Goal: Complete application form: Complete application form

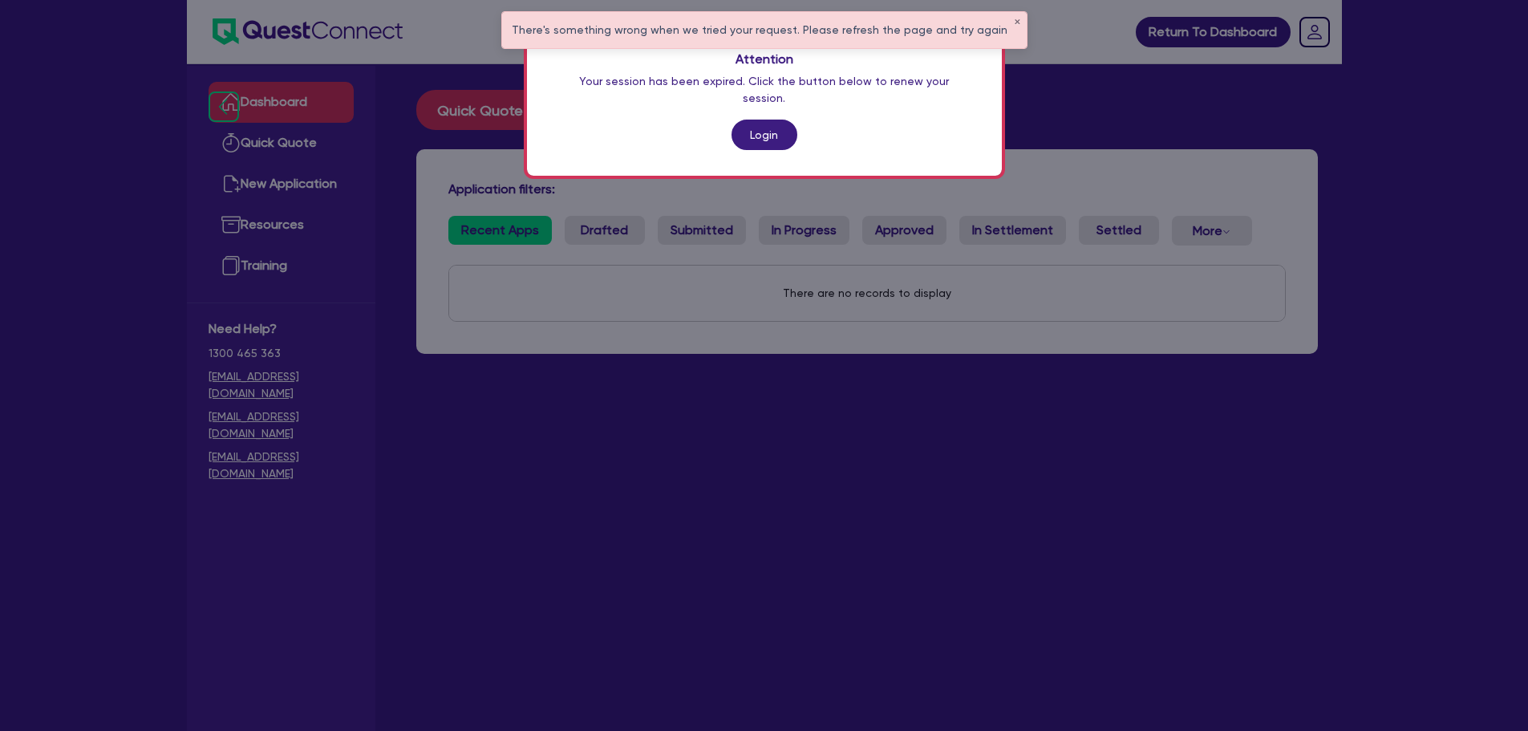
click at [745, 119] on link "Login" at bounding box center [764, 134] width 66 height 30
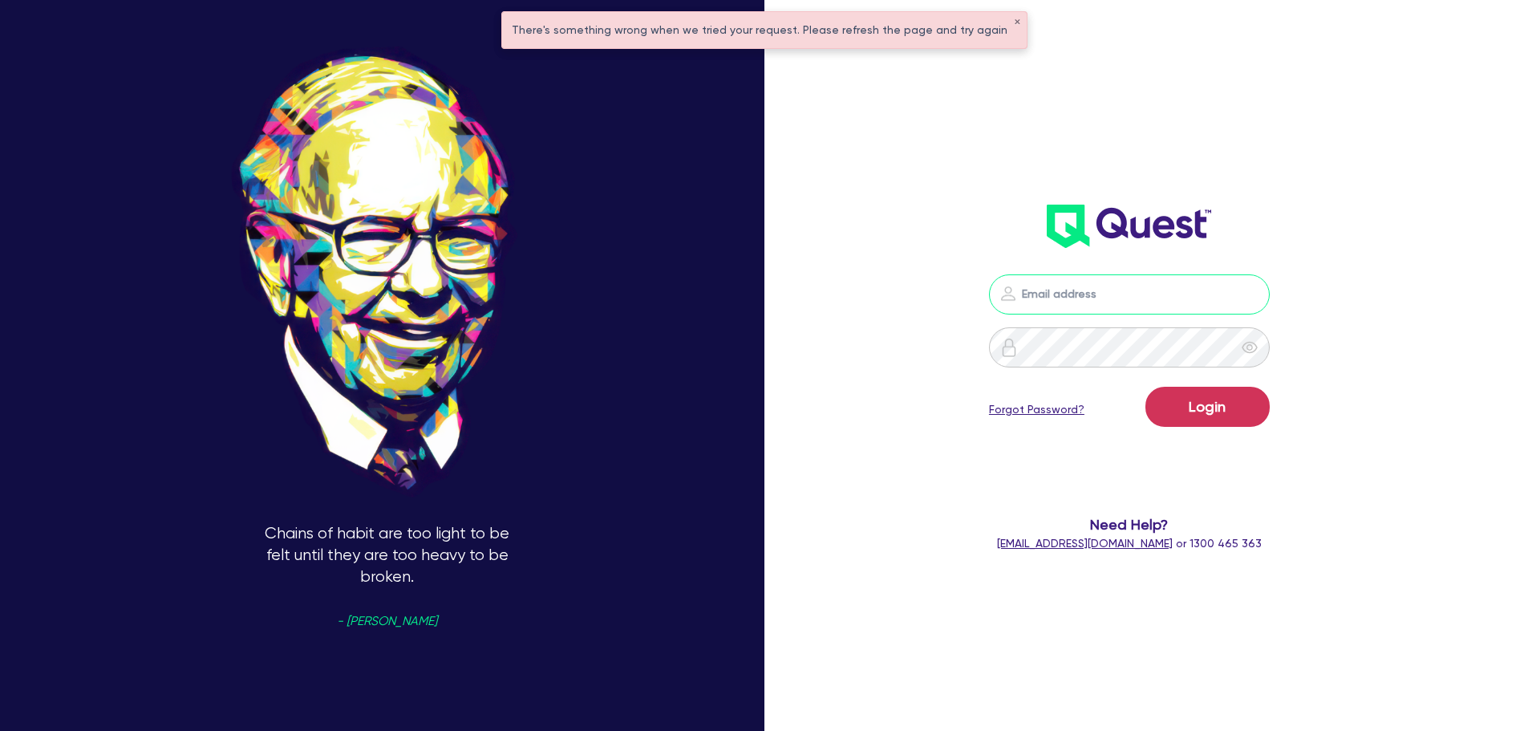
type input "[PERSON_NAME][EMAIL_ADDRESS][PERSON_NAME][DOMAIN_NAME]"
click at [1363, 373] on div "[PERSON_NAME][EMAIL_ADDRESS][PERSON_NAME][DOMAIN_NAME] Login Forgot Password? N…" at bounding box center [1151, 365] width 509 height 854
click at [1225, 403] on button "Login" at bounding box center [1207, 407] width 124 height 40
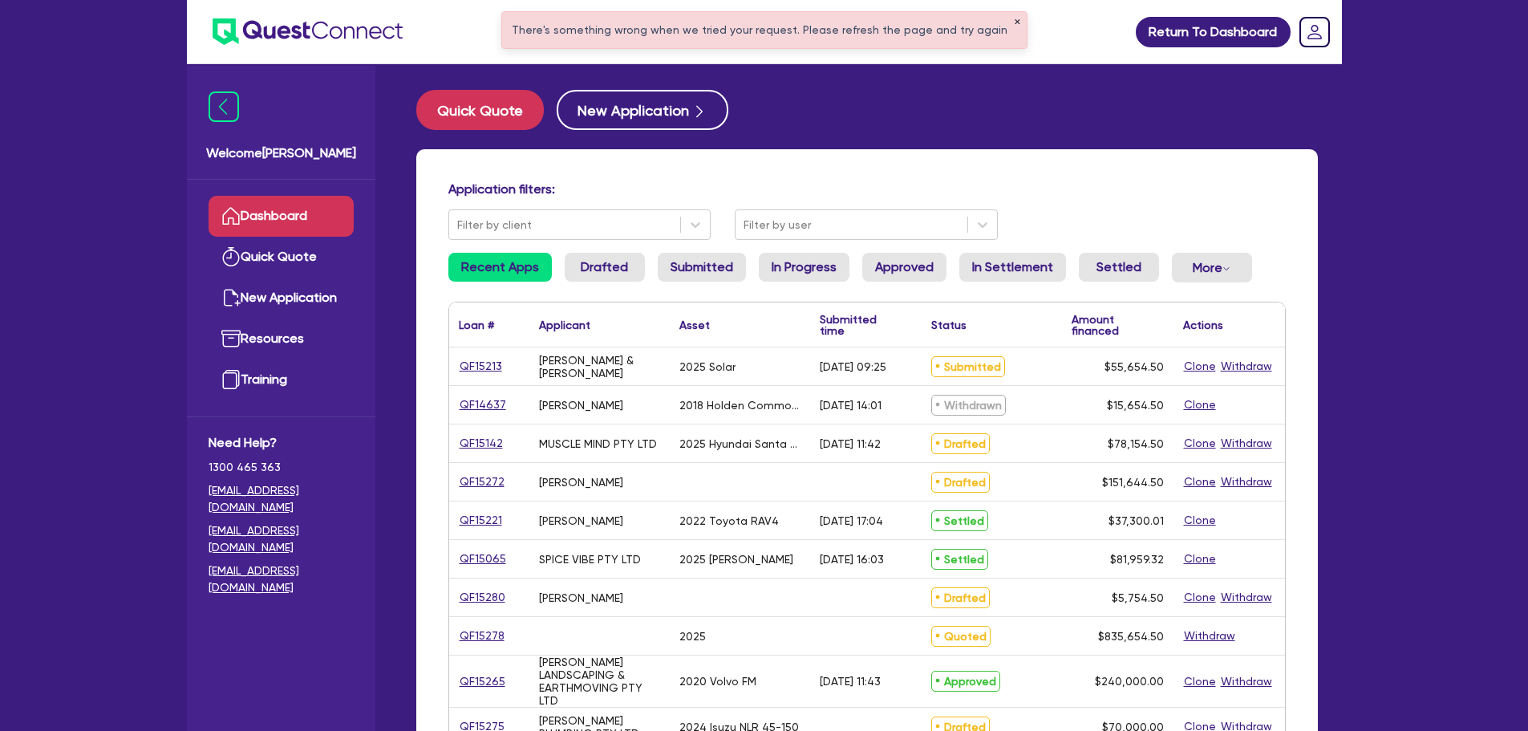
click at [1014, 18] on button "✕" at bounding box center [1017, 22] width 6 height 8
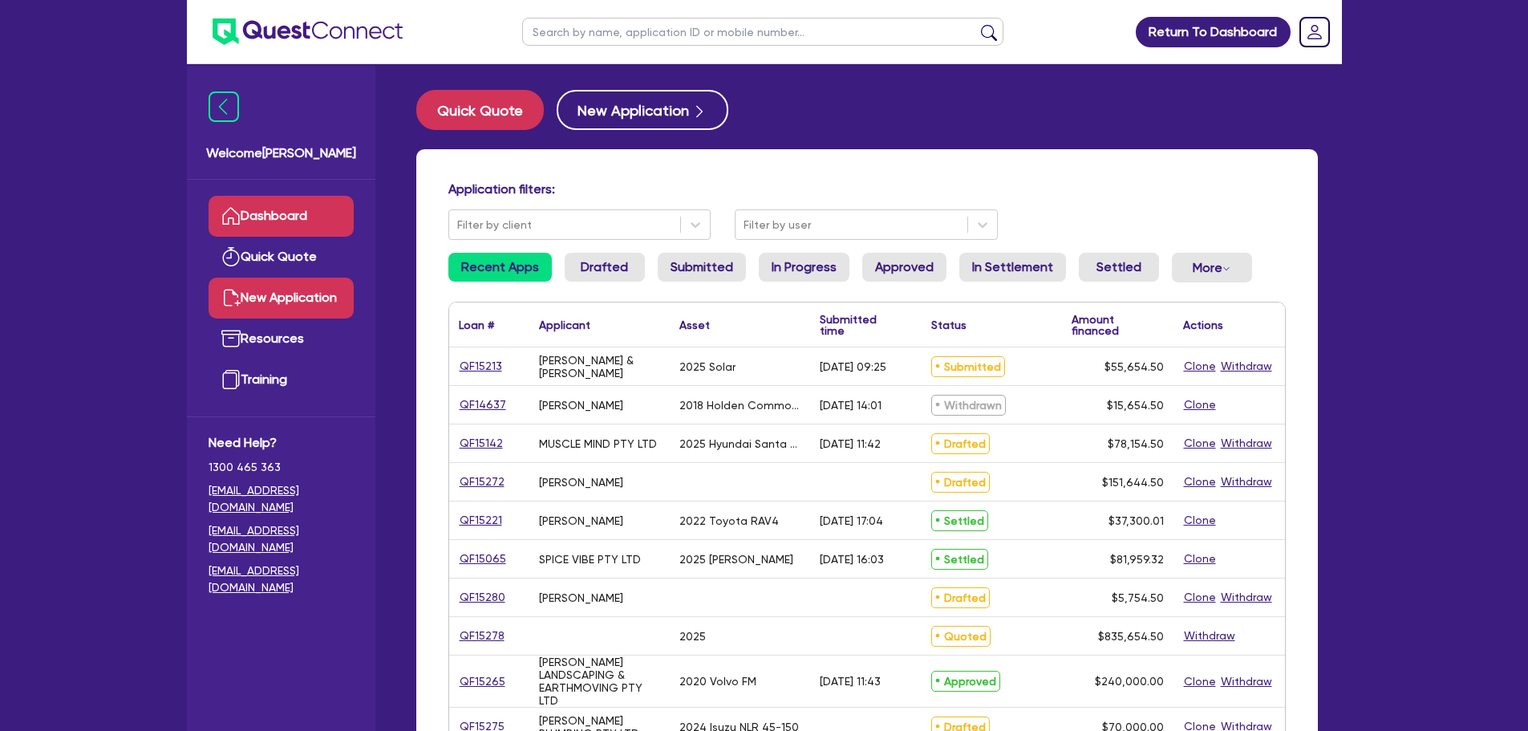
click at [323, 278] on link "New Application" at bounding box center [281, 297] width 145 height 41
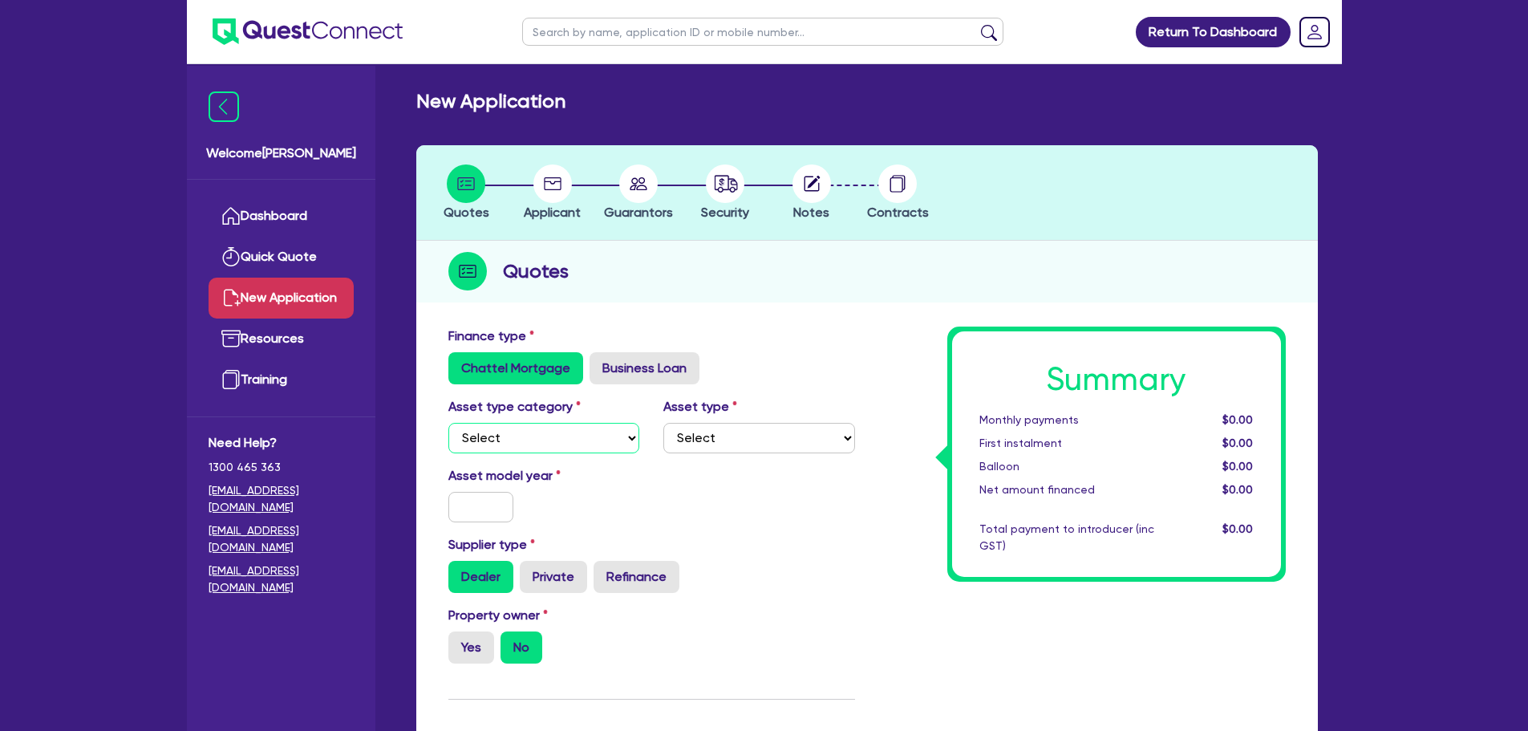
click at [525, 444] on select "Select Cars and light trucks Primary assets Secondary assets Tertiary assets" at bounding box center [544, 438] width 192 height 30
click at [448, 423] on select "Select Cars and light trucks Primary assets Secondary assets Tertiary assets" at bounding box center [544, 438] width 192 height 30
click at [719, 440] on select "Select Passenger vehicles Vans and utes Light trucks up to 4.5 tonne" at bounding box center [759, 438] width 192 height 30
click at [589, 508] on div "Asset model year" at bounding box center [544, 494] width 216 height 56
click at [566, 431] on select "Select Cars and light trucks Primary assets Secondary assets Tertiary assets" at bounding box center [544, 438] width 192 height 30
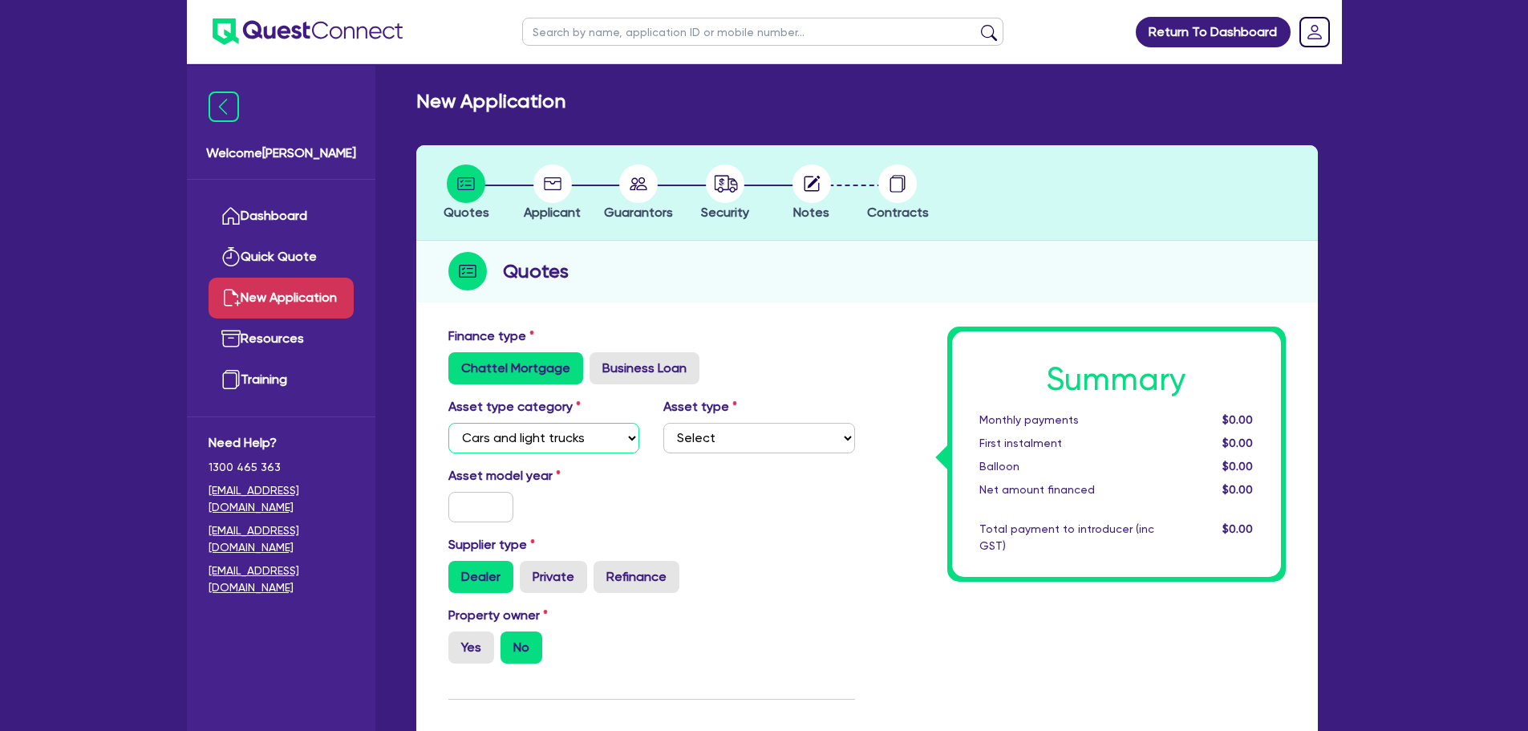
select select "PRIMARY_ASSETS"
click at [448, 423] on select "Select Cars and light trucks Primary assets Secondary assets Tertiary assets" at bounding box center [544, 438] width 192 height 30
click at [692, 435] on select "Select Heavy trucks over 4.5 tonne Trailers Bus and coaches Yellow goods and ex…" at bounding box center [759, 438] width 192 height 30
select select "HEAVY_TRUCKS"
click at [663, 423] on select "Select Heavy trucks over 4.5 tonne Trailers Bus and coaches Yellow goods and ex…" at bounding box center [759, 438] width 192 height 30
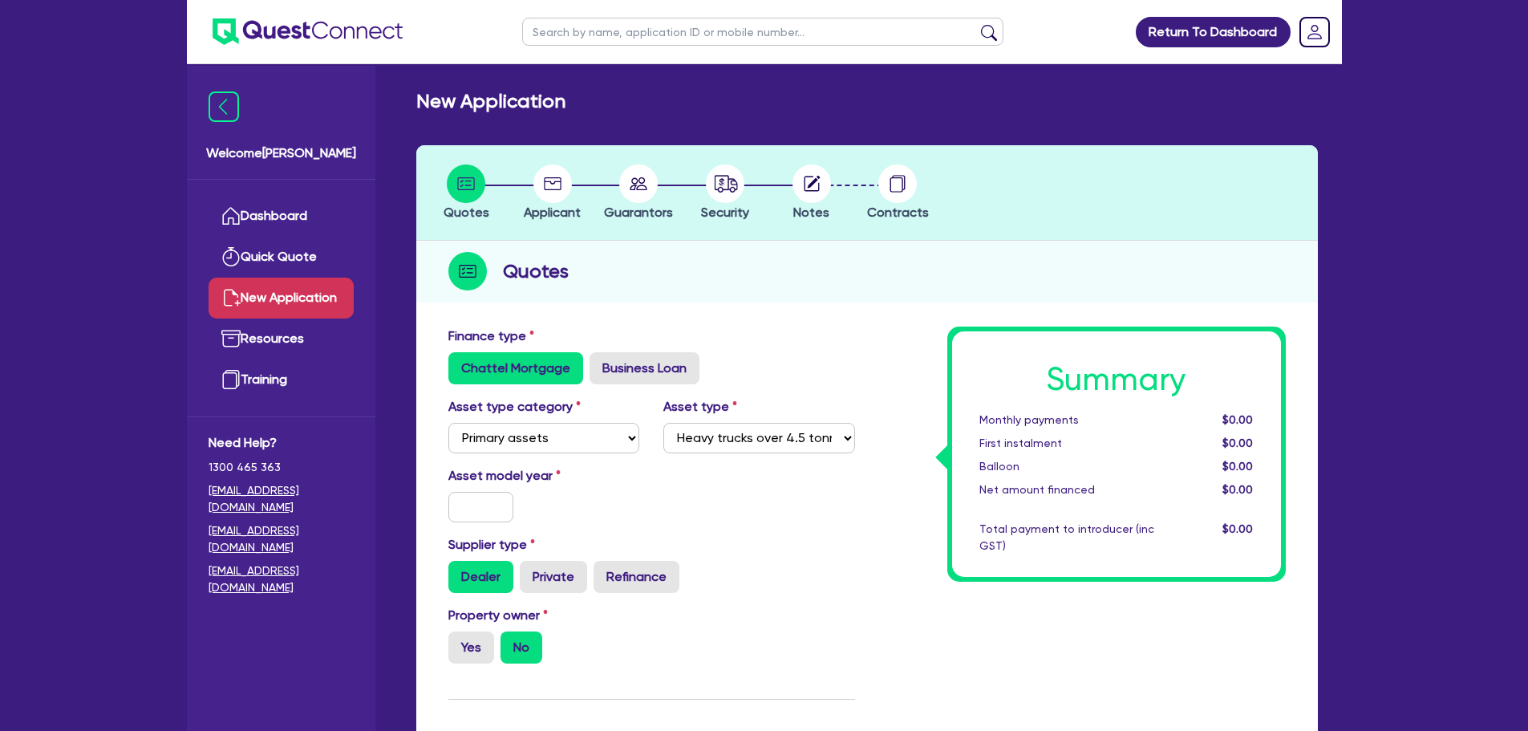
click at [583, 454] on div "Asset type category Select Cars and light trucks Primary assets Secondary asset…" at bounding box center [651, 431] width 431 height 69
click at [489, 497] on input "text" at bounding box center [481, 507] width 66 height 30
type input "2021"
click at [553, 524] on div "Asset model year 2021" at bounding box center [651, 500] width 431 height 69
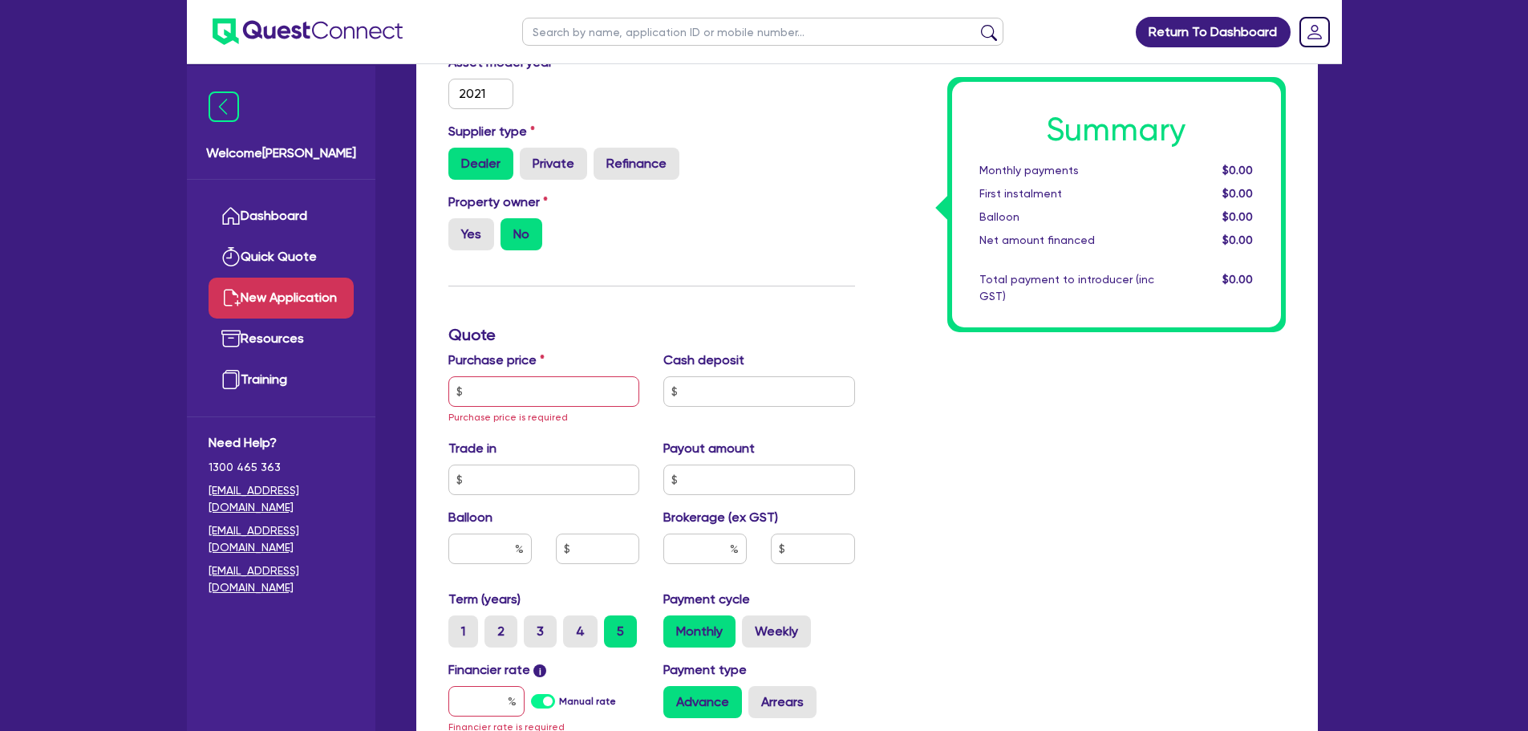
scroll to position [426, 0]
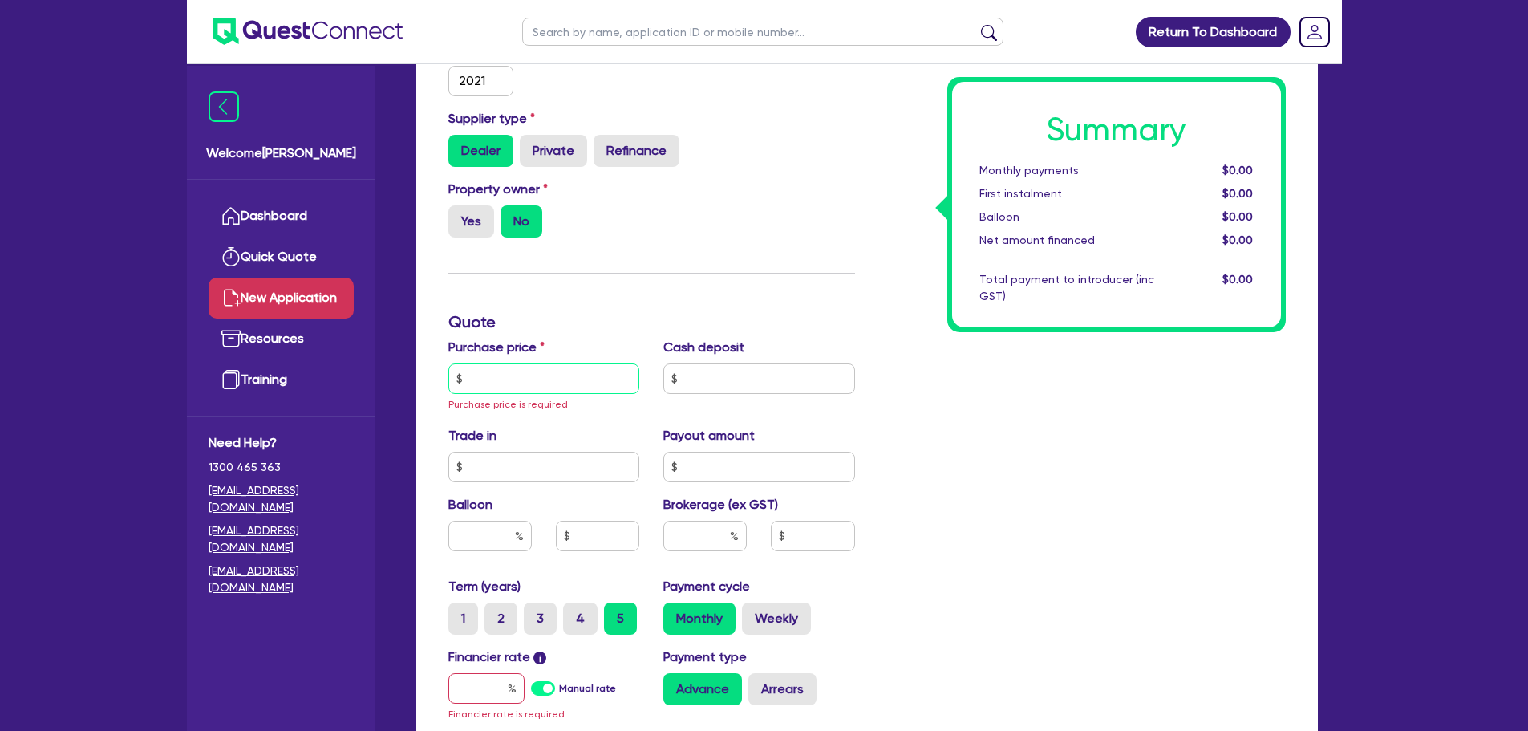
click at [474, 379] on input "text" at bounding box center [544, 378] width 192 height 30
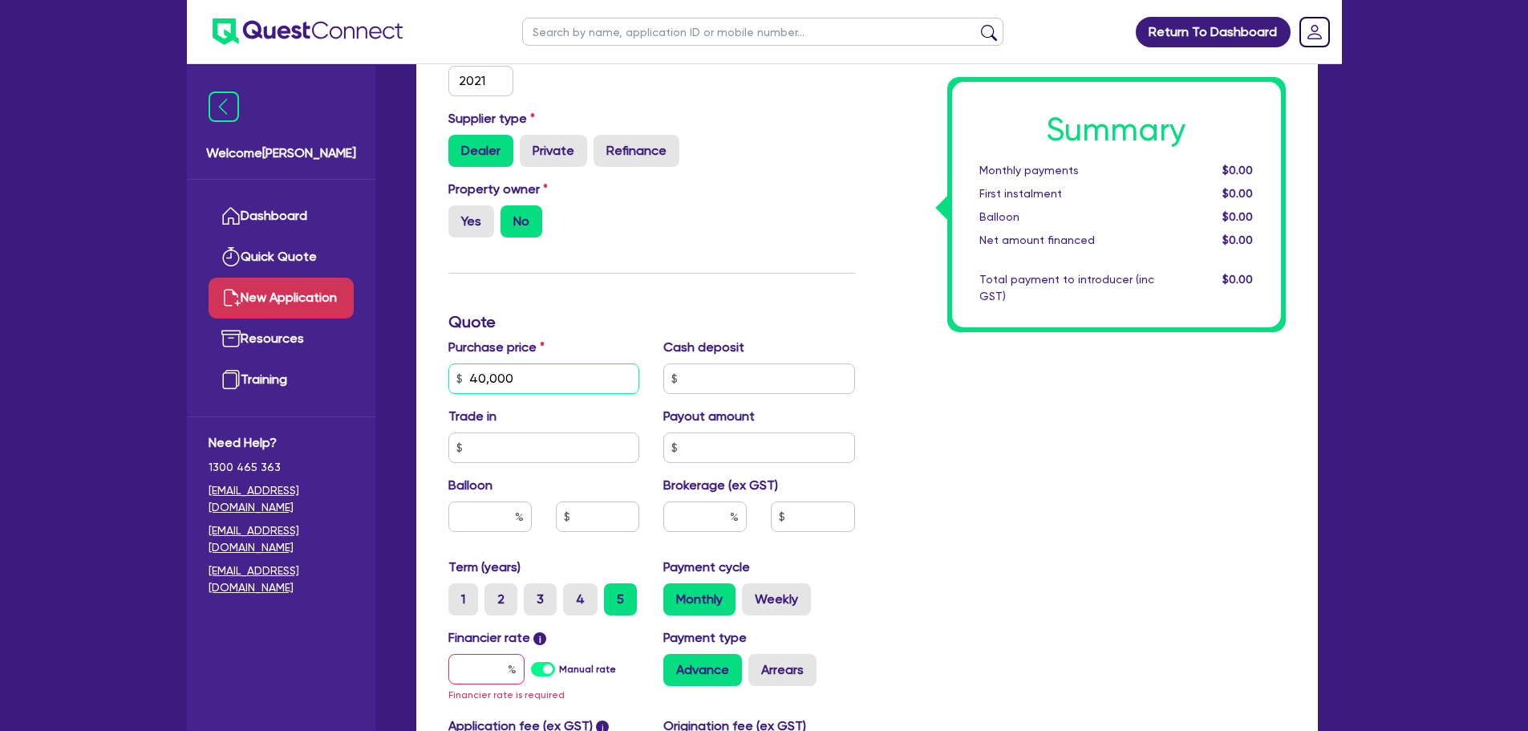
type input "40,000"
click at [751, 375] on input "text" at bounding box center [759, 378] width 192 height 30
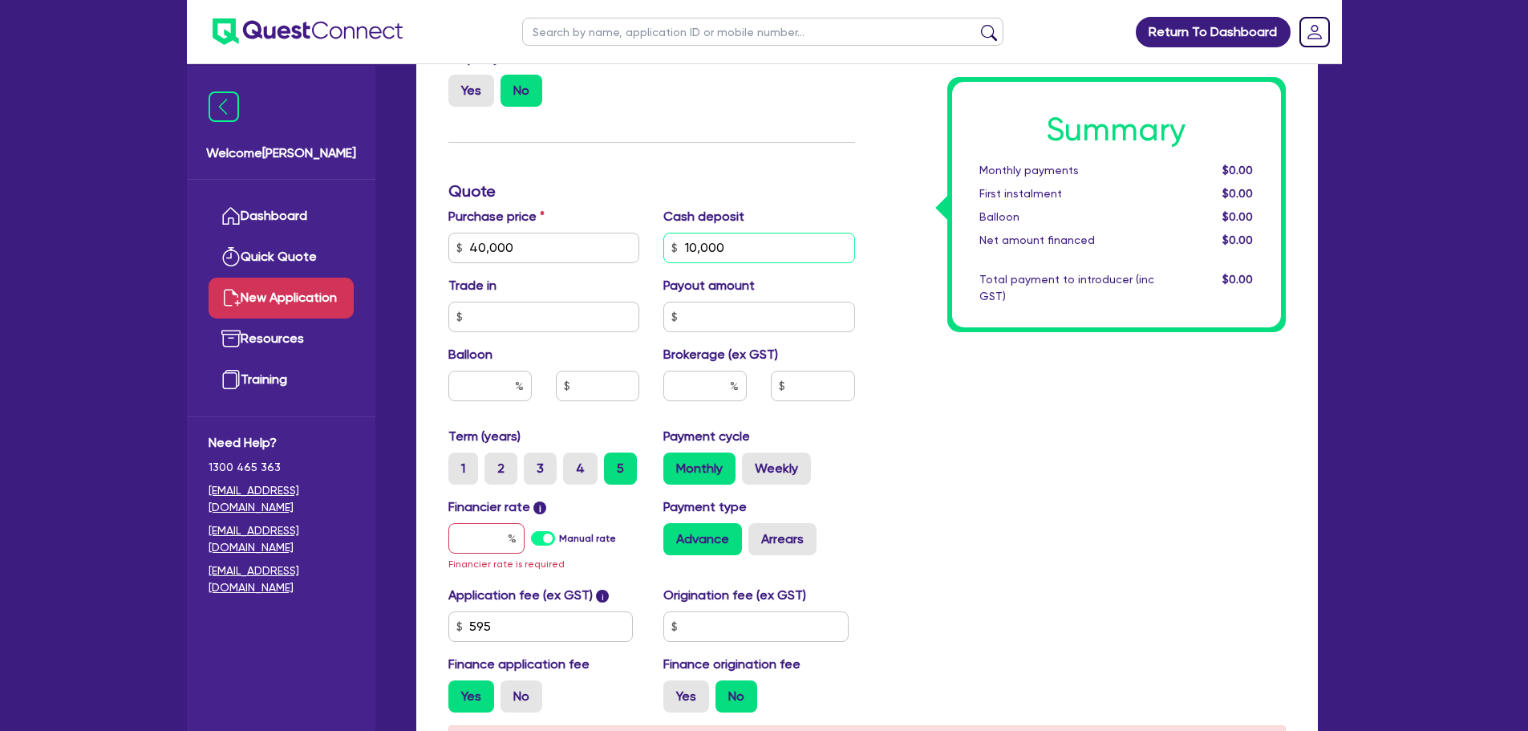
scroll to position [593, 0]
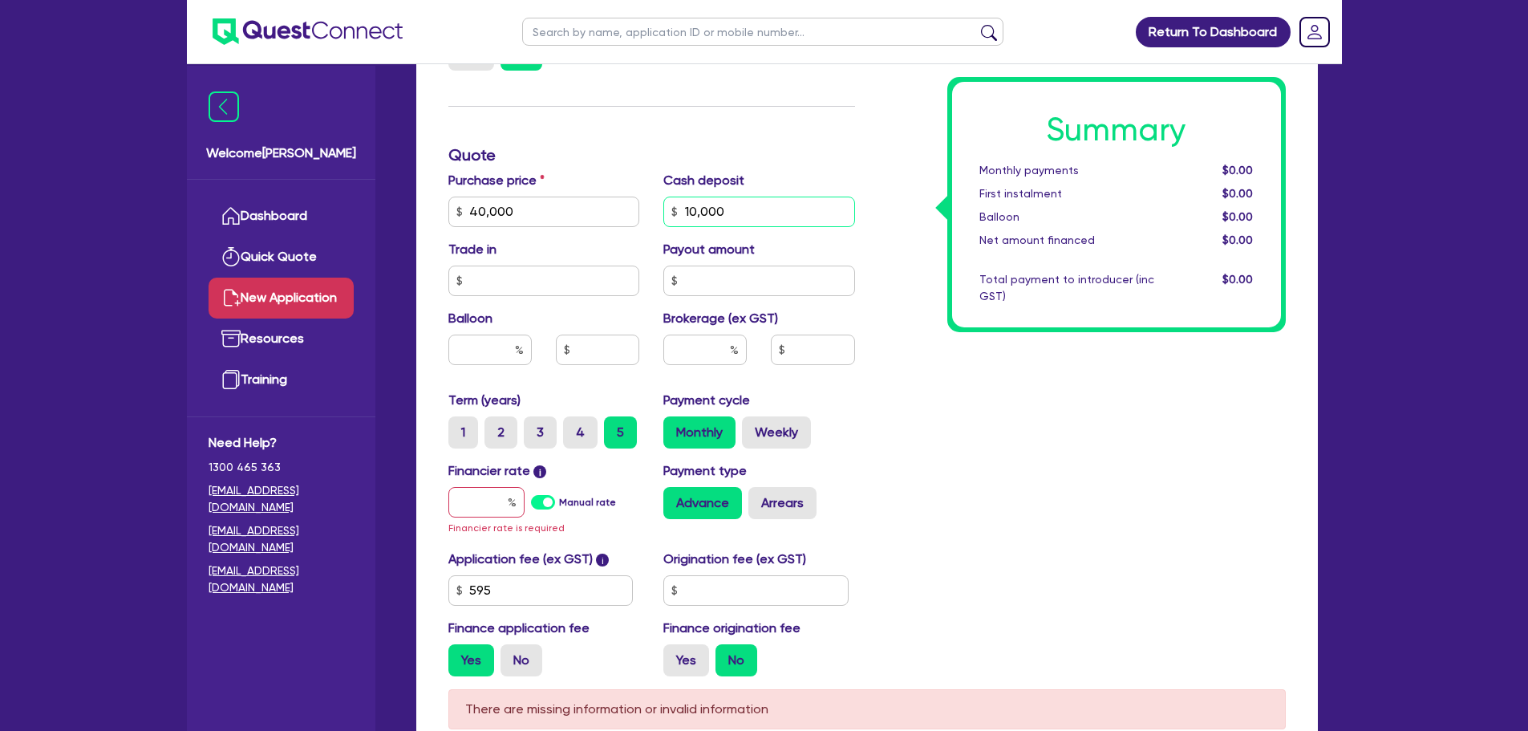
type input "10,000"
click at [458, 505] on input "text" at bounding box center [486, 502] width 76 height 30
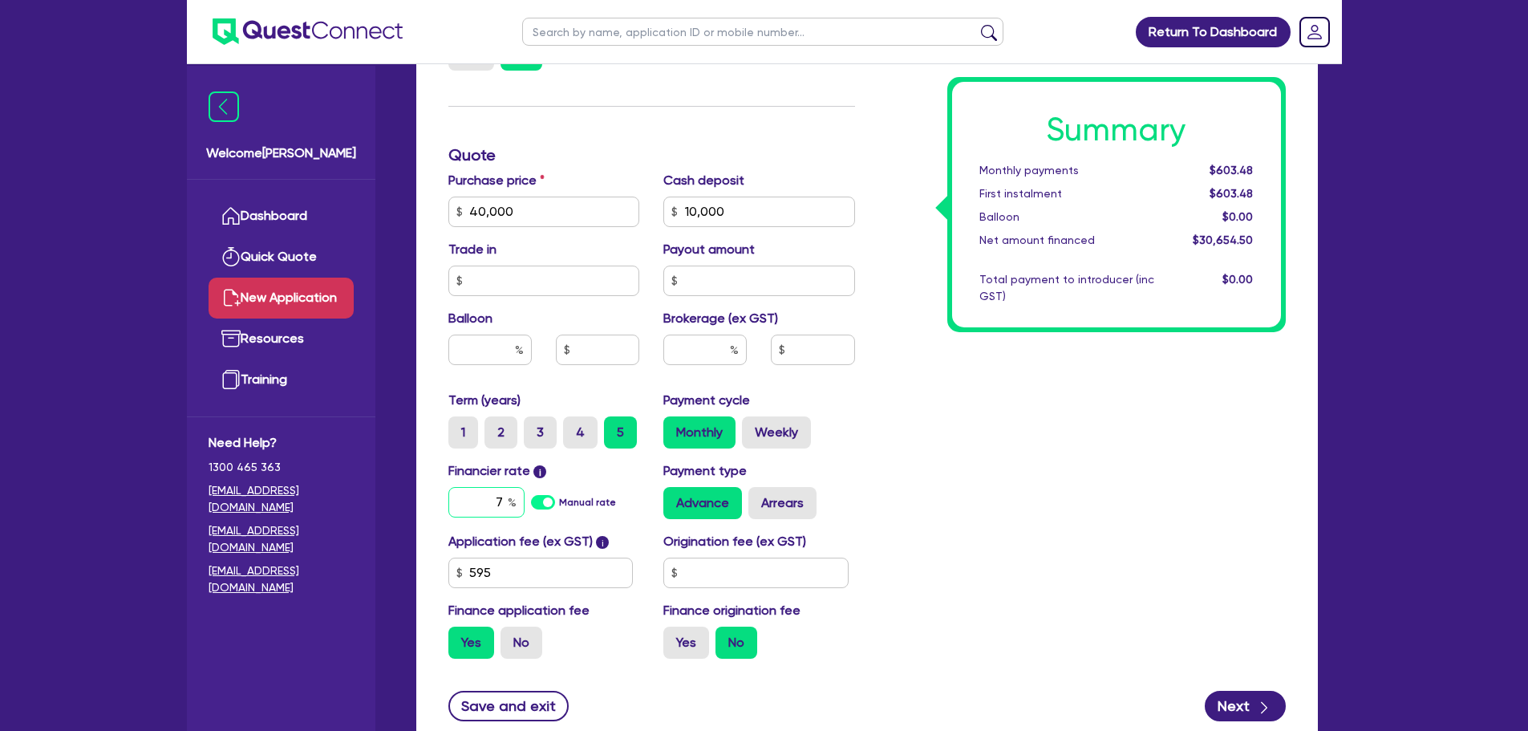
type input "7"
click at [986, 470] on div "Summary Monthly payments $603.48 First instalment $603.48 Balloon $0.00 Net amo…" at bounding box center [1082, 202] width 431 height 937
click at [692, 342] on input "text" at bounding box center [704, 349] width 83 height 30
type input "3"
type input "919.64"
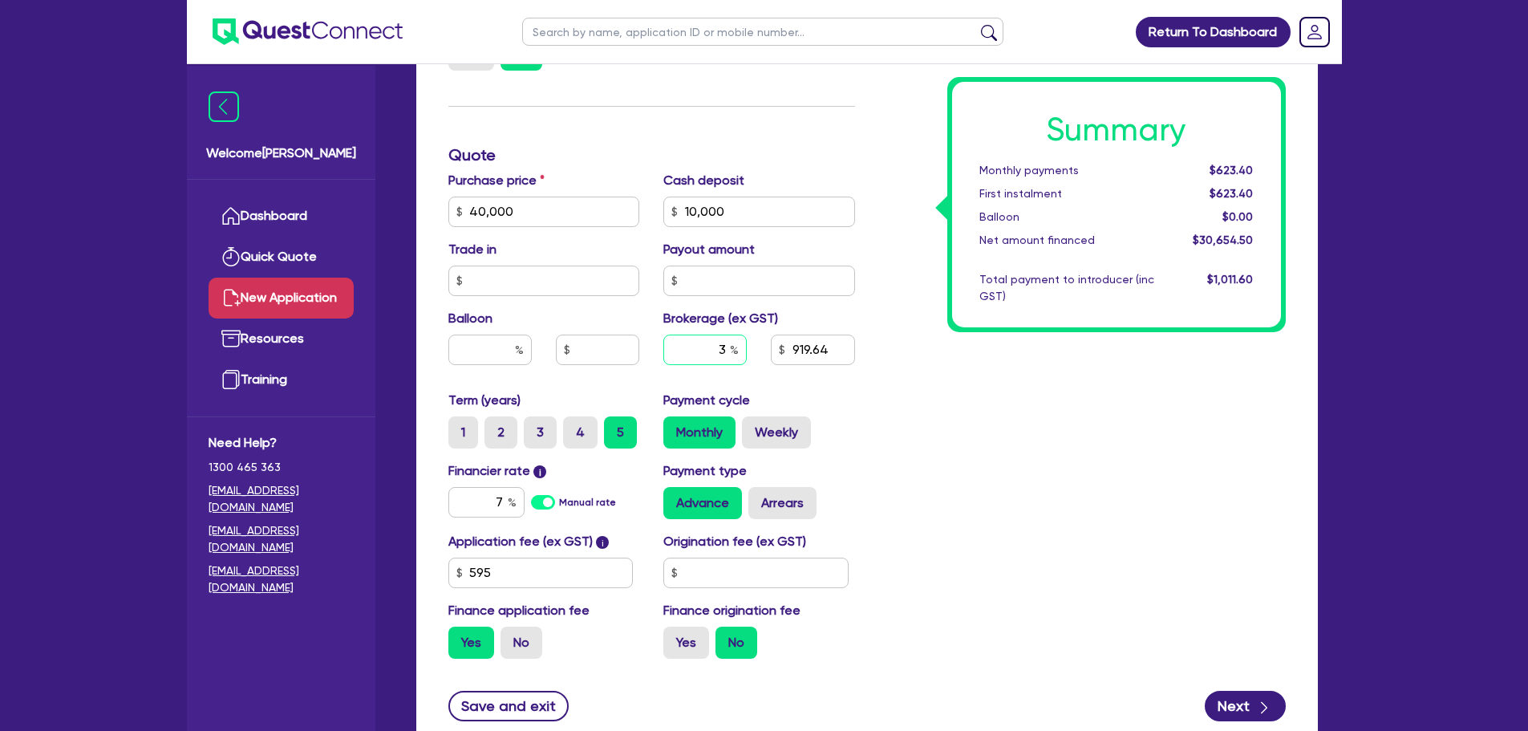
type input "3"
click at [1046, 483] on div "Summary Monthly payments $623.40 First instalment $623.40 Balloon $0.00 Net amo…" at bounding box center [1082, 202] width 431 height 937
click at [679, 636] on label "Yes" at bounding box center [686, 642] width 46 height 32
click at [674, 636] on input "Yes" at bounding box center [668, 631] width 10 height 10
radio input "true"
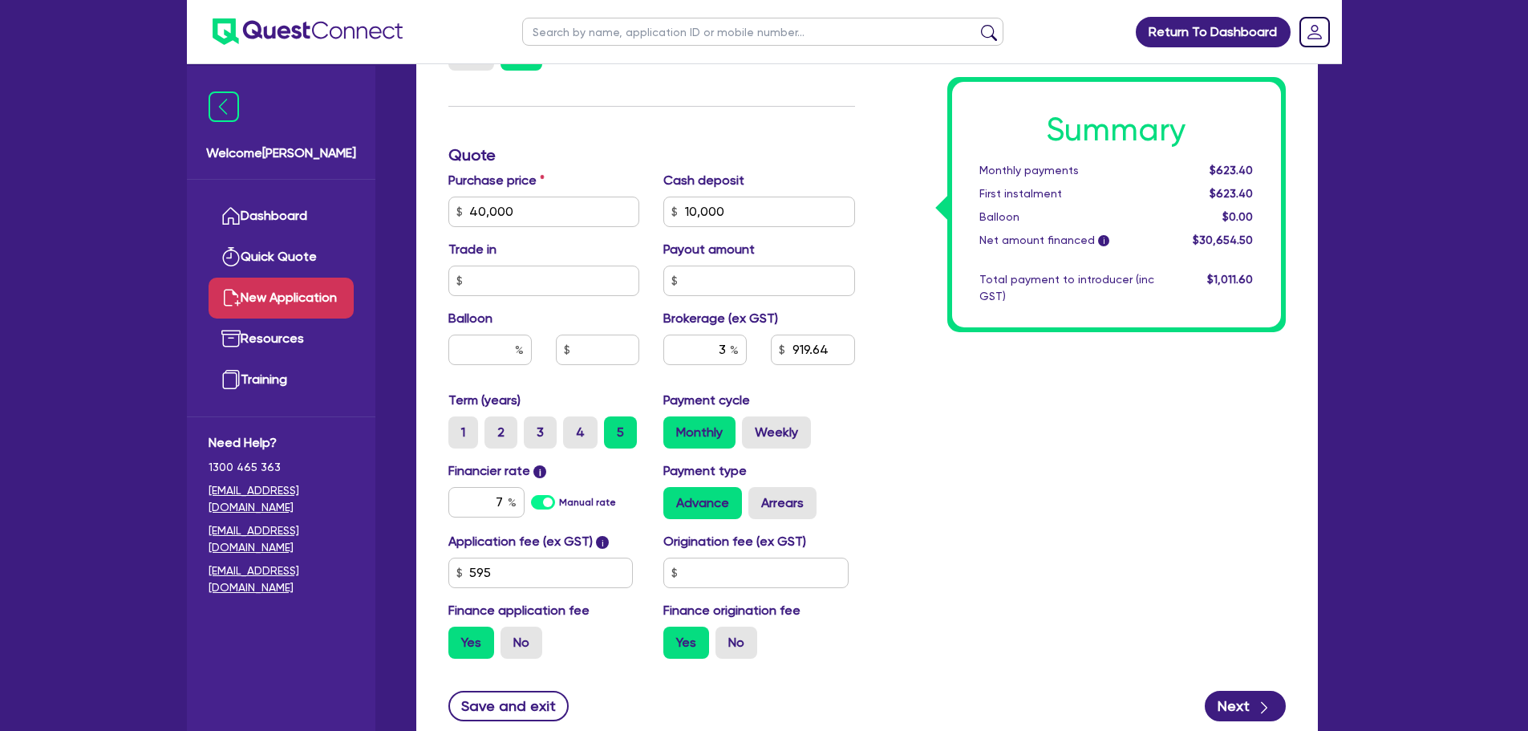
click at [769, 553] on div "Origination fee (ex GST)" at bounding box center [759, 560] width 216 height 56
click at [762, 573] on input "text" at bounding box center [755, 572] width 185 height 30
type input "900"
click at [999, 622] on div "Summary Monthly payments Calculating... First instalment Calculating... Balloon…" at bounding box center [1082, 202] width 431 height 937
type input "949.34"
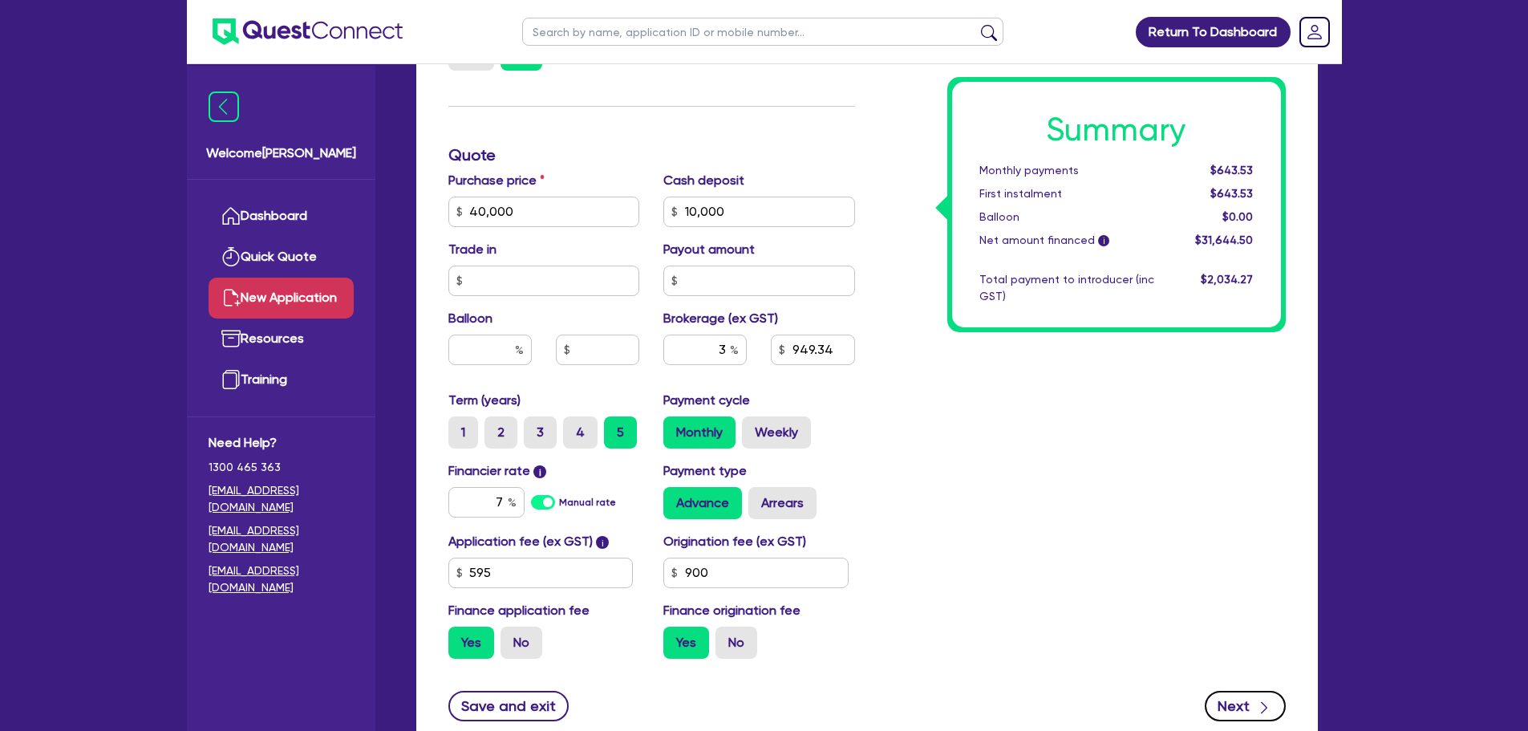
click at [1245, 715] on button "Next" at bounding box center [1245, 705] width 81 height 30
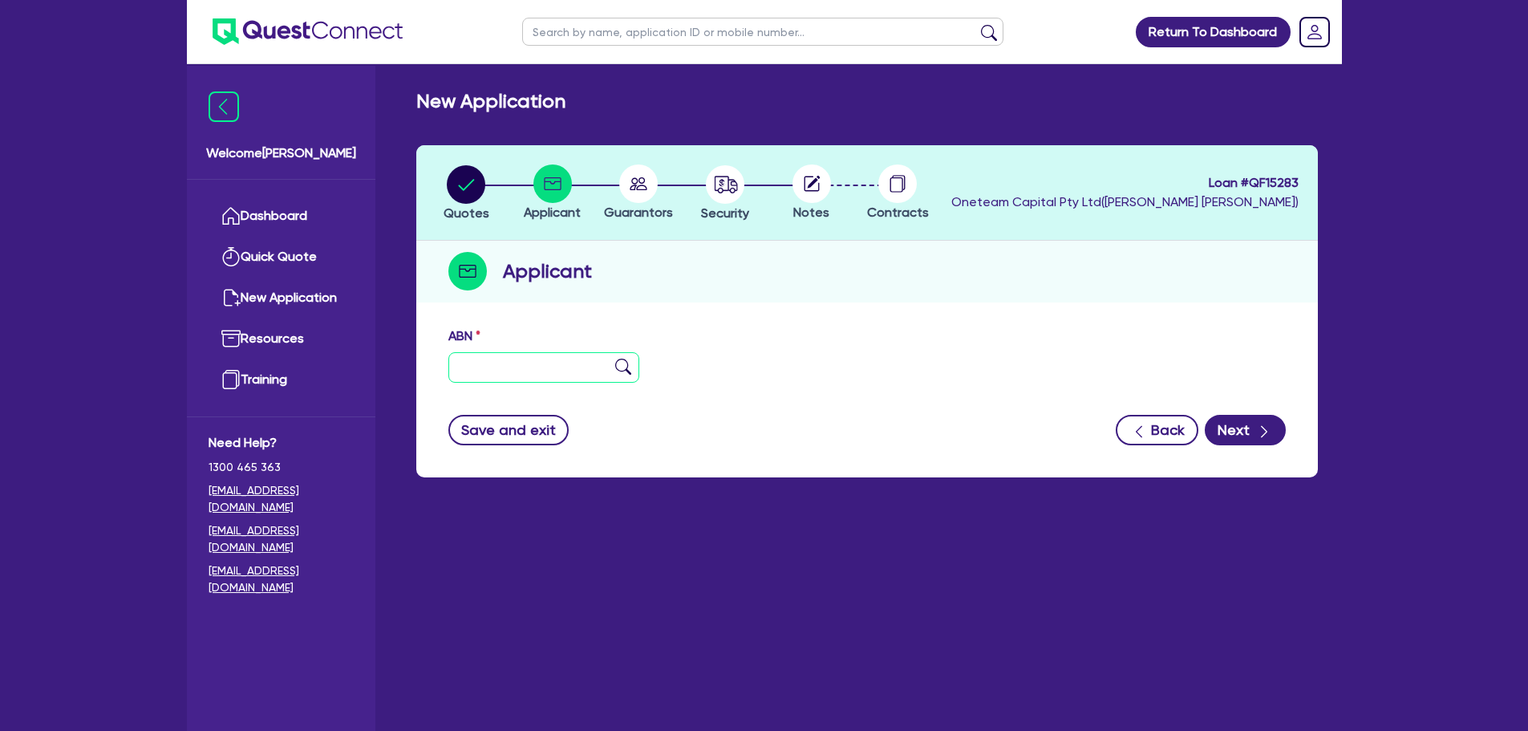
click at [531, 372] on input "text" at bounding box center [544, 367] width 192 height 30
paste input "11 671 823 573"
type input "11 671 823 573"
click at [1229, 419] on button "Next" at bounding box center [1245, 430] width 81 height 30
type input "MHS SCRAP METAL COLLECTION PTY LTD"
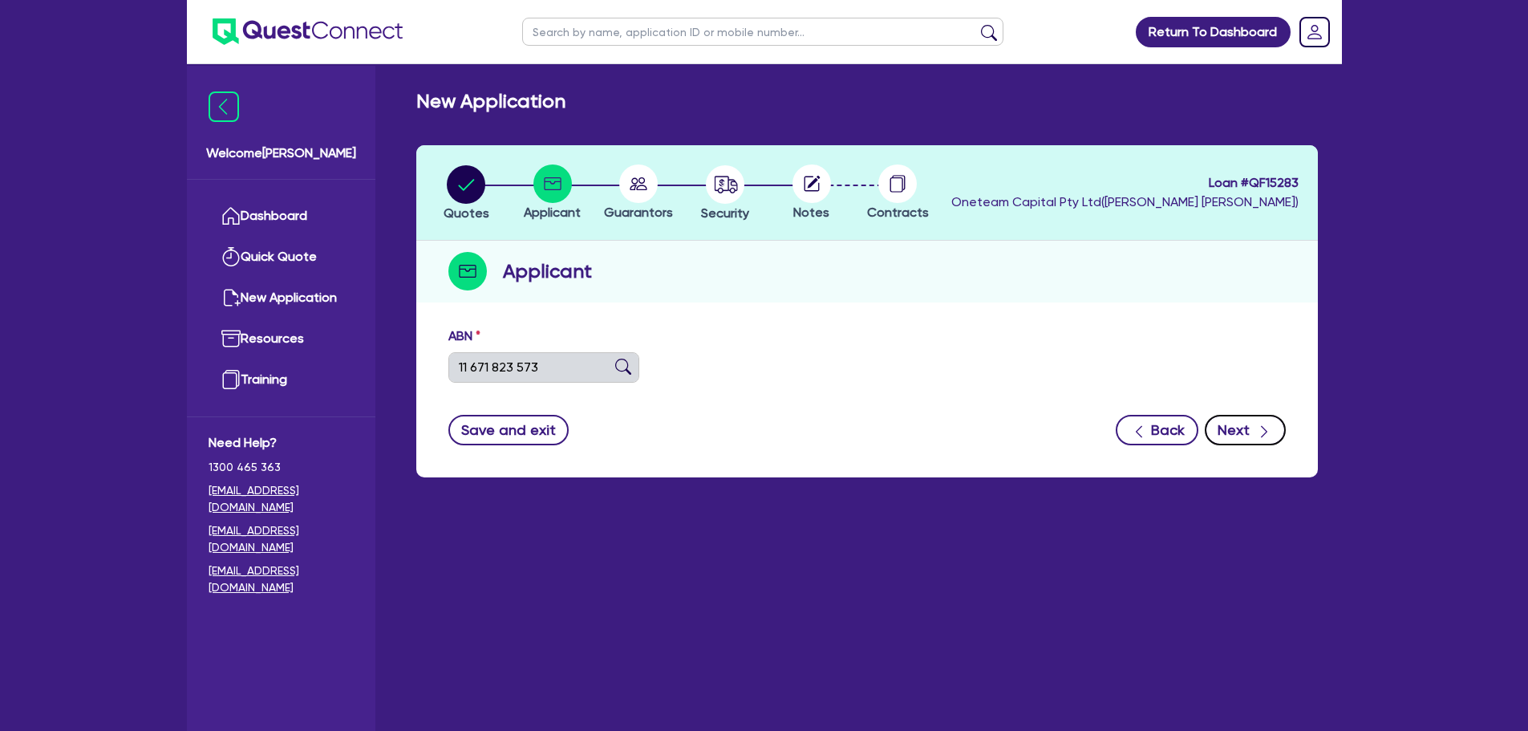
select select "COMPANY"
type input "02/10/2023"
type input "01/11/2023"
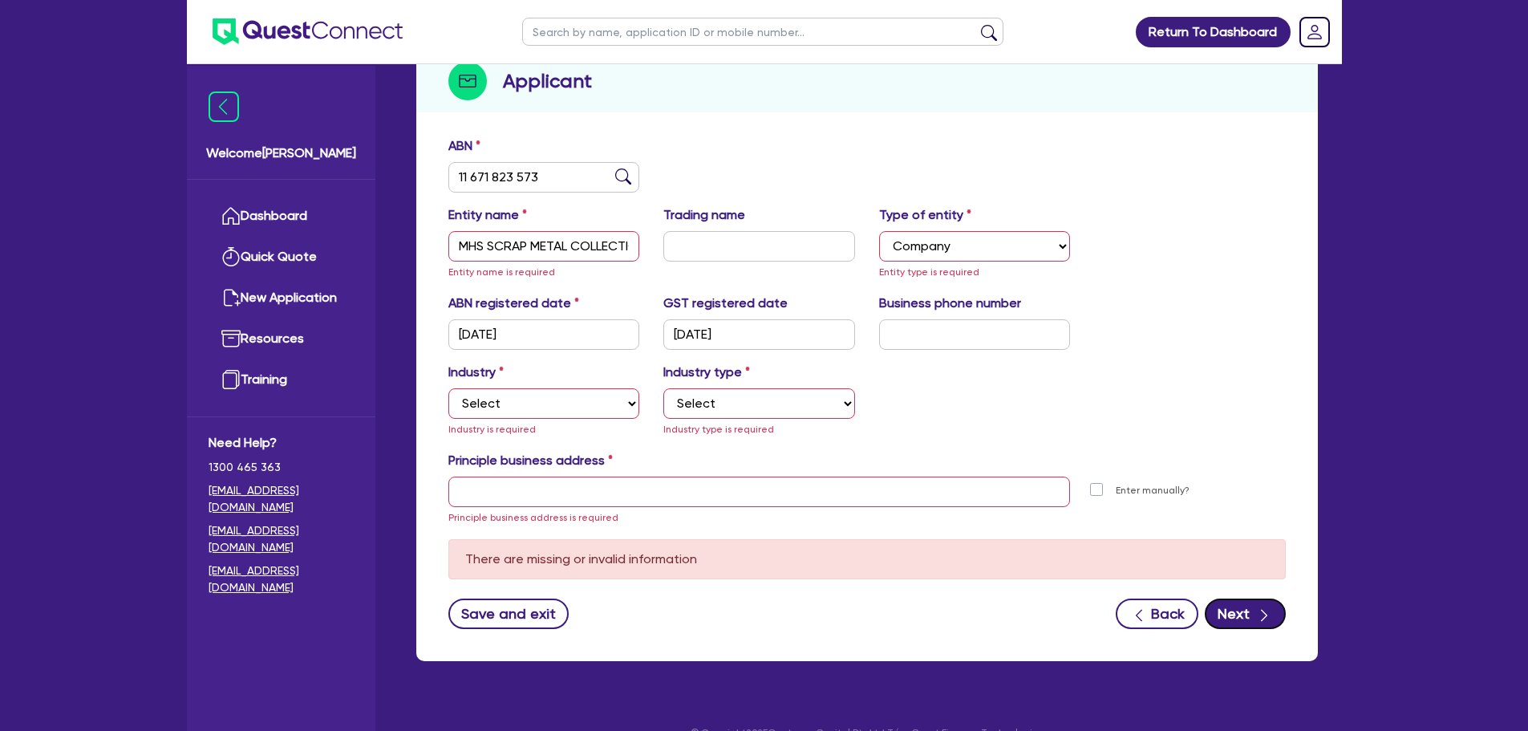
scroll to position [192, 0]
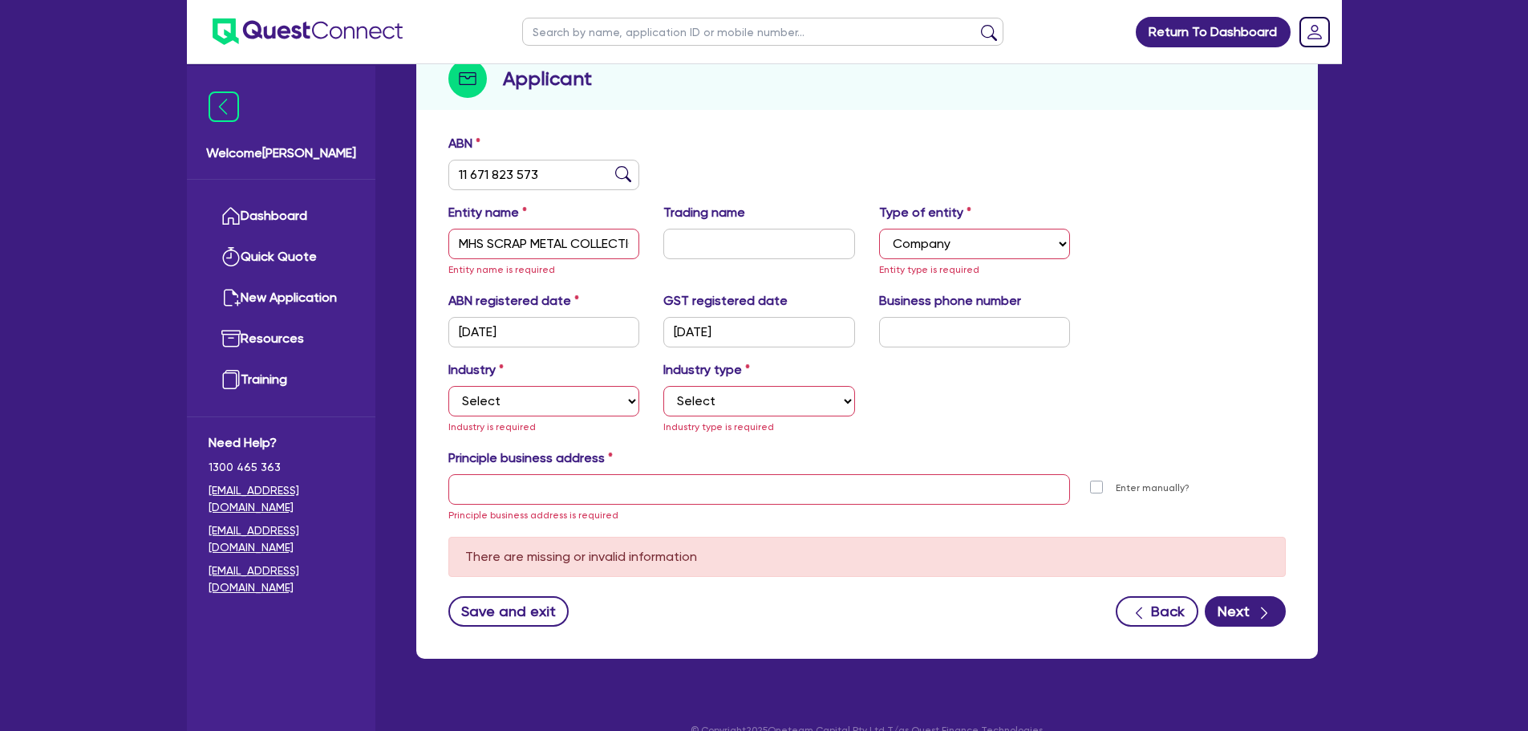
click at [546, 419] on div "Industry Select Accomodation & Food Services Administrative & Support Services …" at bounding box center [544, 397] width 216 height 75
click at [534, 395] on select "Select Accomodation & Food Services Administrative & Support Services Agricultu…" at bounding box center [544, 401] width 192 height 30
click at [448, 386] on select "Select Accomodation & Food Services Administrative & Support Services Agricultu…" at bounding box center [544, 401] width 192 height 30
click at [749, 401] on select "Select Trades People Providing Services Direct to Consumers Trades People Provi…" at bounding box center [759, 401] width 192 height 30
click at [779, 378] on div "Industry type Select Trades People Providing Services Direct to Consumers Trade…" at bounding box center [759, 397] width 216 height 75
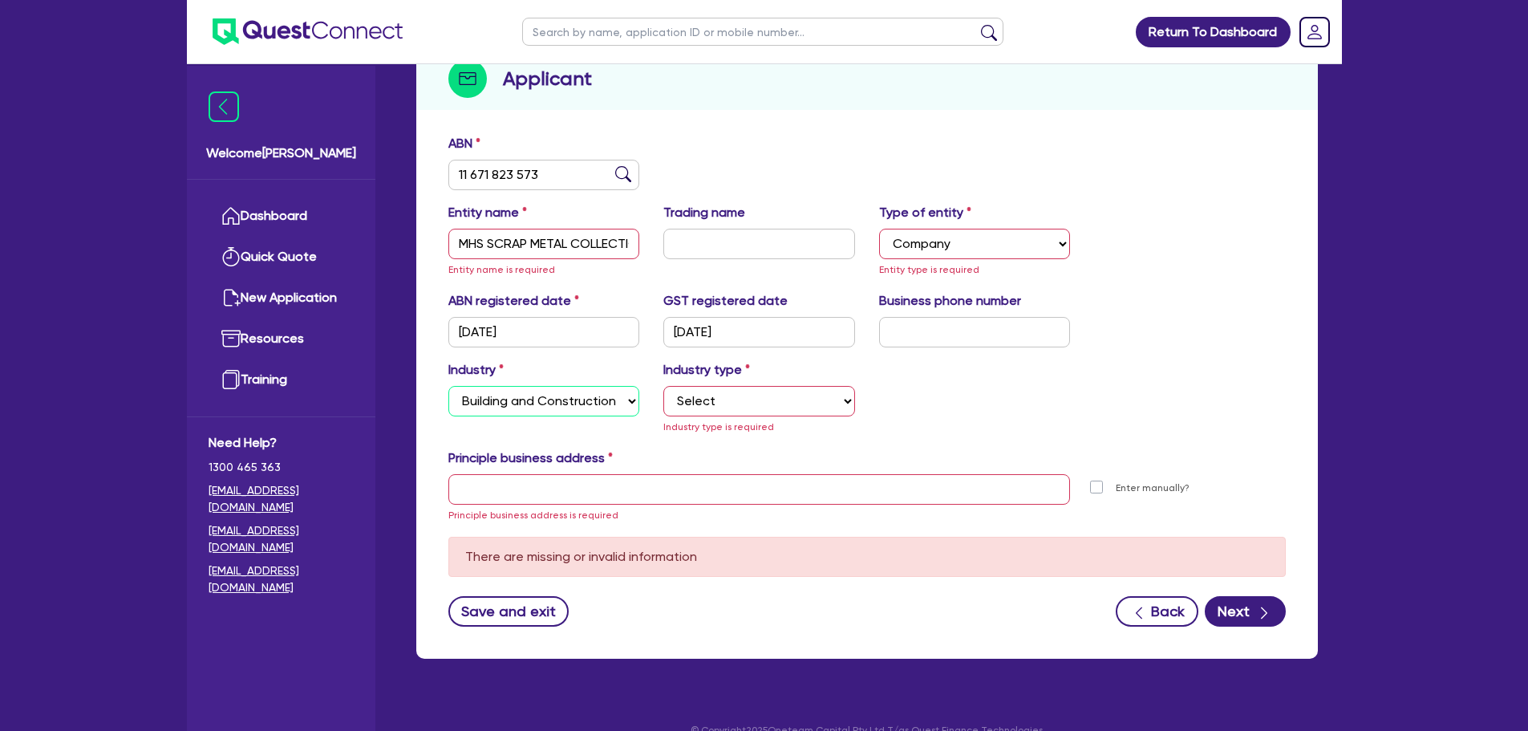
click at [613, 392] on select "Select Accomodation & Food Services Administrative & Support Services Agricultu…" at bounding box center [544, 401] width 192 height 30
click at [448, 386] on select "Select Accomodation & Food Services Administrative & Support Services Agricultu…" at bounding box center [544, 401] width 192 height 30
click at [735, 410] on select "Select Food Processing & Manufacturing Bottled Drinks & Brewed Beverages Textil…" at bounding box center [759, 401] width 192 height 30
click at [532, 408] on select "Select Accomodation & Food Services Administrative & Support Services Agricultu…" at bounding box center [544, 401] width 192 height 30
select select "BUILDING_CONSTRUCTION"
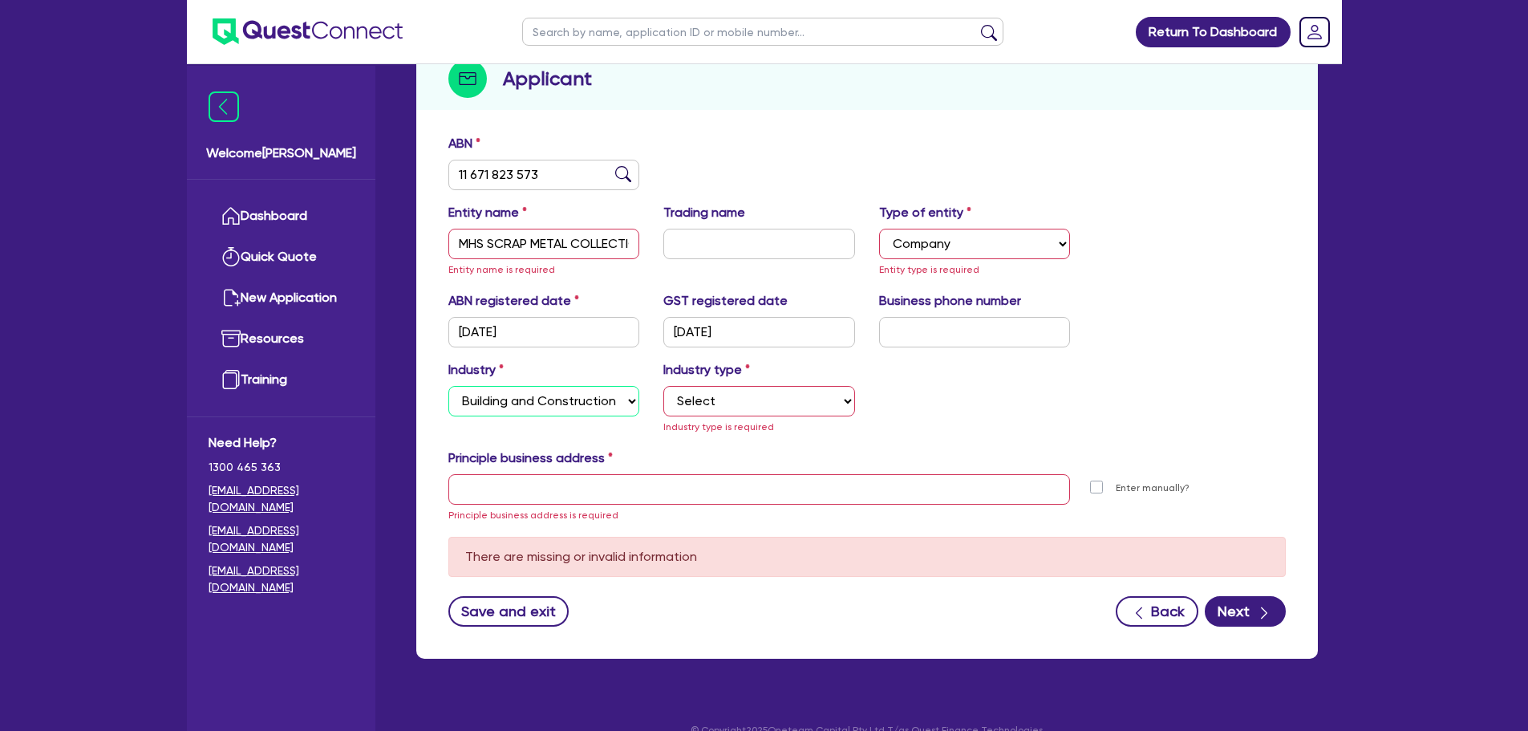
click at [448, 386] on select "Select Accomodation & Food Services Administrative & Support Services Agricultu…" at bounding box center [544, 401] width 192 height 30
click at [770, 407] on select "Select Trades People Providing Services Direct to Consumers Trades People Provi…" at bounding box center [759, 401] width 192 height 30
select select "TRADES_SERVICES_CONSUMERS"
click at [663, 386] on select "Select Trades People Providing Services Direct to Consumers Trades People Provi…" at bounding box center [759, 401] width 192 height 30
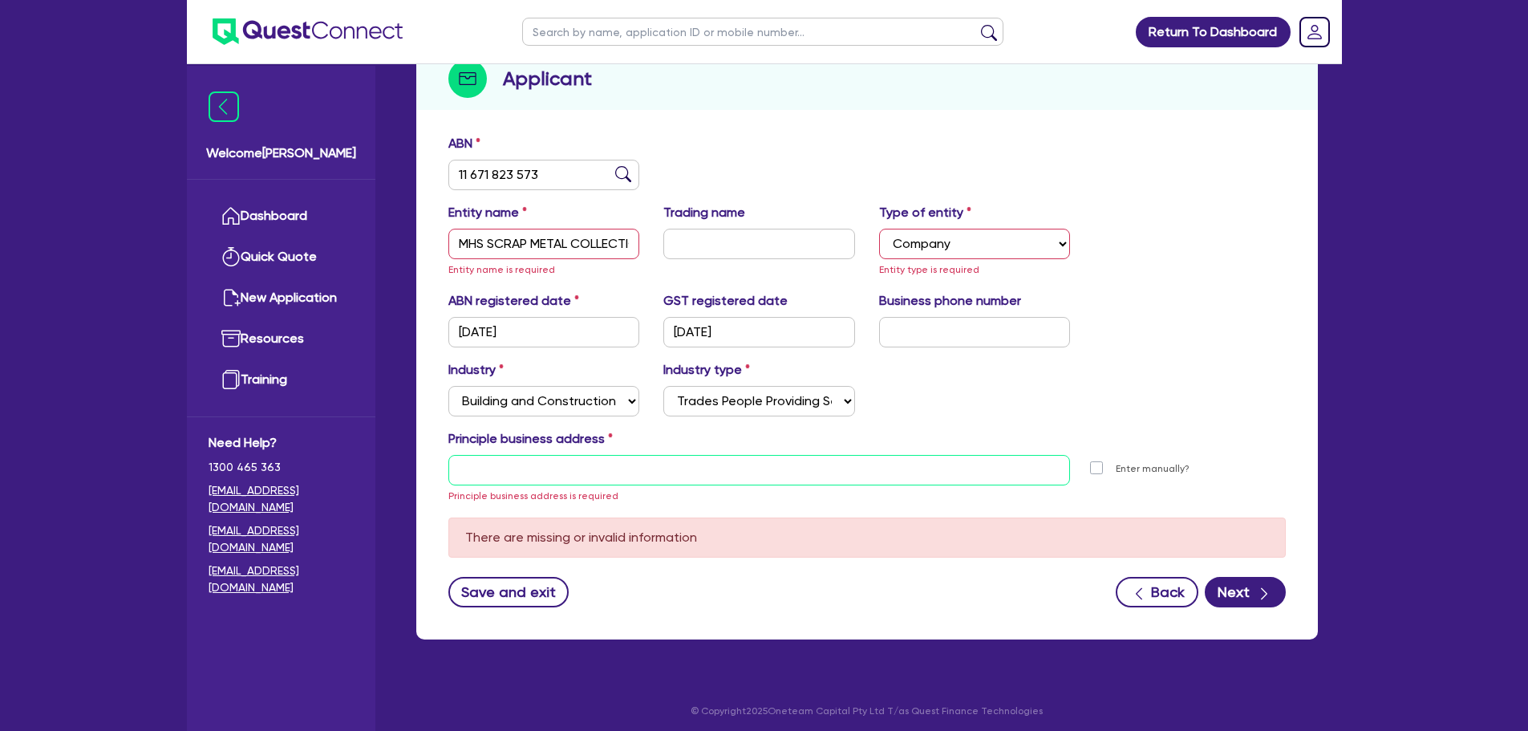
click at [658, 475] on input "text" at bounding box center [759, 470] width 622 height 30
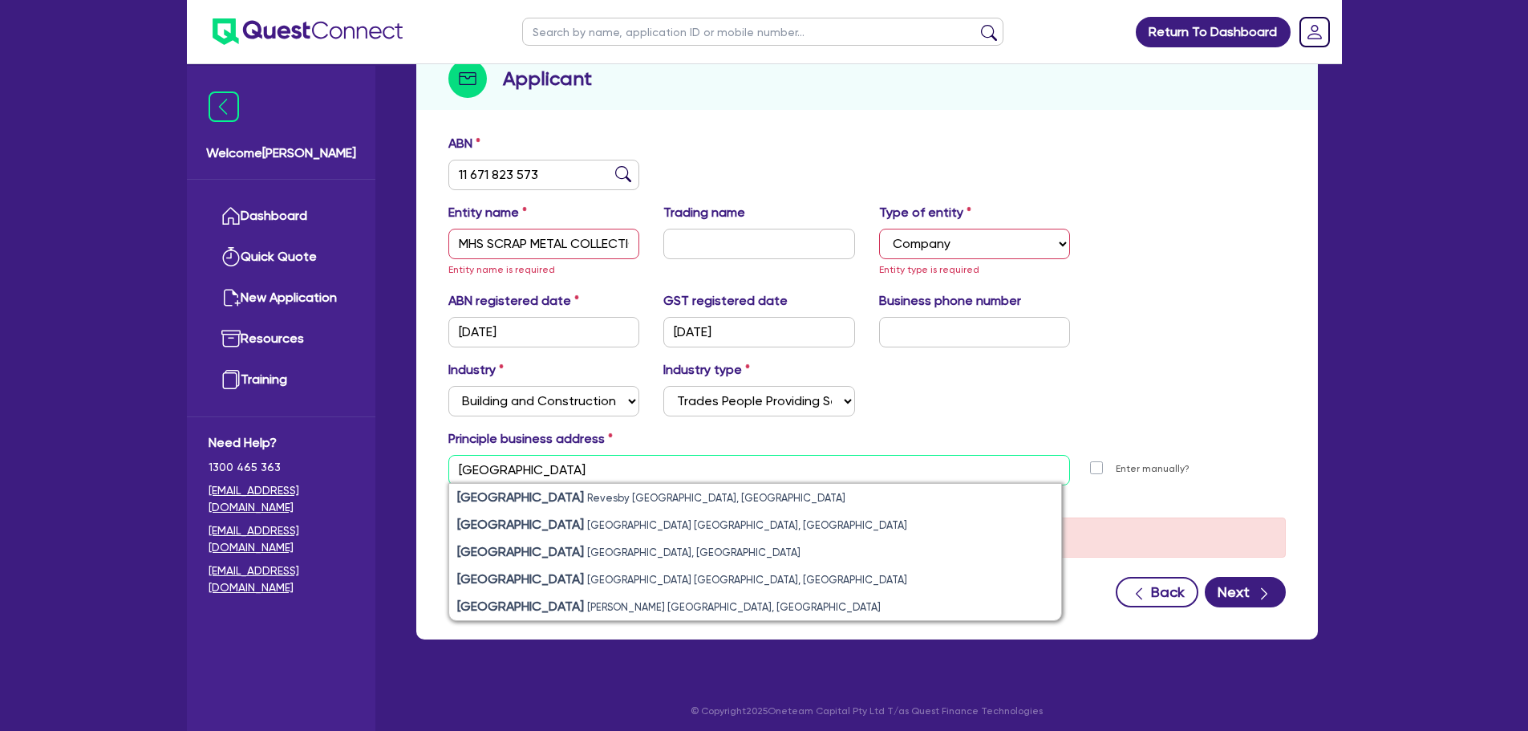
type input "mons street"
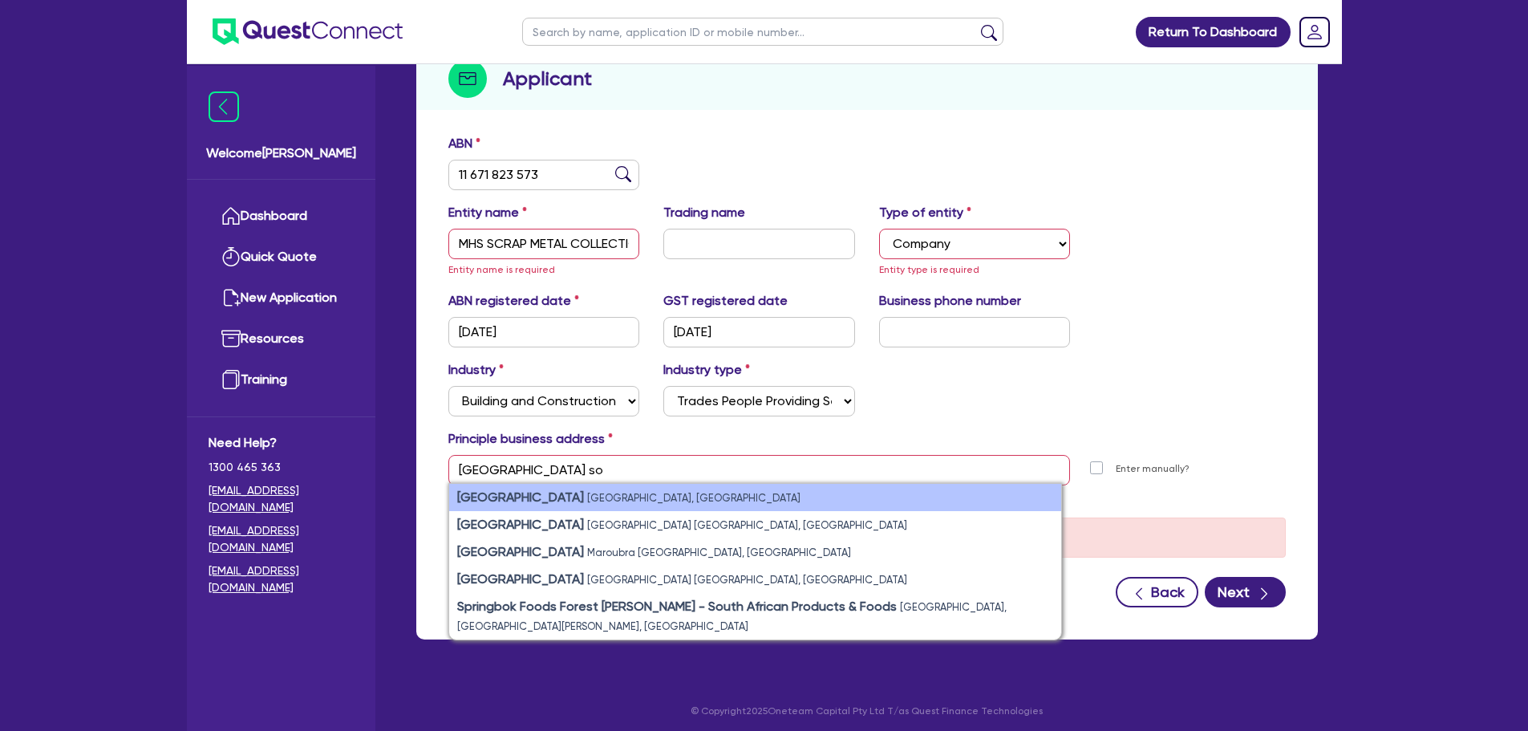
click at [587, 501] on small "South Granville NSW, Australia" at bounding box center [693, 498] width 213 height 12
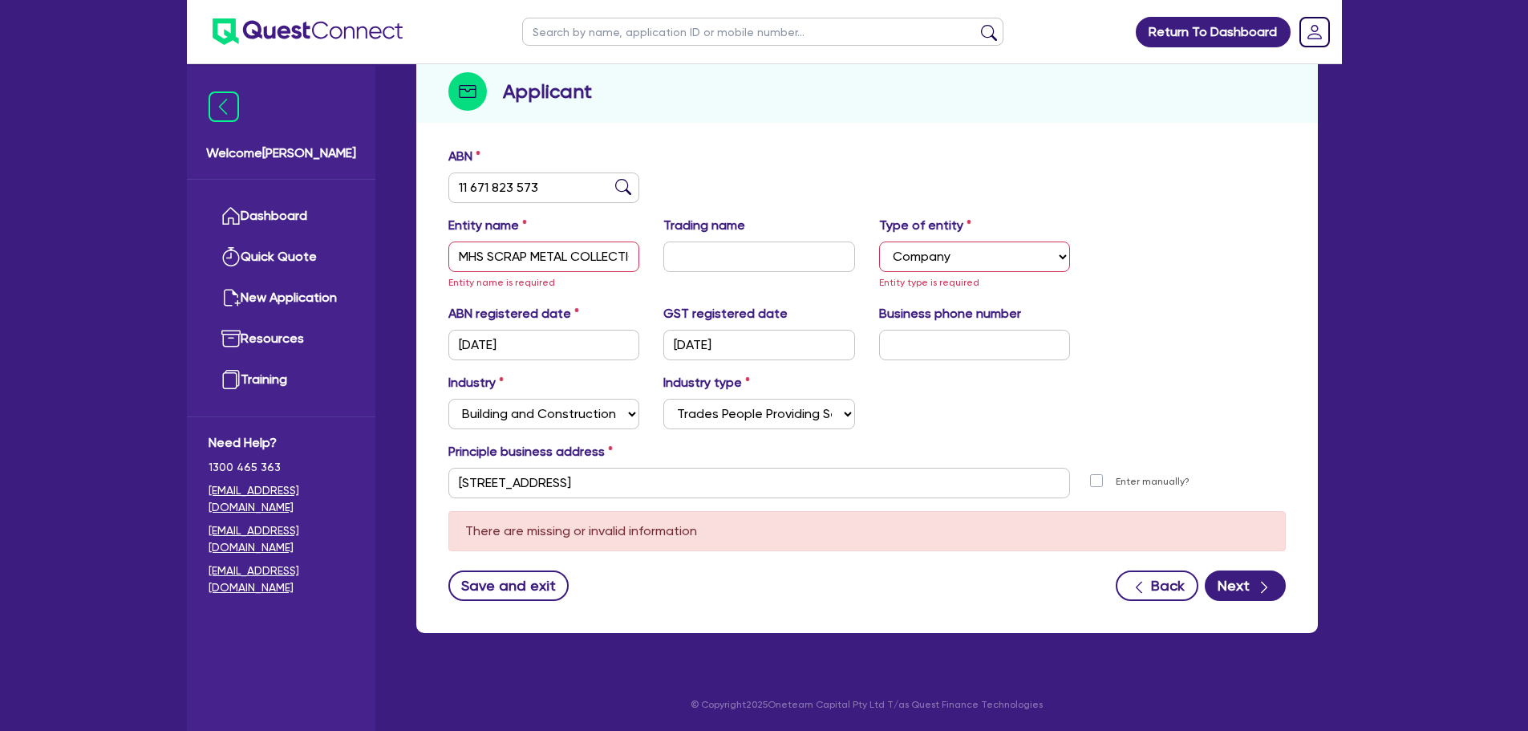
scroll to position [180, 0]
click at [1136, 380] on div "Industry Select Accomodation & Food Services Administrative & Support Services …" at bounding box center [866, 407] width 861 height 69
click at [1241, 560] on form "ABN 11 671 823 573 Entity name MHS SCRAP METAL COLLECTION PTY LTD Entity name i…" at bounding box center [866, 374] width 837 height 454
click at [1242, 577] on button "Next" at bounding box center [1245, 585] width 81 height 30
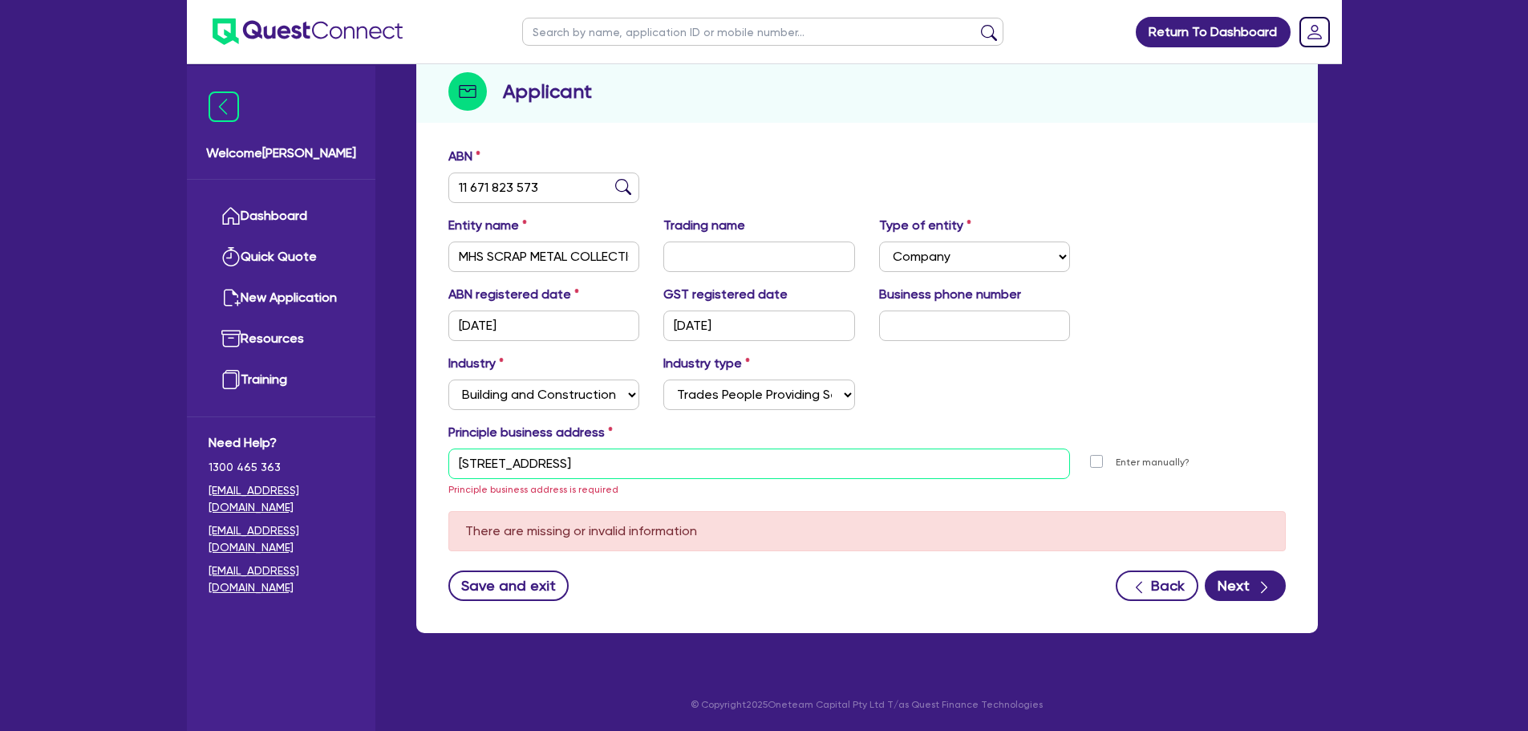
click at [456, 472] on input "Mons St South Granville NSW 2142" at bounding box center [759, 463] width 622 height 30
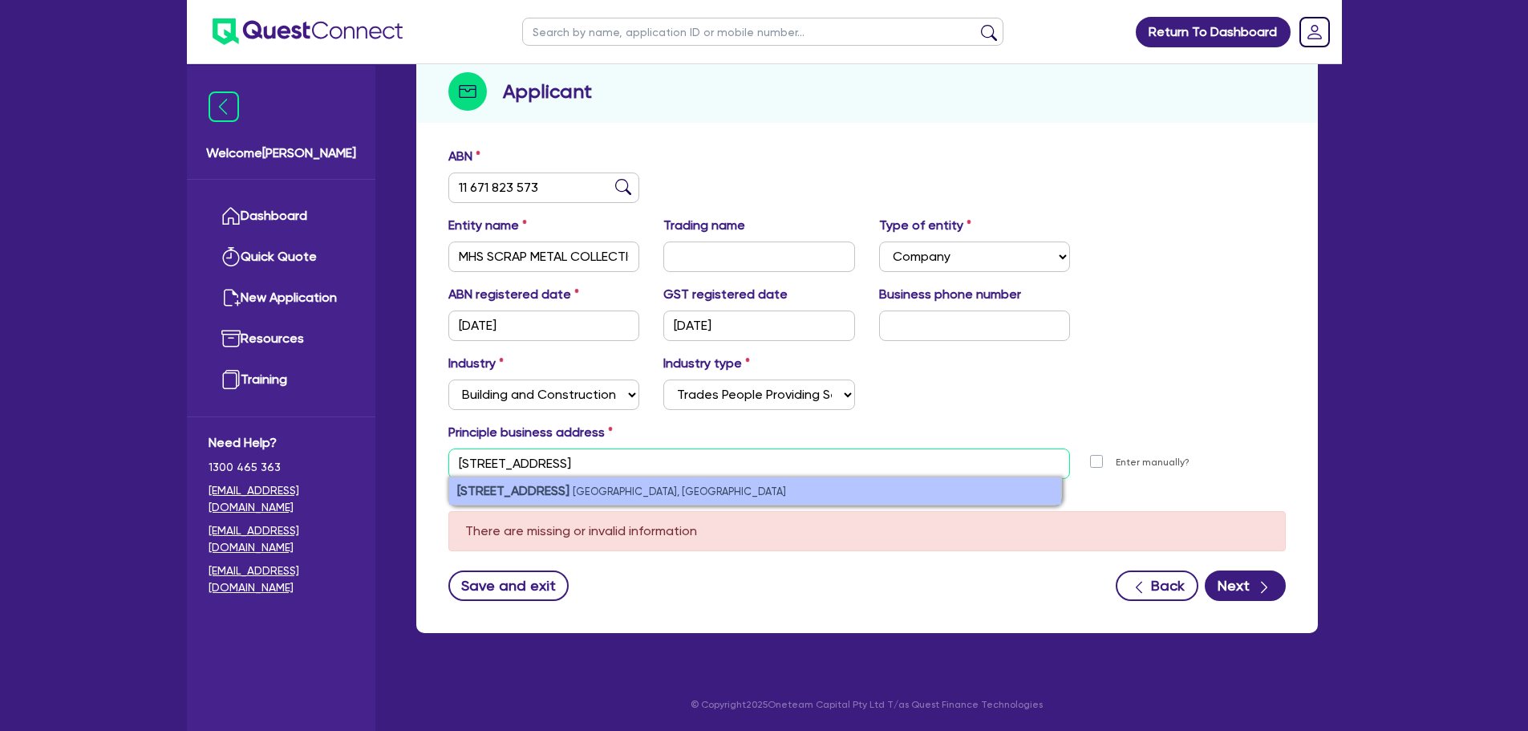
type input "4 Mons St South Granville NSW 2142"
click at [467, 483] on strong "4 Mons St" at bounding box center [513, 490] width 112 height 15
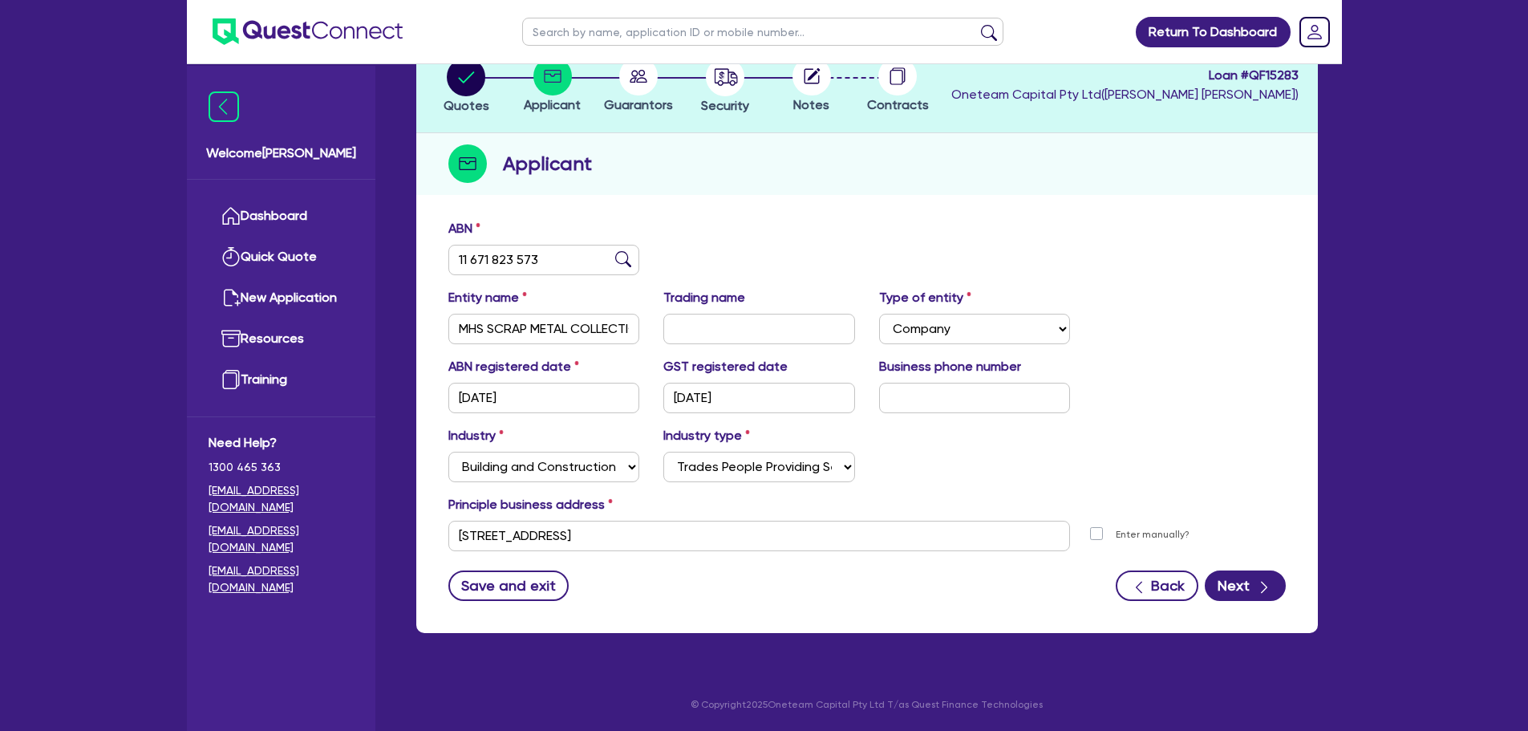
scroll to position [107, 0]
click at [1227, 594] on button "Next" at bounding box center [1245, 585] width 81 height 30
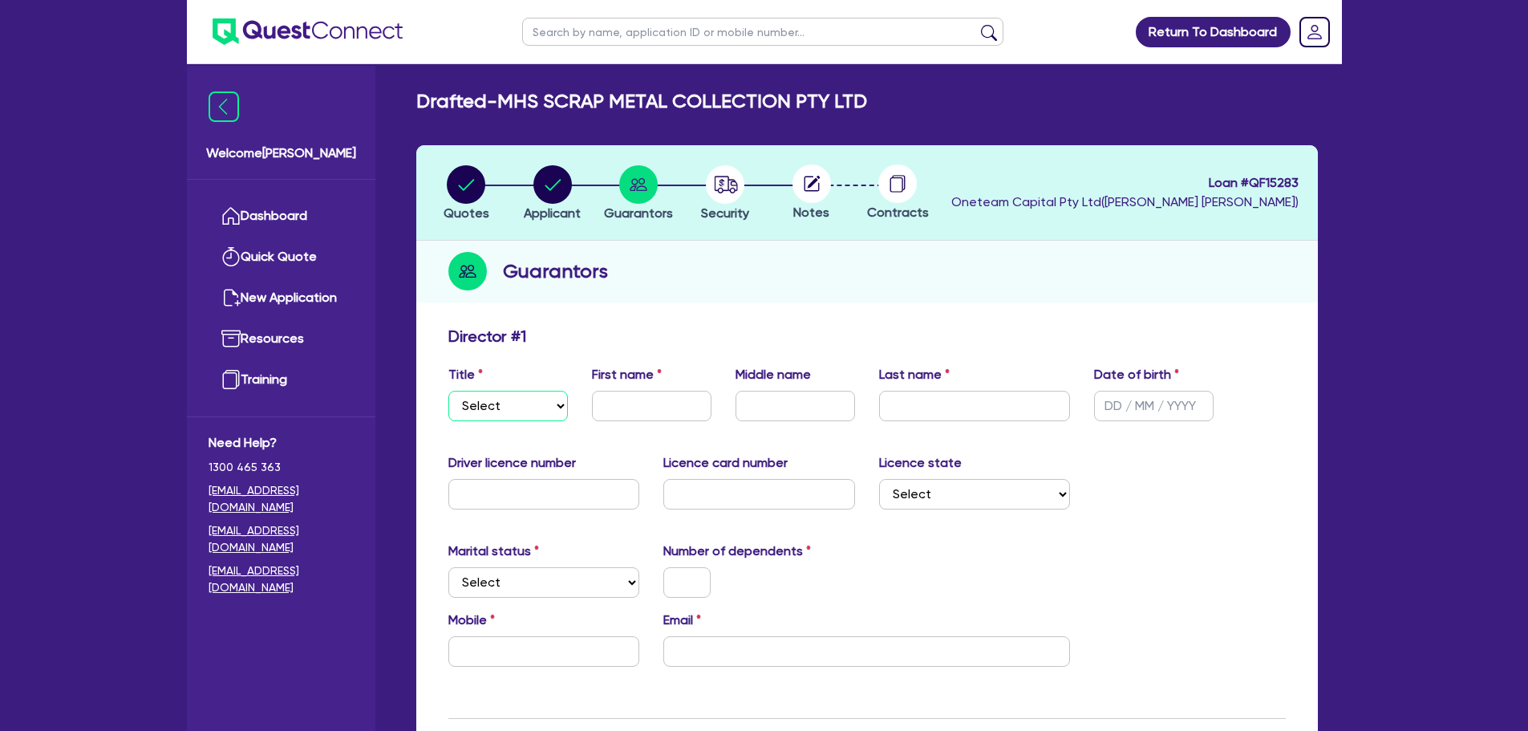
click at [509, 419] on select "Select Mr Mrs Ms Miss Dr" at bounding box center [507, 406] width 119 height 30
select select "MR"
click at [448, 391] on select "Select Mr Mrs Ms Miss Dr" at bounding box center [507, 406] width 119 height 30
click at [622, 427] on div "Title Select Mr Mrs Ms Miss Dr First name Middle name Last name Date of birth" at bounding box center [866, 399] width 861 height 69
click at [622, 403] on input "text" at bounding box center [651, 406] width 119 height 30
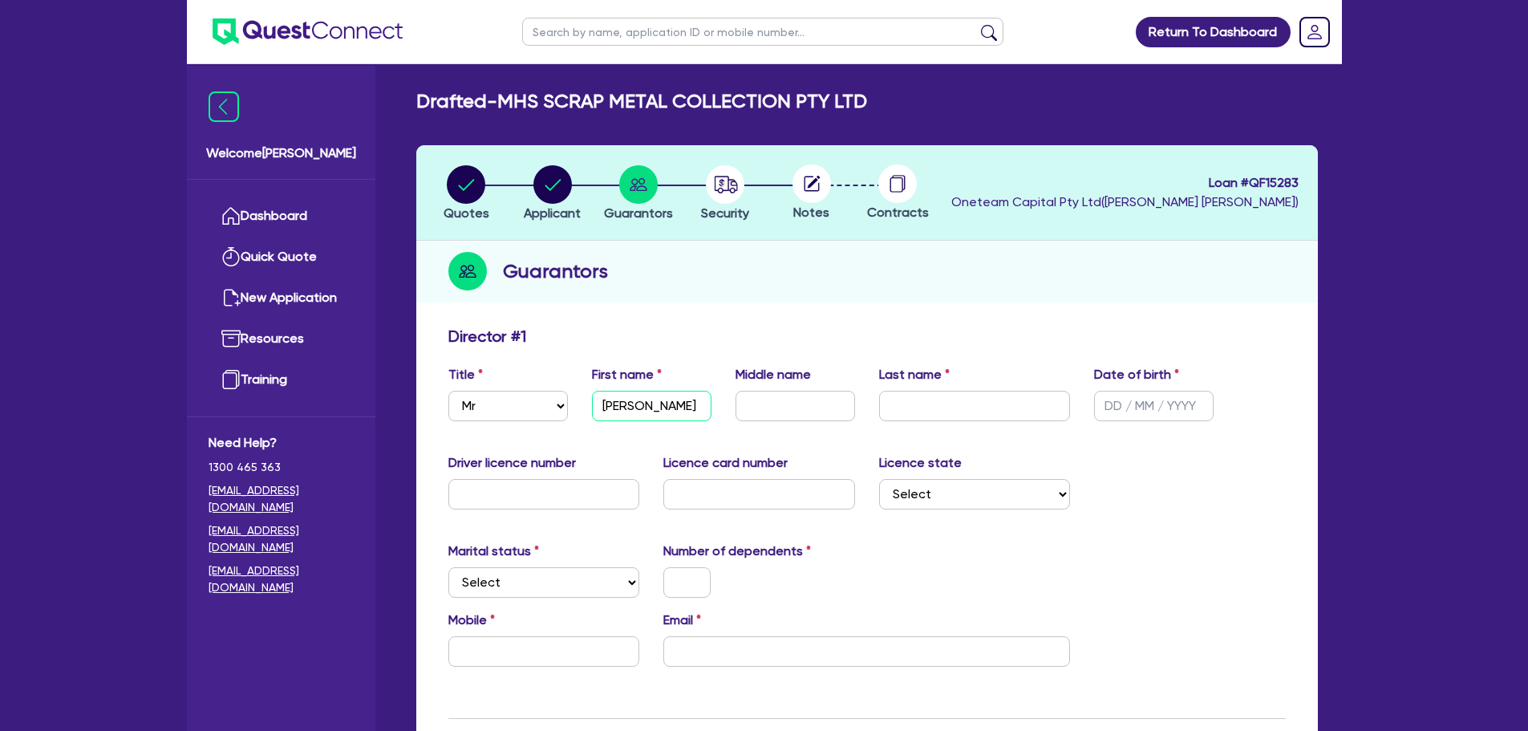
type input "Hassan"
click at [910, 404] on input "text" at bounding box center [975, 406] width 192 height 30
type input "Haidary"
click at [924, 326] on div "Director # 1" at bounding box center [866, 339] width 861 height 26
drag, startPoint x: 1153, startPoint y: 426, endPoint x: 1129, endPoint y: 403, distance: 32.9
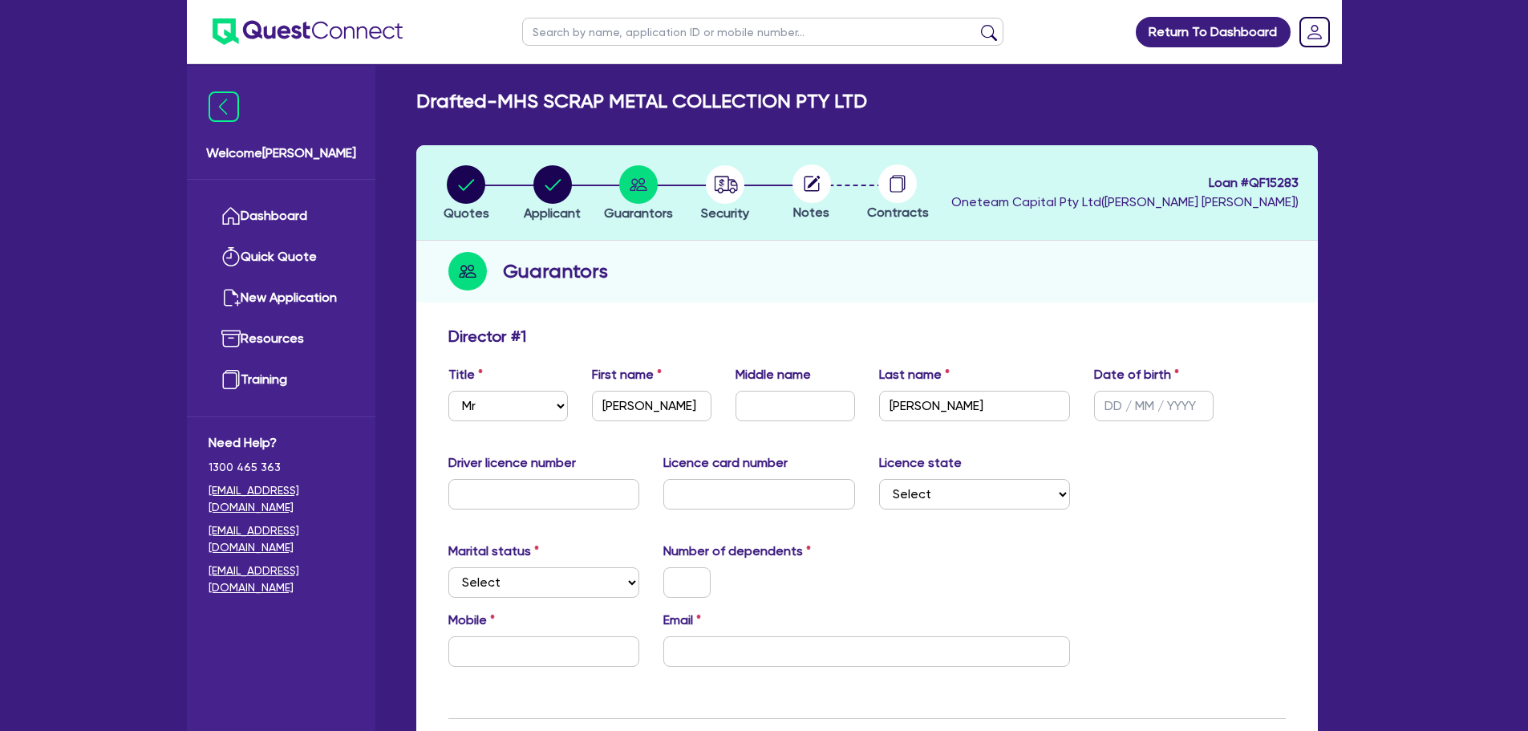
click at [1129, 403] on div "Title Select Mr Mrs Ms Miss Dr First name Hassan Middle name Last name Haidary …" at bounding box center [866, 399] width 861 height 69
click at [1129, 403] on input "text" at bounding box center [1153, 406] width 119 height 30
type input "01/01/1999"
click at [1126, 475] on div "Driver licence number Licence card number Licence state Select NSW VIC QLD TAS …" at bounding box center [866, 487] width 861 height 69
click at [920, 504] on select "Select NSW VIC QLD TAS ACT SA NT WA" at bounding box center [975, 494] width 192 height 30
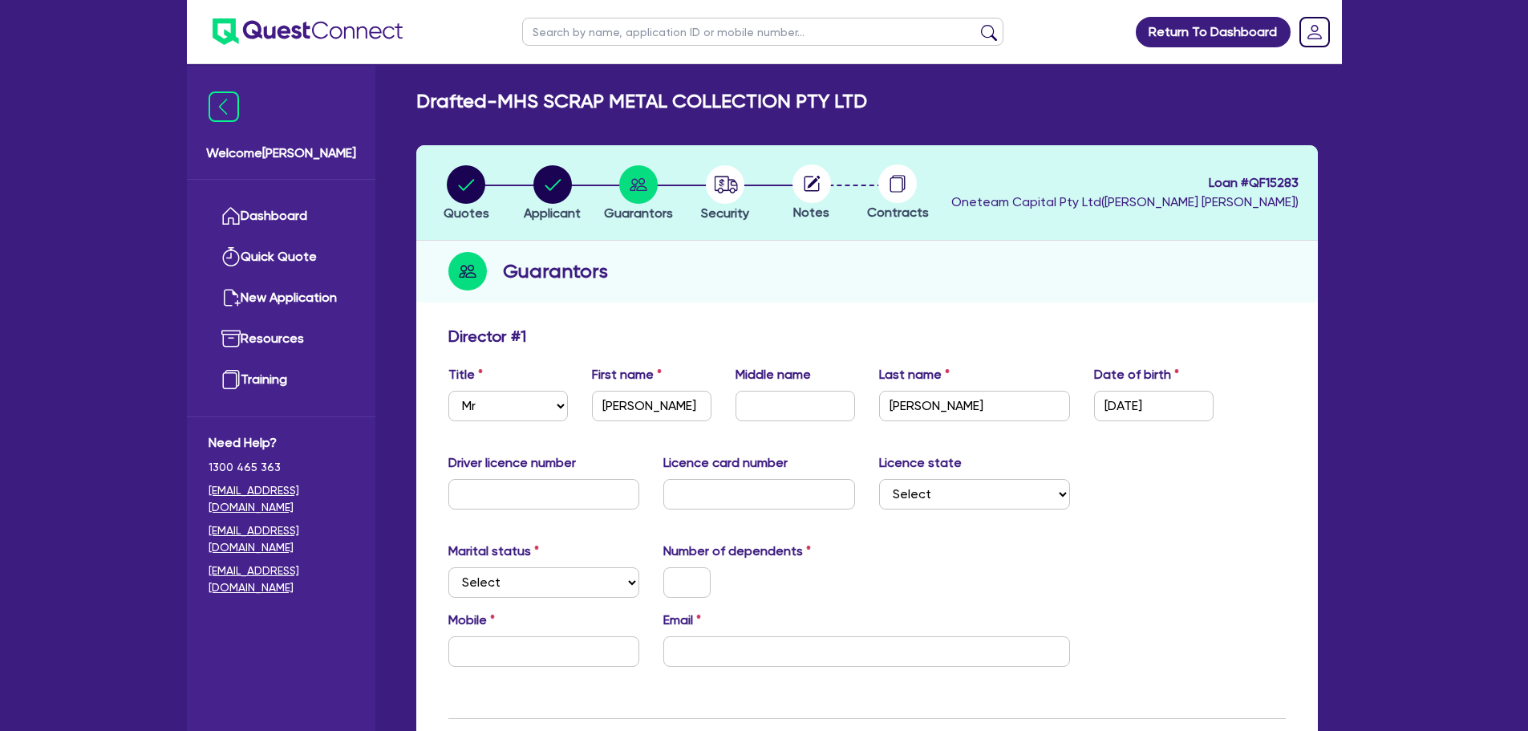
click at [735, 588] on div at bounding box center [759, 582] width 216 height 30
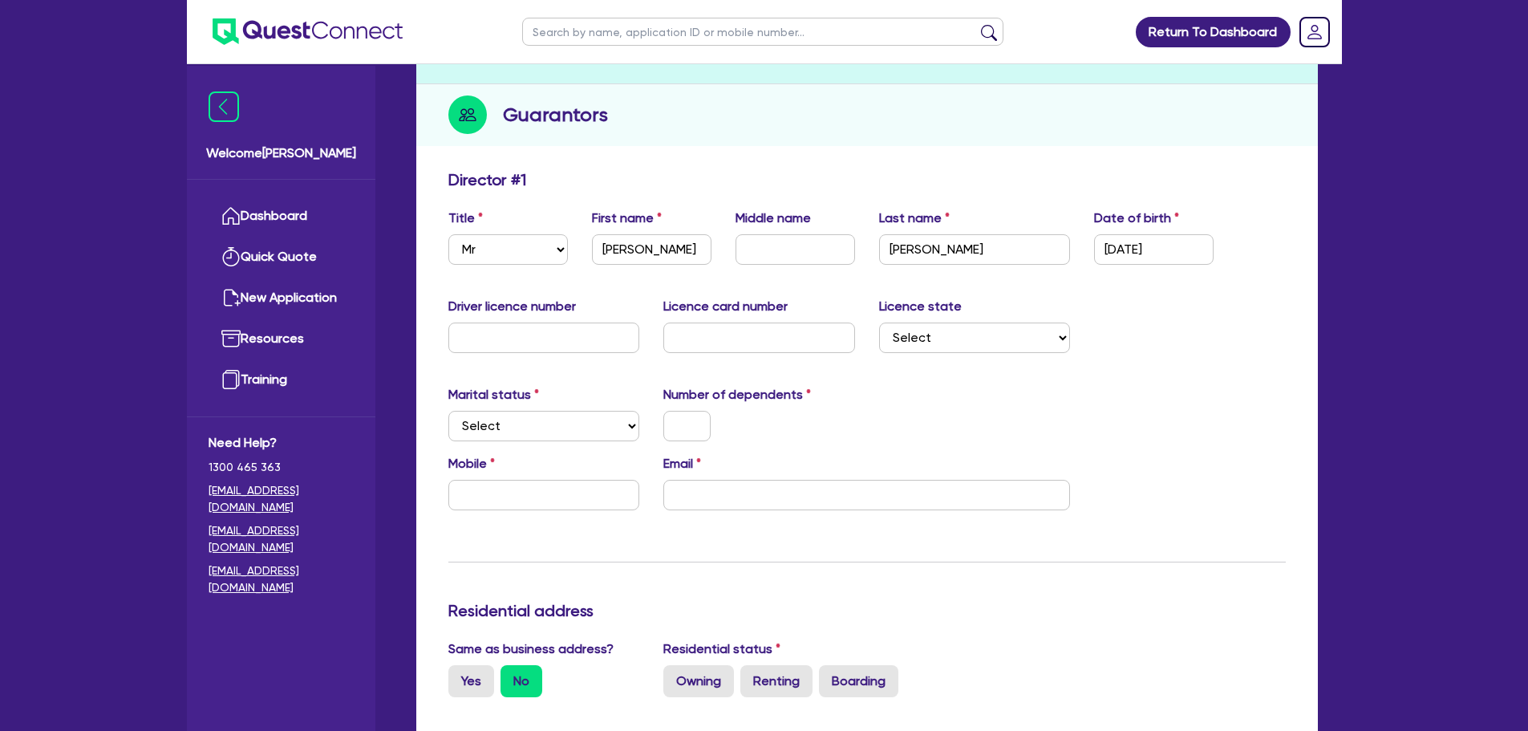
scroll to position [157, 0]
click at [550, 427] on select "Select Single Married De Facto / Partner" at bounding box center [544, 425] width 192 height 30
select select "SINGLE"
click at [448, 410] on select "Select Single Married De Facto / Partner" at bounding box center [544, 425] width 192 height 30
click at [710, 406] on div "Number of dependents" at bounding box center [759, 412] width 216 height 56
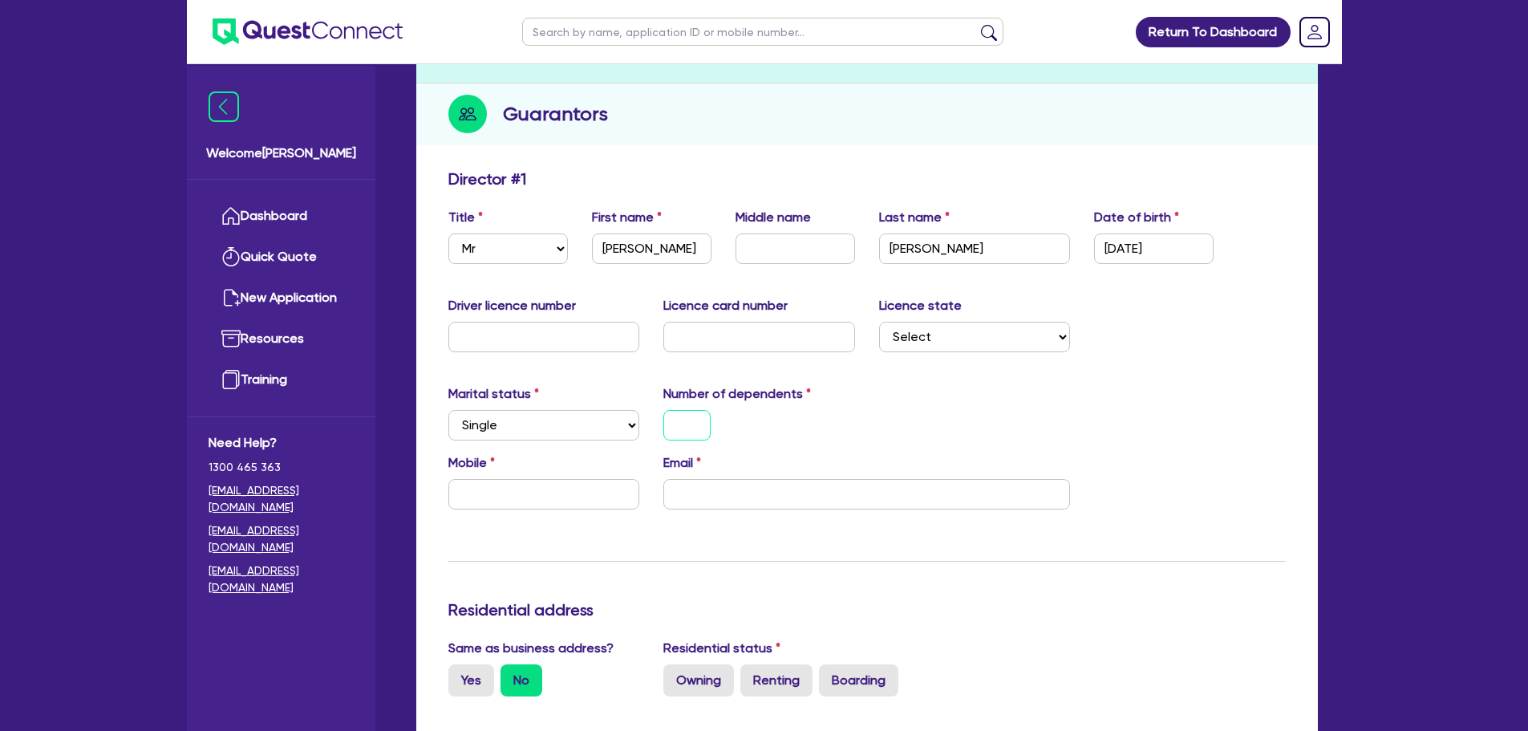
click at [699, 422] on input "text" at bounding box center [686, 425] width 47 height 30
click at [789, 424] on div "0" at bounding box center [759, 425] width 216 height 30
click at [721, 507] on input "email" at bounding box center [866, 494] width 407 height 30
paste input "hassanhaidary63@gmail.com"
type input "0"
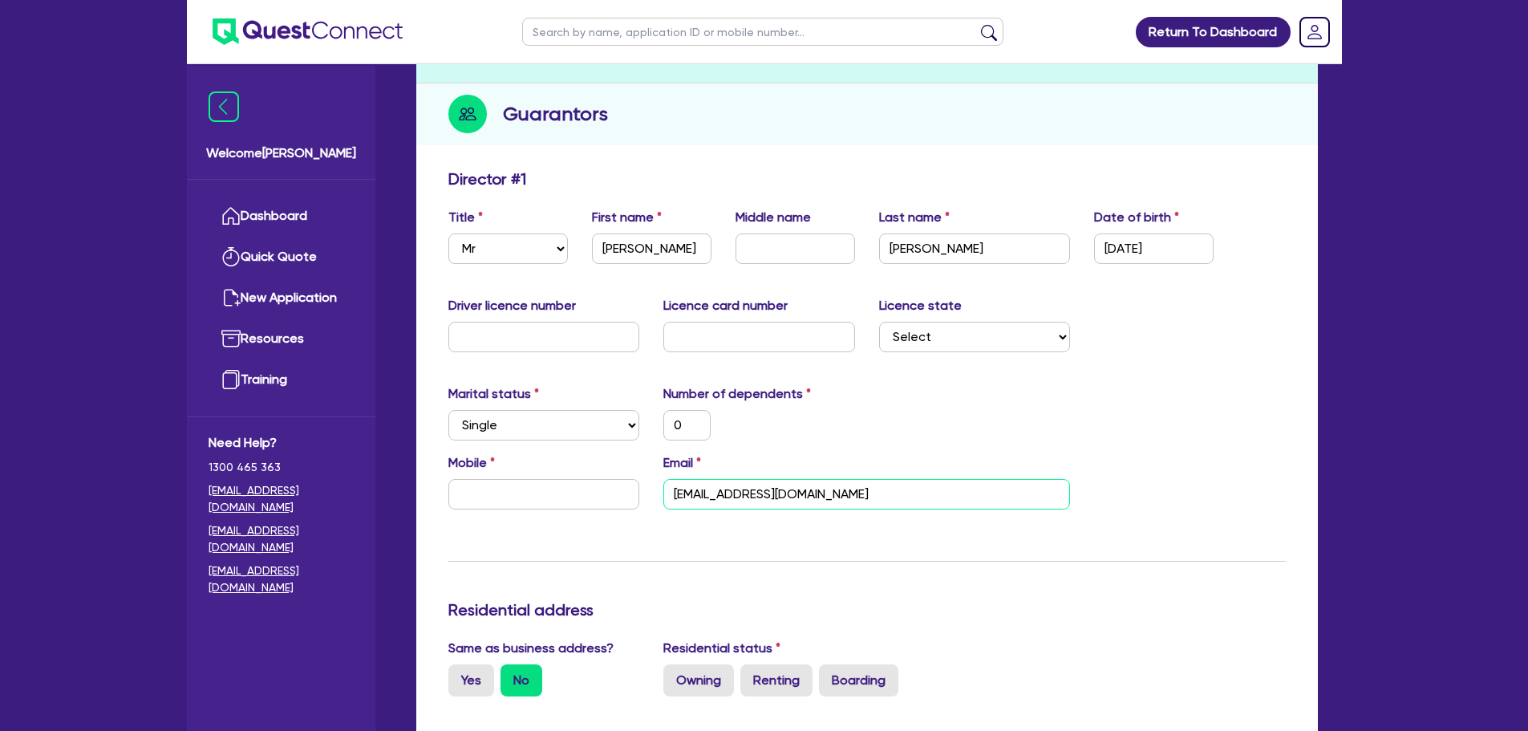
type input "hassanhaidary63@gmail.com"
click at [552, 514] on div "Mobile Email hassanhaidary63@gmail.com" at bounding box center [866, 487] width 861 height 69
click at [541, 487] on input "text" at bounding box center [544, 494] width 192 height 30
paste input "4705 511 99"
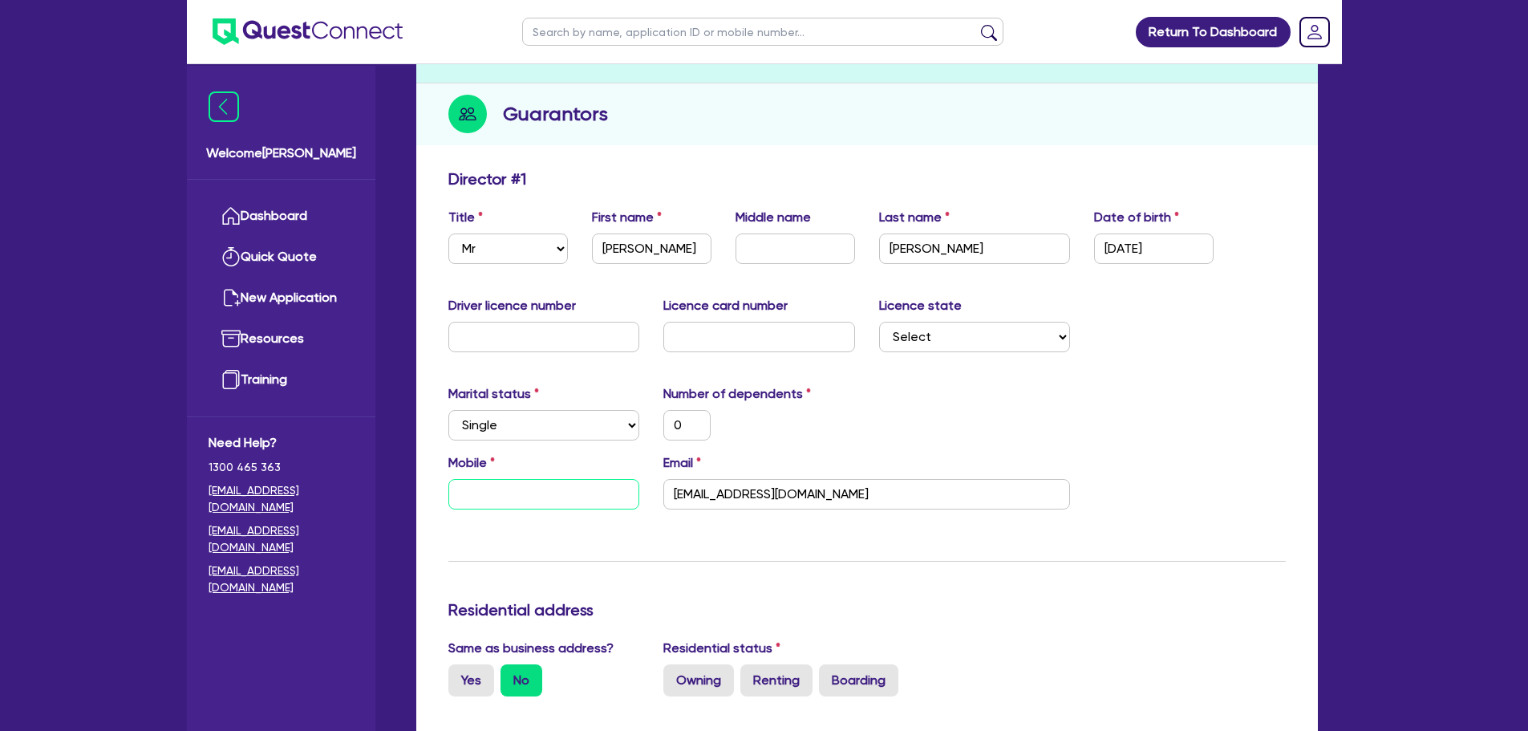
type input "0"
type input "4705 511 99"
click at [457, 502] on input "4705 511 99" at bounding box center [544, 494] width 192 height 30
type input "0"
type input "0470 551 199"
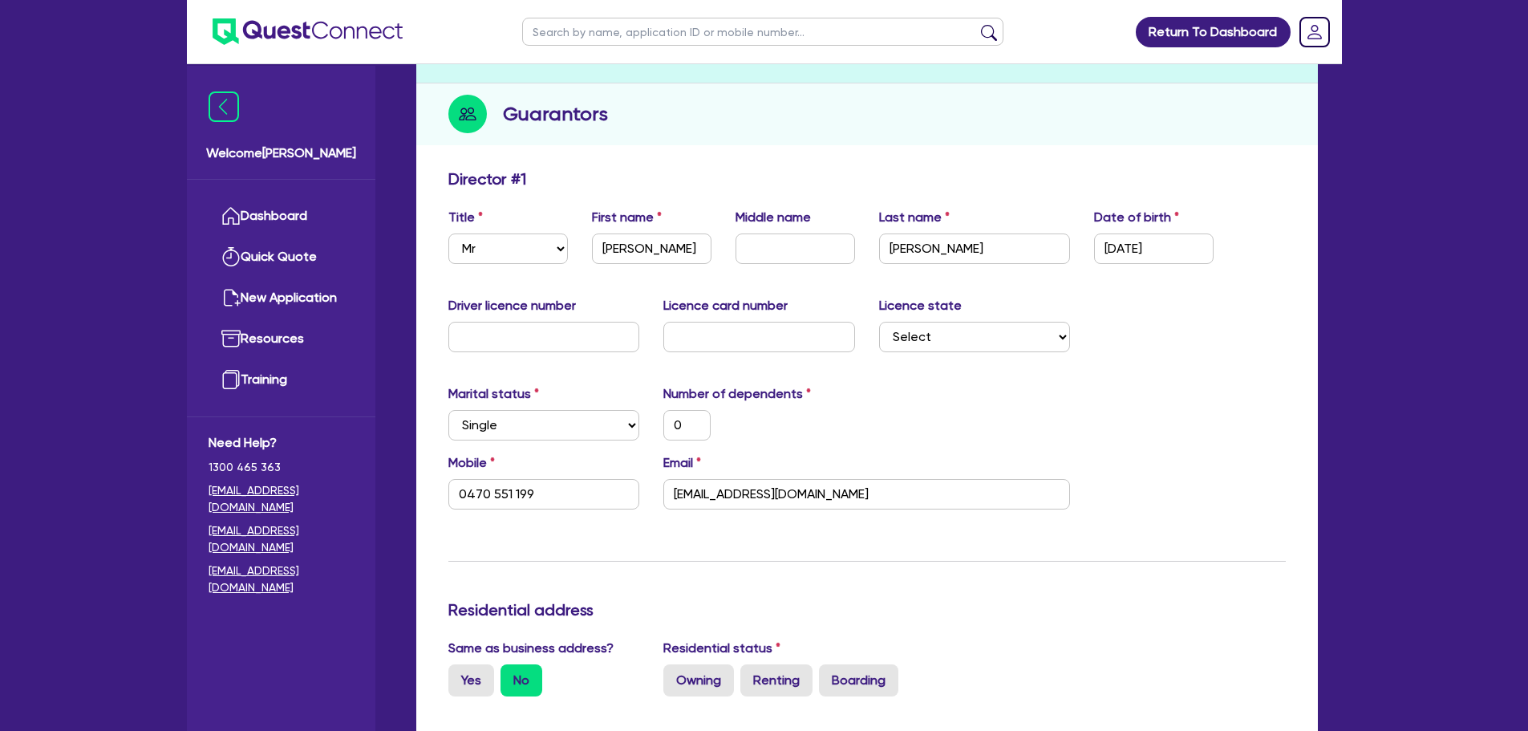
click at [475, 520] on div "Mobile 0470 551 199 Email hassanhaidary63@gmail.com" at bounding box center [866, 487] width 861 height 69
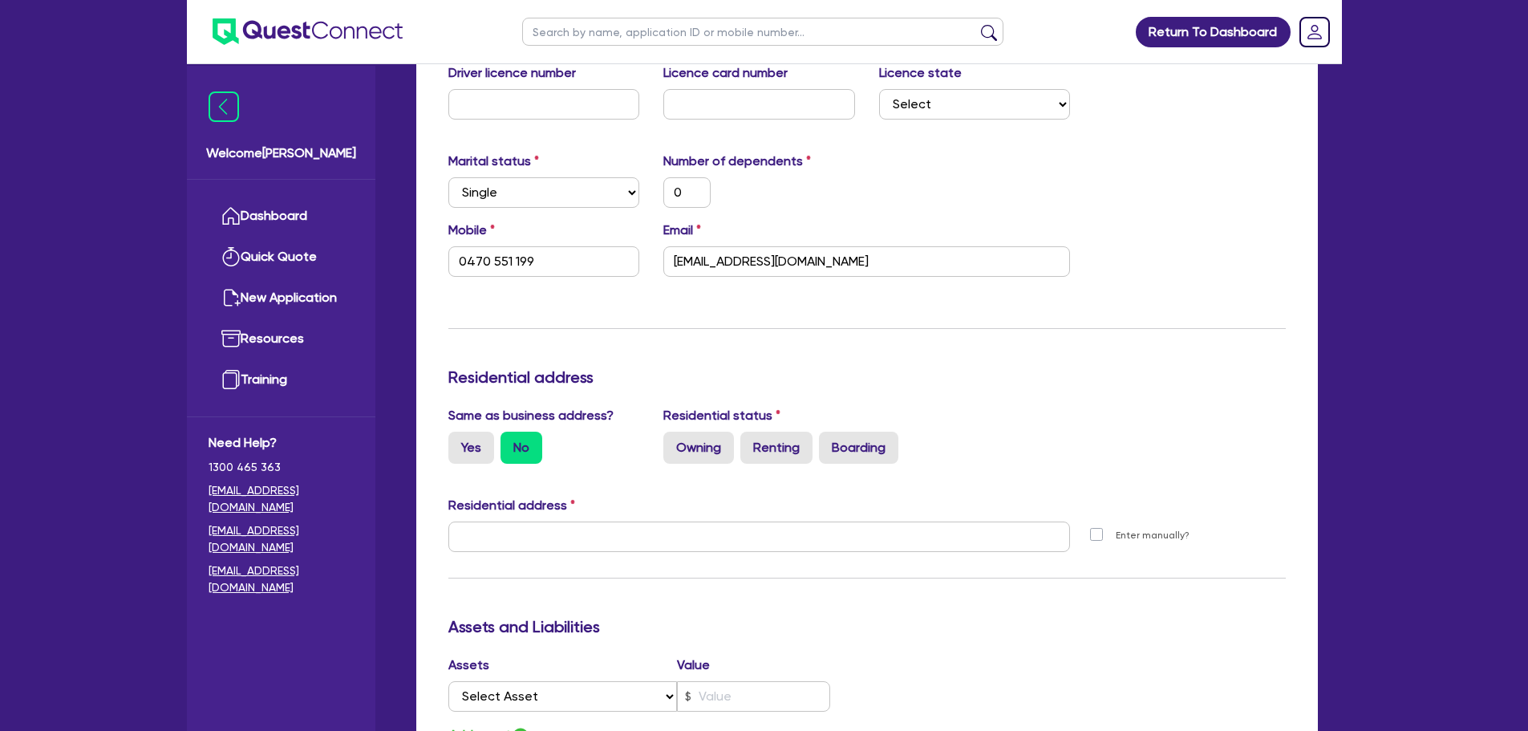
scroll to position [391, 0]
click at [473, 453] on label "Yes" at bounding box center [471, 447] width 46 height 32
click at [459, 441] on input "Yes" at bounding box center [453, 436] width 10 height 10
radio input "true"
type input "0"
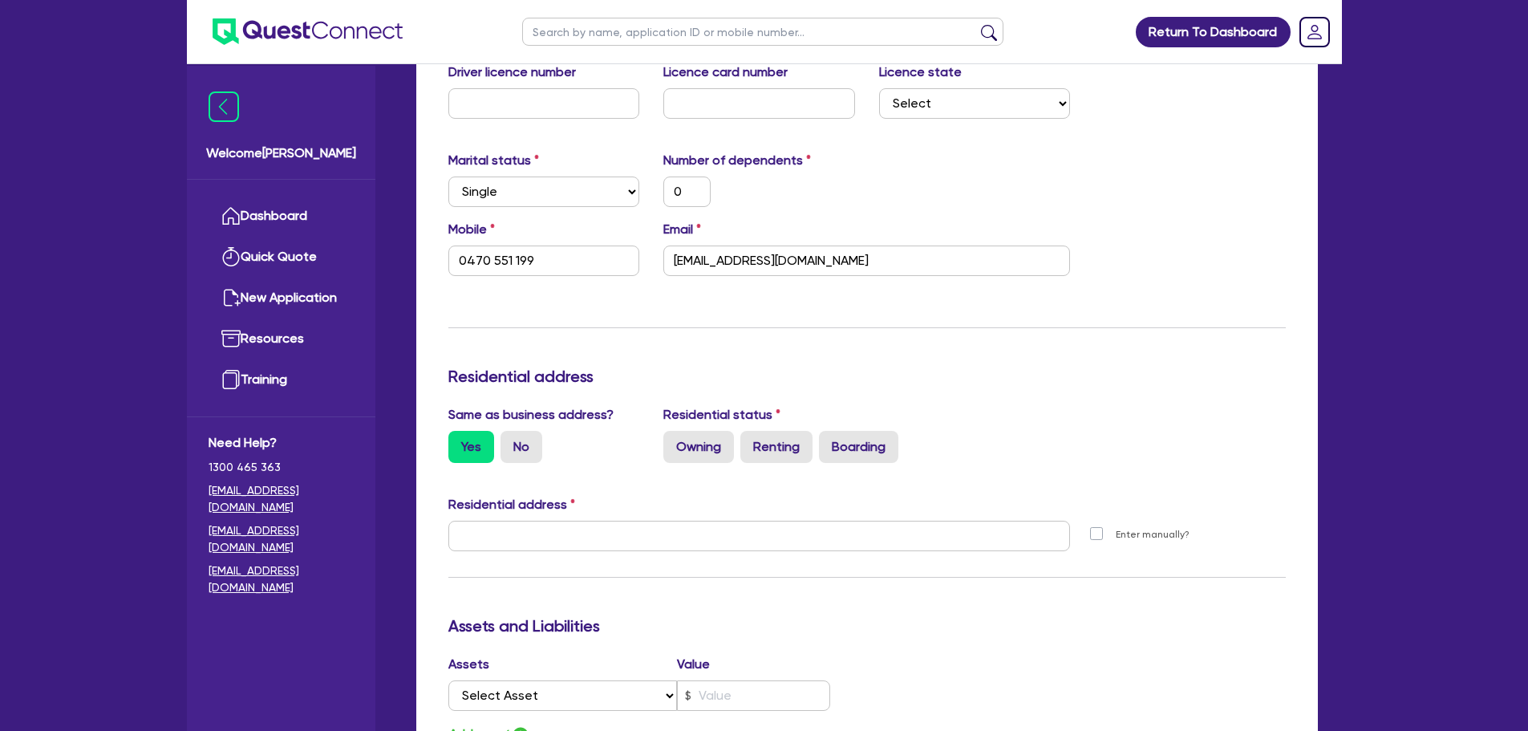
type input "0470 551 199"
type input "4 Mons St South Granville NSW 2142"
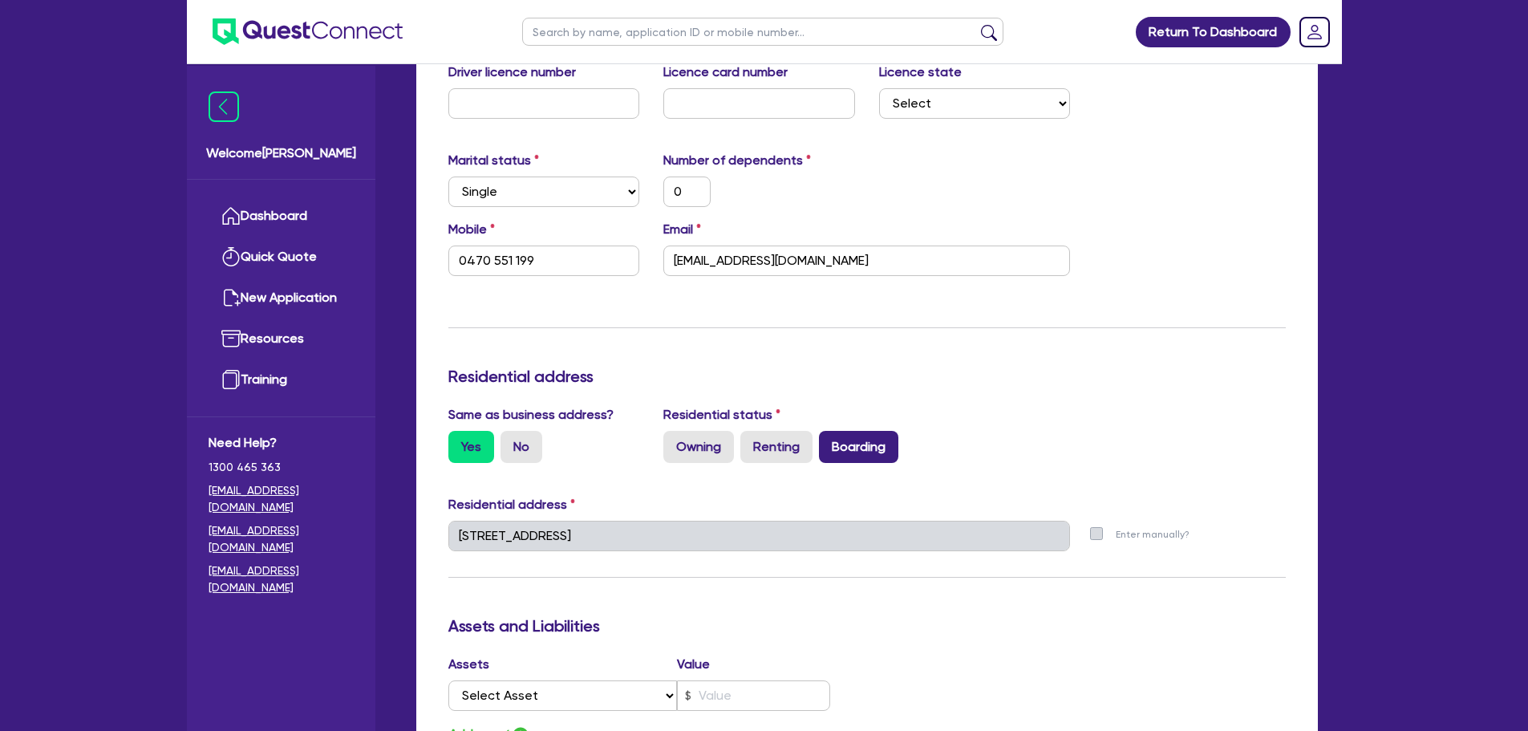
click at [831, 453] on label "Boarding" at bounding box center [858, 447] width 79 height 32
click at [829, 441] on input "Boarding" at bounding box center [824, 436] width 10 height 10
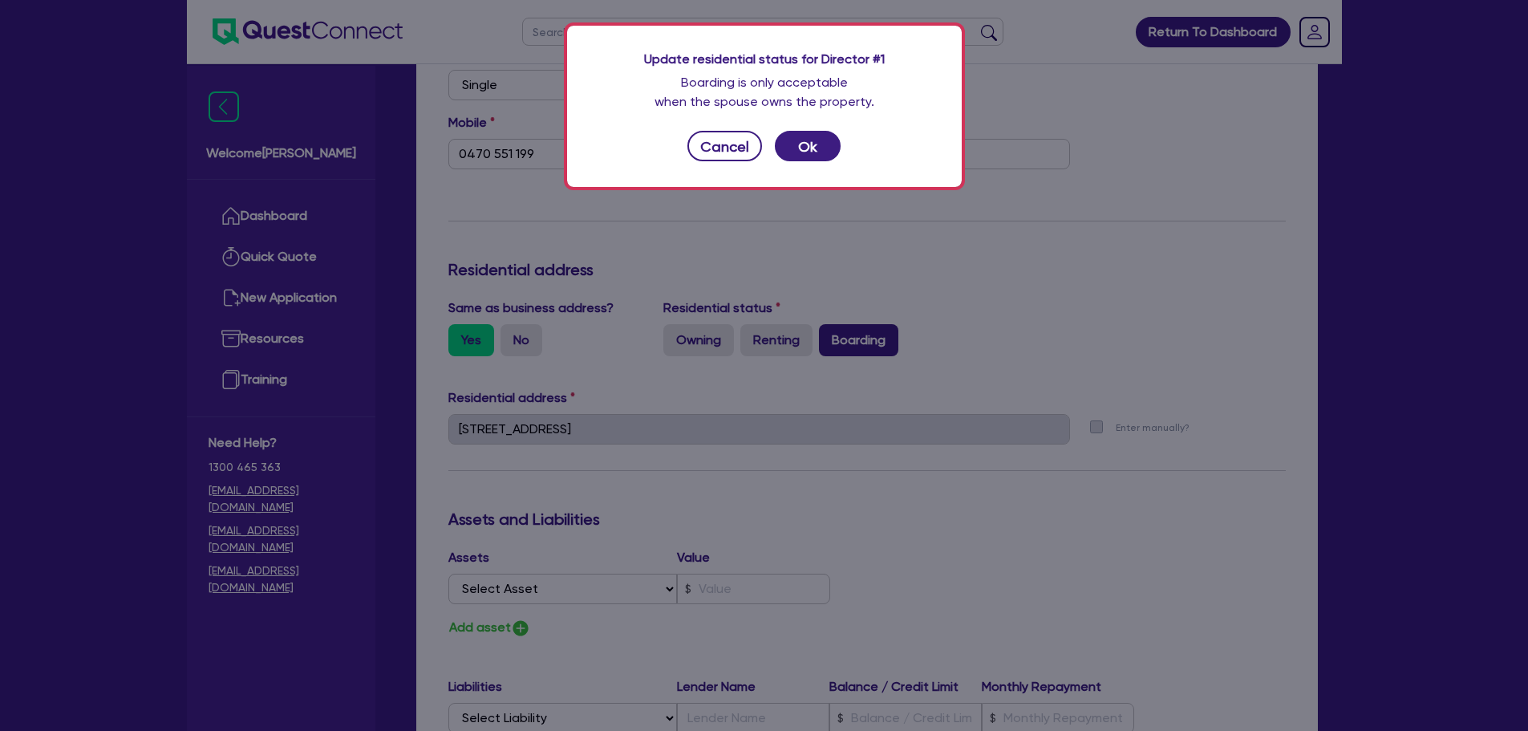
scroll to position [504, 0]
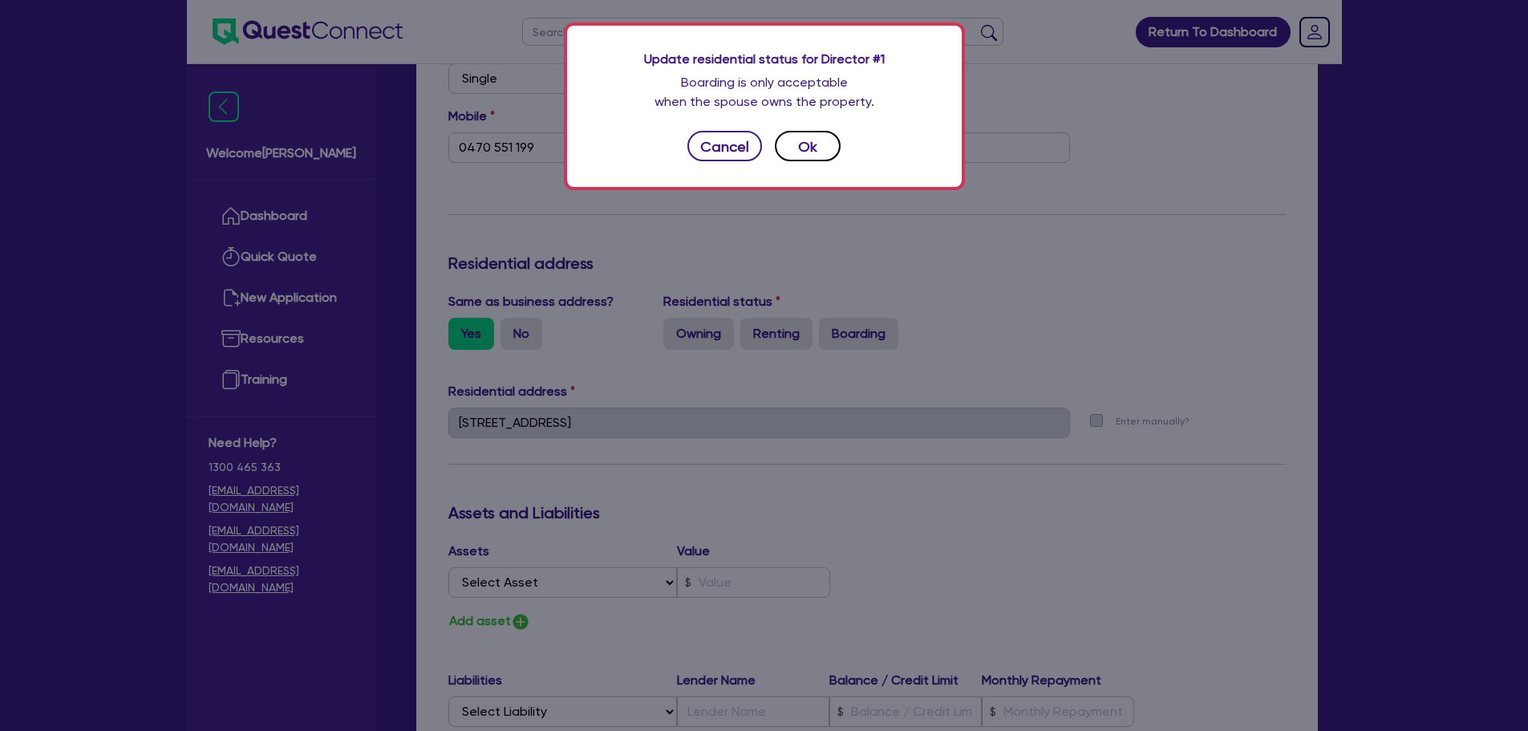
click at [803, 159] on button "Ok" at bounding box center [808, 146] width 66 height 30
type input "0"
type input "0470 551 199"
radio input "true"
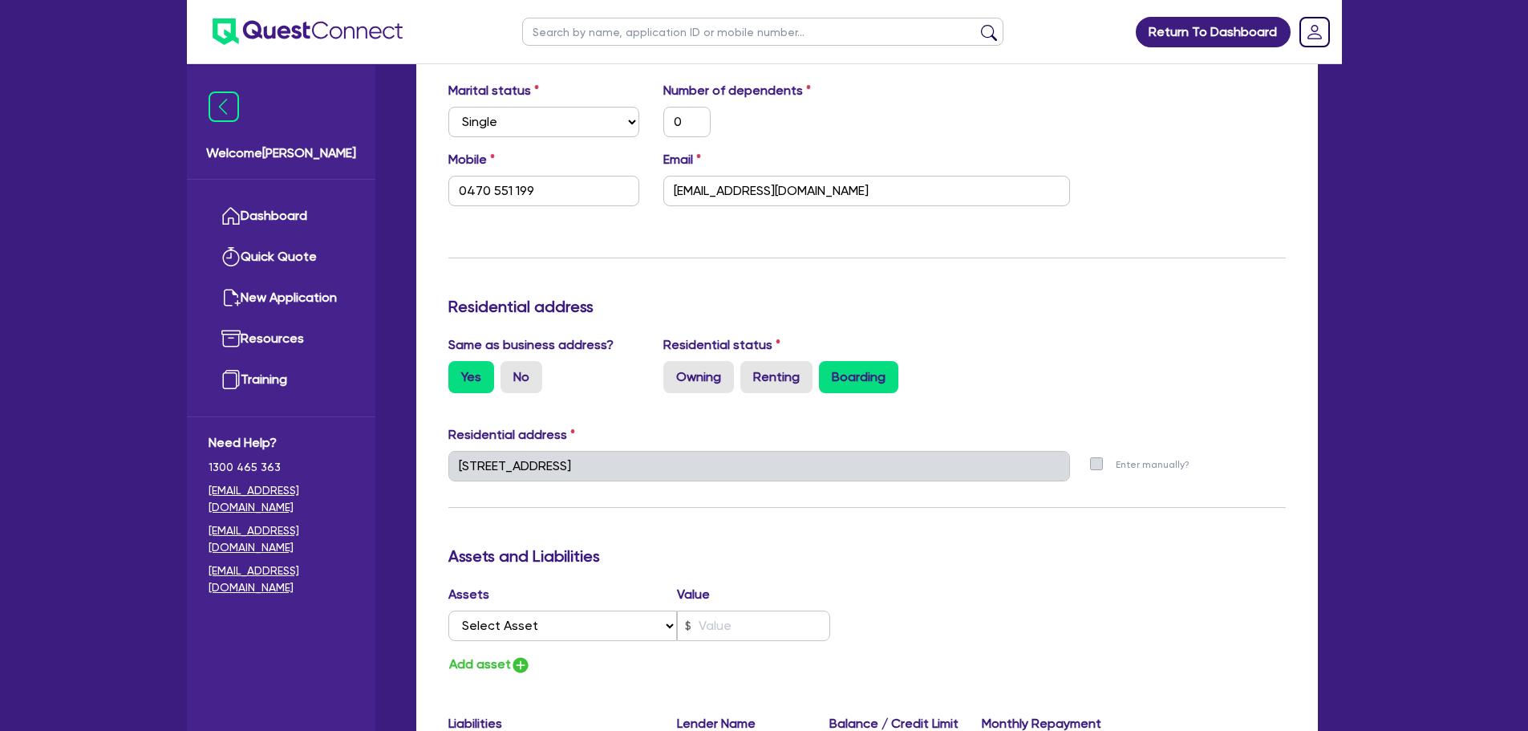
scroll to position [496, 0]
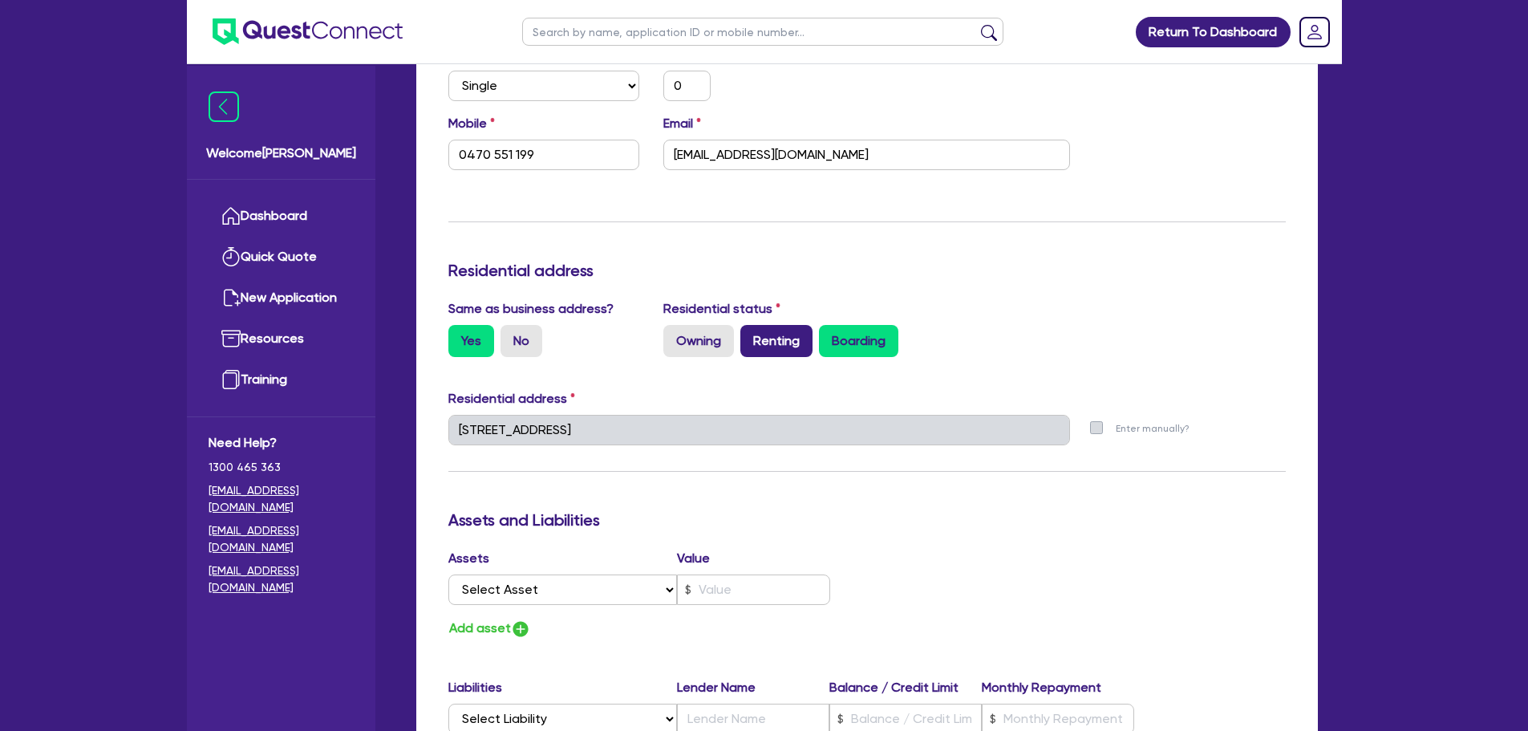
click at [759, 345] on label "Renting" at bounding box center [776, 341] width 72 height 32
click at [751, 335] on input "Renting" at bounding box center [745, 330] width 10 height 10
radio input "true"
type input "0"
type input "0470 551 199"
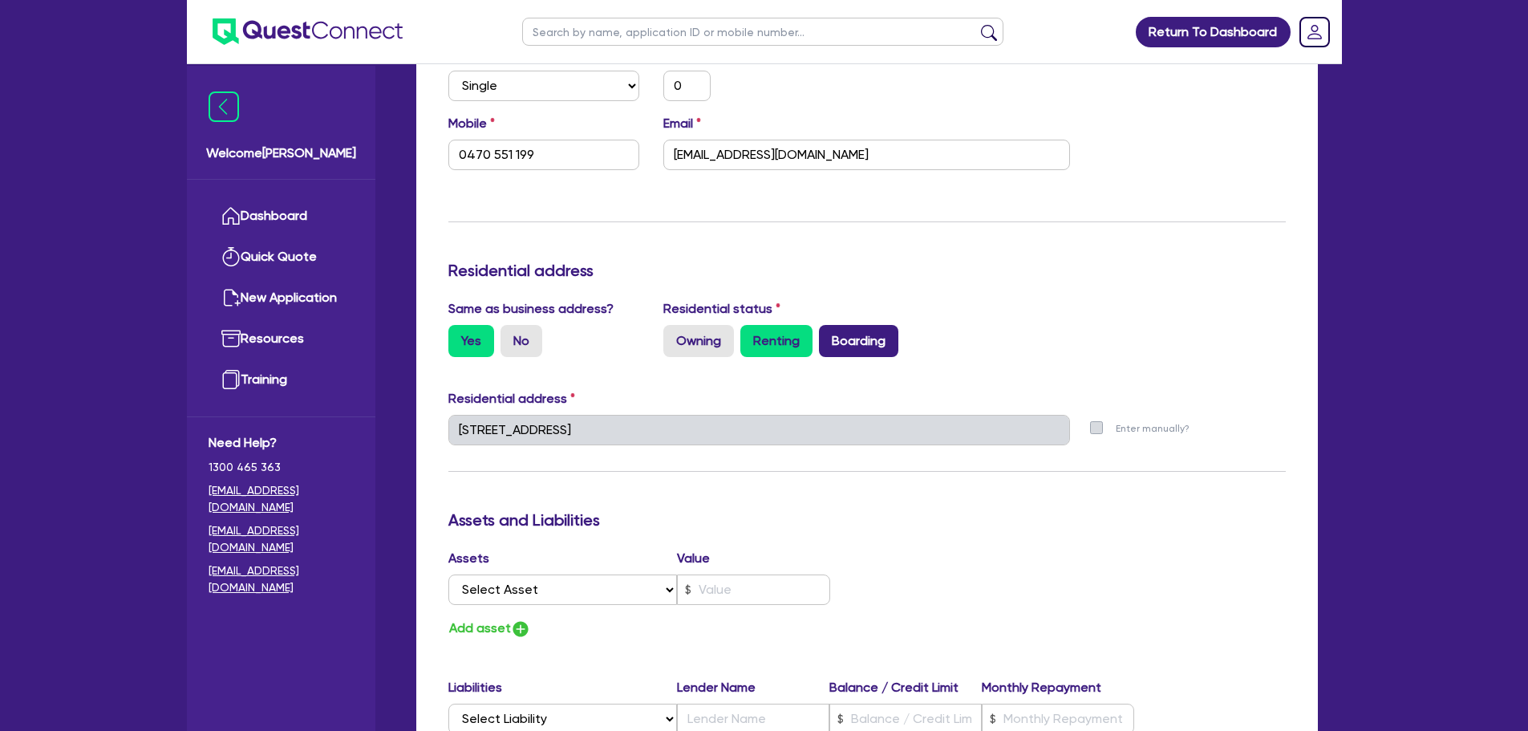
click at [835, 344] on label "Boarding" at bounding box center [858, 341] width 79 height 32
click at [829, 335] on input "Boarding" at bounding box center [824, 330] width 10 height 10
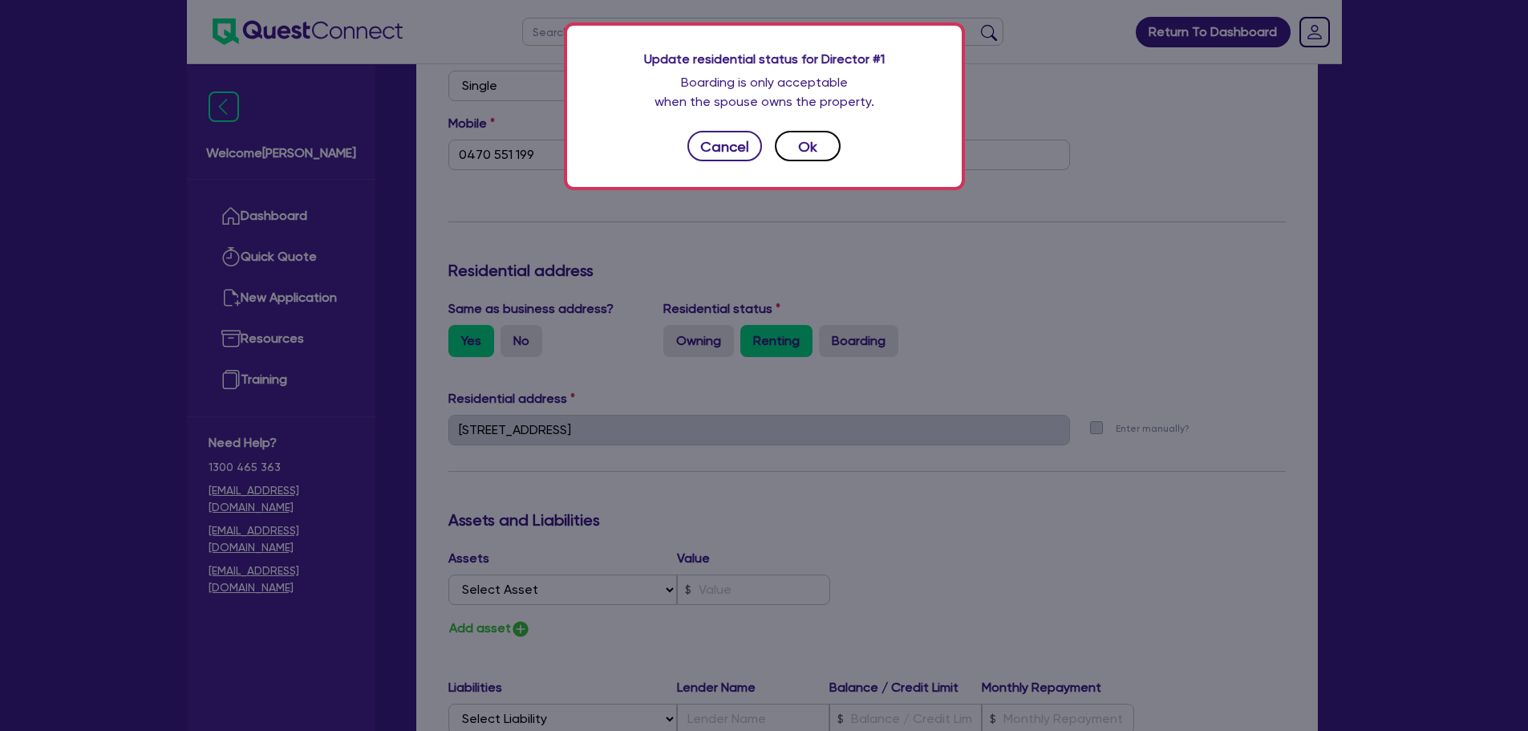
click at [812, 152] on button "Ok" at bounding box center [808, 146] width 66 height 30
type input "0"
type input "0470 551 199"
radio input "false"
radio input "true"
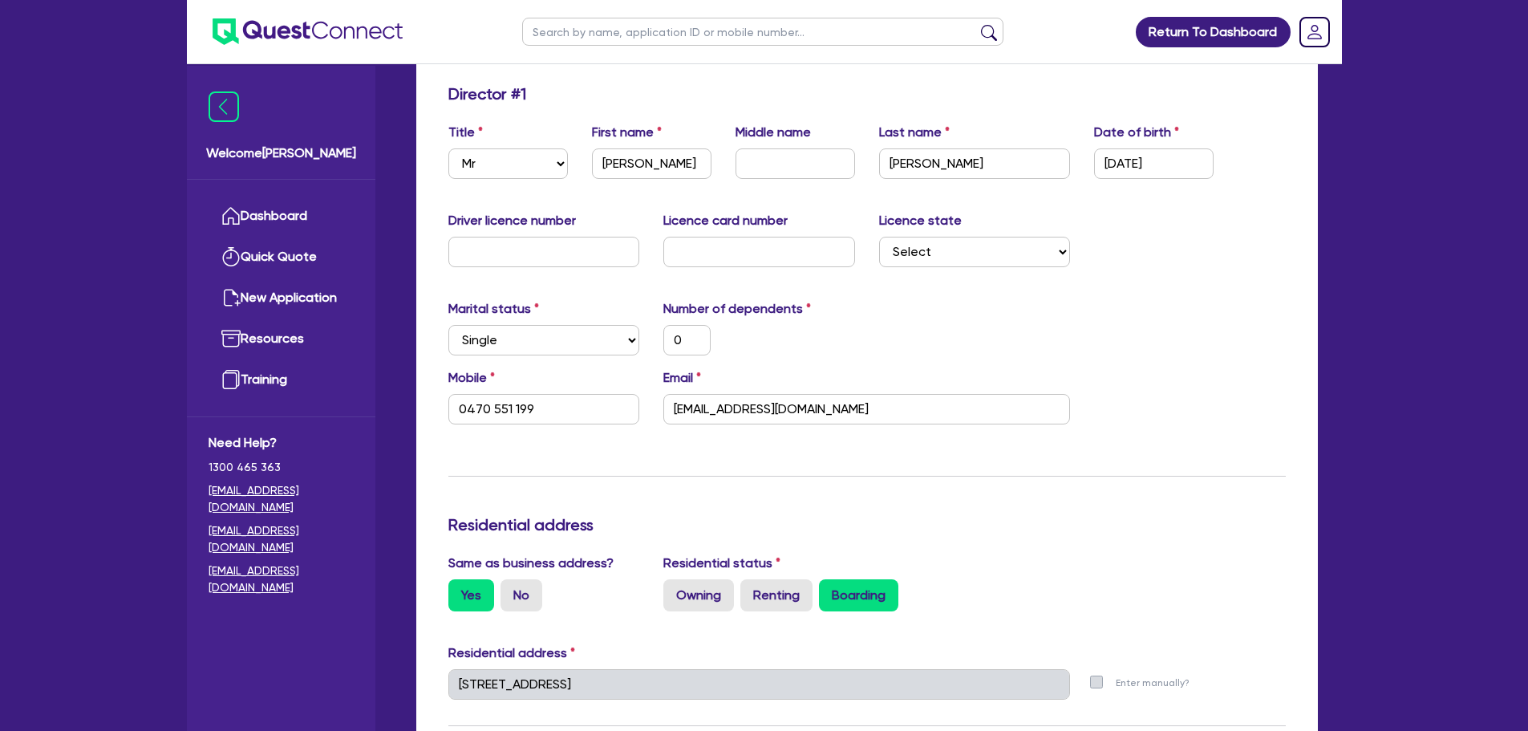
scroll to position [0, 0]
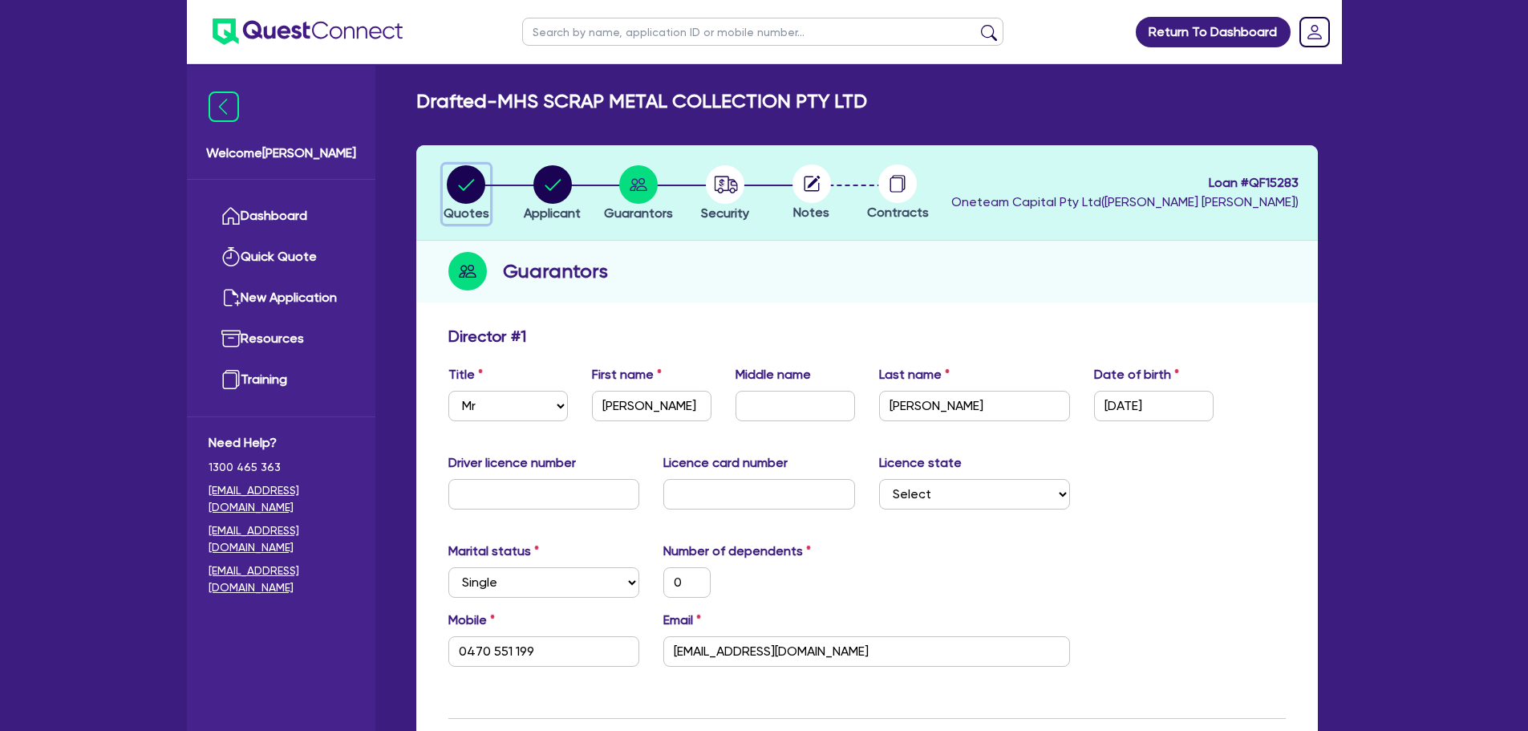
click at [449, 181] on circle "button" at bounding box center [466, 184] width 38 height 38
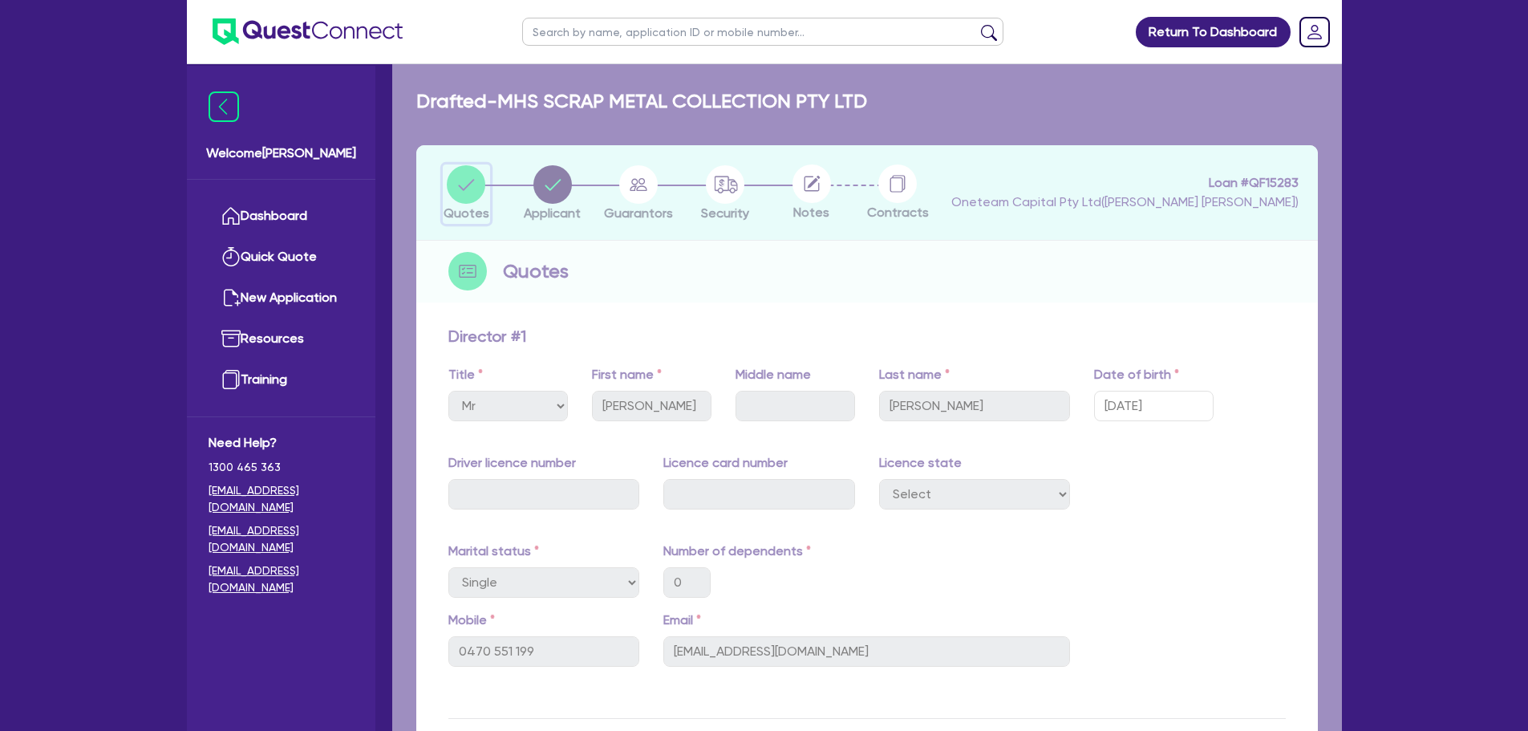
select select "PRIMARY_ASSETS"
select select "HEAVY_TRUCKS"
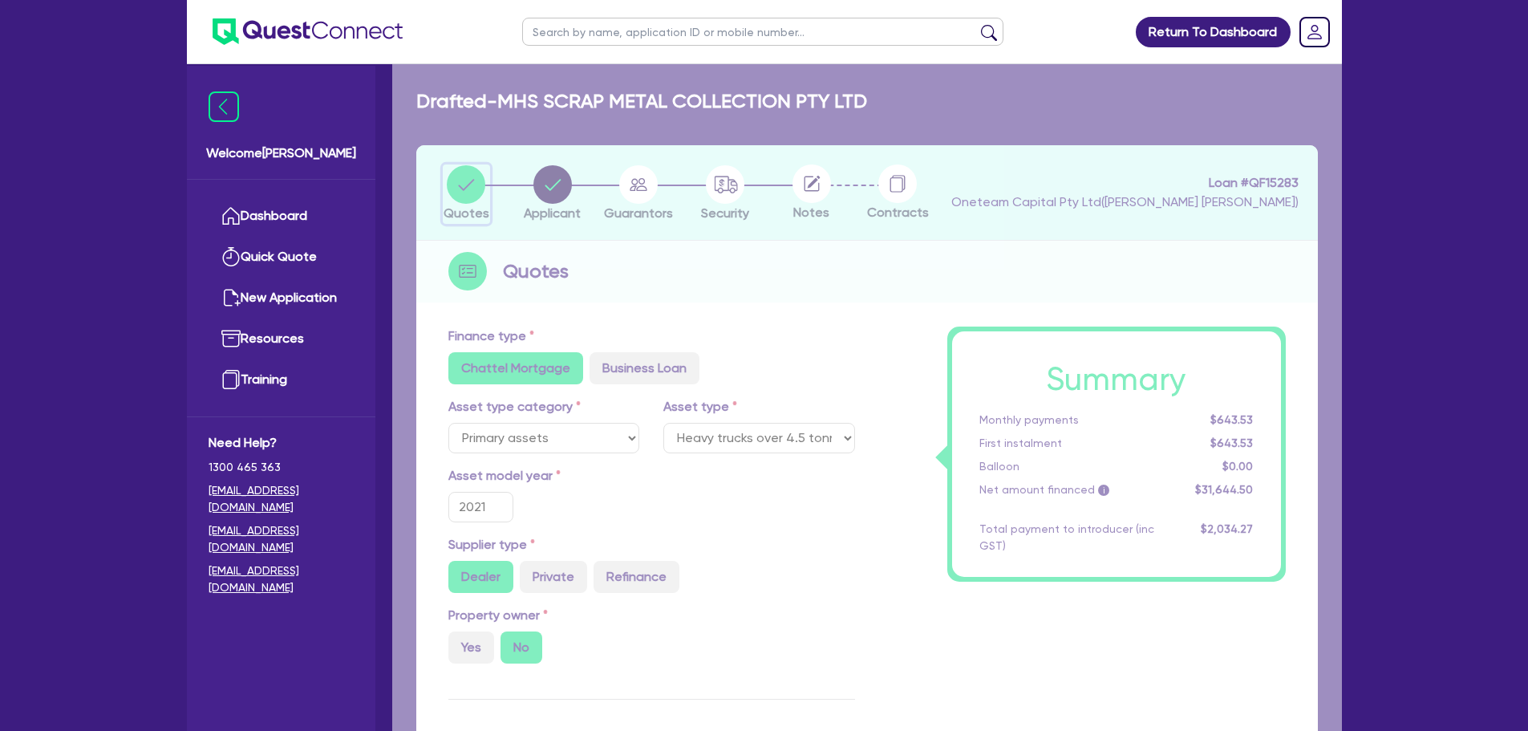
type input "40,000"
type input "10,000"
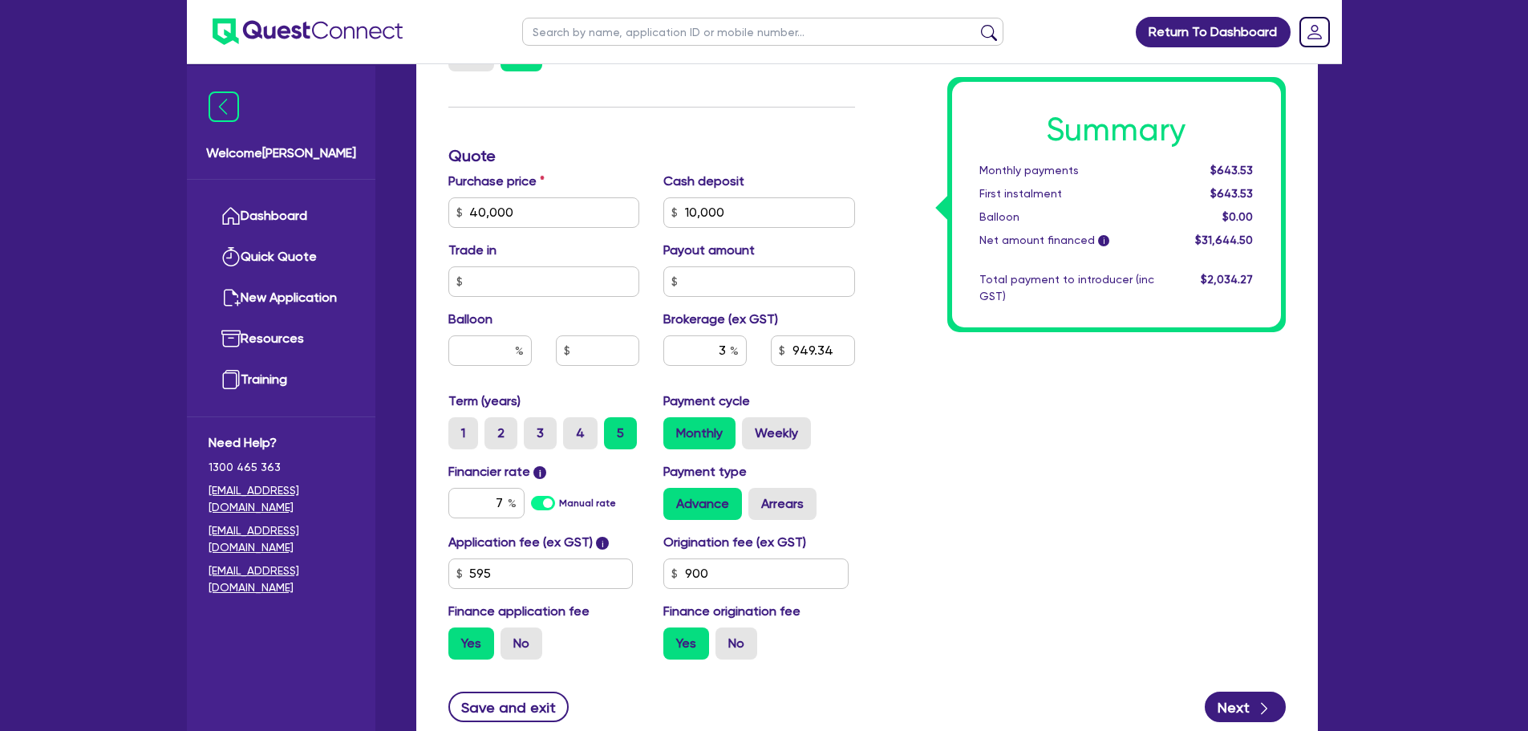
scroll to position [726, 0]
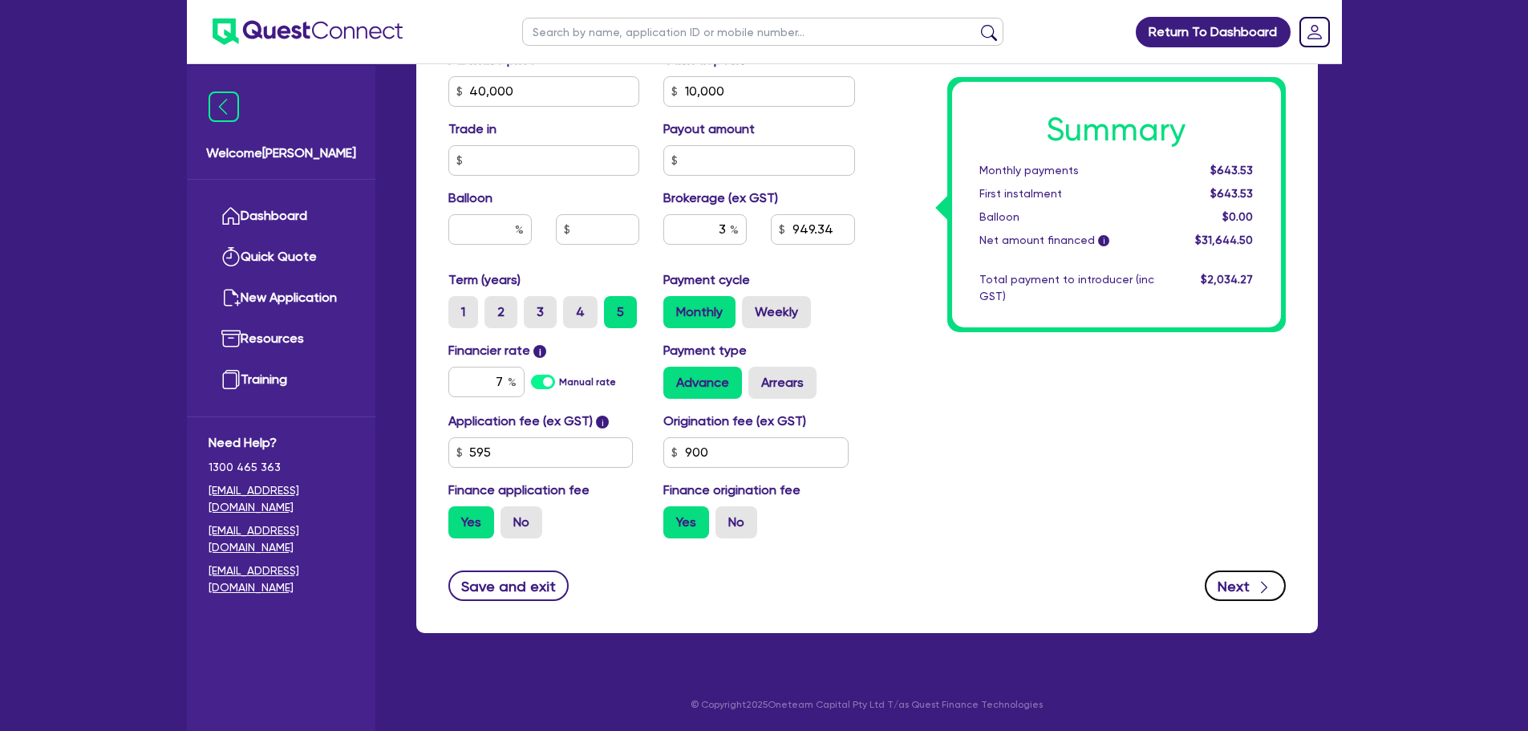
click at [1245, 596] on button "Next" at bounding box center [1245, 585] width 81 height 30
type input "40,000"
type input "10,000"
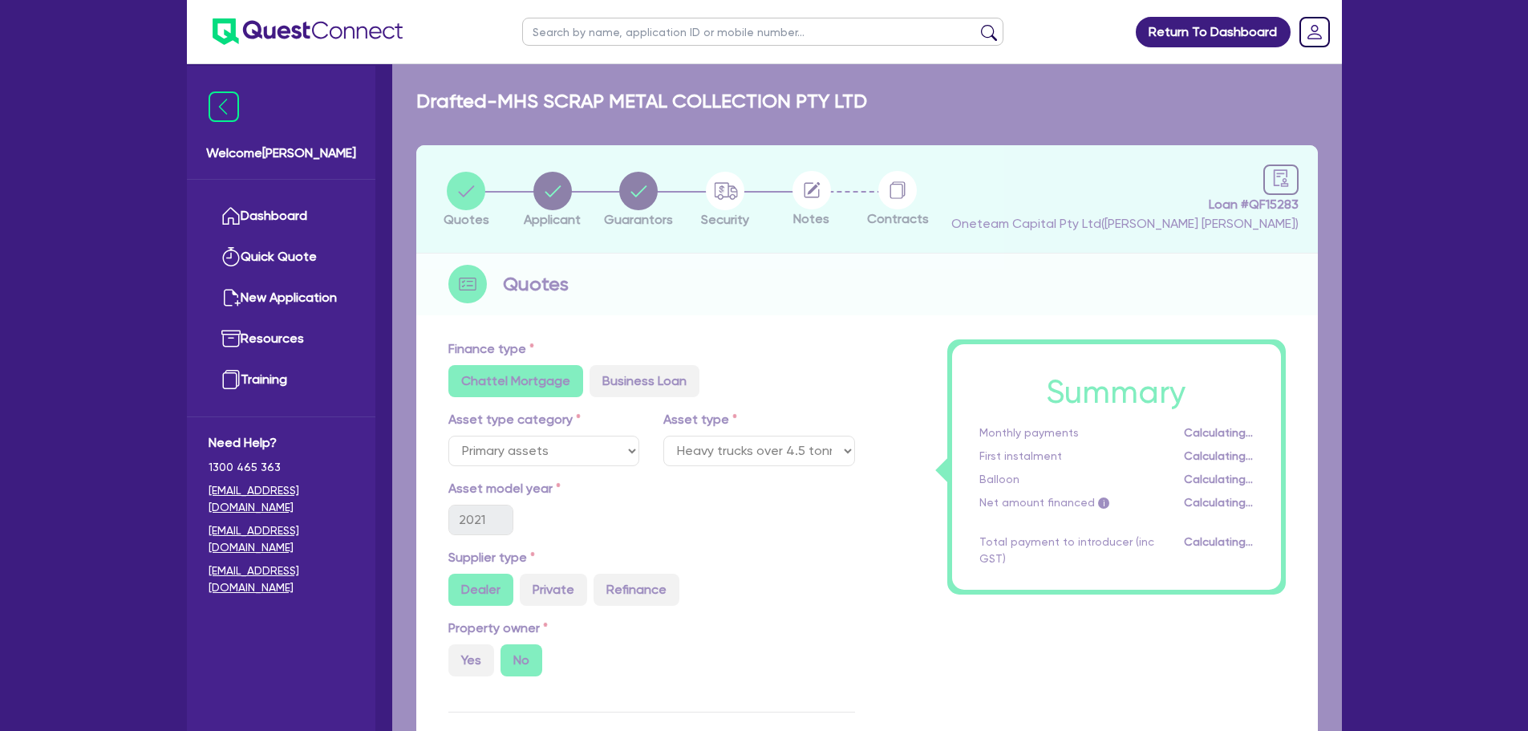
select select "COMPANY"
select select "BUILDING_CONSTRUCTION"
select select "TRADES_SERVICES_CONSUMERS"
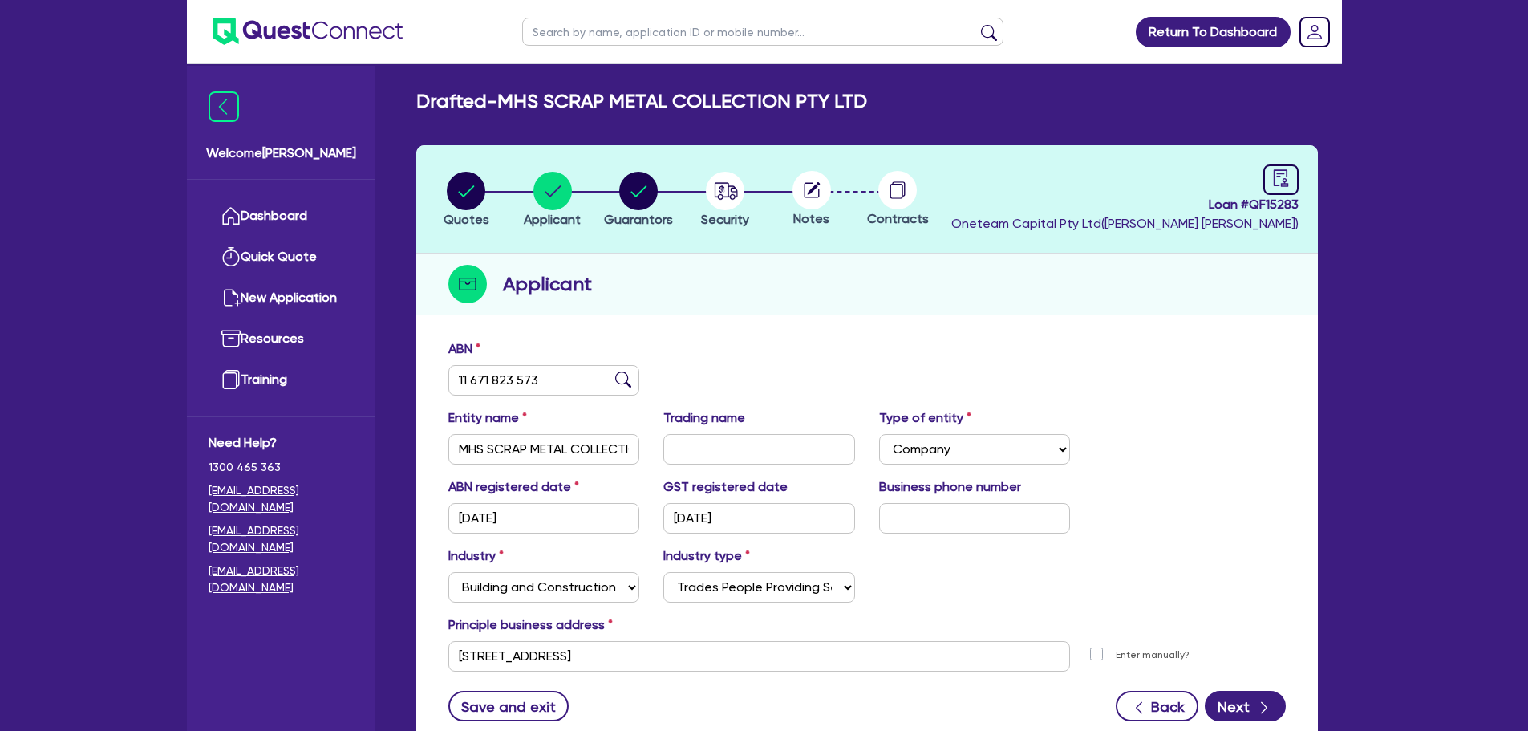
scroll to position [120, 0]
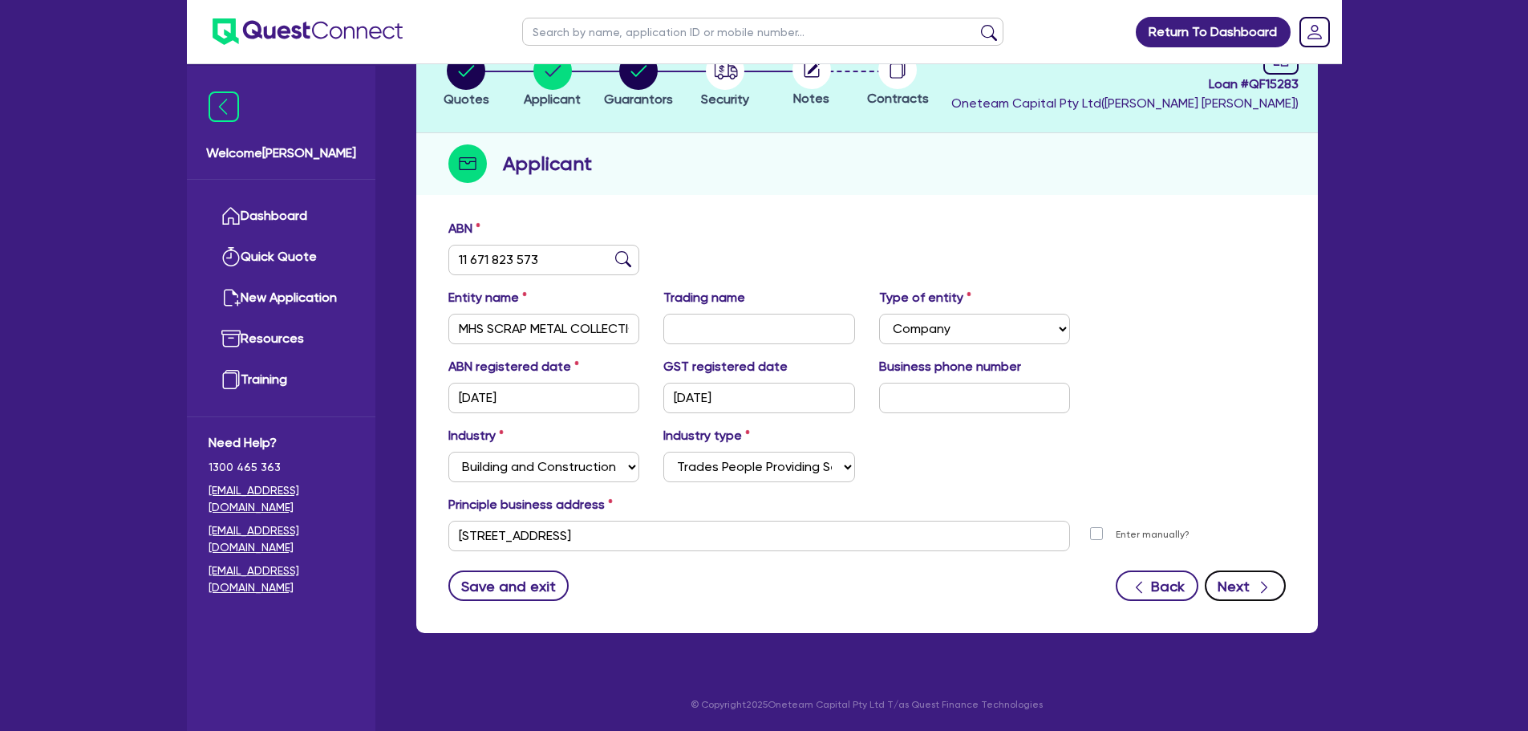
click at [1240, 581] on button "Next" at bounding box center [1245, 585] width 81 height 30
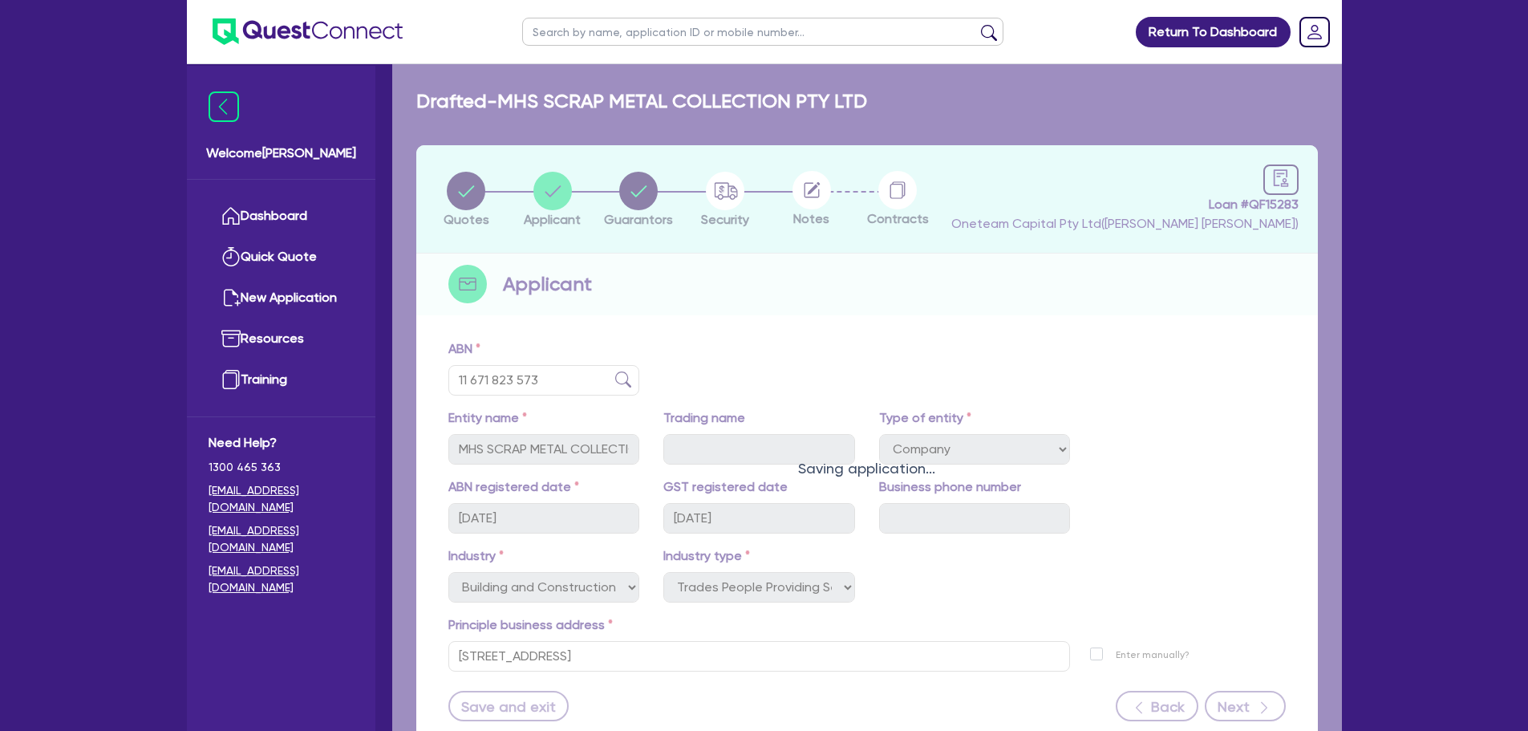
select select "MR"
select select "SINGLE"
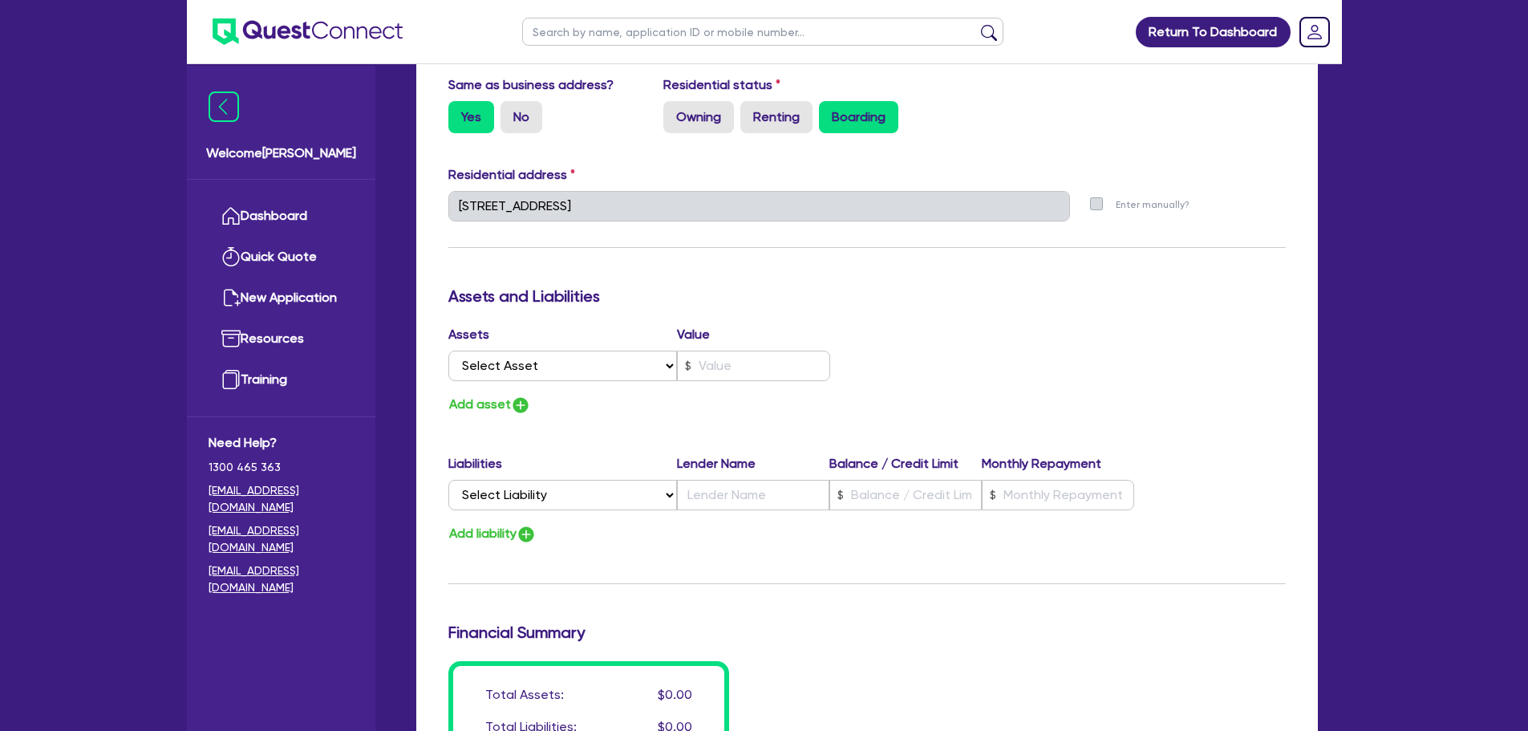
scroll to position [734, 0]
click at [632, 359] on select "Select Asset Cash Property Investment property Vehicle Truck Trailer Equipment …" at bounding box center [562, 365] width 229 height 30
click at [594, 369] on select "Select Asset Cash Property Investment property Vehicle Truck Trailer Equipment …" at bounding box center [562, 365] width 229 height 30
select select "TRUCK"
click at [448, 350] on select "Select Asset Cash Property Investment property Vehicle Truck Trailer Equipment …" at bounding box center [562, 365] width 229 height 30
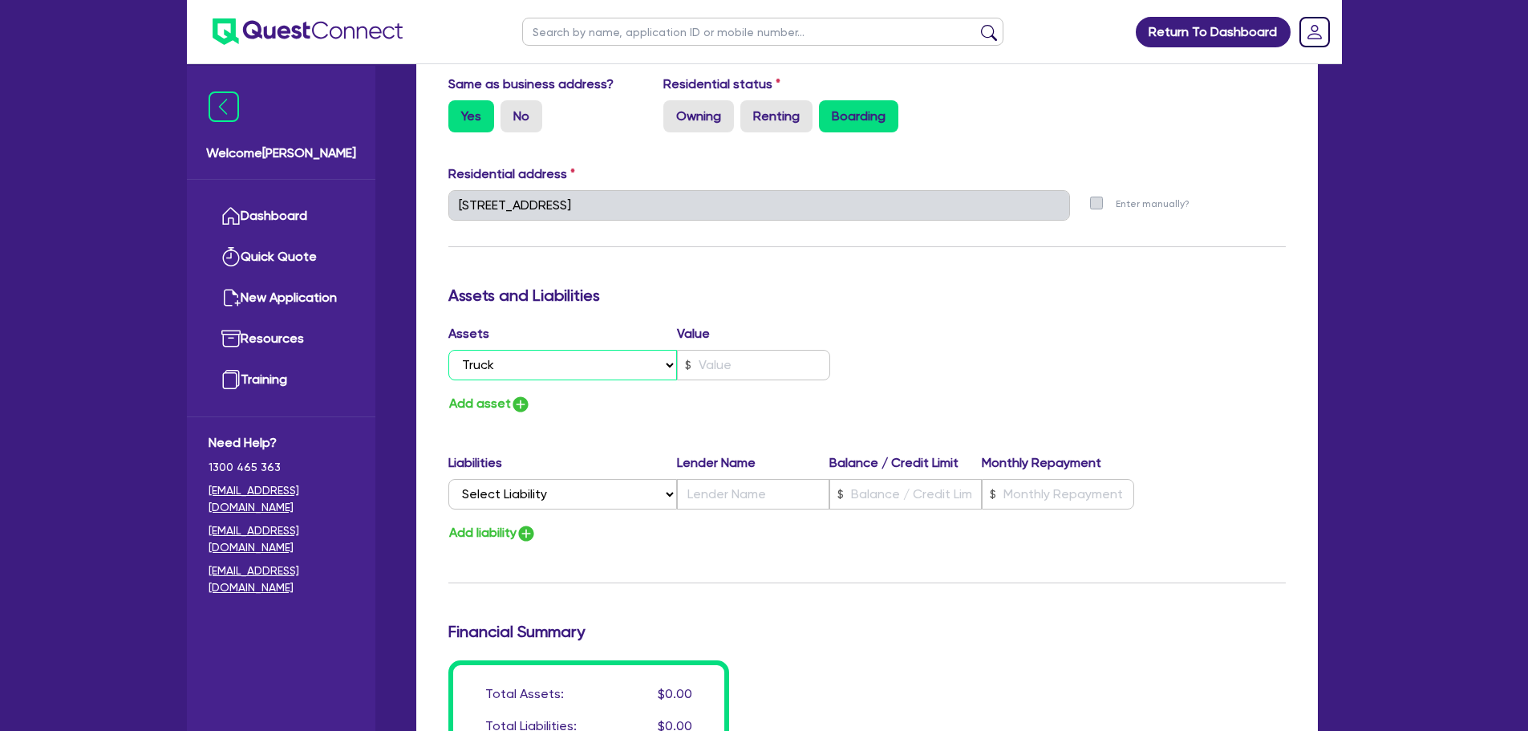
type input "0"
type input "0470 551 199"
click at [514, 370] on select "Select Asset Cash Property Investment property Vehicle Truck Trailer Equipment …" at bounding box center [562, 365] width 229 height 30
select select "VEHICLE"
click at [448, 350] on select "Select Asset Cash Property Investment property Vehicle Truck Trailer Equipment …" at bounding box center [562, 365] width 229 height 30
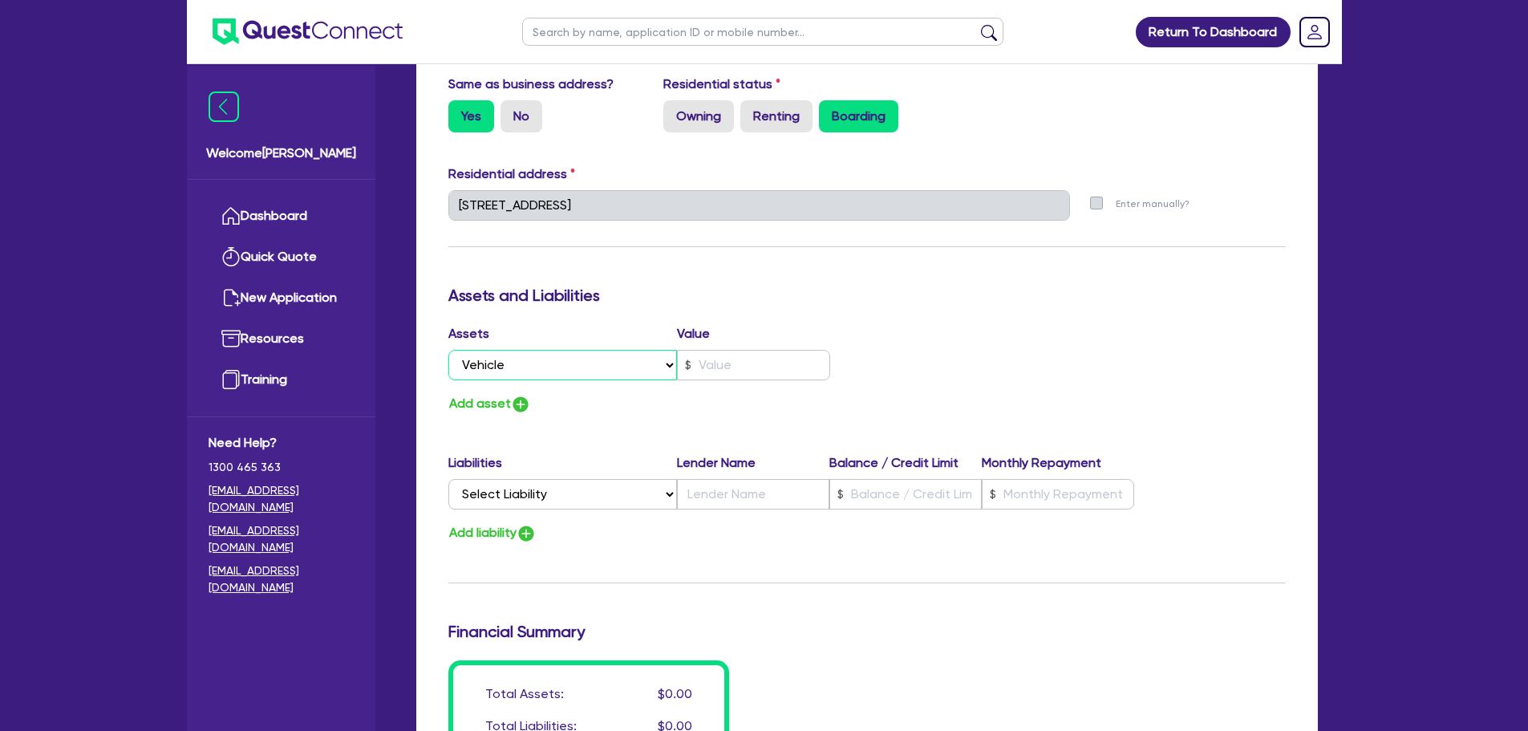
type input "0"
type input "0470 551 199"
click at [510, 484] on select "Select Liability Credit card Mortgage Investment property loan Vehicle loan Tru…" at bounding box center [562, 494] width 229 height 30
click at [547, 435] on div "Update residential status for Director #1 Boarding is only acceptable when the …" at bounding box center [866, 198] width 837 height 1186
click at [535, 515] on div "Liabilities Lender Name Balance / Credit Limit Monthly Repayment Select Liabili…" at bounding box center [866, 484] width 861 height 63
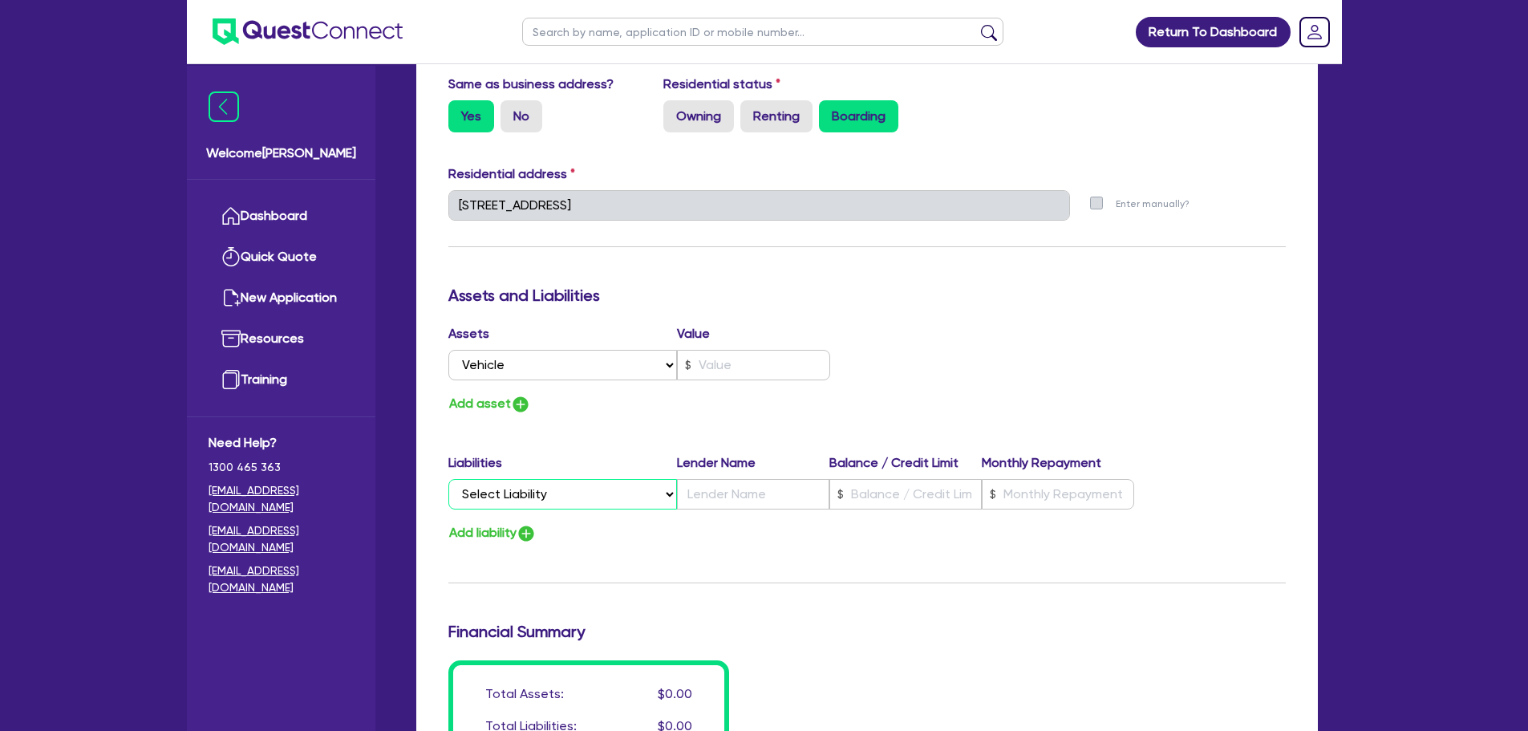
click at [541, 497] on select "Select Liability Credit card Mortgage Investment property loan Vehicle loan Tru…" at bounding box center [562, 494] width 229 height 30
select select "VEHICLE_LOAN"
click at [448, 479] on select "Select Liability Credit card Mortgage Investment property loan Vehicle loan Tru…" at bounding box center [562, 494] width 229 height 30
type input "0"
type input "0470 551 199"
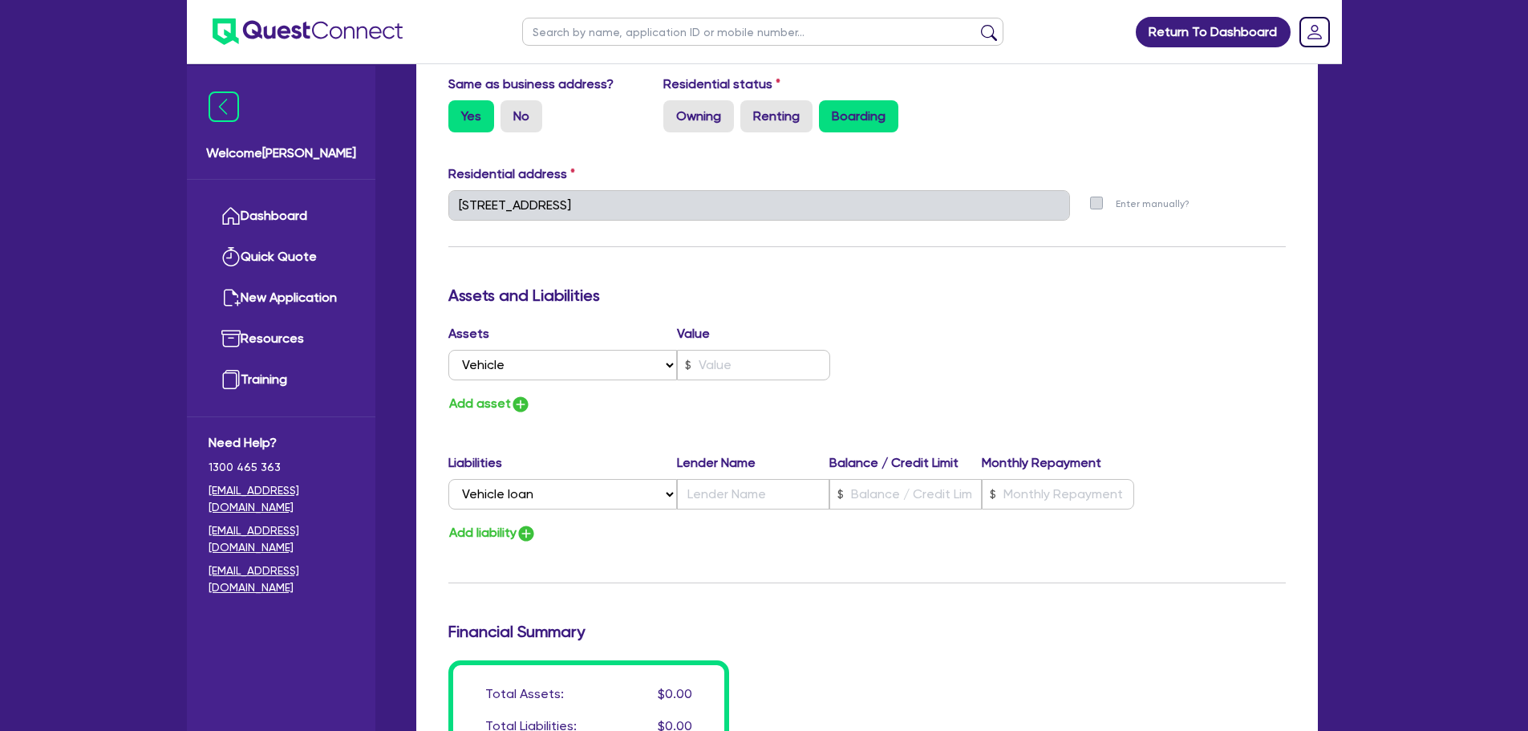
click at [774, 509] on div "Liabilities Lender Name Balance / Credit Limit Monthly Repayment Select Liabili…" at bounding box center [866, 484] width 861 height 63
click at [764, 504] on input "text" at bounding box center [753, 494] width 152 height 30
type input "0"
type input "0470 551 199"
type input "e"
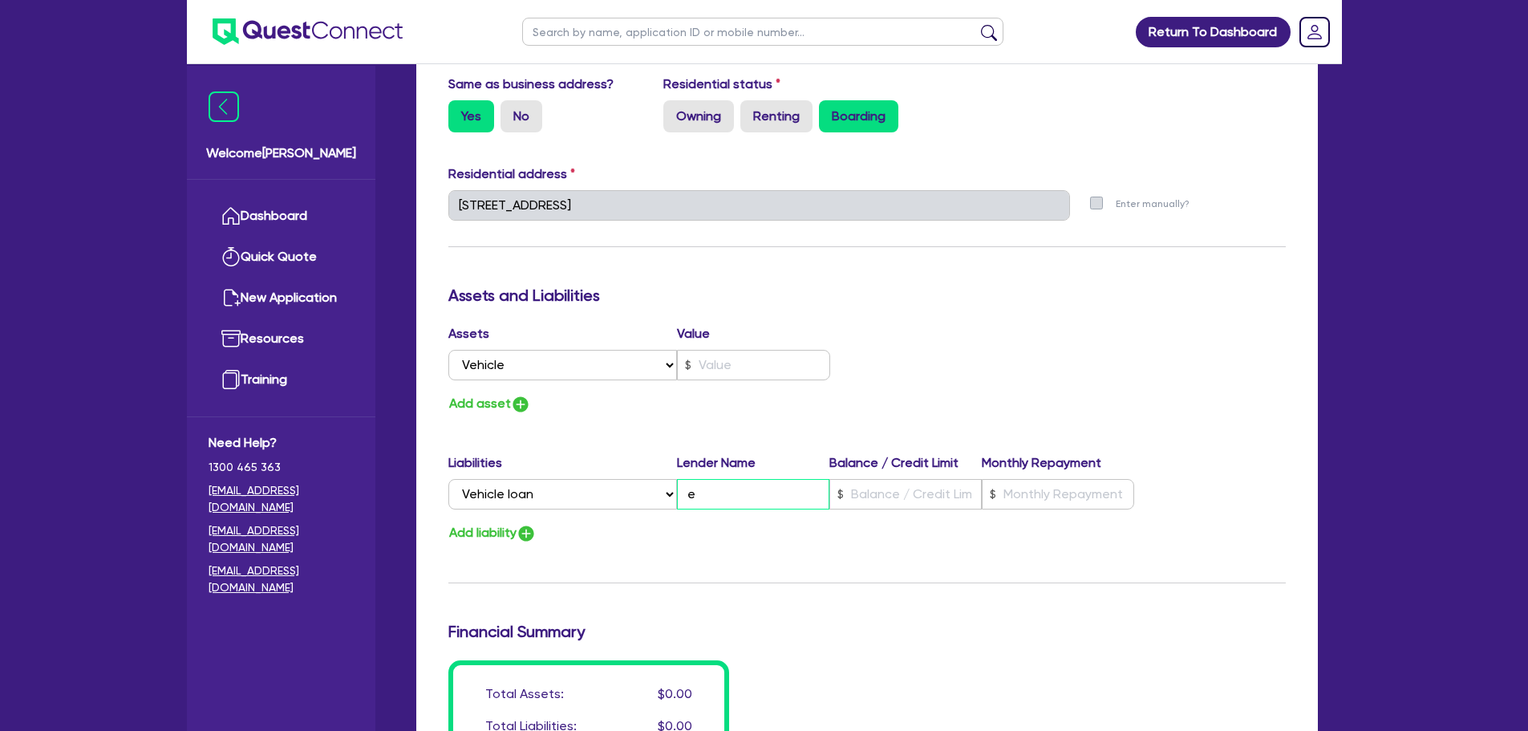
type input "0"
type input "0470 551 199"
type input "0"
type input "0470 551 199"
type input "L"
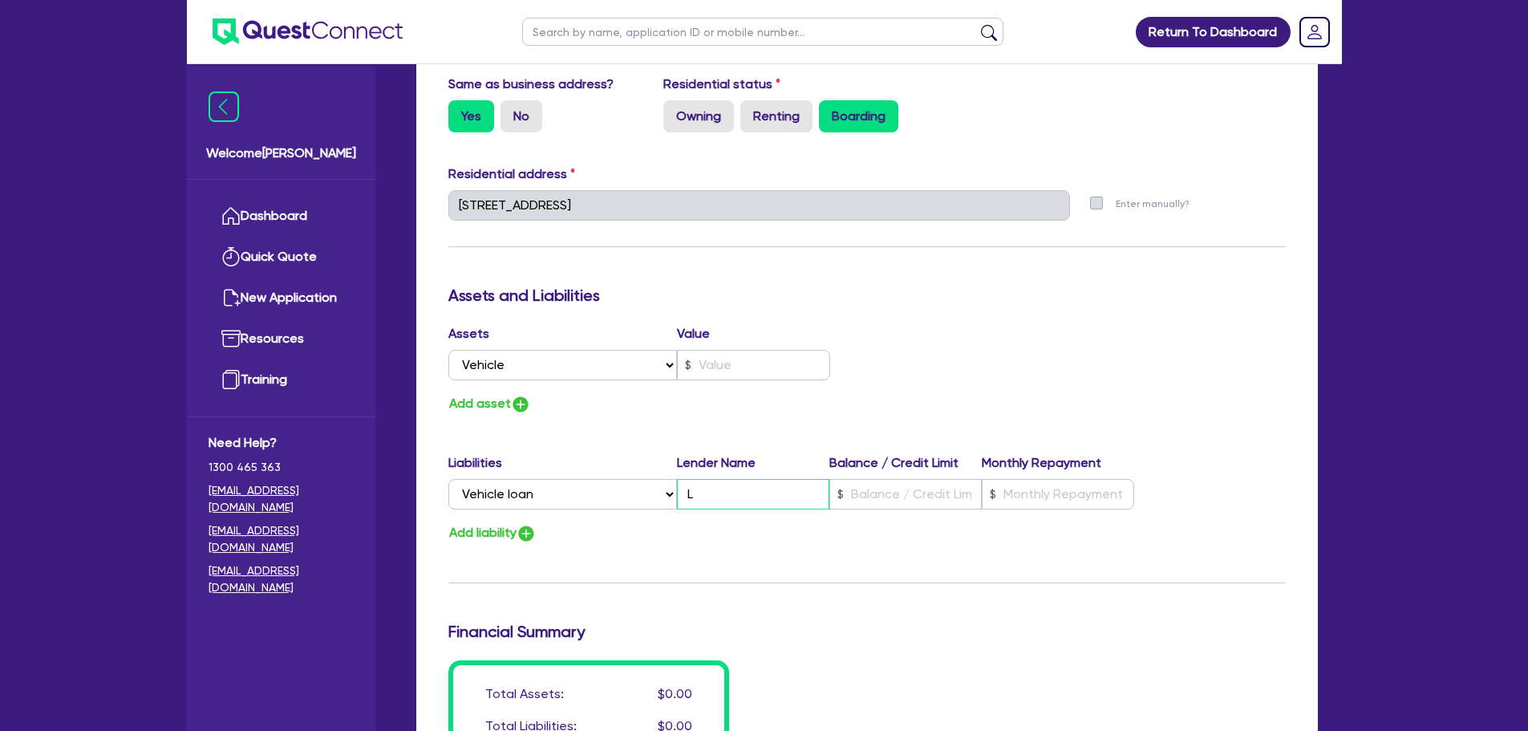
type input "0"
type input "0470 551 199"
type input "Le"
type input "0"
type input "0470 551 199"
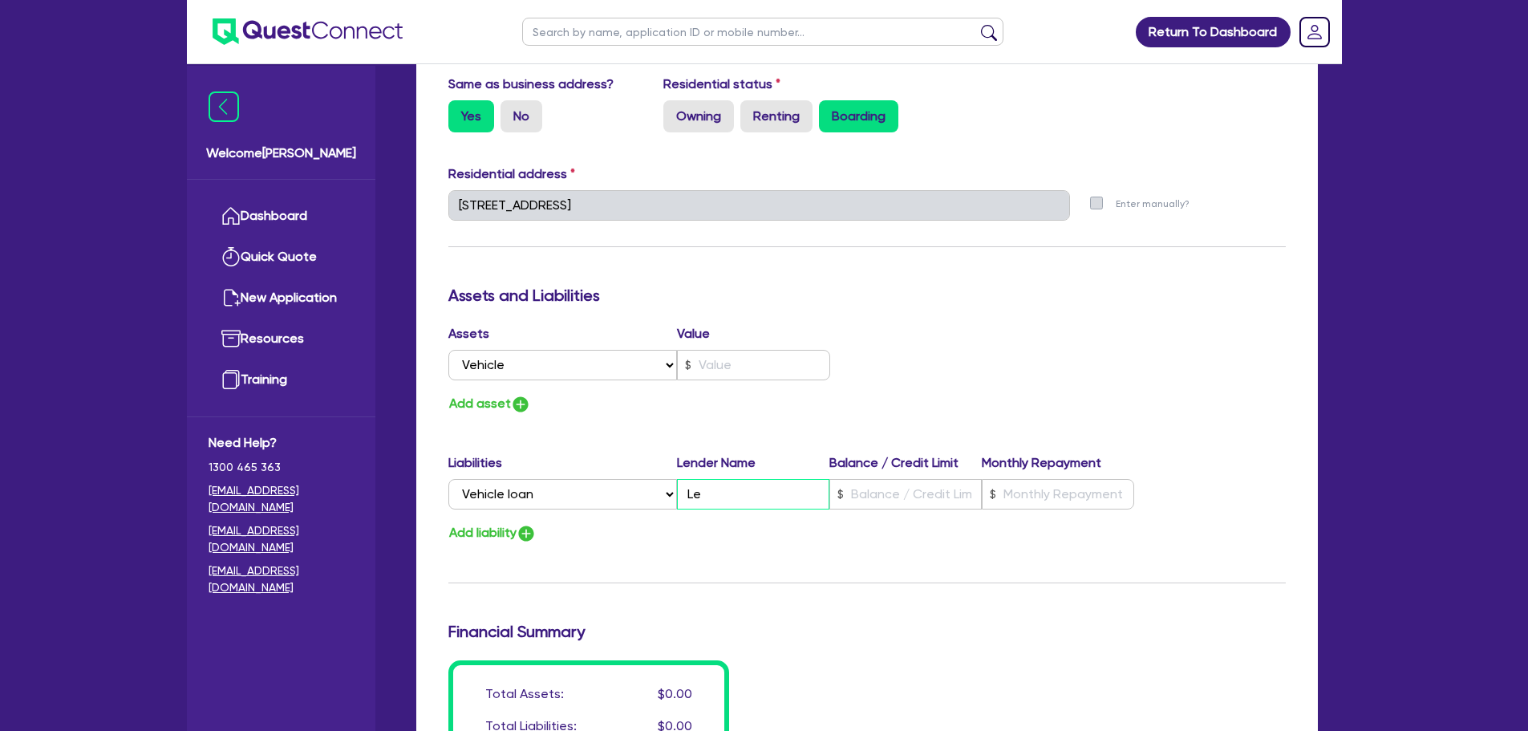
type input "Lex"
type input "0"
type input "0470 551 199"
type input "Lexus"
type input "0"
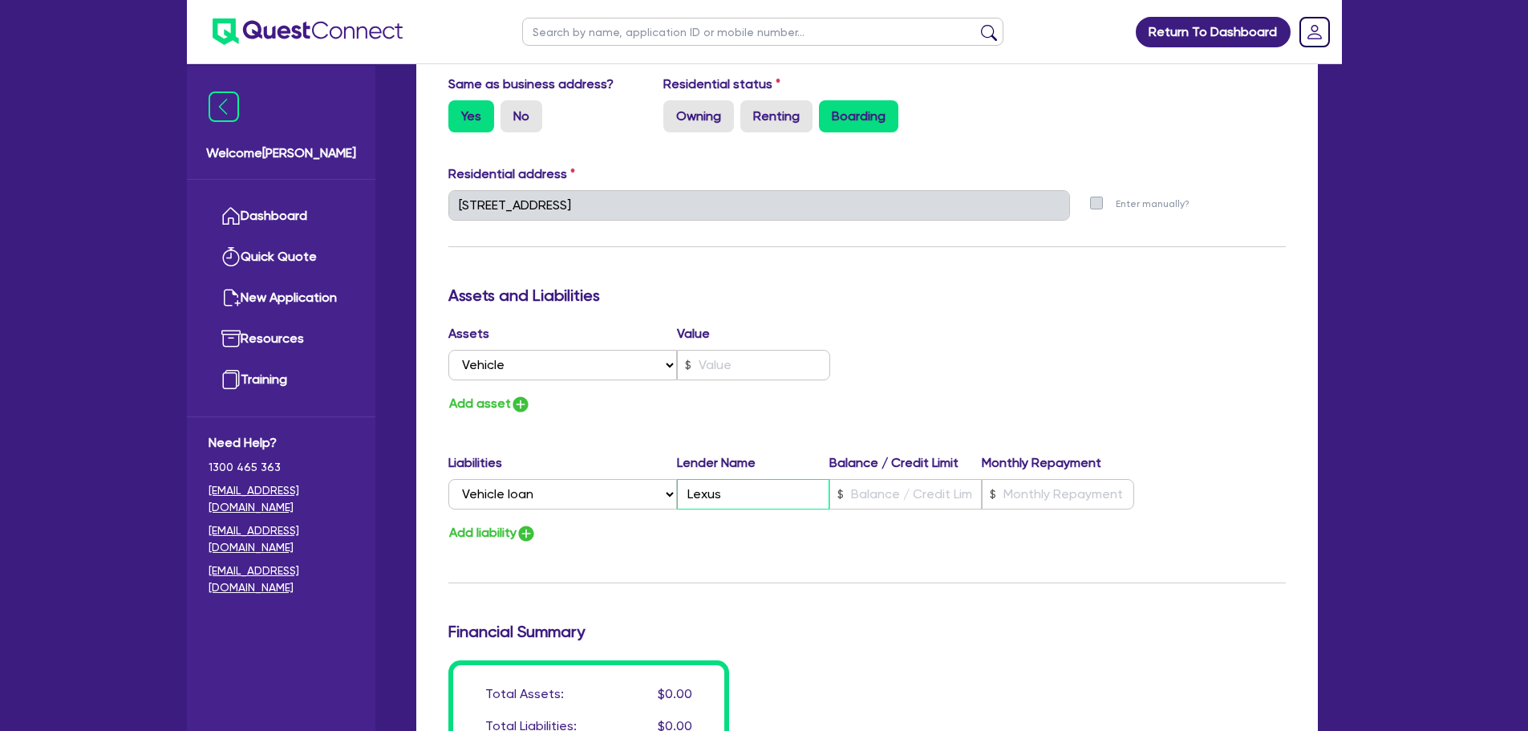
type input "0470 551 199"
type input "Lexus"
click at [877, 490] on input "text" at bounding box center [905, 494] width 152 height 30
click at [1030, 505] on input "text" at bounding box center [1058, 494] width 152 height 30
type input "0"
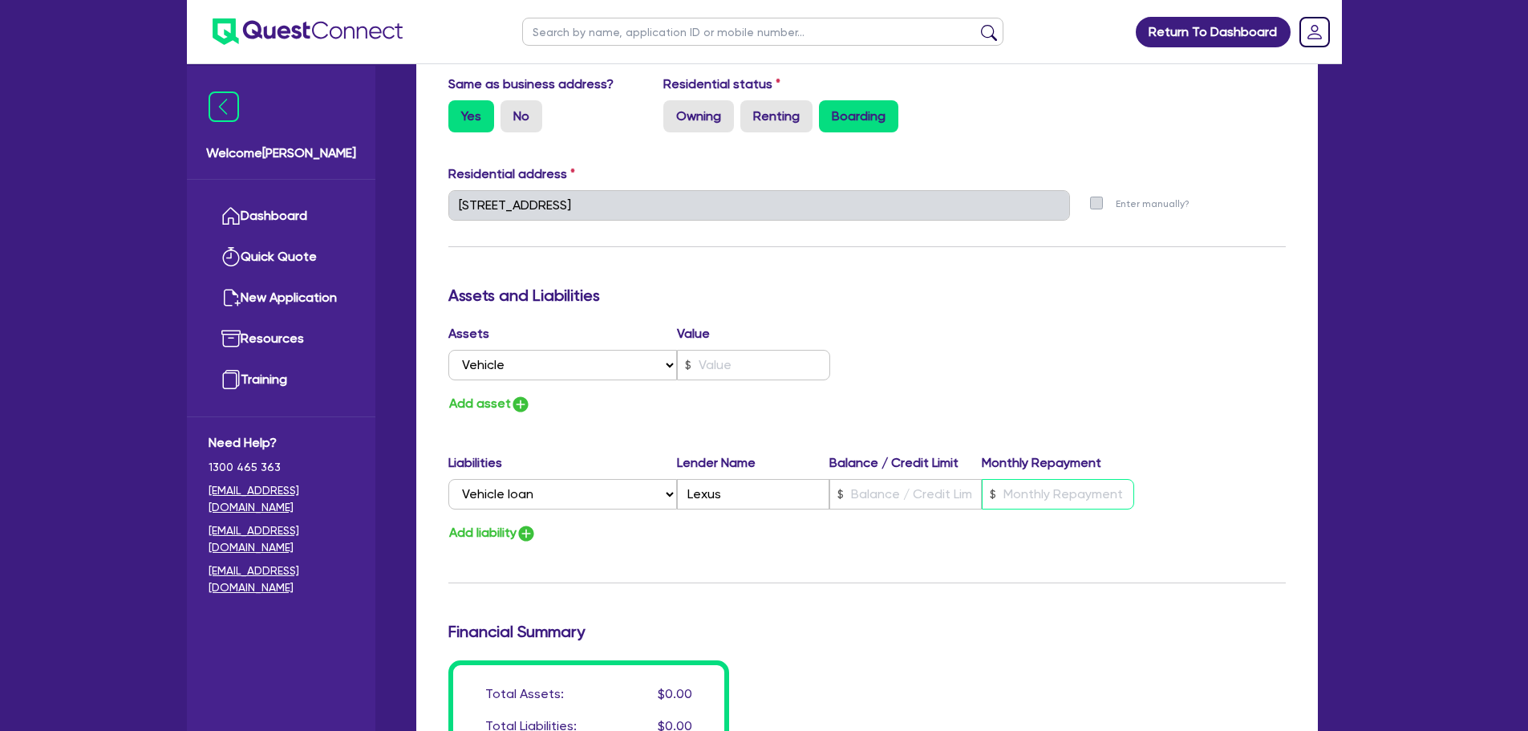
type input "0470 551 199"
type input "2"
type input "0"
type input "0470 551 199"
type input "28"
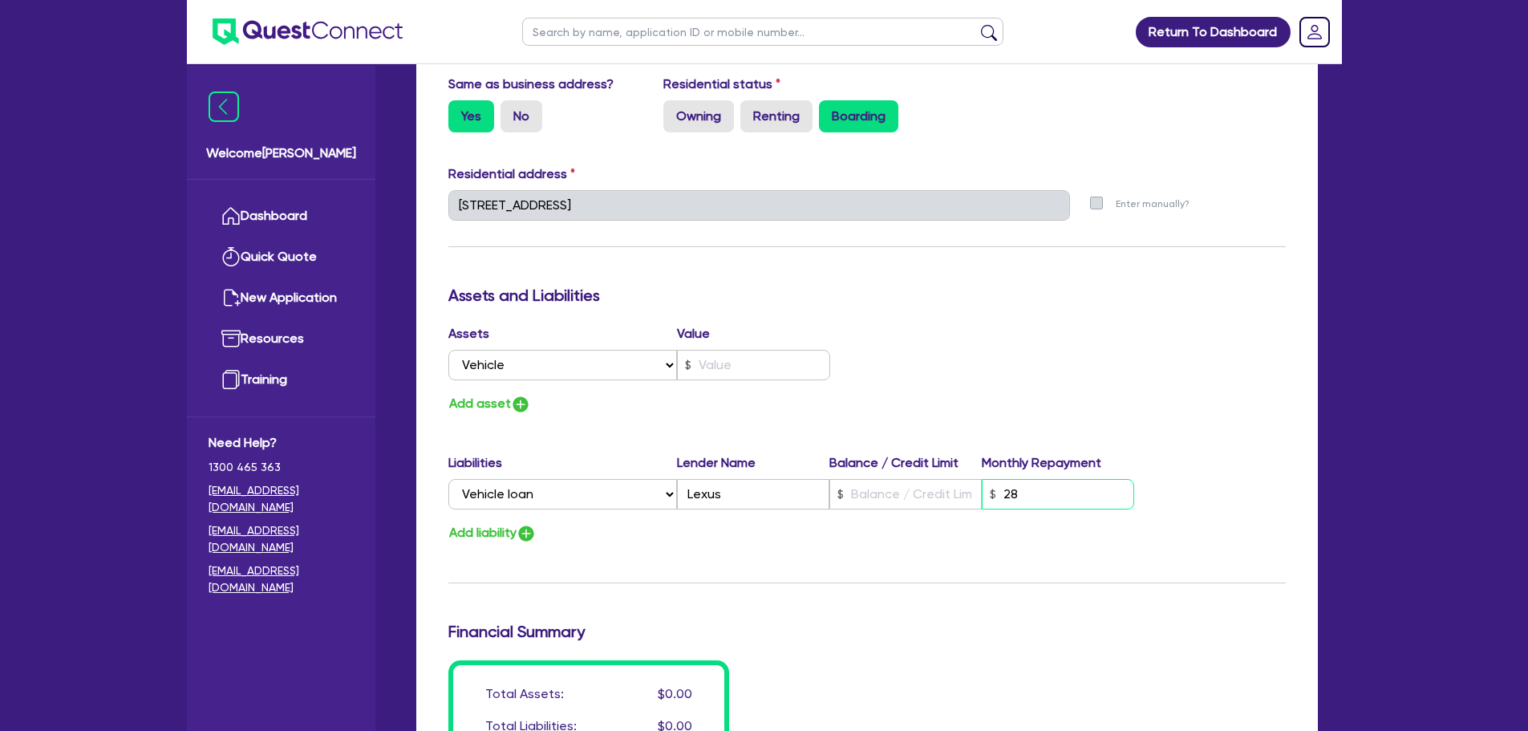
type input "0"
type input "0470 551 199"
type input "280"
type input "0"
type input "0470 551 199"
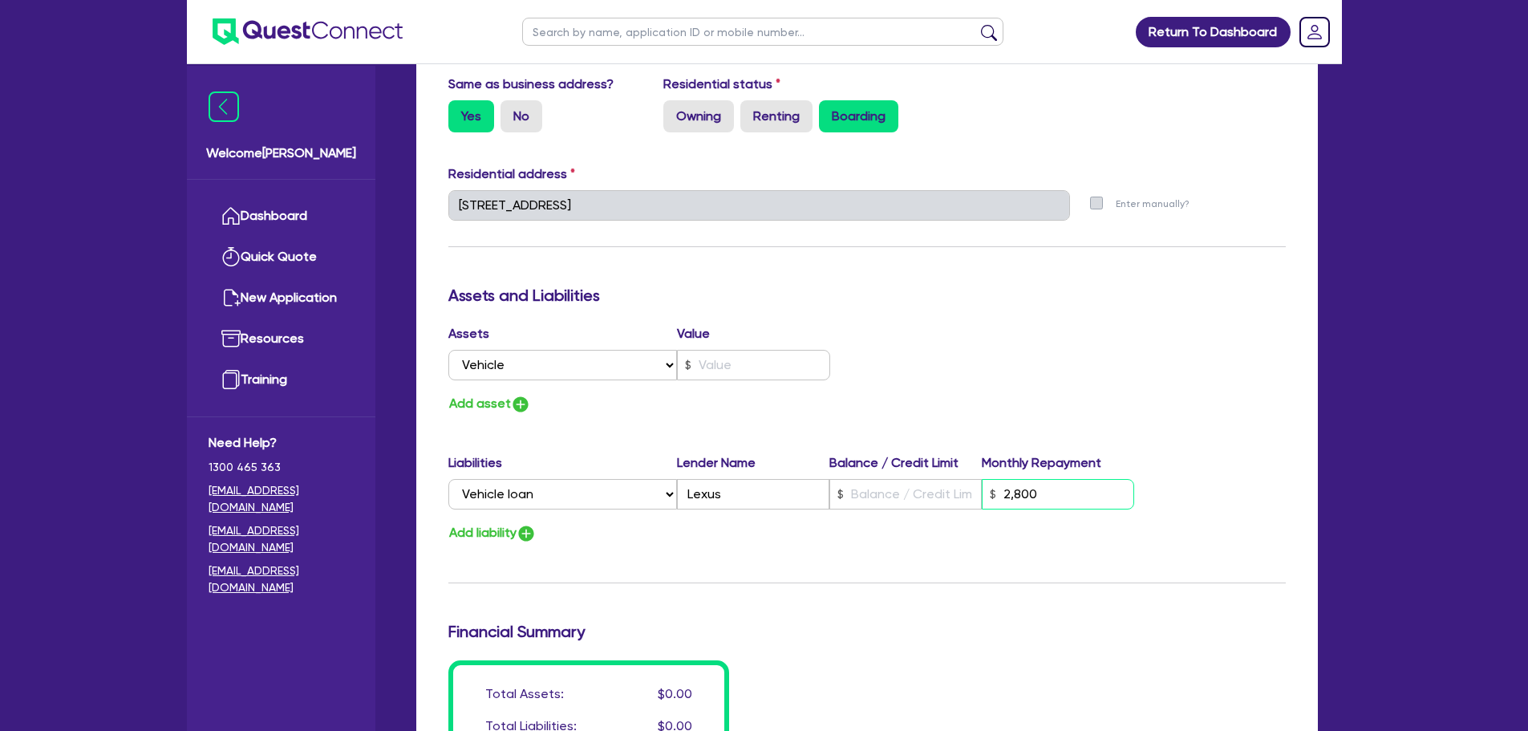
type input "2,800"
click at [722, 421] on div "Update residential status for Director #1 Boarding is only acceptable when the …" at bounding box center [866, 198] width 837 height 1186
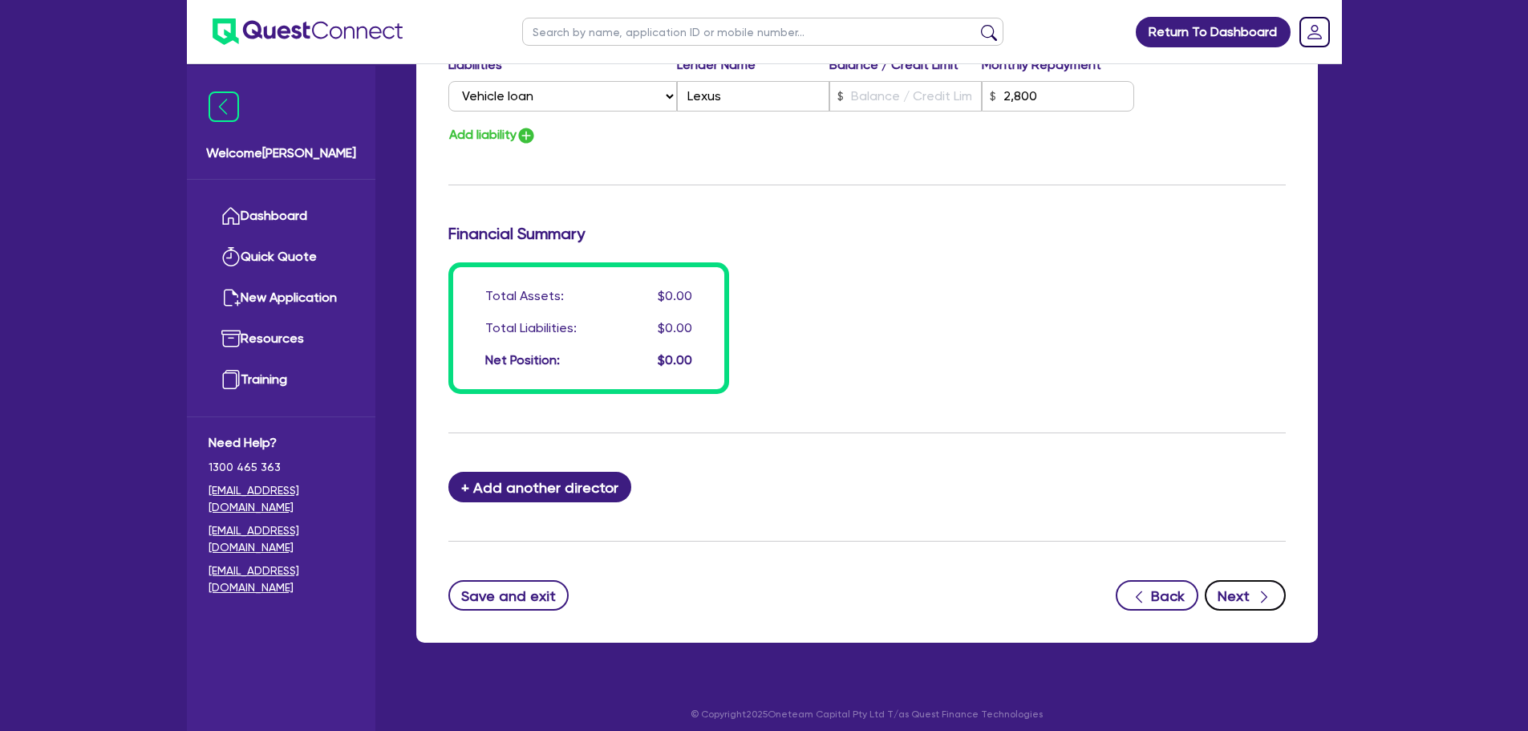
click at [1241, 590] on button "Next" at bounding box center [1245, 595] width 81 height 30
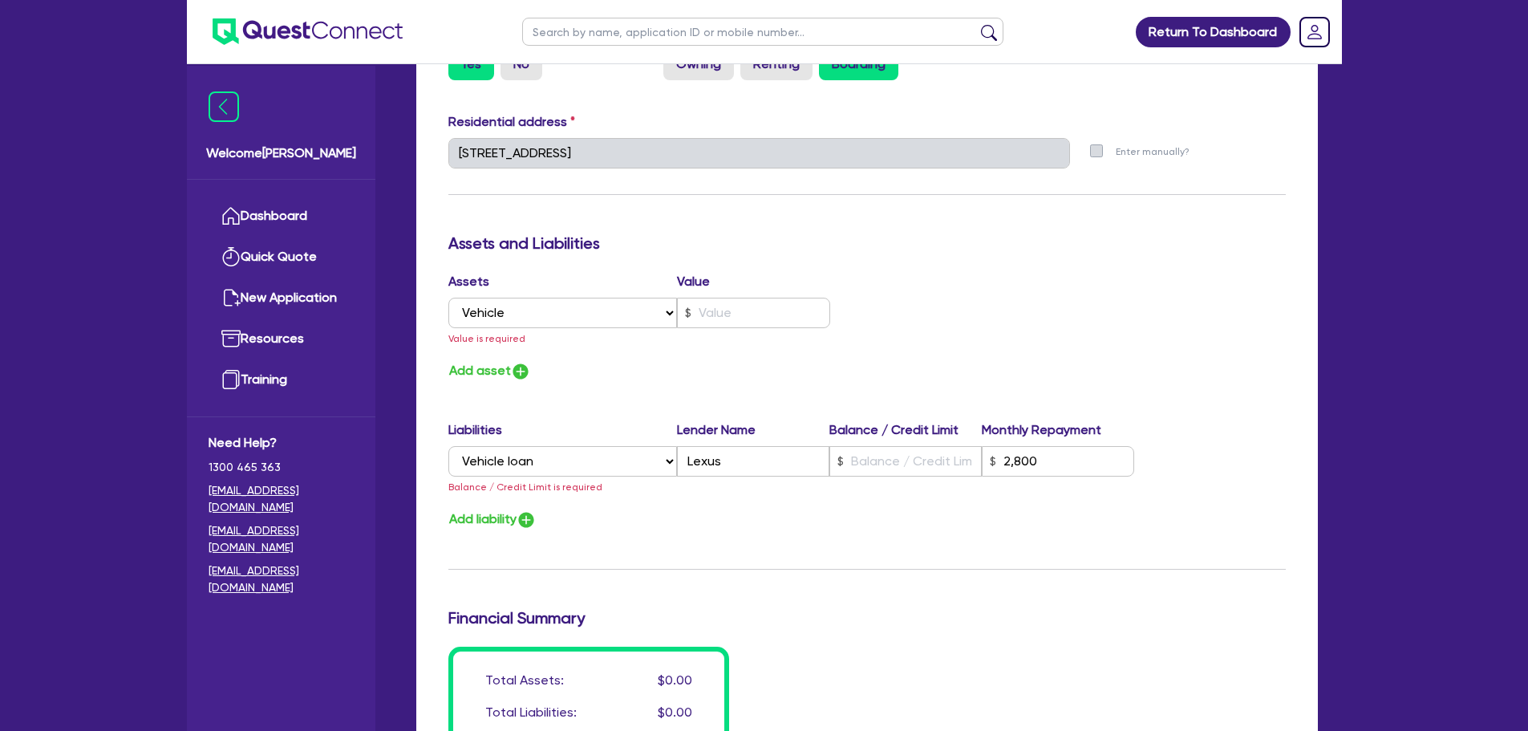
scroll to position [638, 0]
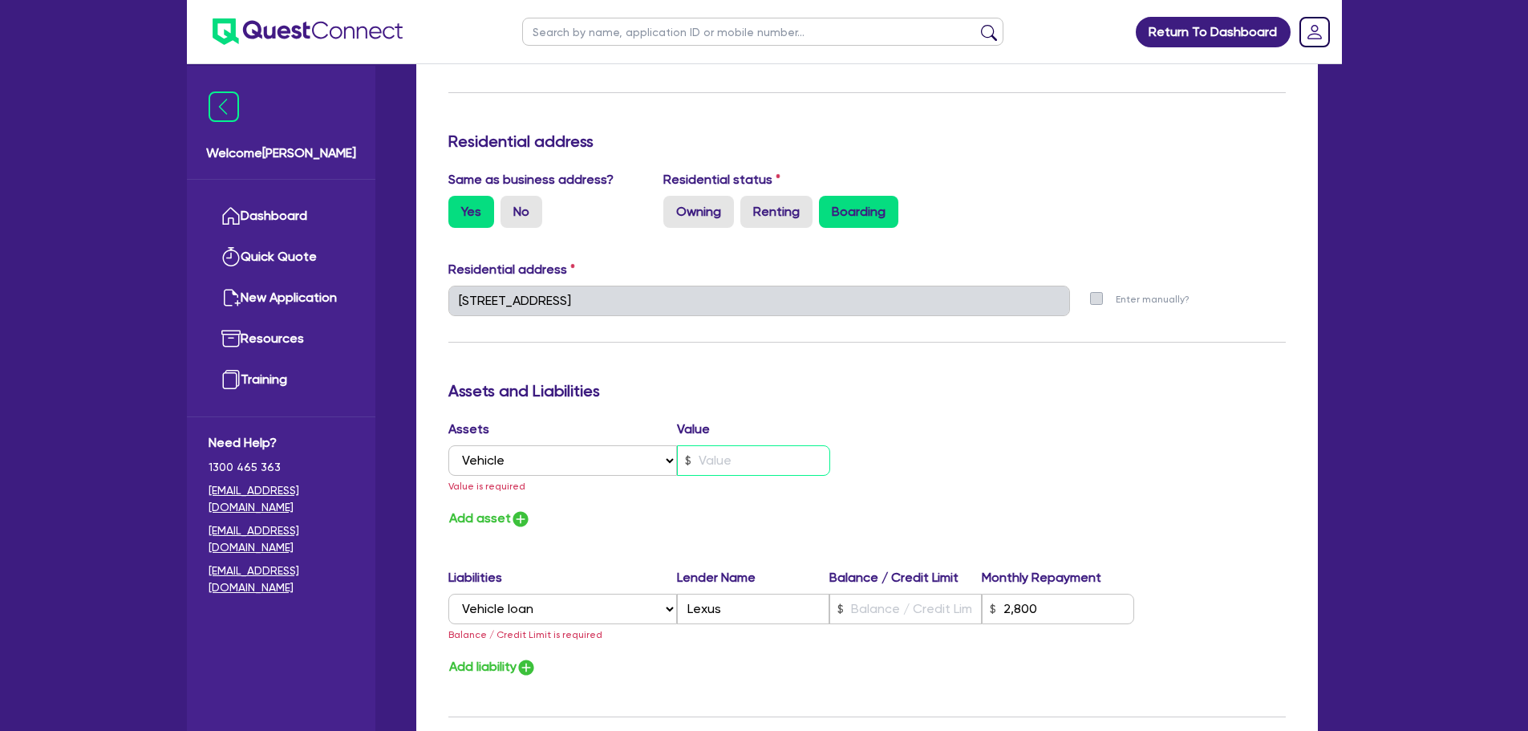
click at [718, 463] on input "text" at bounding box center [753, 460] width 153 height 30
type input "0"
type input "0470 551 199"
type input "4"
type input "2,800"
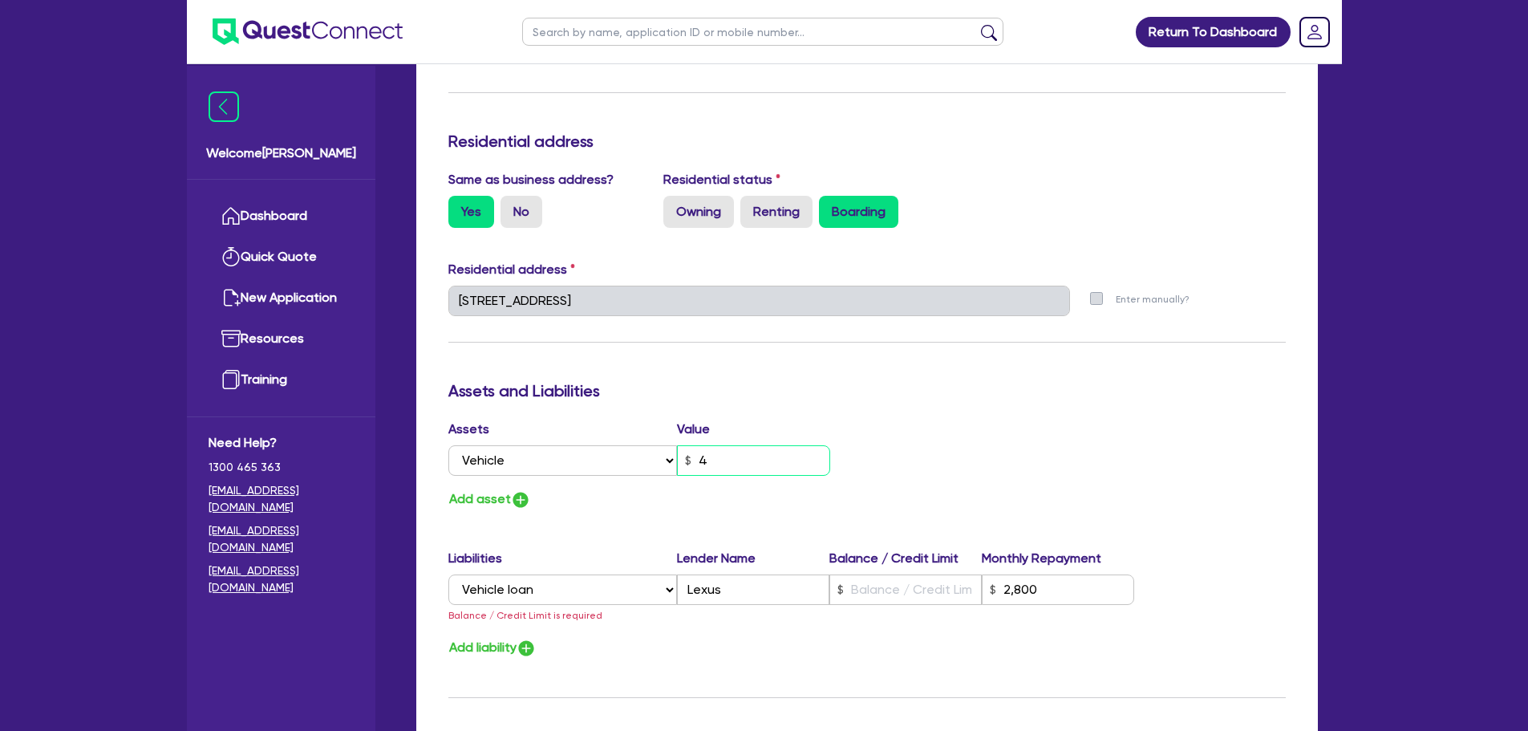
type input "0"
type input "0470 551 199"
type input "40"
type input "2,800"
type input "0"
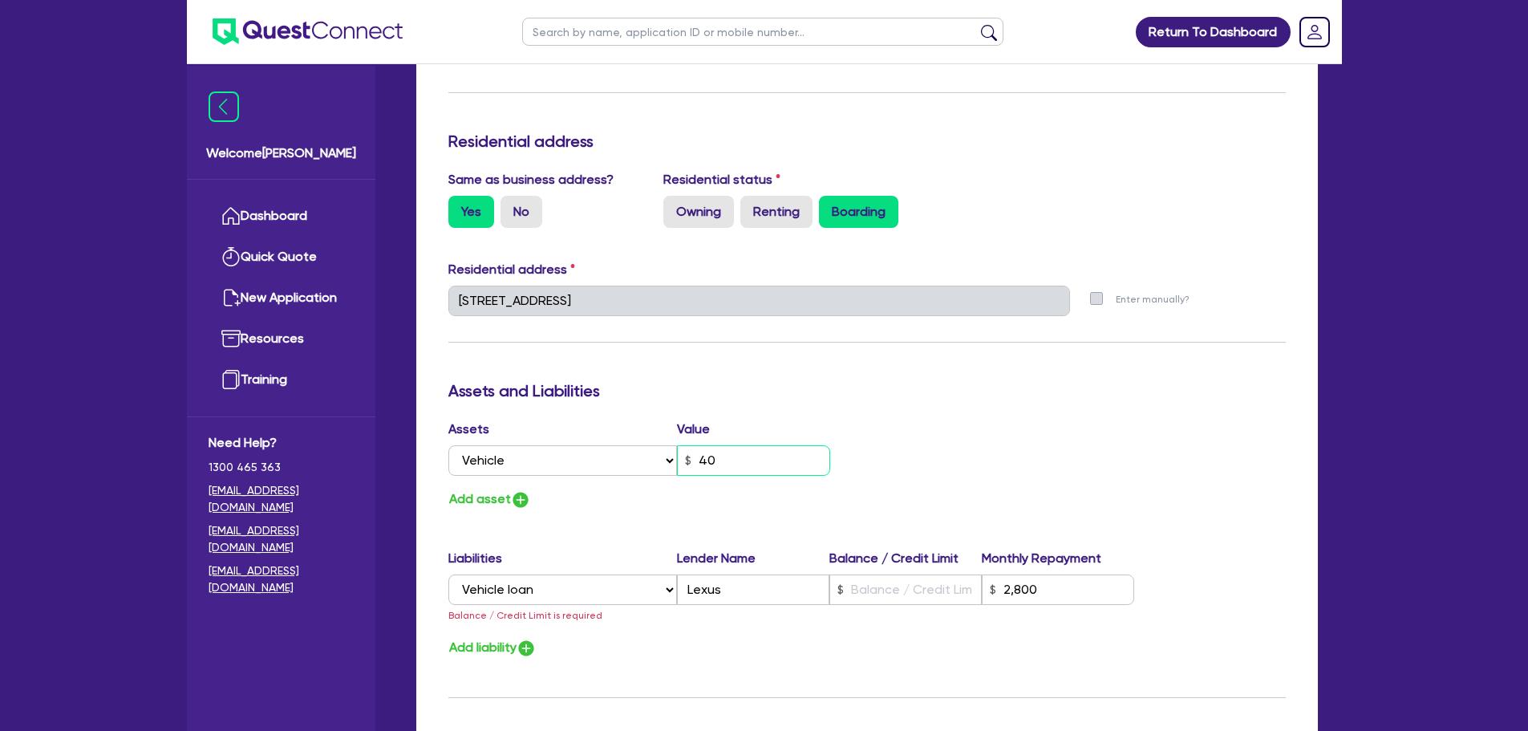
type input "0470 551 199"
type input "400"
type input "2,800"
type input "0"
type input "0470 551 199"
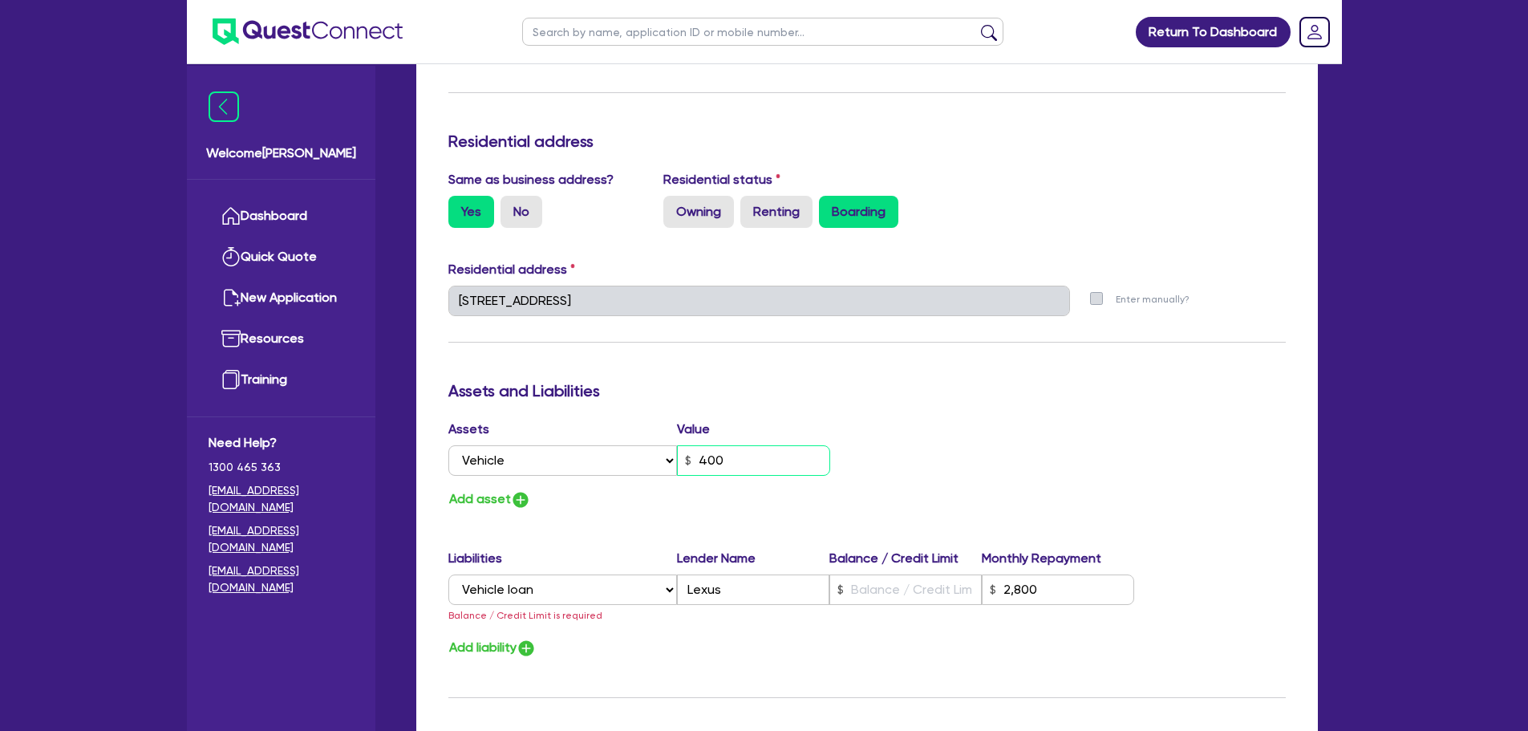
type input "4,000"
type input "2,800"
type input "0"
type input "0470 551 199"
type input "40,000"
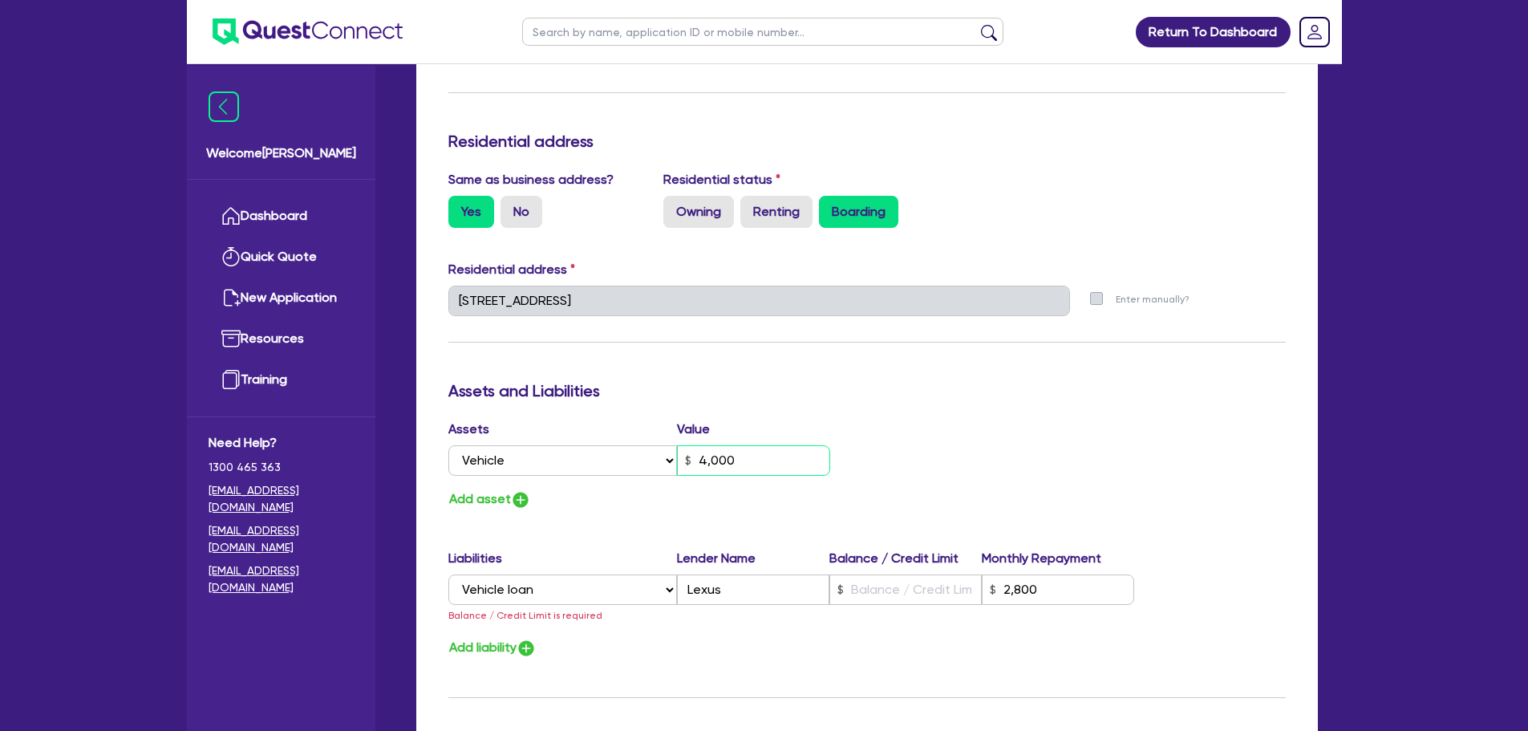
type input "2,800"
type input "40,000"
click at [816, 482] on div "Assets Value Select Asset Cash Property Investment property Vehicle Truck Trail…" at bounding box center [651, 464] width 431 height 91
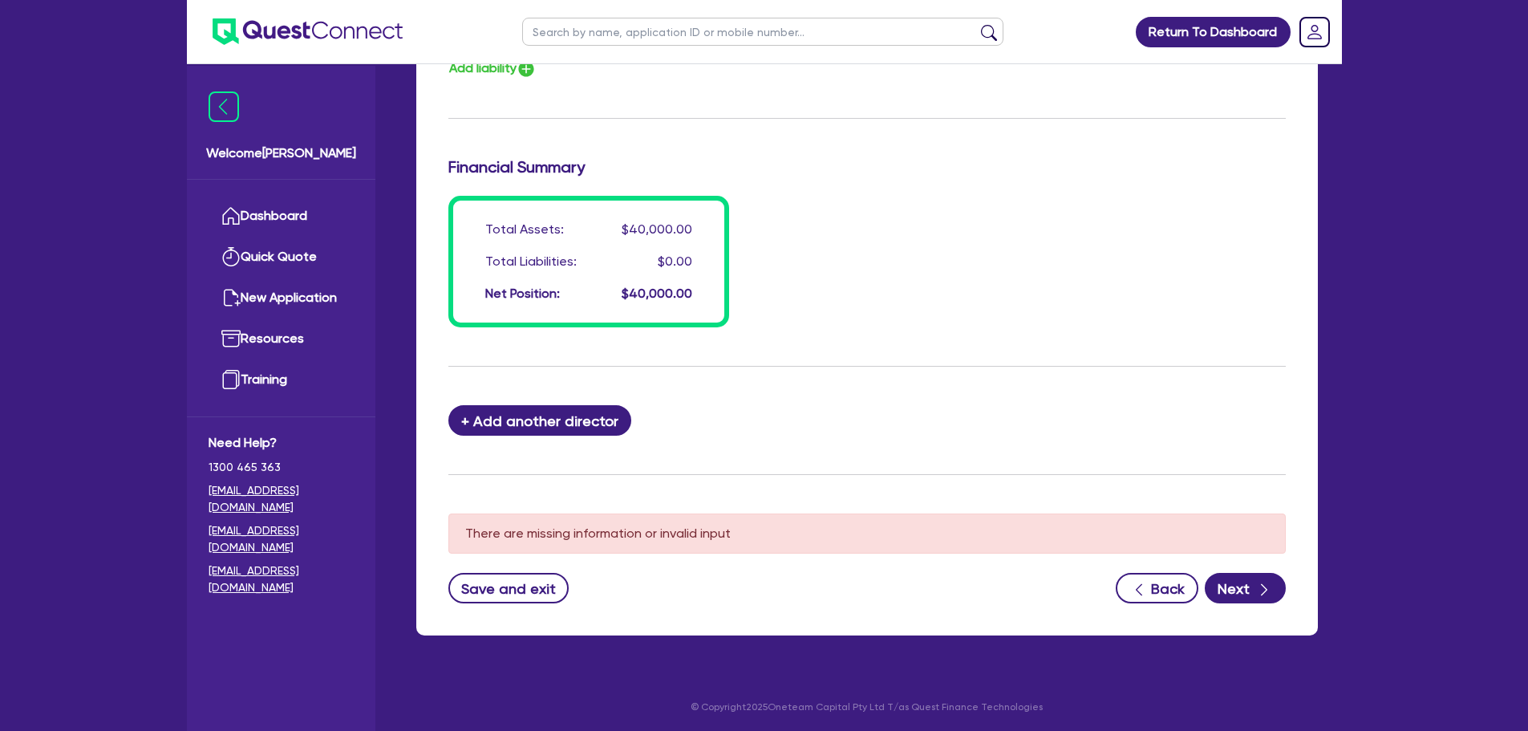
scroll to position [1220, 0]
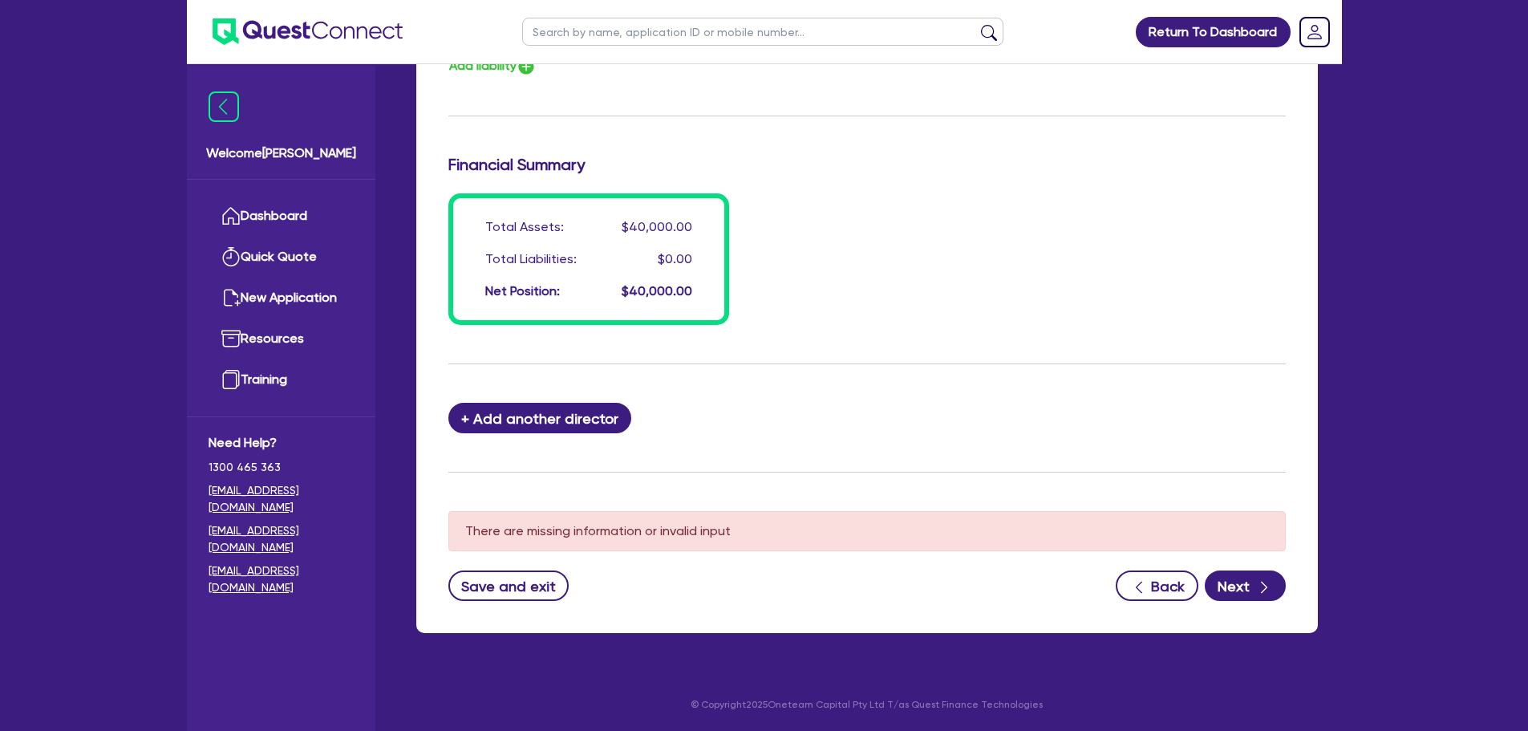
click at [1237, 581] on button "Next" at bounding box center [1245, 585] width 81 height 30
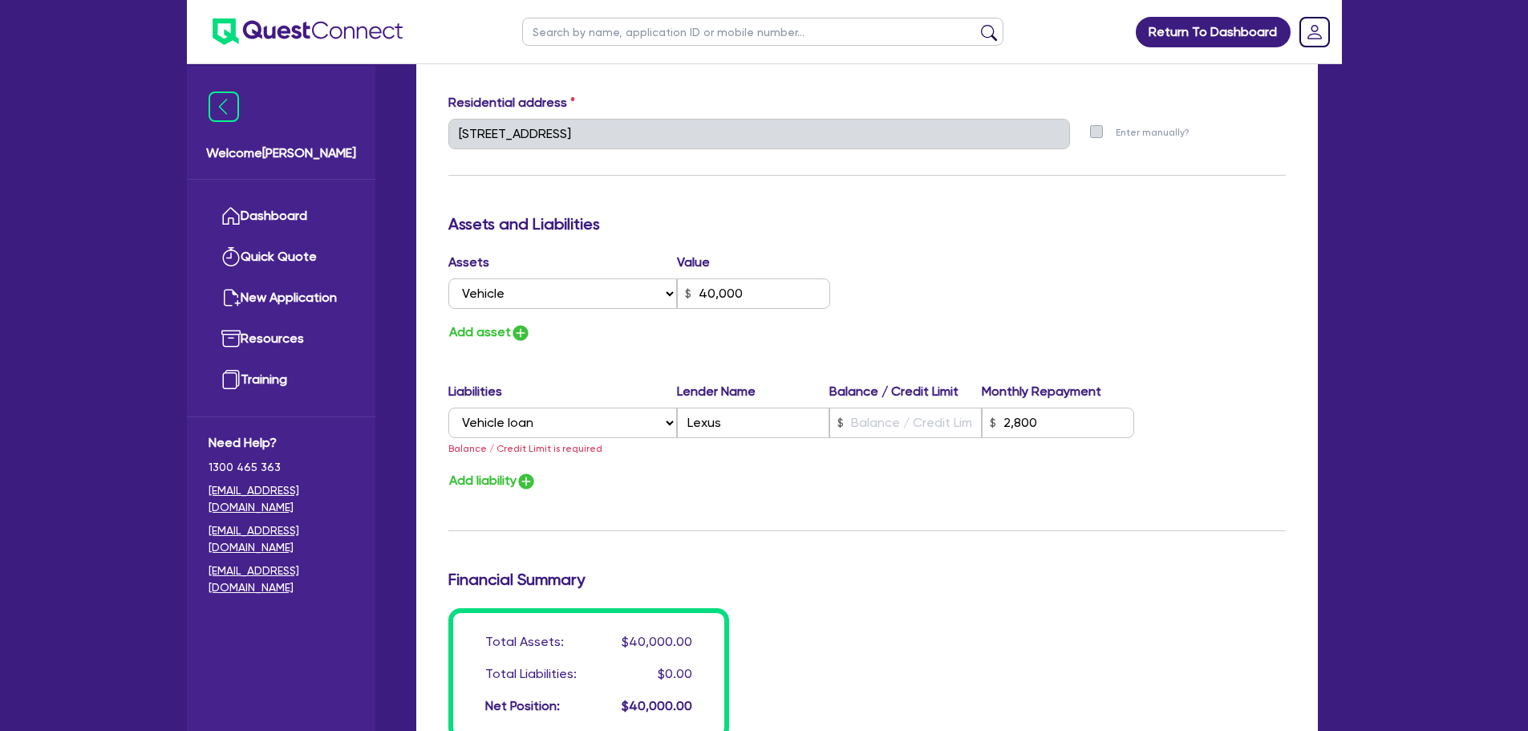
scroll to position [812, 0]
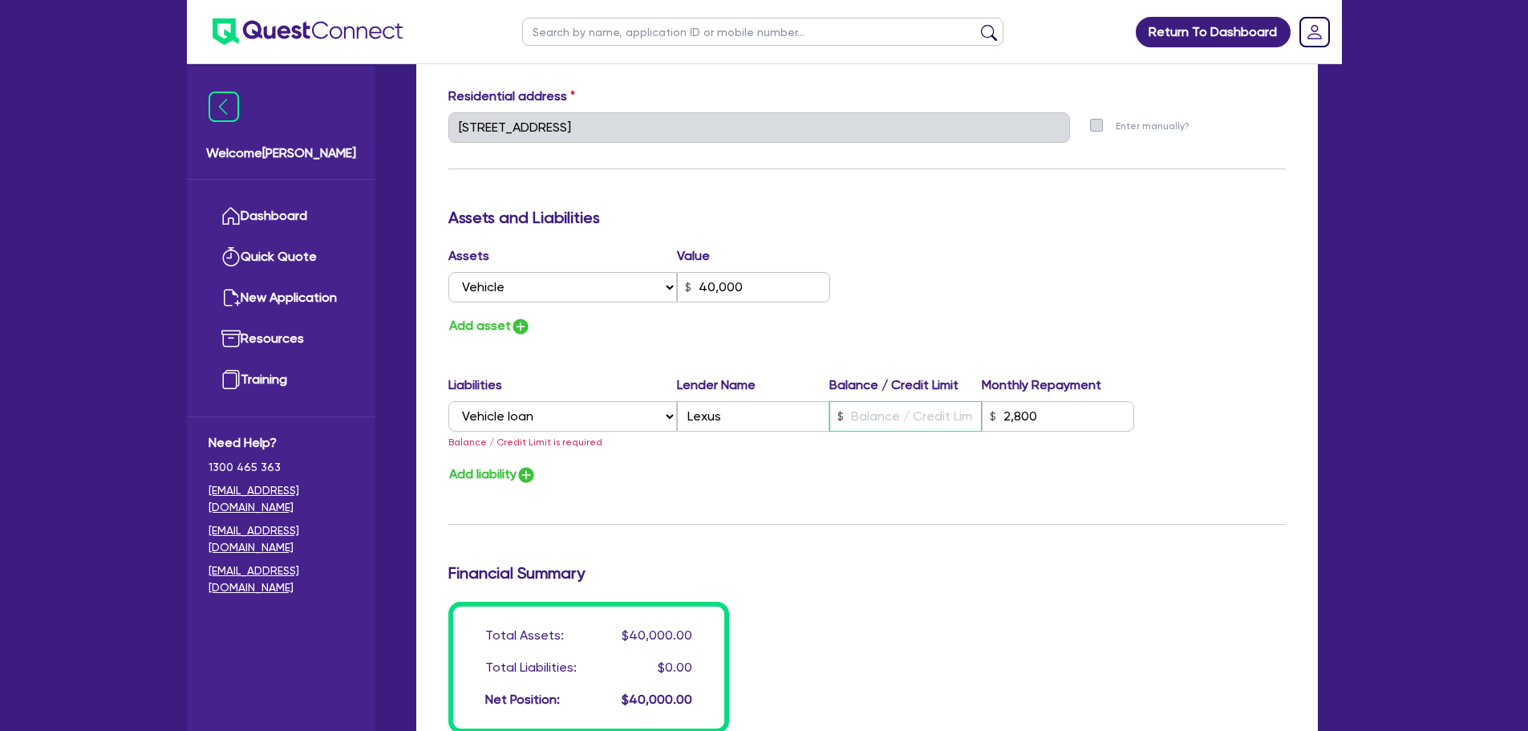
click at [864, 414] on input "text" at bounding box center [905, 416] width 152 height 30
type input "0"
type input "0470 551 199"
type input "40,000"
type input "3"
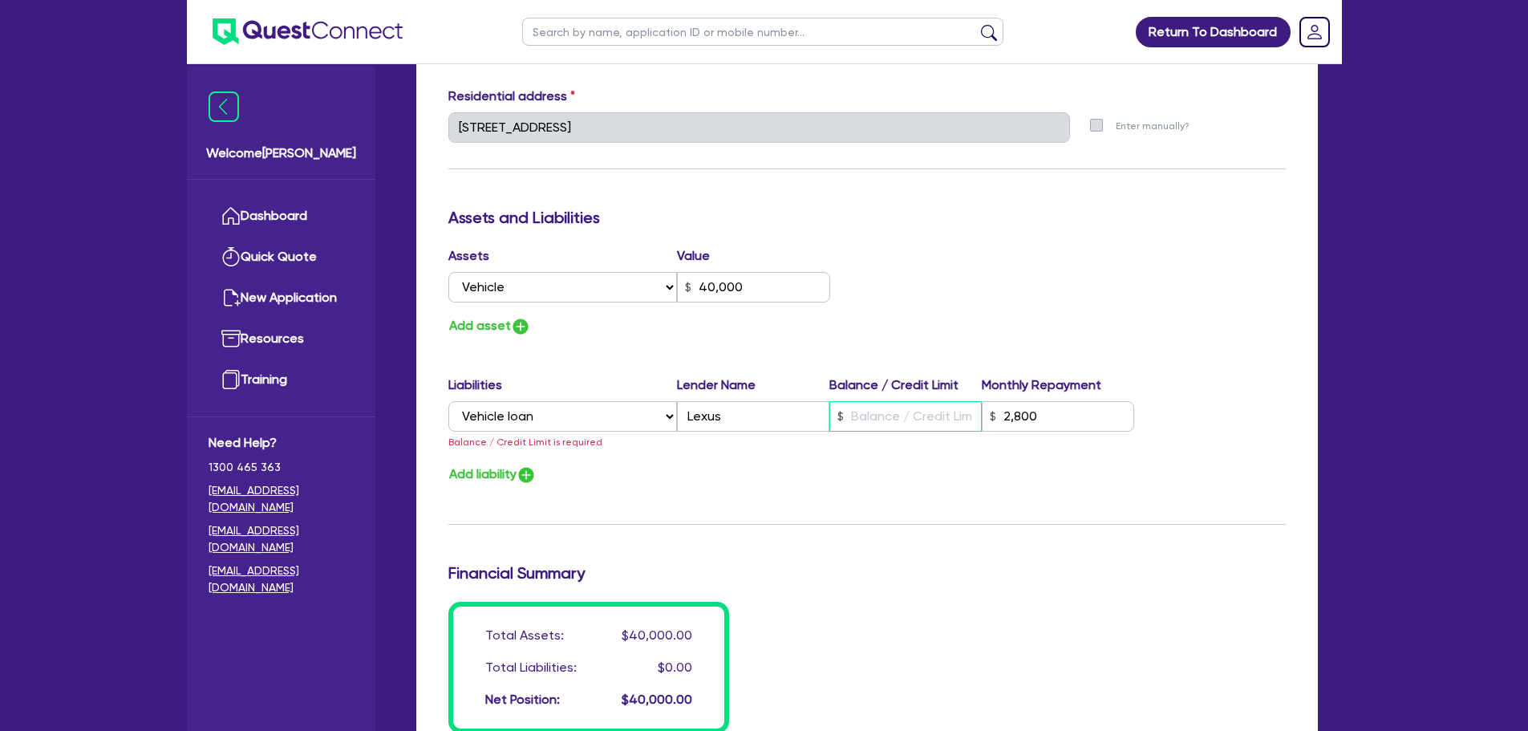
type input "2,800"
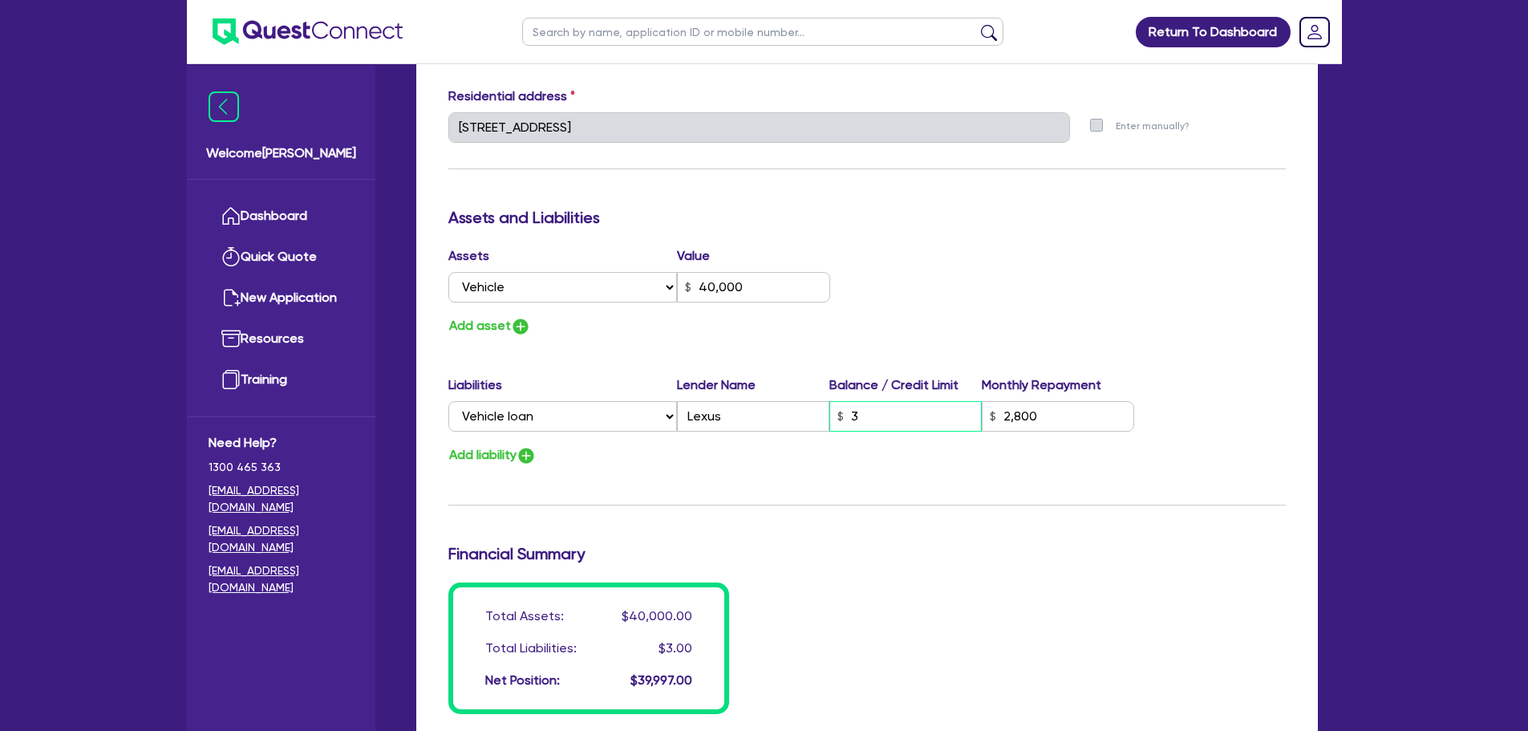
type input "0"
type input "0470 551 199"
type input "40,000"
type input "35"
type input "2,800"
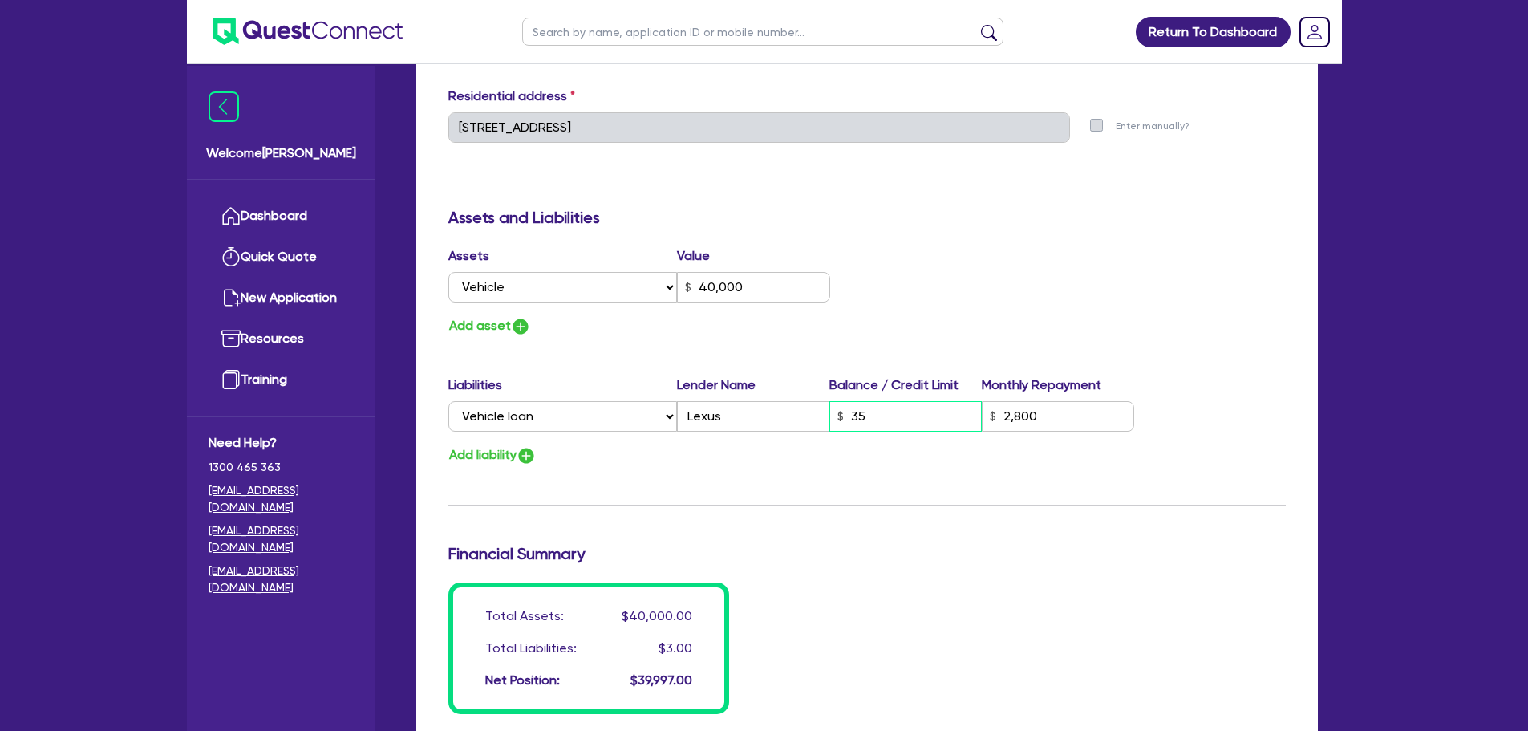
type input "0"
type input "0470 551 199"
type input "40,000"
type input "350"
type input "2,800"
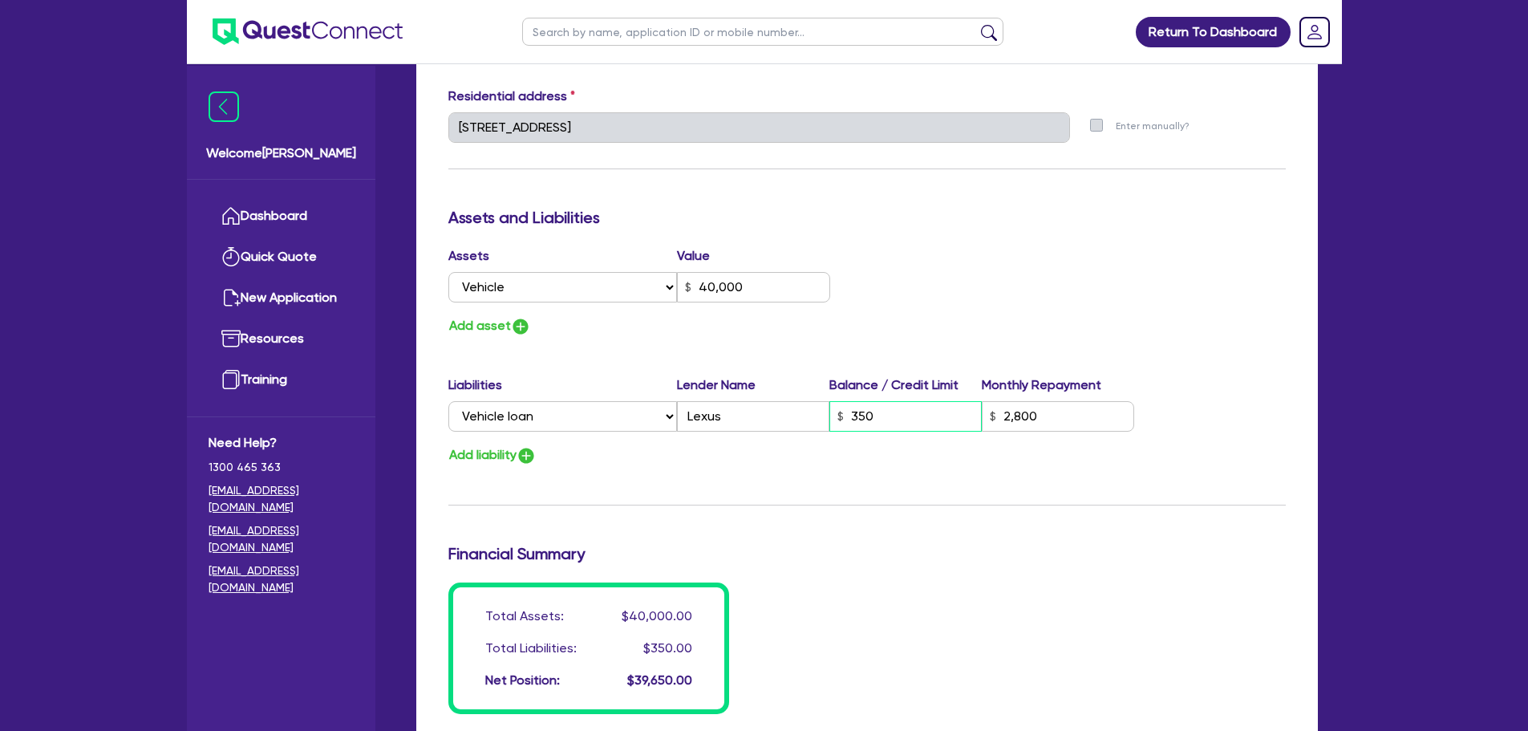
type input "0"
type input "0470 551 199"
type input "40,000"
type input "3,500"
type input "2,800"
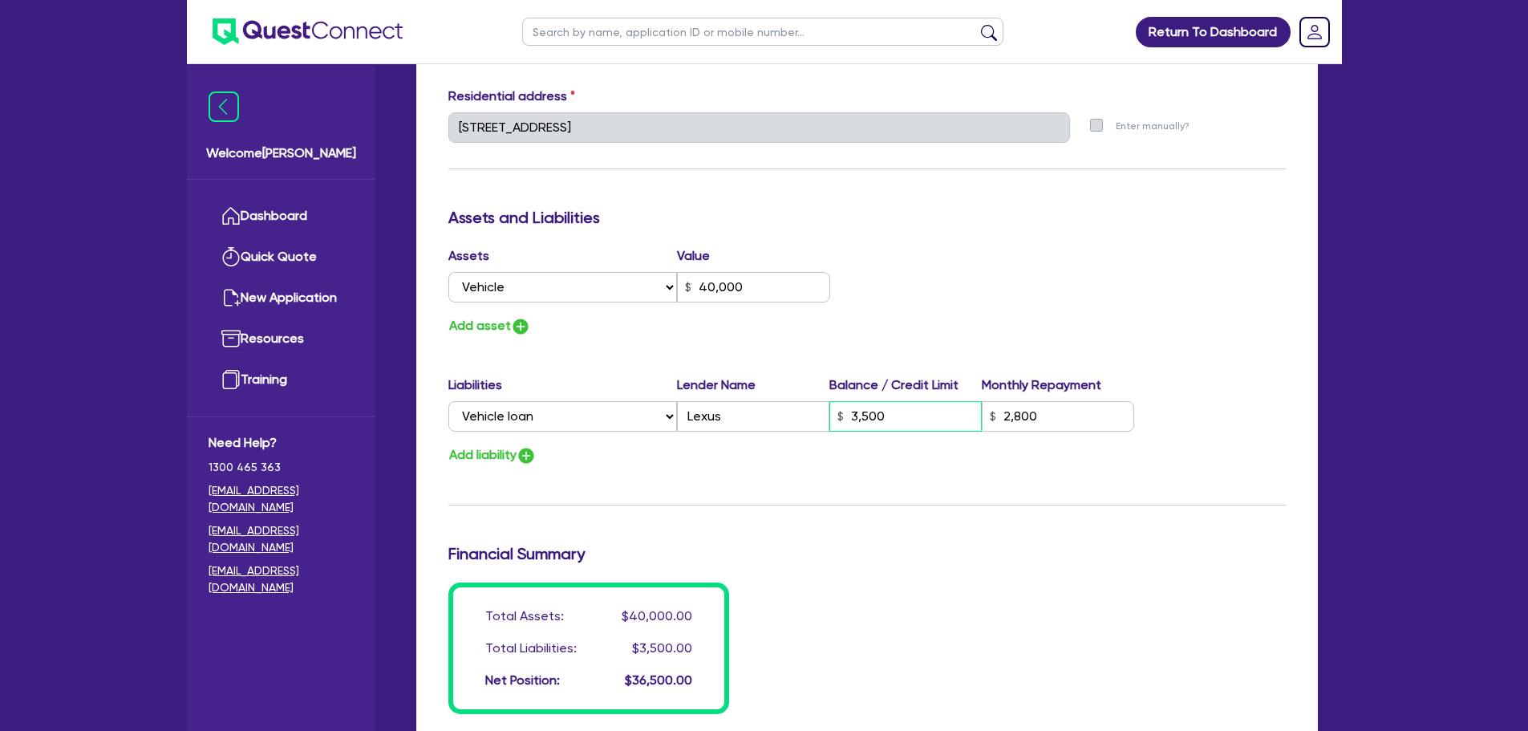
type input "0"
type input "0470 551 199"
type input "40,000"
type input "35,000"
type input "2,800"
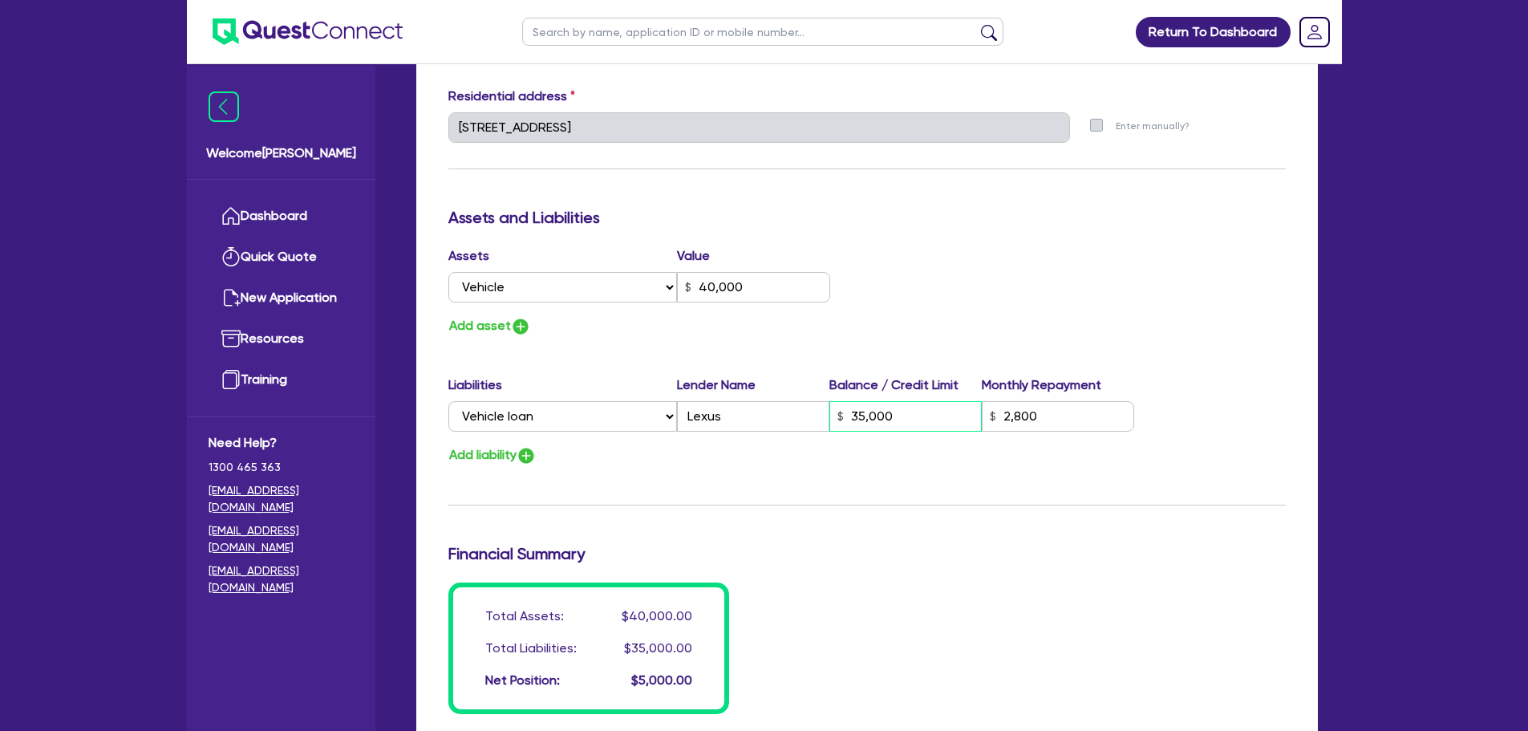
type input "35,000"
click at [859, 487] on div "Update residential status for Director #1 Boarding is only acceptable when the …" at bounding box center [866, 121] width 837 height 1186
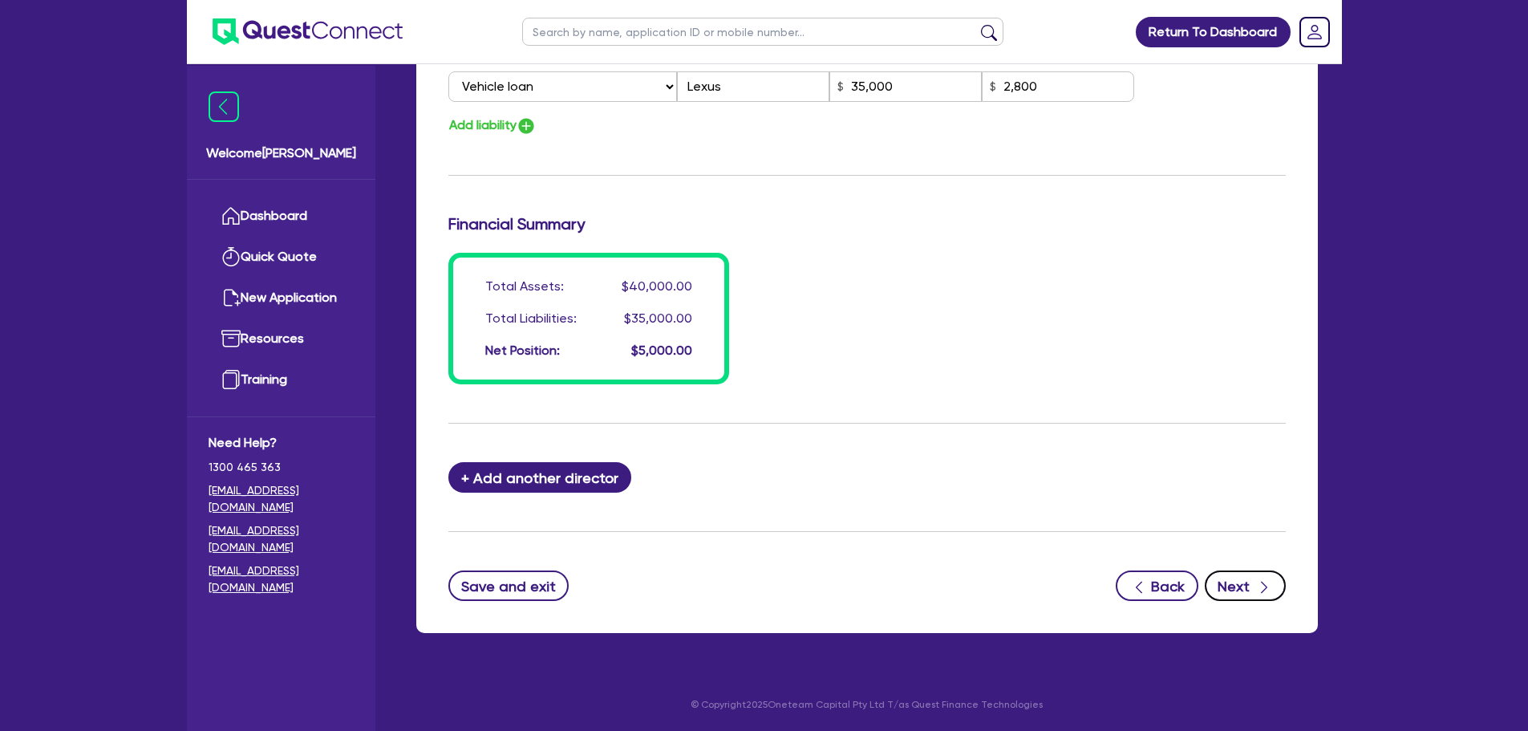
click at [1233, 600] on button "Next" at bounding box center [1245, 585] width 81 height 30
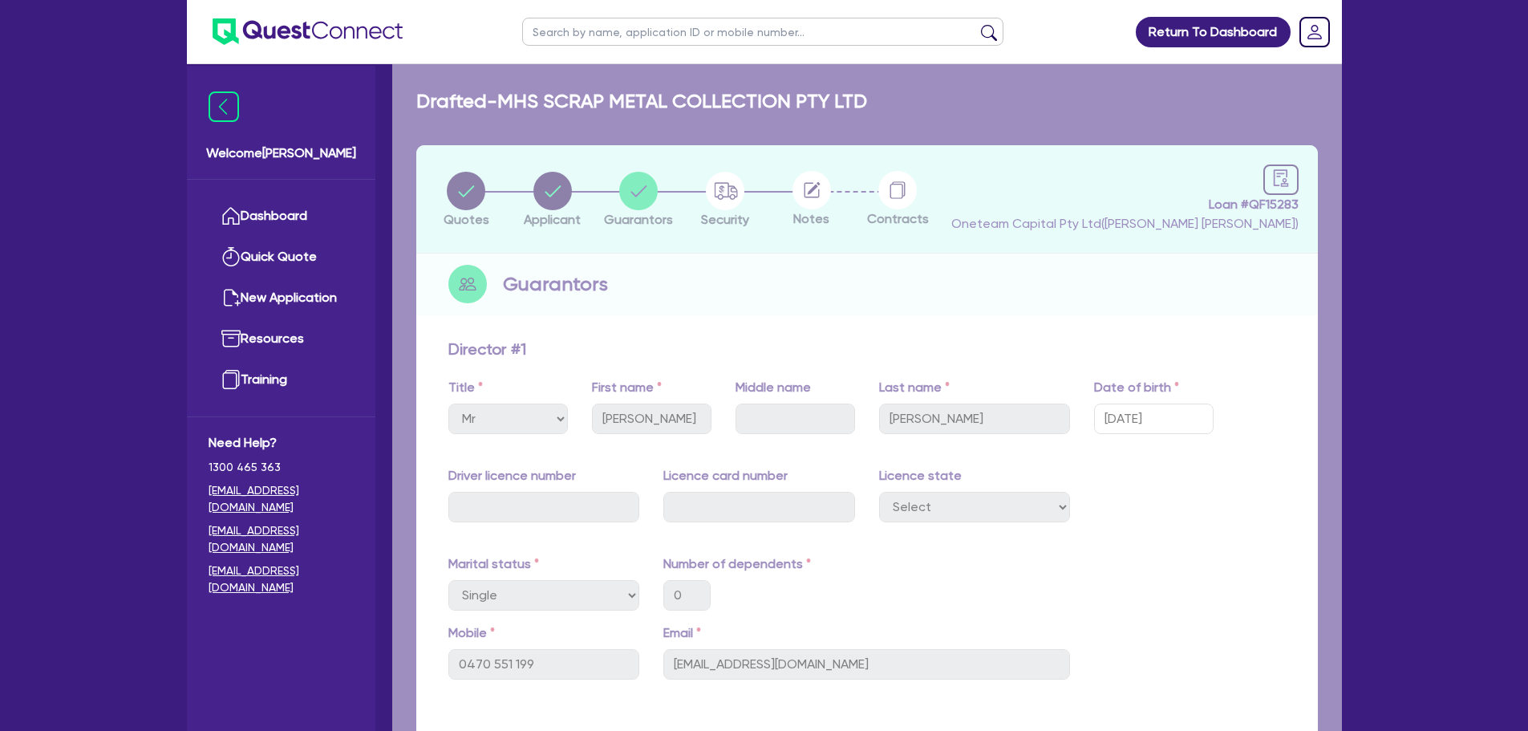
select select "PRIMARY_ASSETS"
select select "HEAVY_TRUCKS"
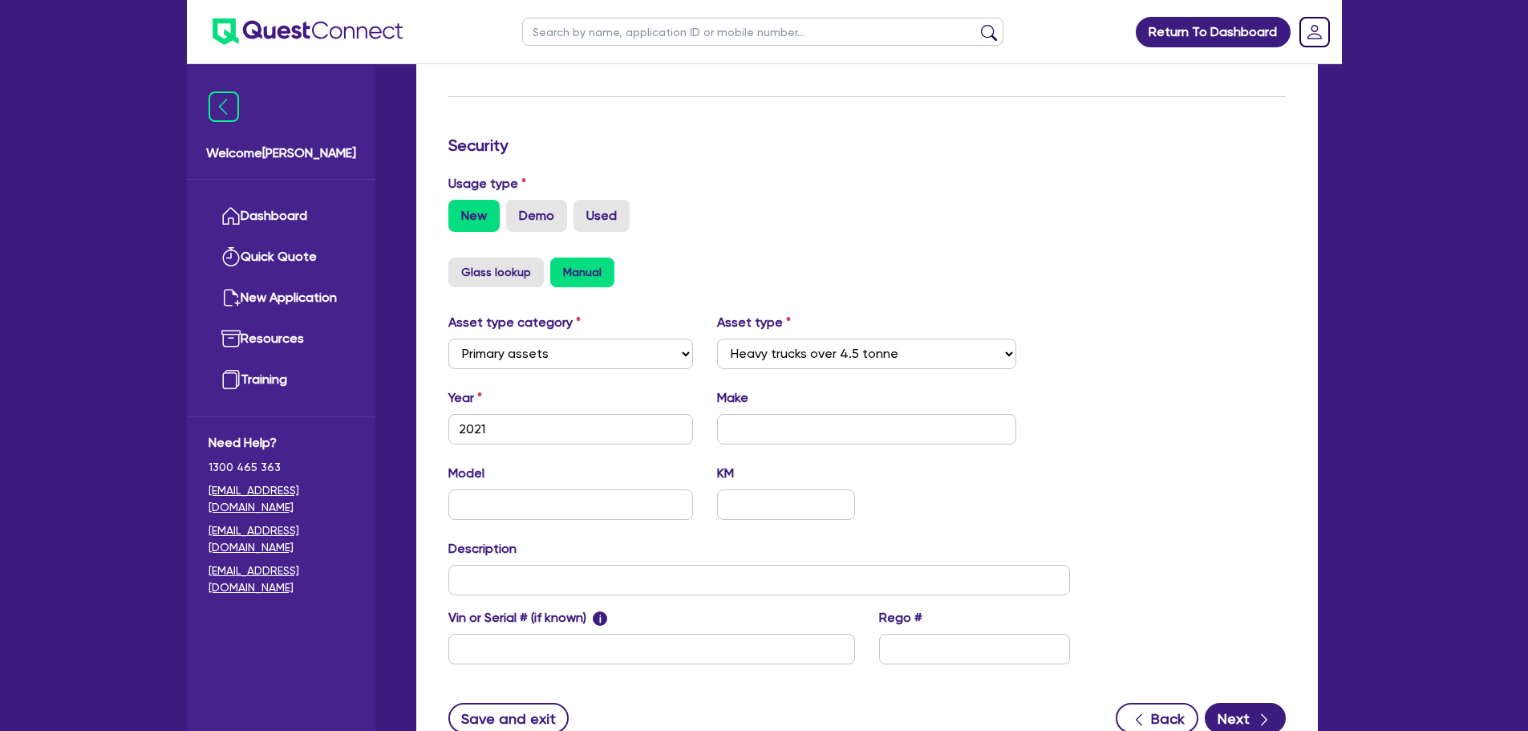
scroll to position [372, 0]
click at [780, 431] on input "text" at bounding box center [866, 428] width 299 height 30
type input "Fuso"
click at [978, 602] on div "Asset type category Select Cars and light trucks Primary assets Secondary asset…" at bounding box center [759, 497] width 646 height 370
click at [970, 456] on div "Asset type category Select Cars and light trucks Primary assets Secondary asset…" at bounding box center [759, 497] width 646 height 370
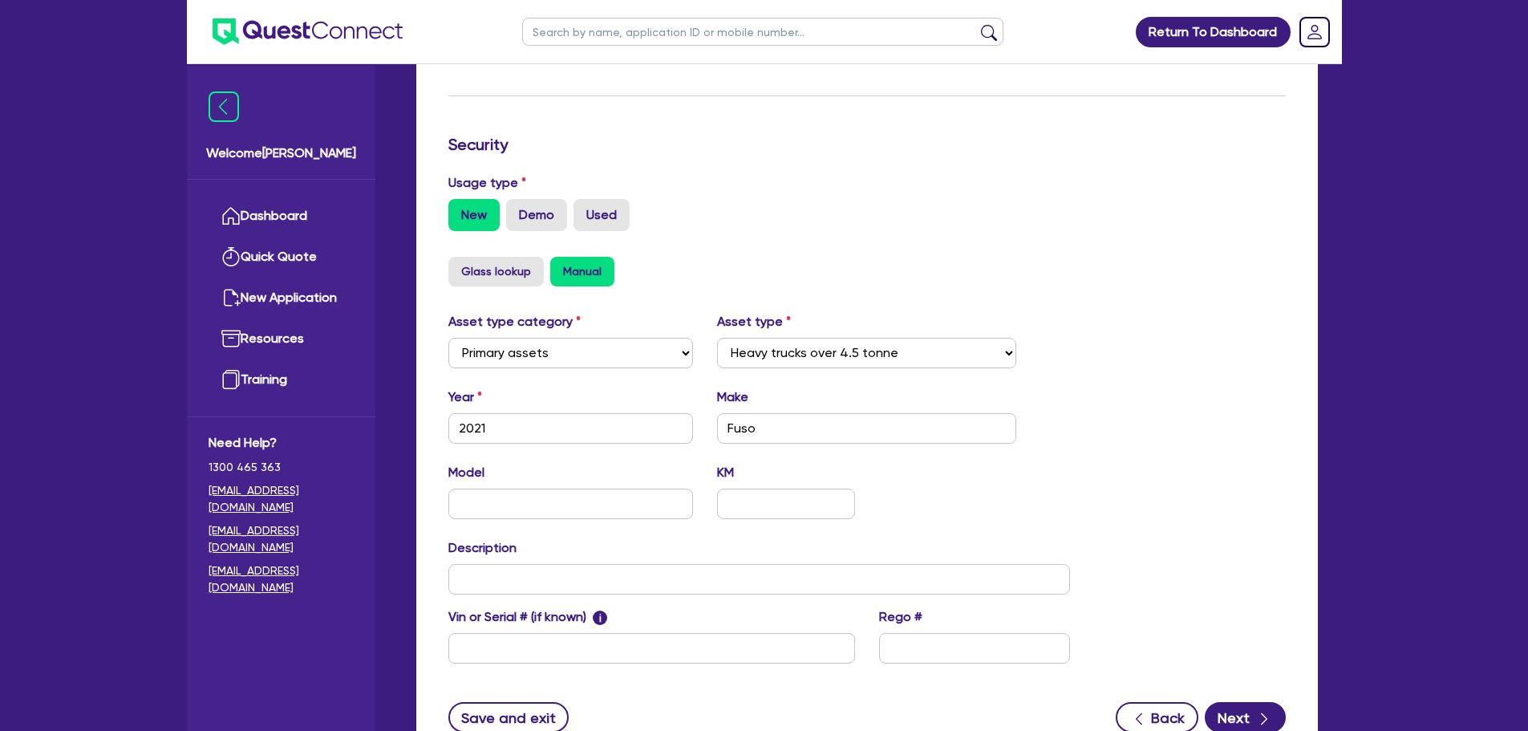
scroll to position [504, 0]
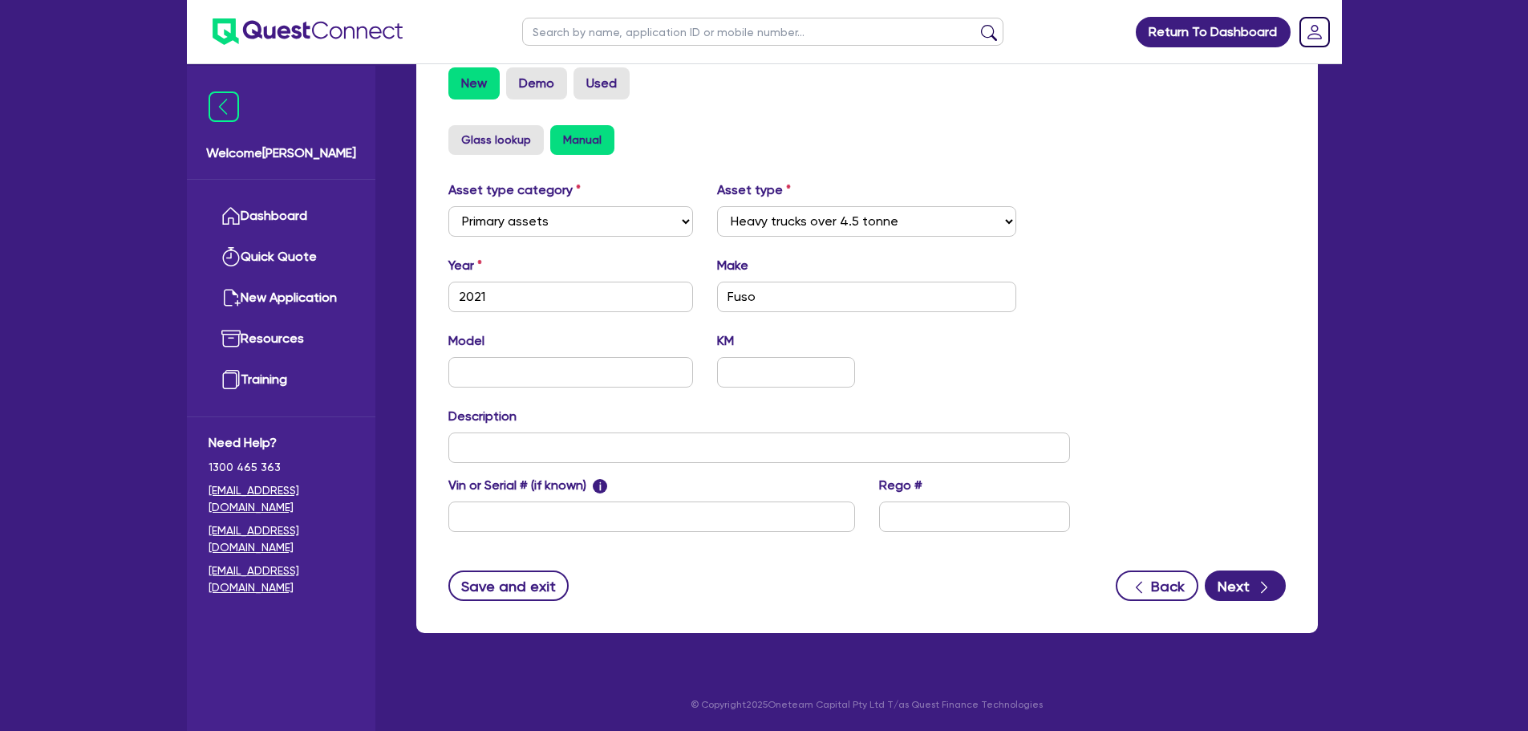
click at [1244, 565] on form "Supplier Supplier type Dealer Private Refinance Supplier name Security Usage ty…" at bounding box center [866, 218] width 837 height 765
click at [1241, 604] on div "Supplier Supplier type Dealer Private Refinance Supplier name Security Usage ty…" at bounding box center [866, 230] width 901 height 805
click at [1231, 580] on button "Next" at bounding box center [1245, 585] width 81 height 30
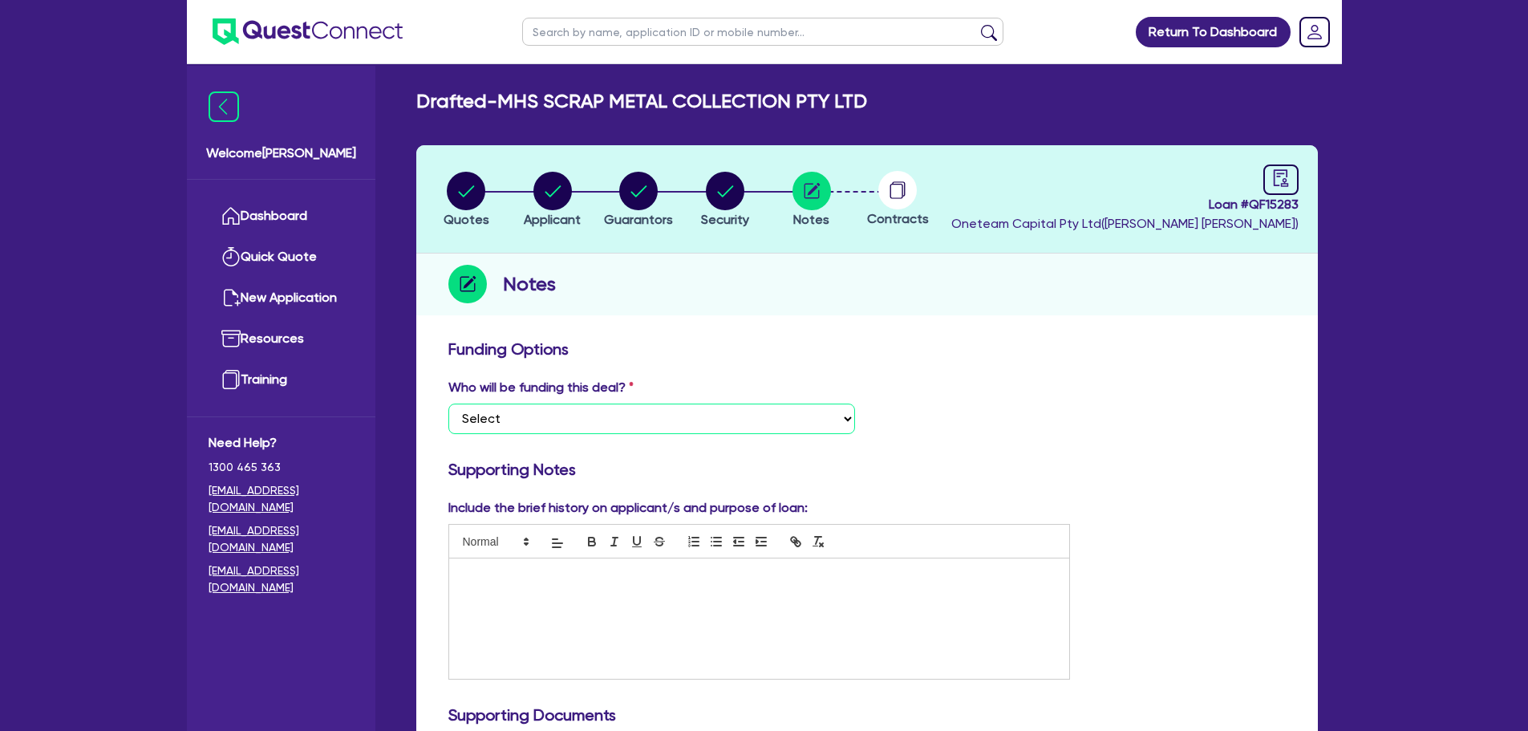
click at [639, 419] on select "Select I want Quest to fund 100% I will fund 100% I will co-fund with Quest Oth…" at bounding box center [651, 418] width 407 height 30
select select "Other"
click at [448, 403] on select "Select I want Quest to fund 100% I will fund 100% I will co-fund with Quest Oth…" at bounding box center [651, 418] width 407 height 30
click at [892, 392] on div "Who will be funding this deal? Select I want Quest to fund 100% I will fund 100…" at bounding box center [866, 412] width 861 height 69
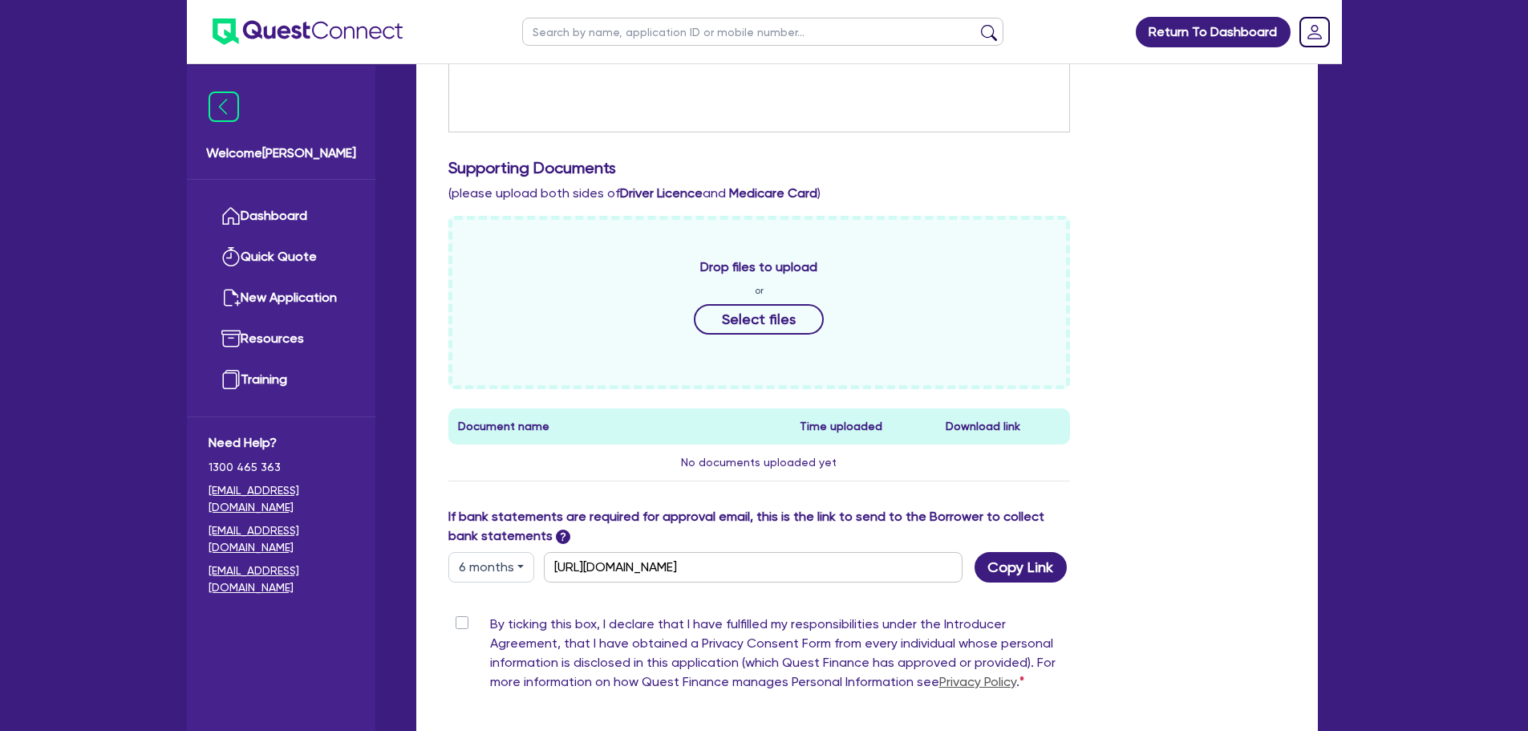
scroll to position [714, 0]
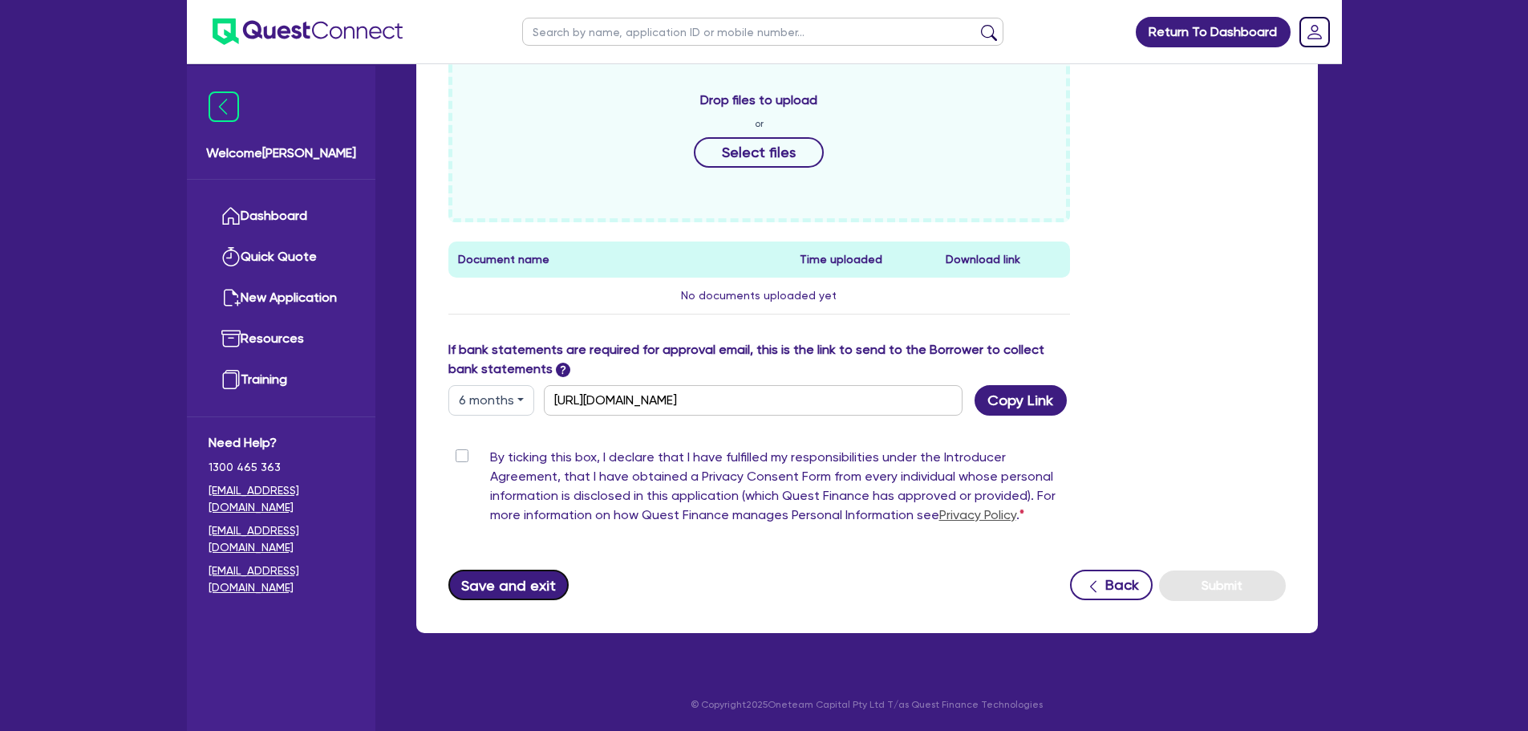
click at [534, 584] on button "Save and exit" at bounding box center [508, 584] width 121 height 30
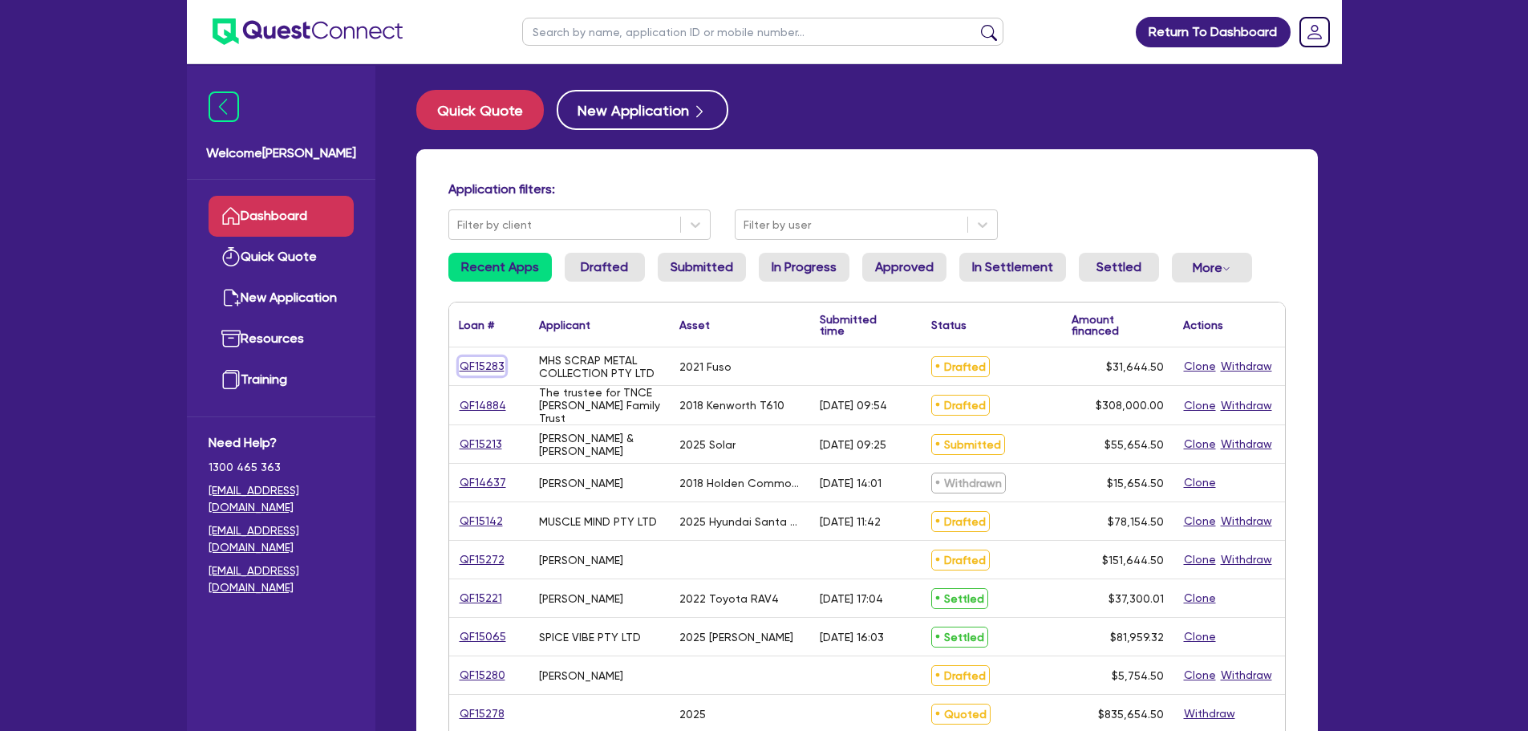
click at [487, 358] on link "QF15283" at bounding box center [482, 366] width 47 height 18
select select "PRIMARY_ASSETS"
select select "HEAVY_TRUCKS"
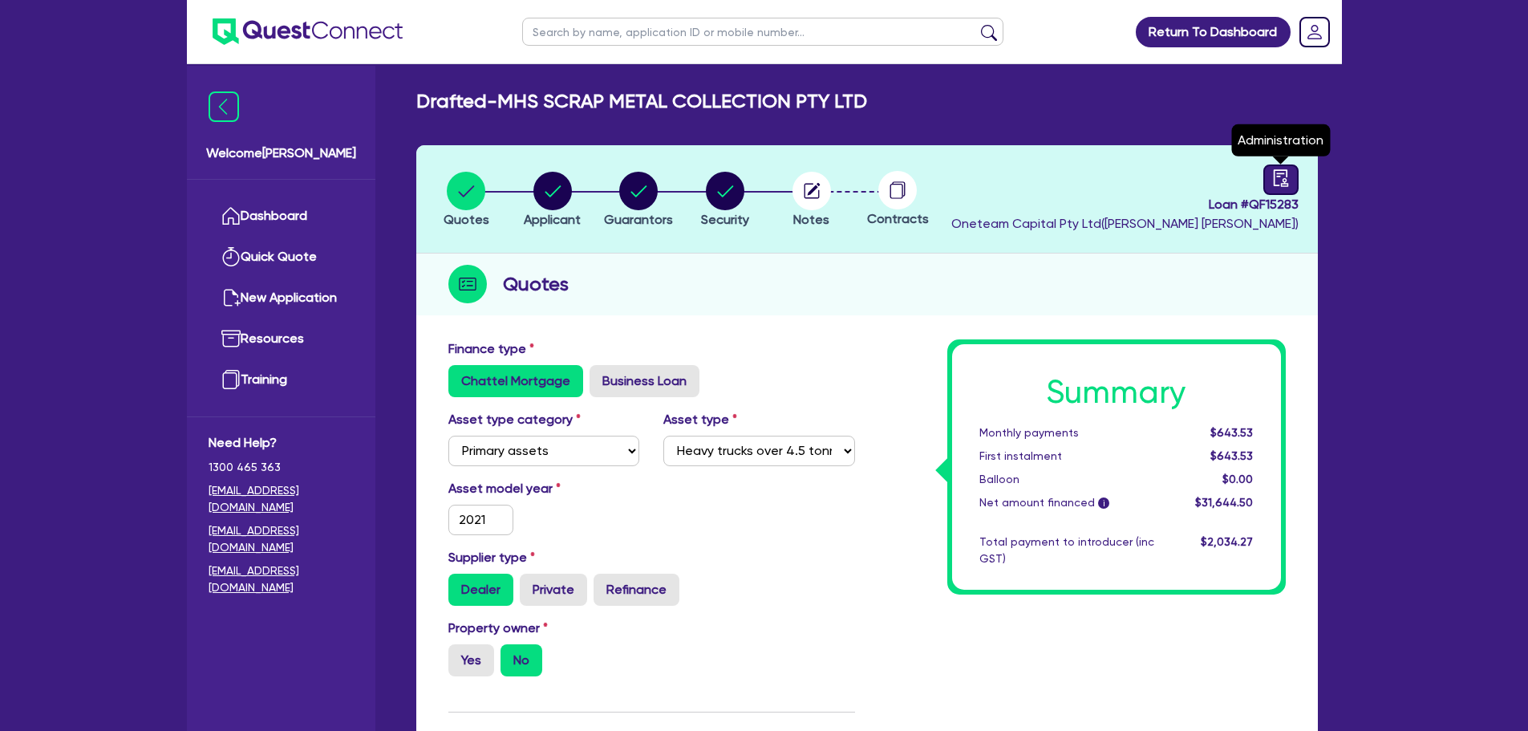
click at [1281, 167] on link at bounding box center [1280, 179] width 35 height 30
select select "DRAFTED_NEW"
select select "Other"
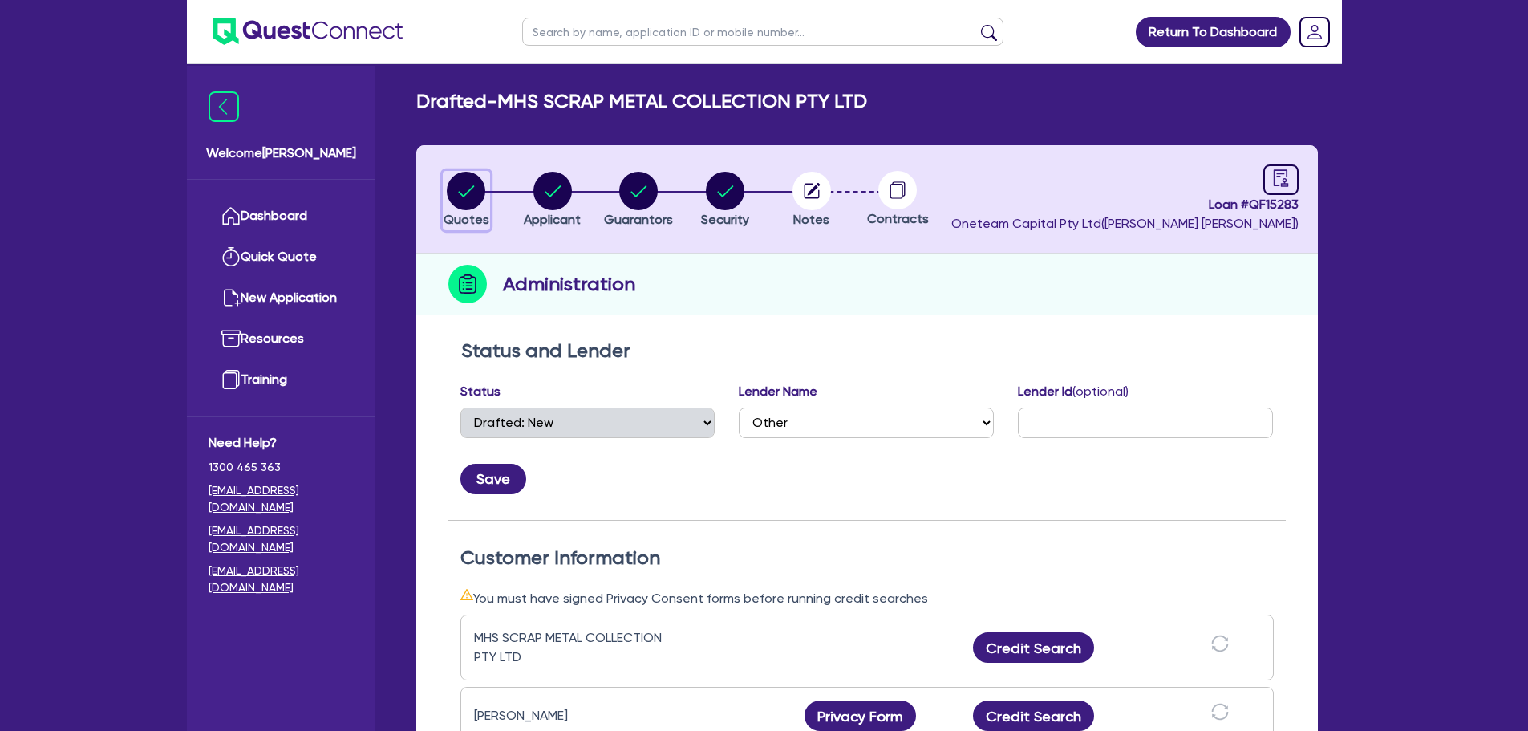
click at [477, 196] on circle "button" at bounding box center [466, 191] width 38 height 38
select select "PRIMARY_ASSETS"
select select "HEAVY_TRUCKS"
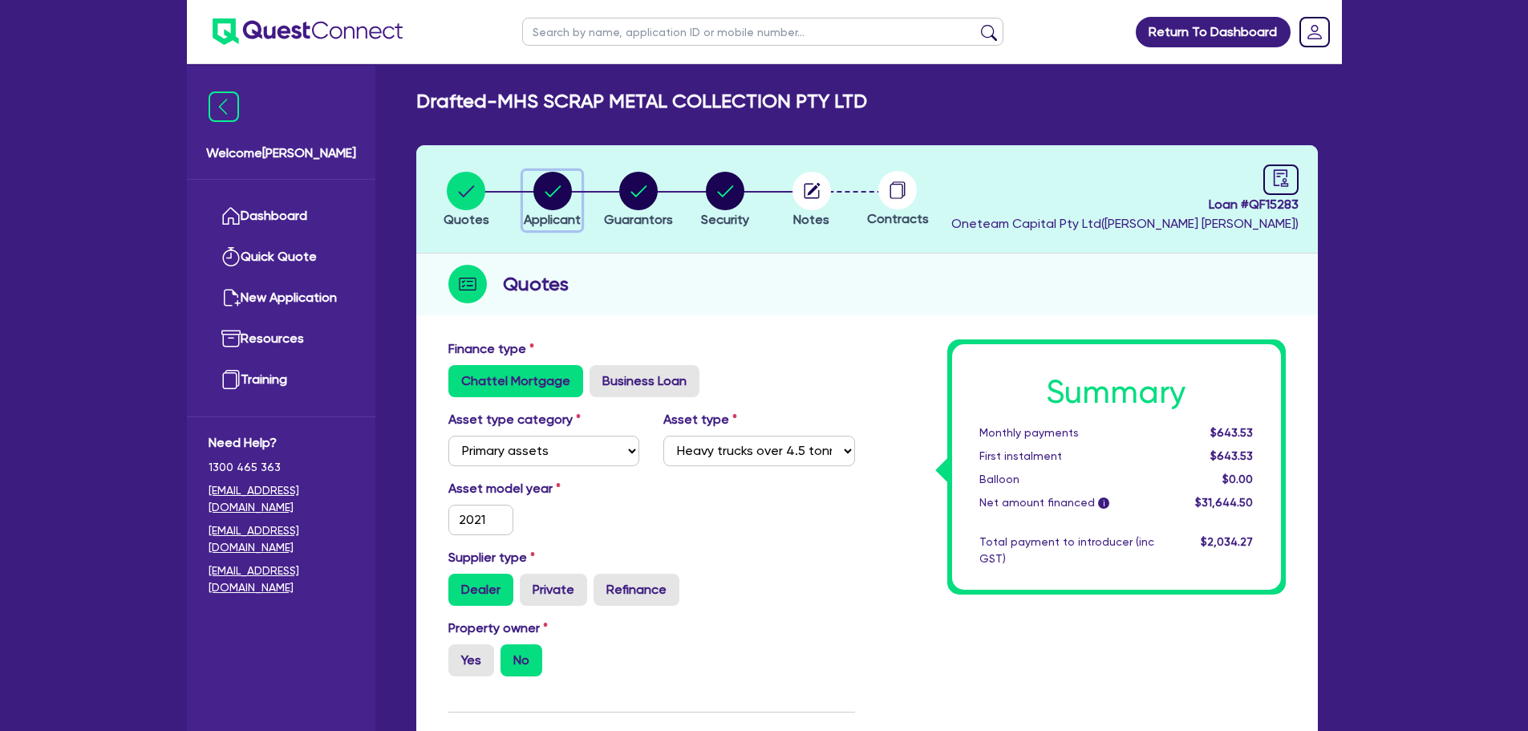
click at [561, 208] on circle "button" at bounding box center [552, 191] width 38 height 38
select select "COMPANY"
select select "BUILDING_CONSTRUCTION"
select select "TRADES_SERVICES_CONSUMERS"
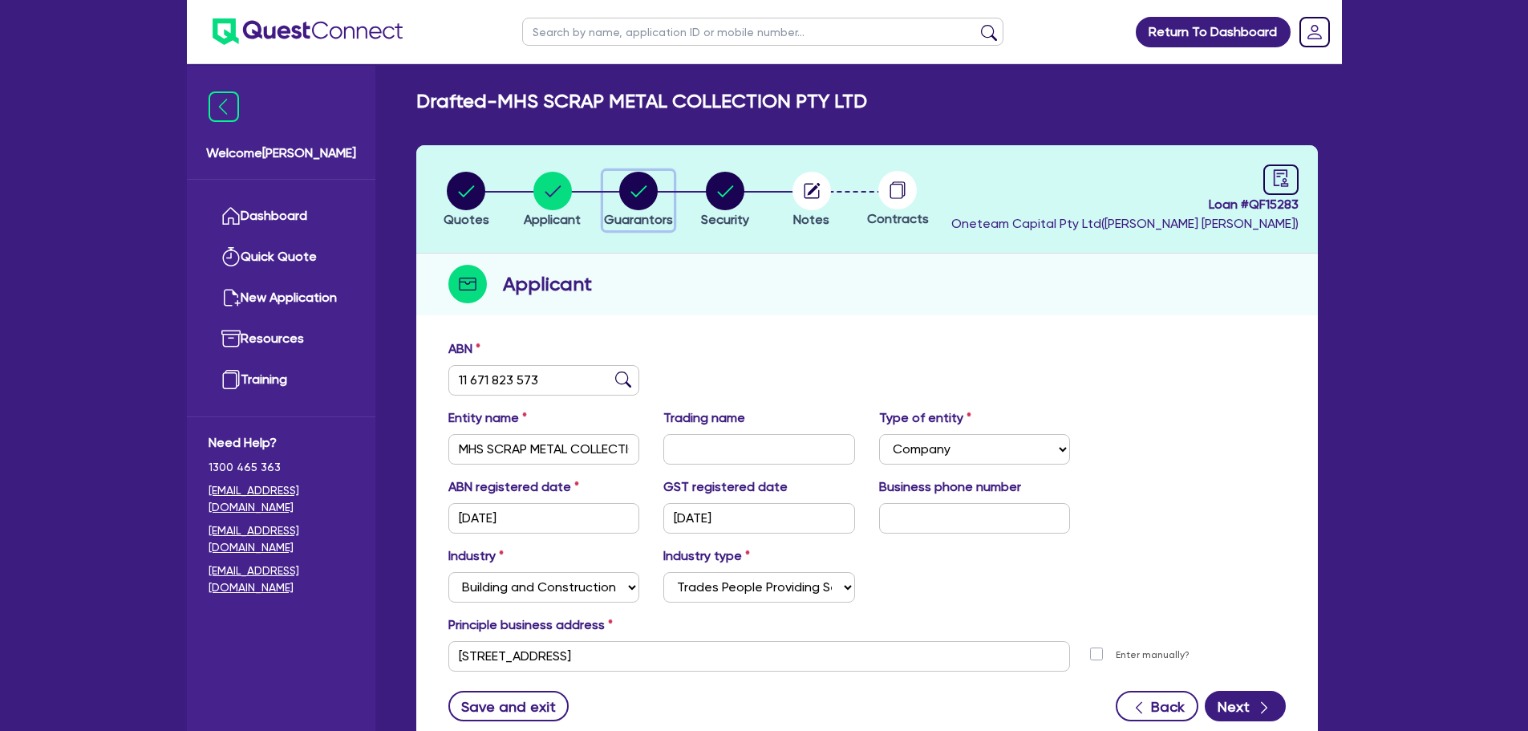
click at [645, 209] on button "Guarantors" at bounding box center [638, 200] width 71 height 59
select select "MR"
select select "SINGLE"
select select "VEHICLE"
select select "VEHICLE_LOAN"
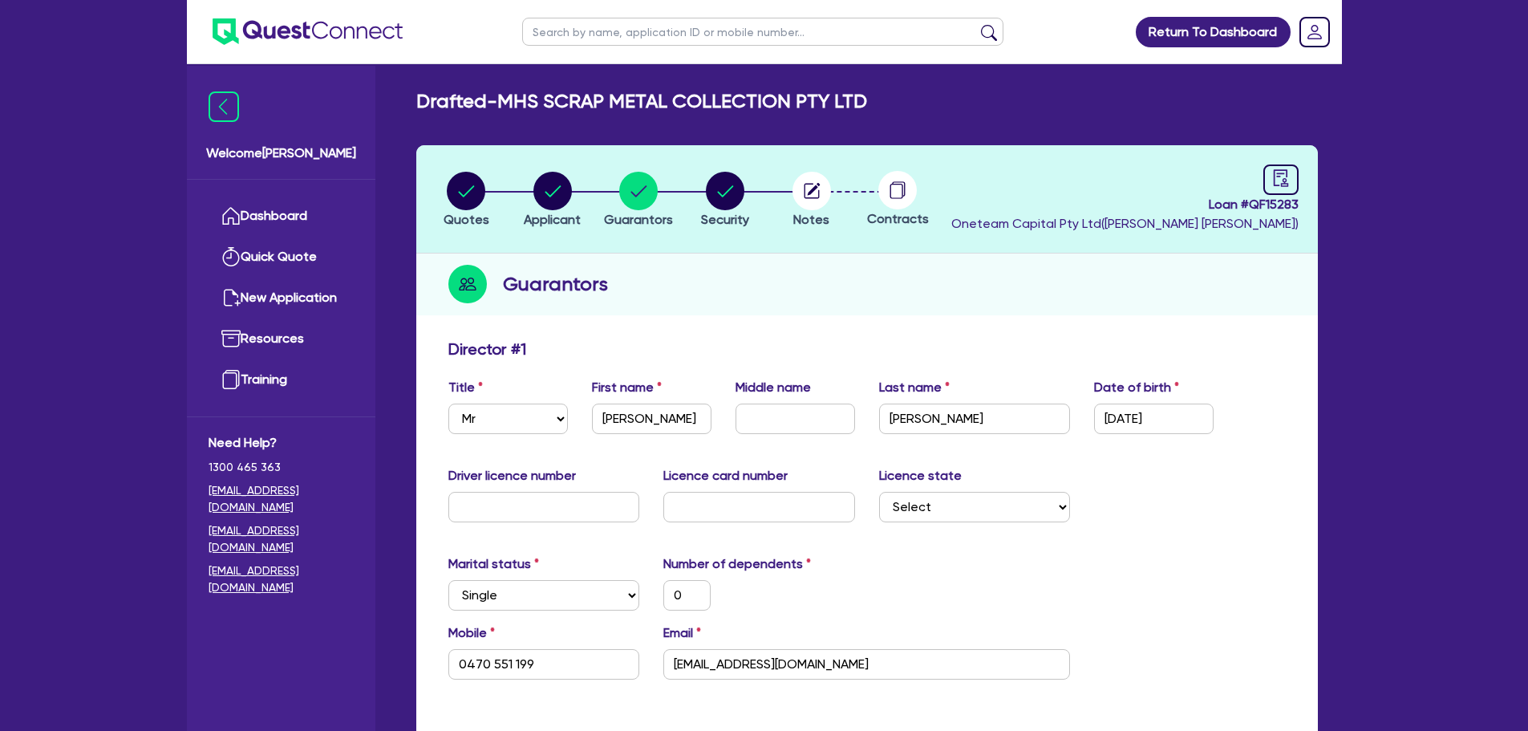
click at [665, 378] on div "First name Hassan" at bounding box center [652, 406] width 144 height 56
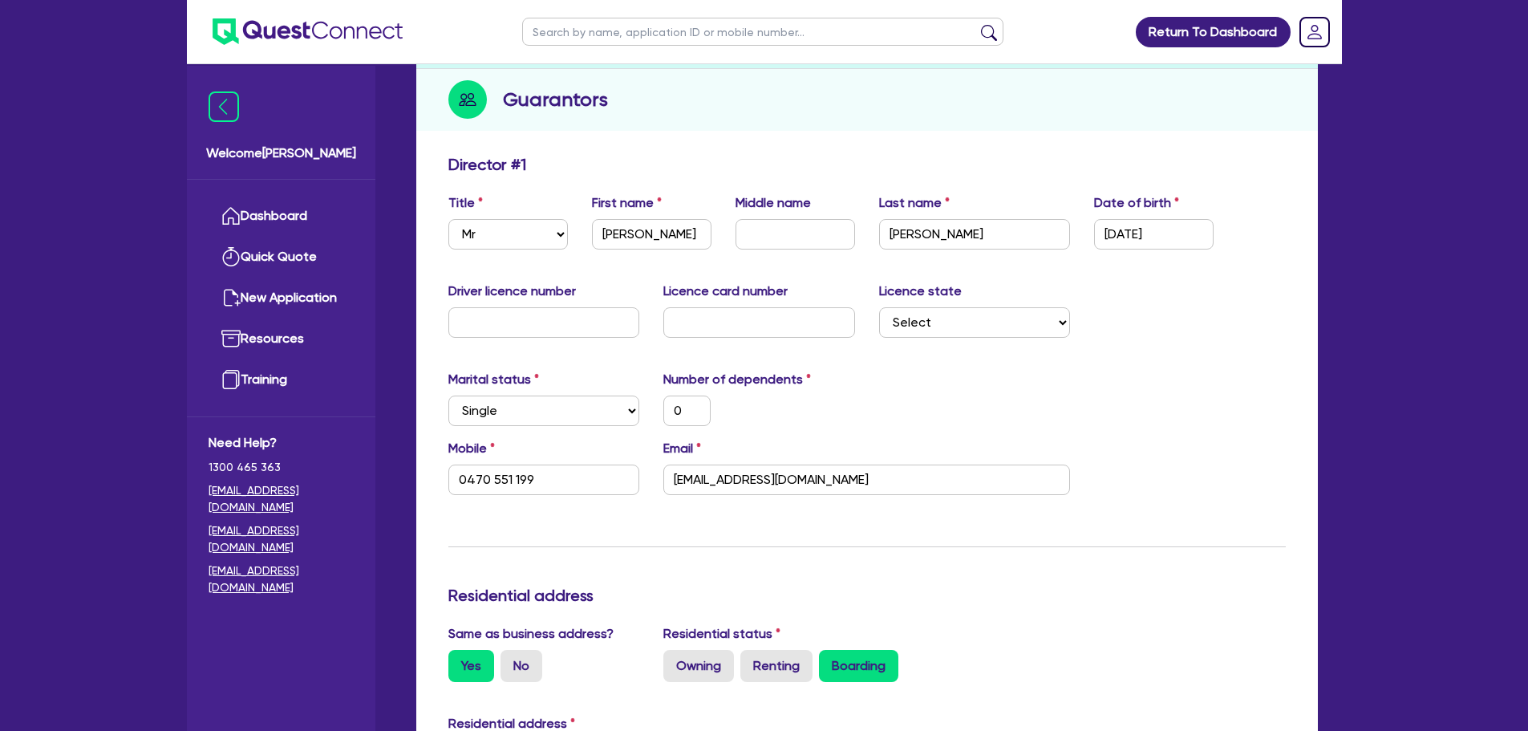
scroll to position [186, 0]
click at [778, 423] on div "0" at bounding box center [759, 409] width 216 height 30
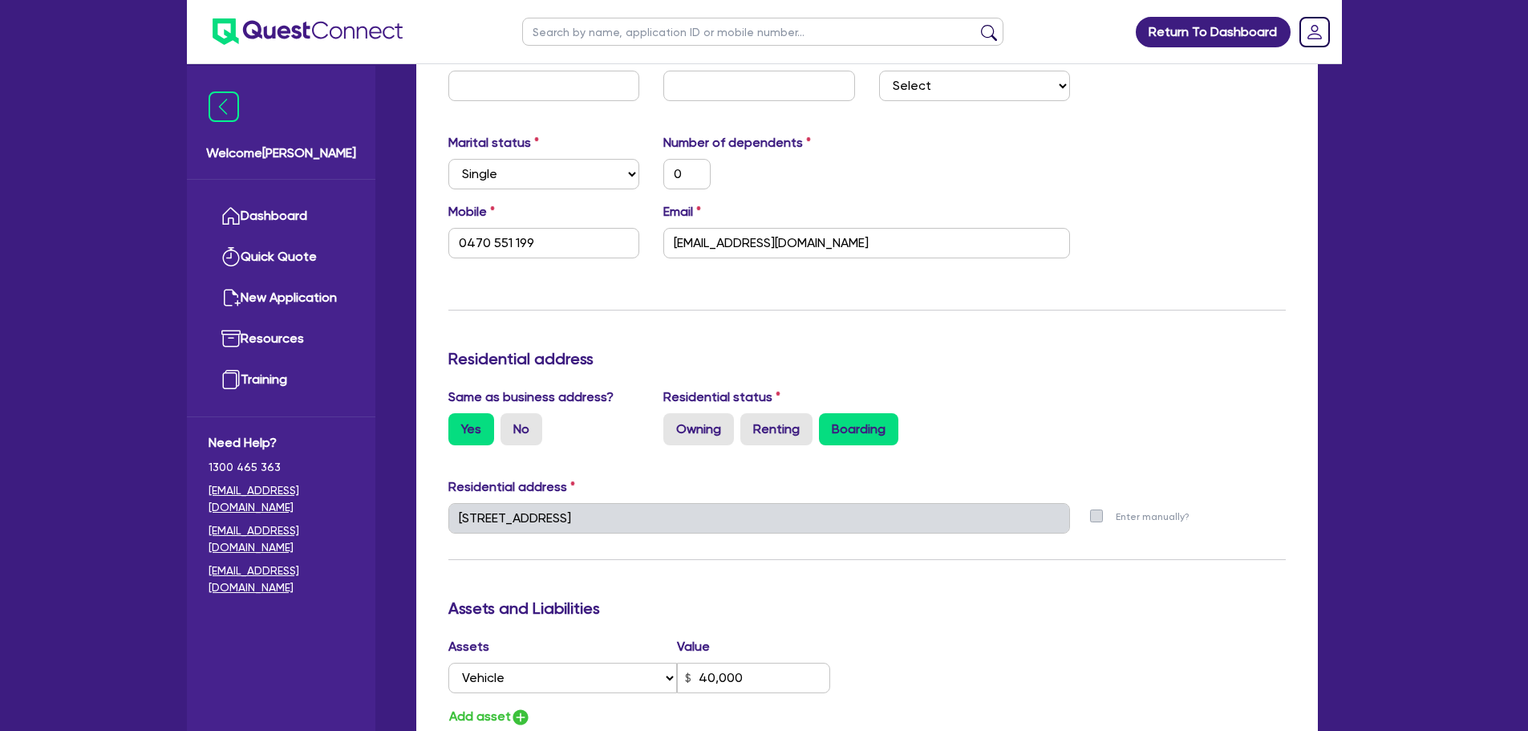
scroll to position [422, 0]
click at [990, 450] on div "Same as business address? Yes No Residential status Owning Renting Boarding" at bounding box center [866, 422] width 861 height 71
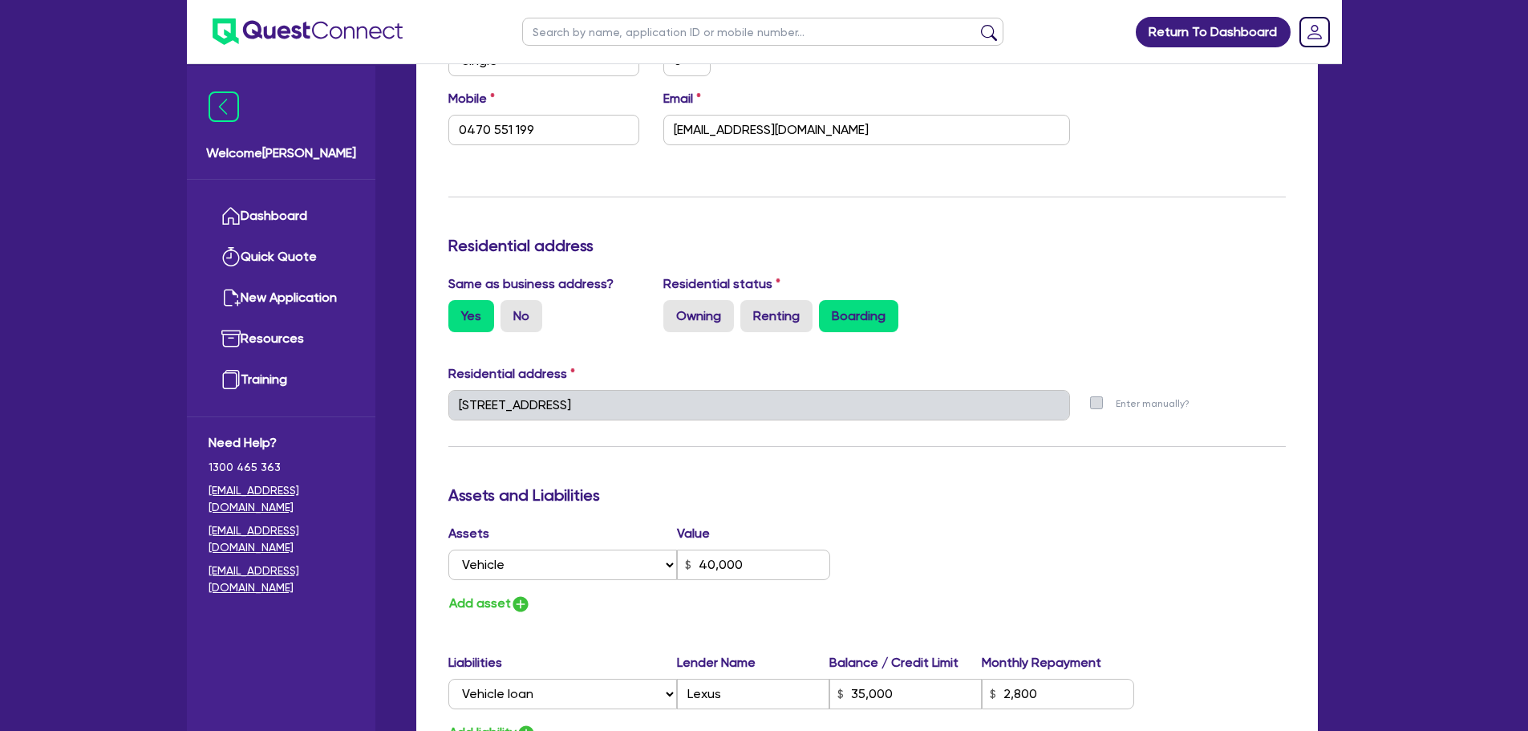
scroll to position [694, 0]
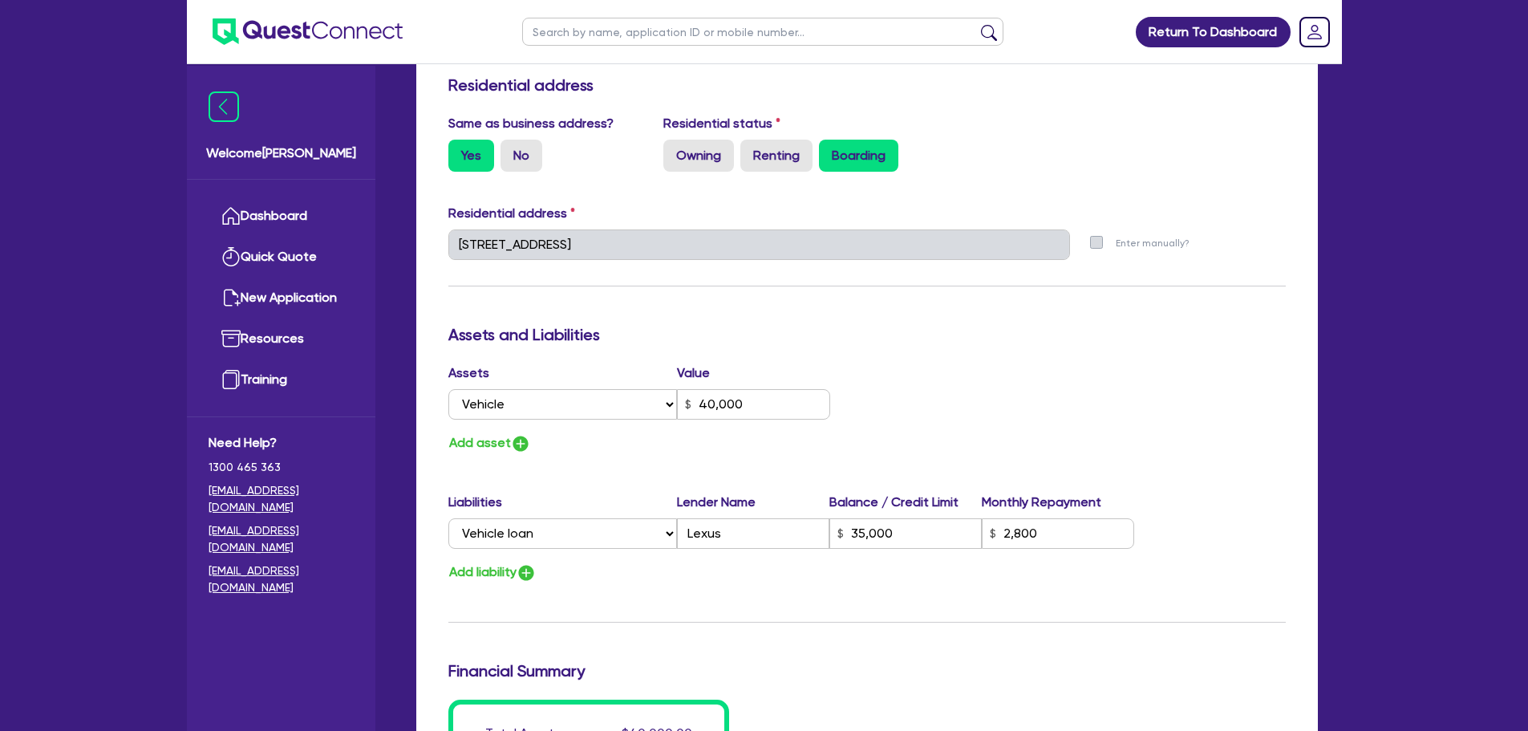
click at [1192, 520] on div "Select Liability Credit card Mortgage Investment property loan Vehicle loan Tru…" at bounding box center [866, 533] width 837 height 30
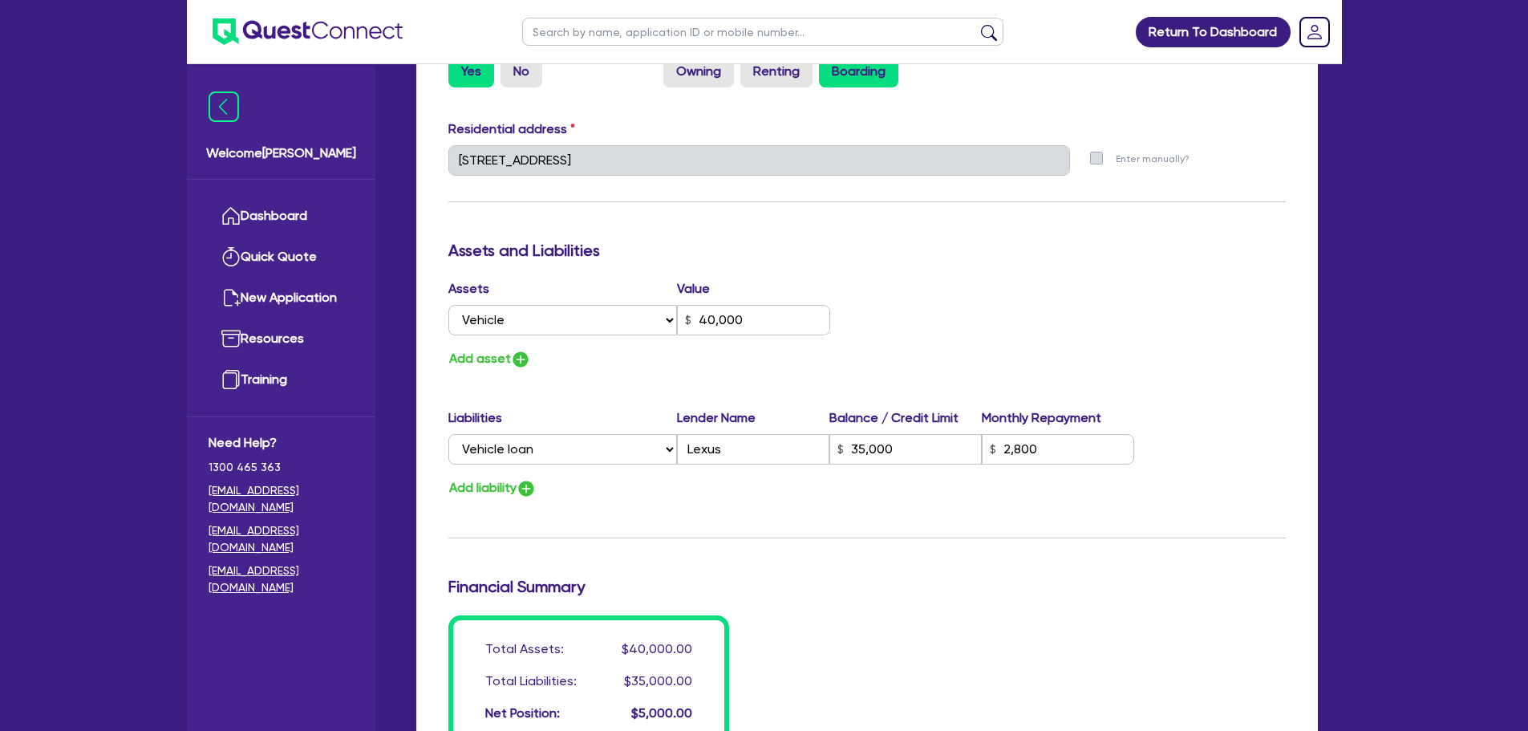
scroll to position [780, 0]
click at [930, 370] on div "Update residential status for Director #1 Boarding is only acceptable when the …" at bounding box center [866, 152] width 837 height 1186
click at [743, 330] on input "40,000" at bounding box center [753, 318] width 153 height 30
type input "0"
type input "0470 551 199"
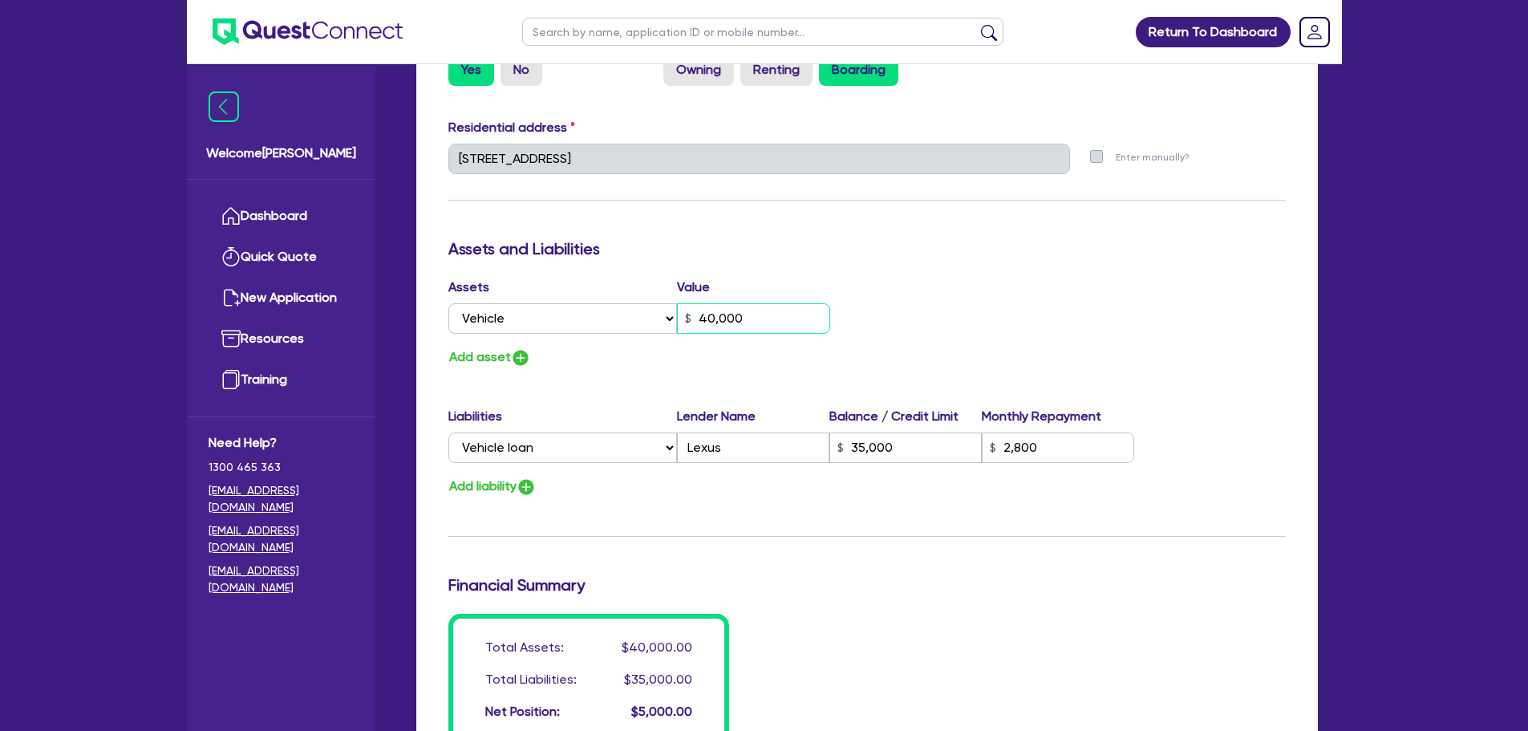
type input "4,000"
type input "35,000"
type input "2,800"
type input "0"
type input "0470 551 199"
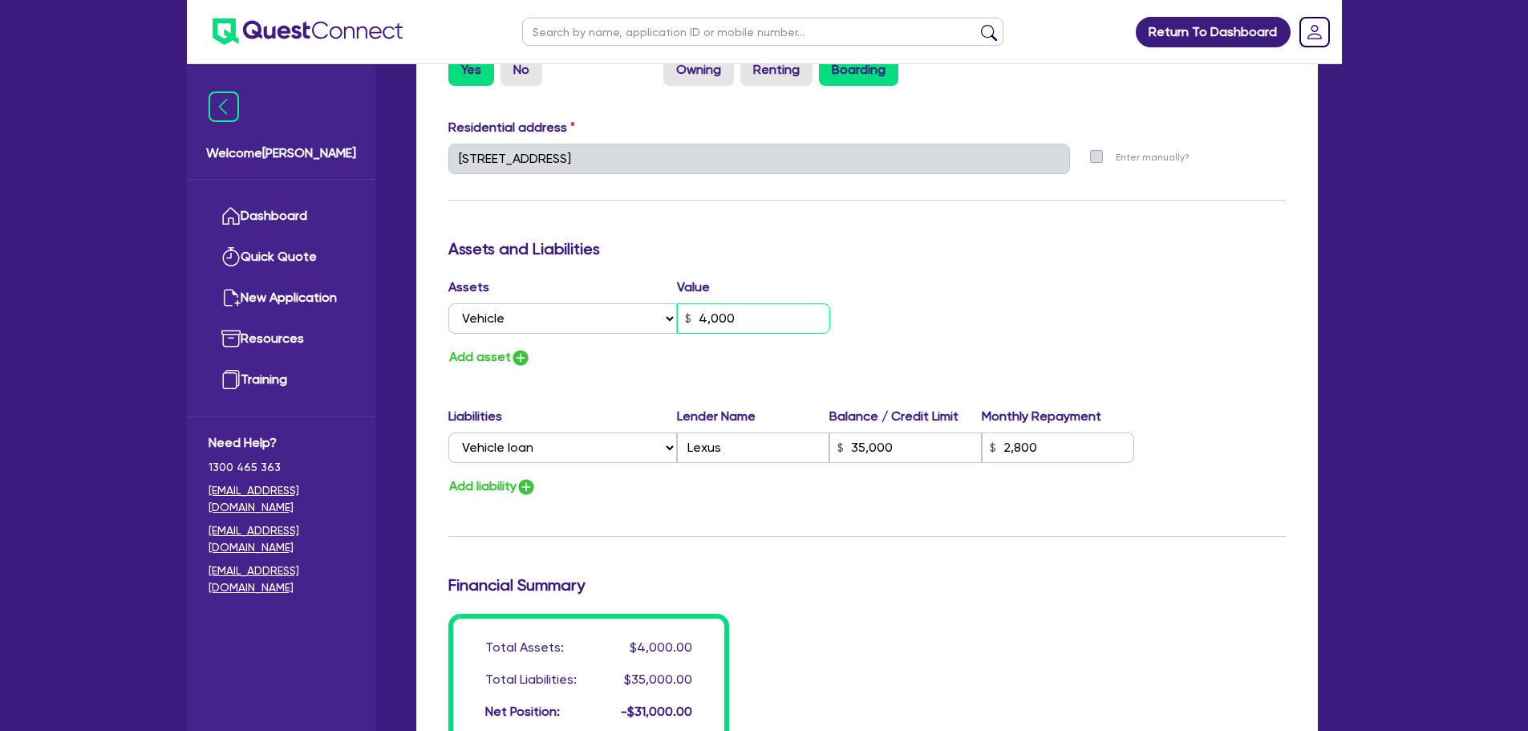
type input "400"
type input "35,000"
type input "2,800"
type input "0"
type input "0470 551 199"
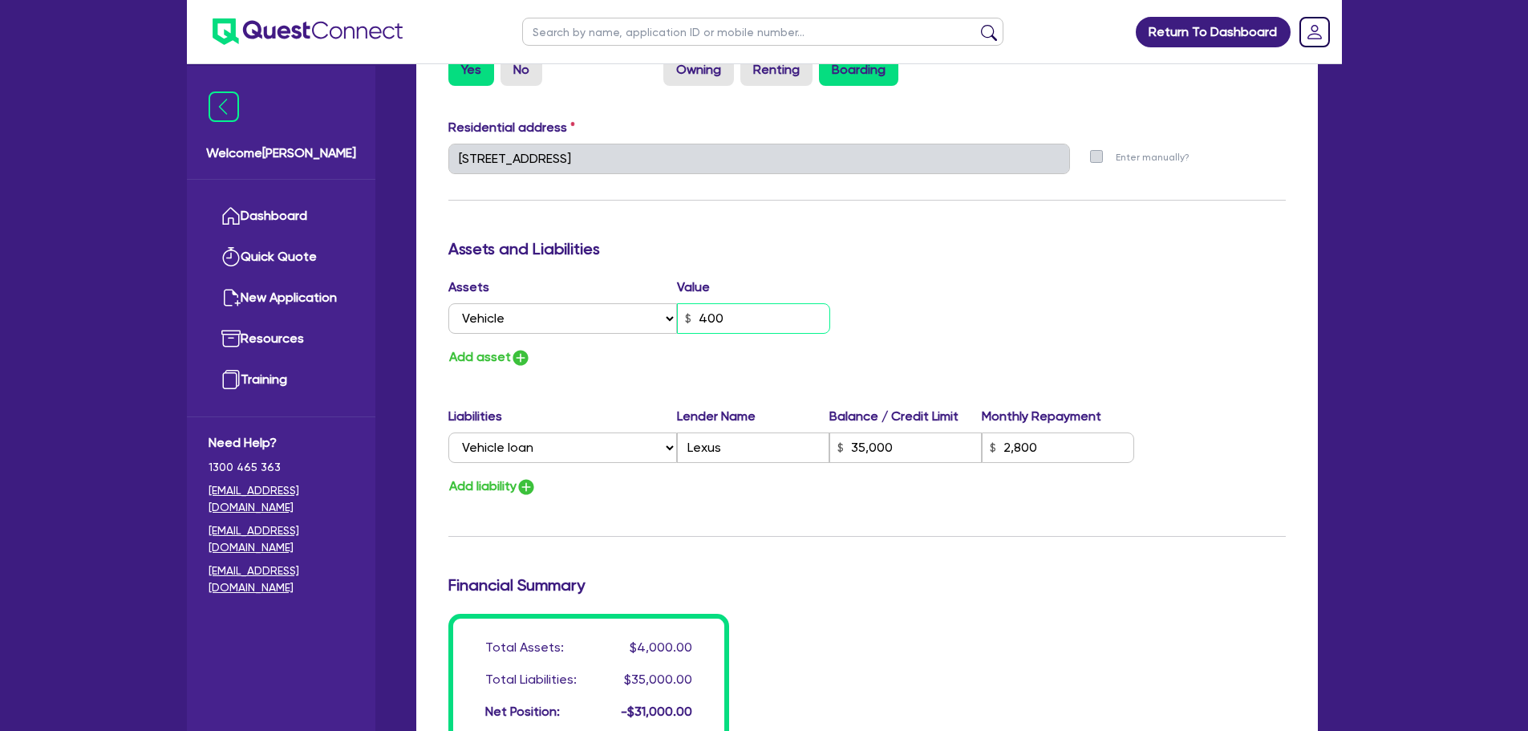
type input "40"
type input "35,000"
type input "2,800"
type input "0"
type input "0470 551 199"
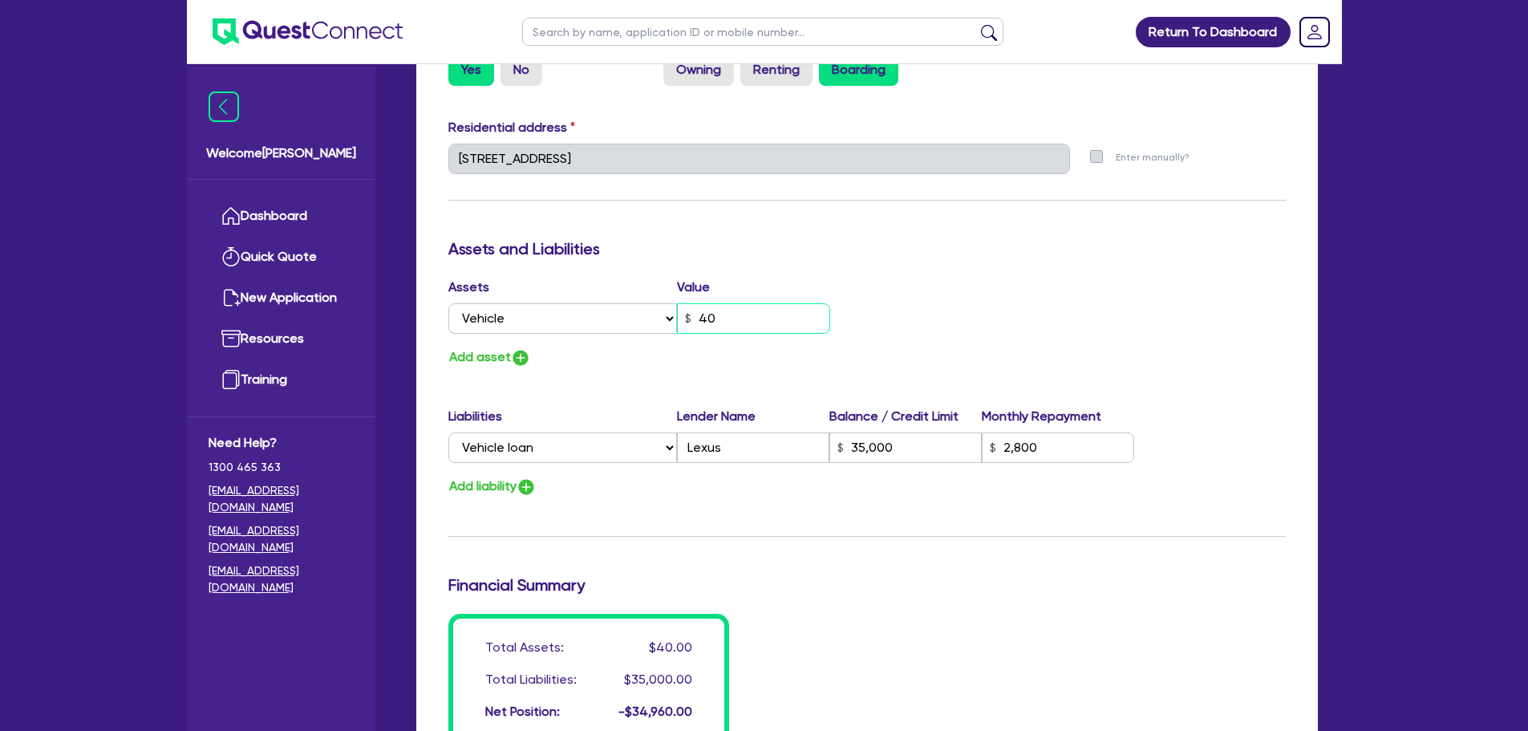
type input "4"
type input "35,000"
type input "2,800"
type input "0"
type input "0470 551 199"
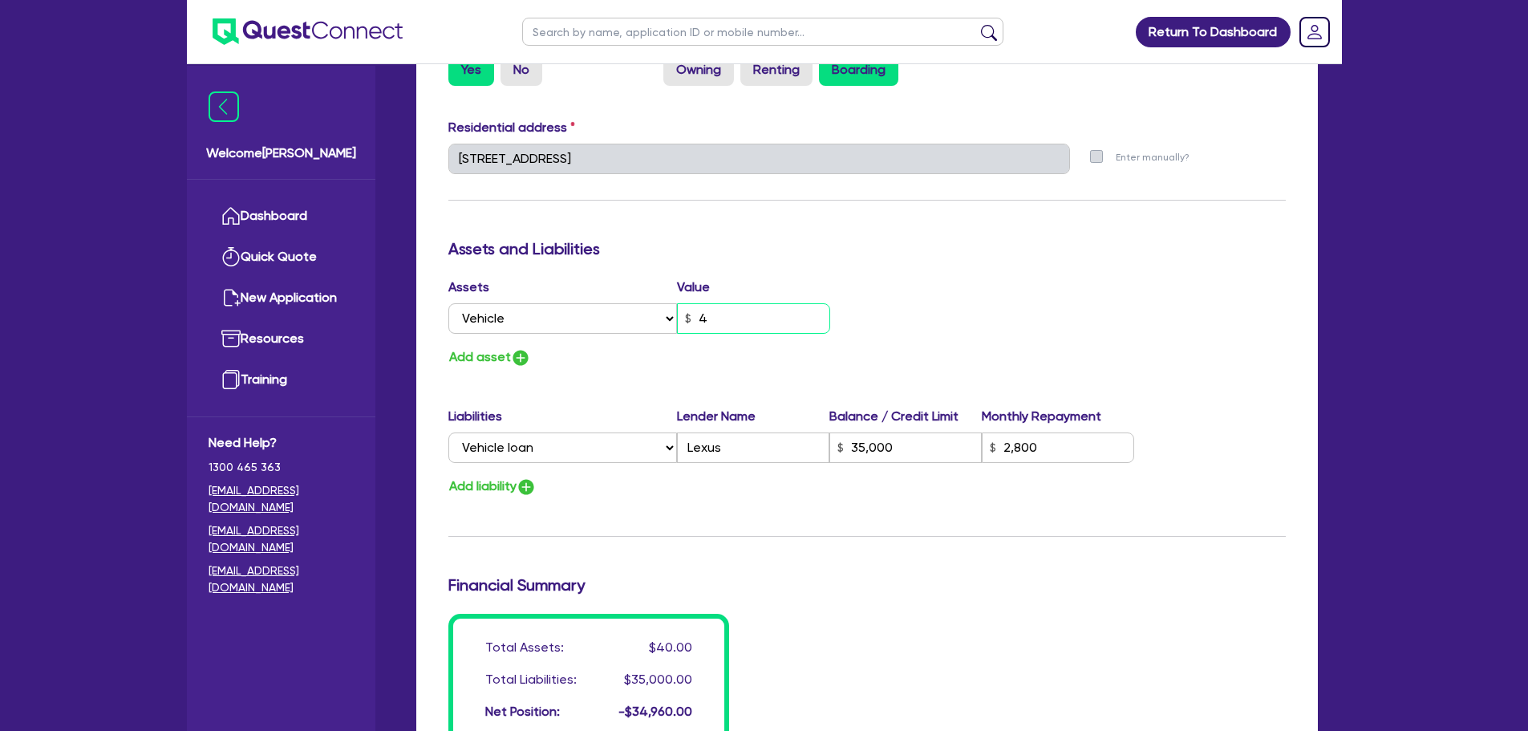
type input "35,000"
type input "2,800"
type input "0"
type input "0470 551 199"
type input "2"
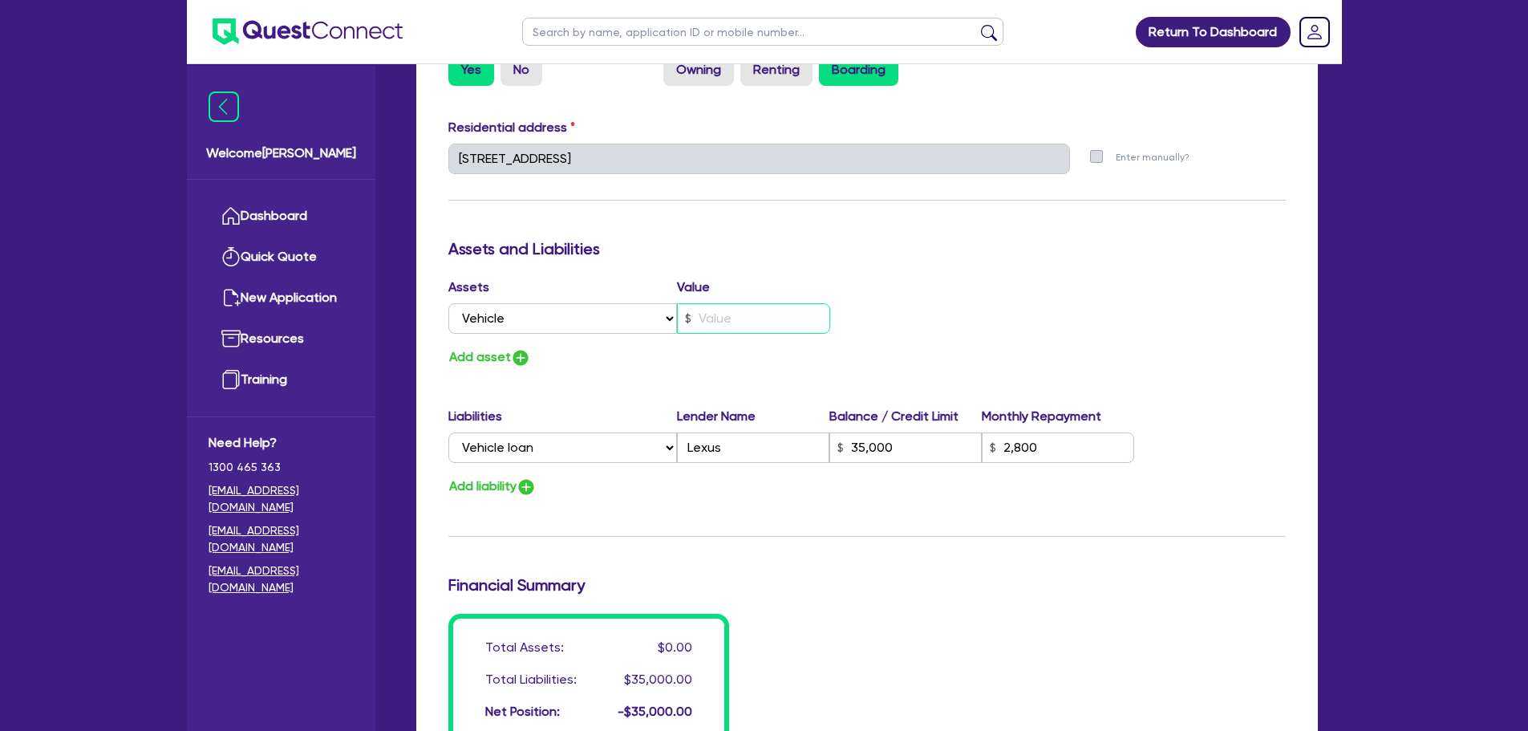
type input "35,000"
type input "2,800"
type input "0"
type input "0470 551 199"
type input "22"
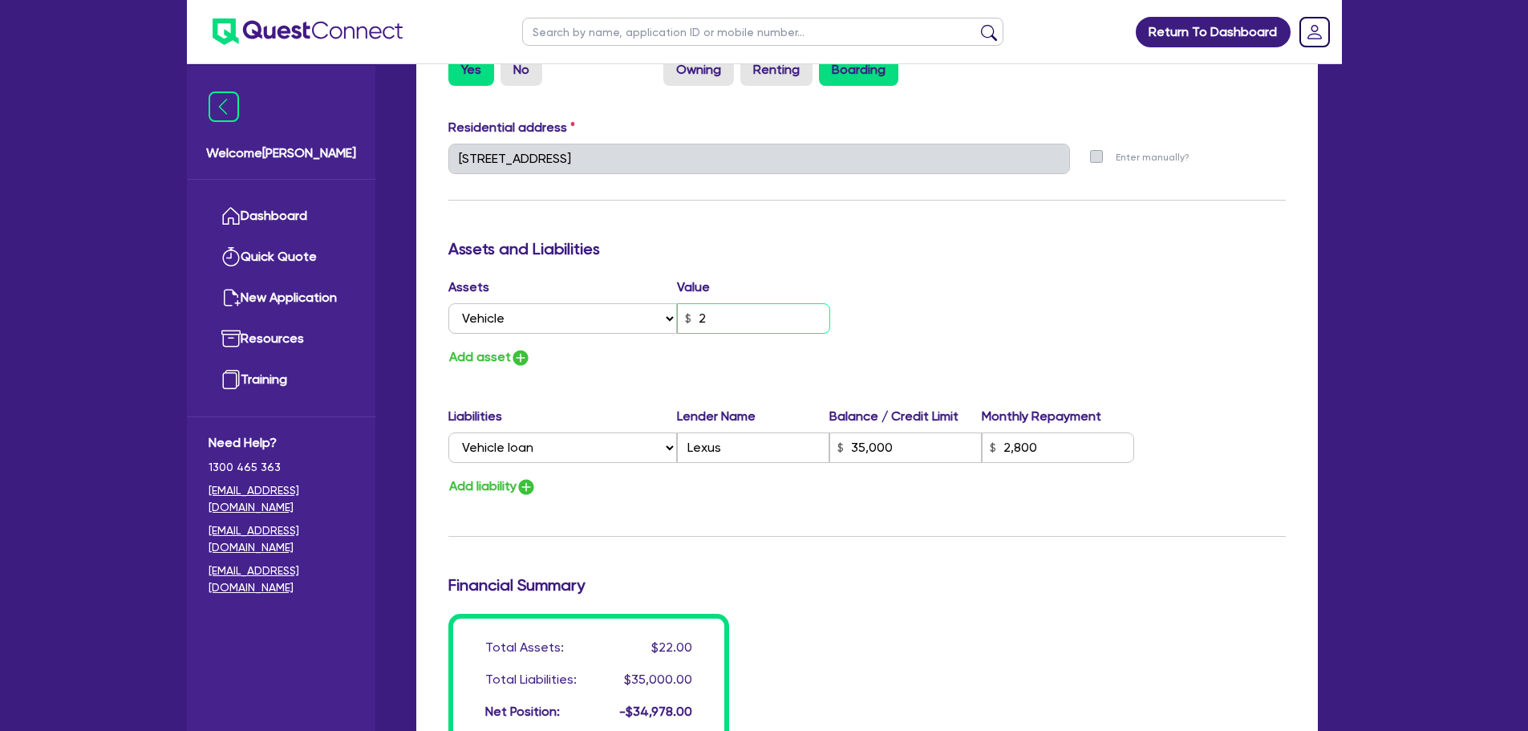
type input "35,000"
type input "2,800"
type input "0"
type input "0470 551 199"
click at [905, 455] on input "35,000" at bounding box center [905, 447] width 152 height 30
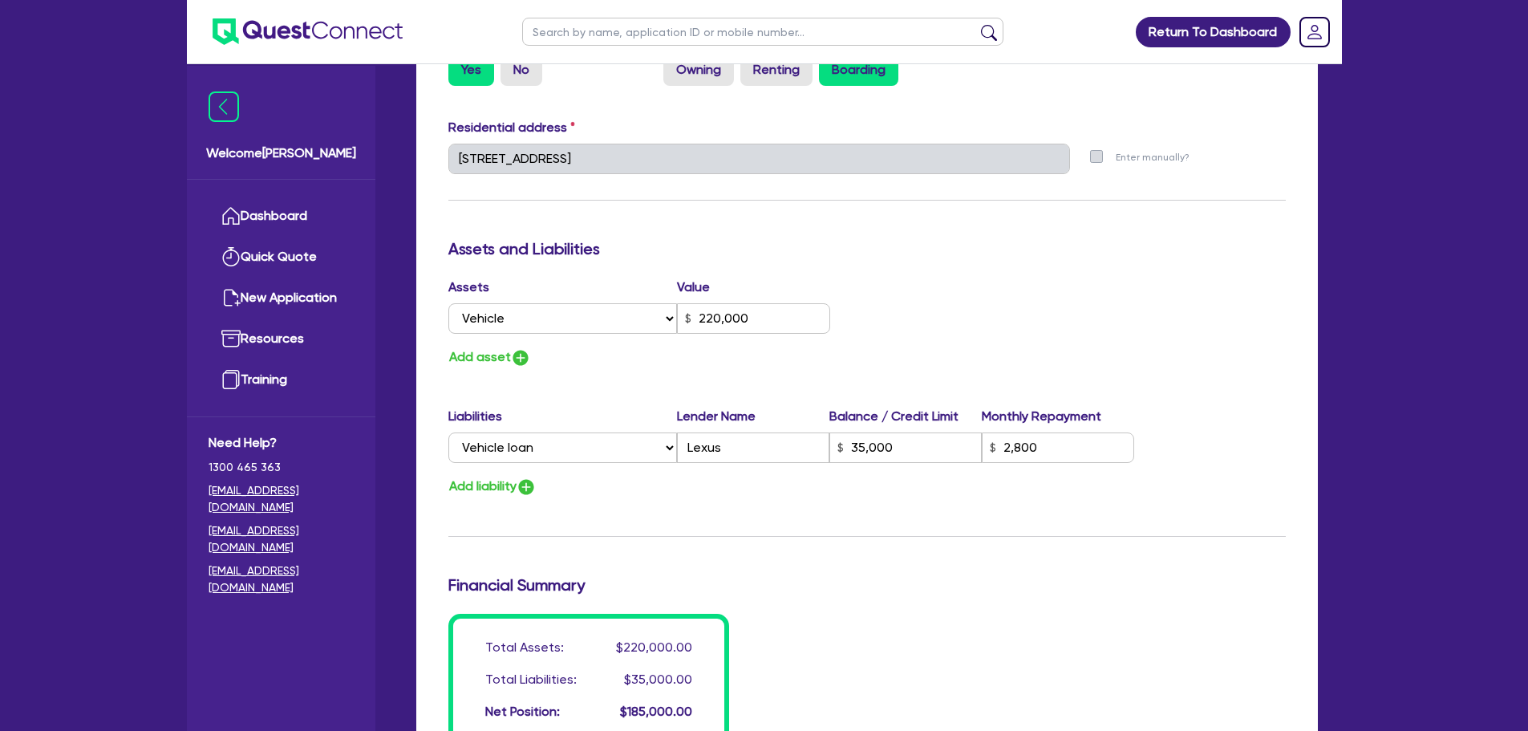
click at [691, 363] on div "Add asset" at bounding box center [651, 357] width 431 height 22
click at [908, 457] on input "35,000" at bounding box center [905, 447] width 152 height 30
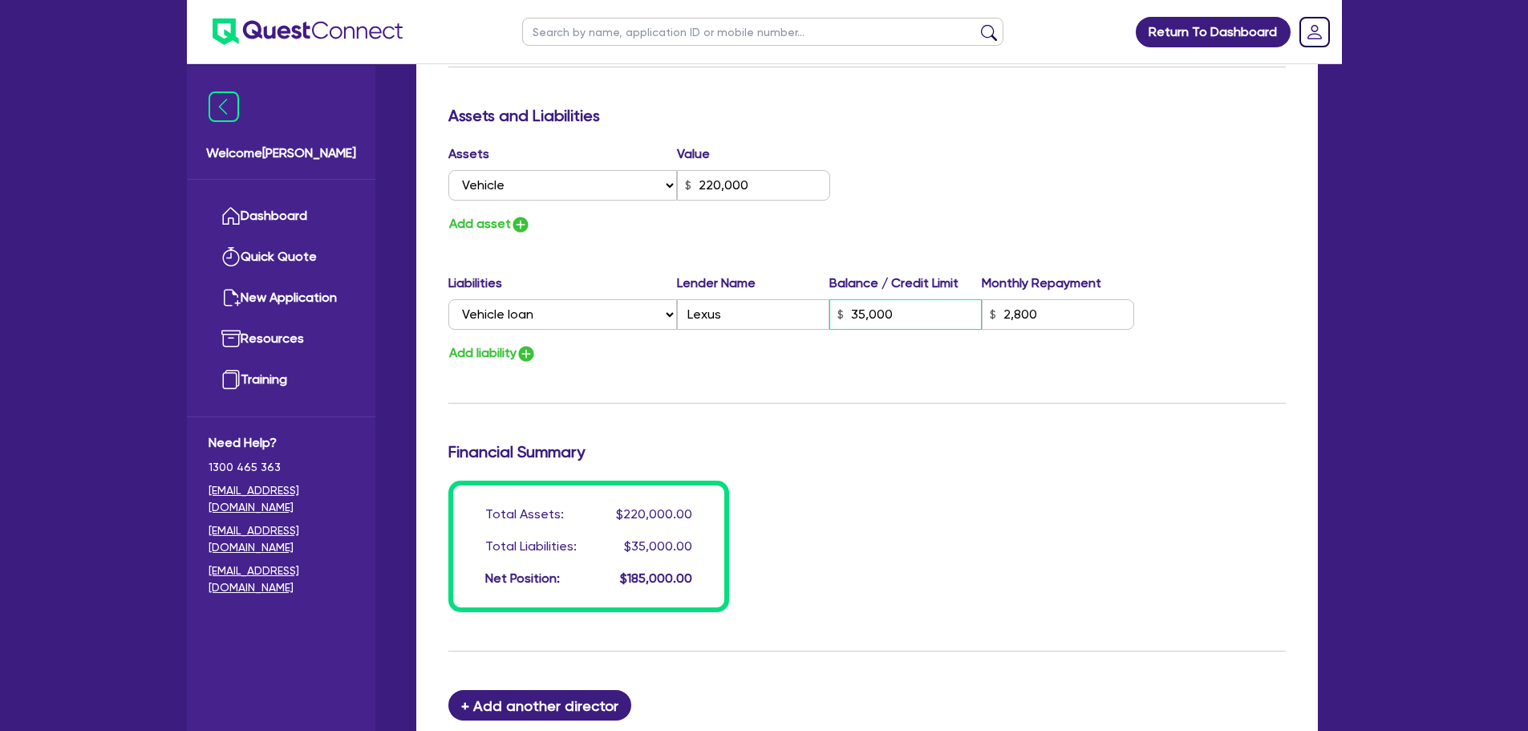
scroll to position [913, 0]
click at [633, 264] on div "Update residential status for Director #1 Boarding is only acceptable when the …" at bounding box center [866, 20] width 837 height 1186
click at [821, 418] on div "Update residential status for Director #1 Boarding is only acceptable when the …" at bounding box center [866, 20] width 837 height 1186
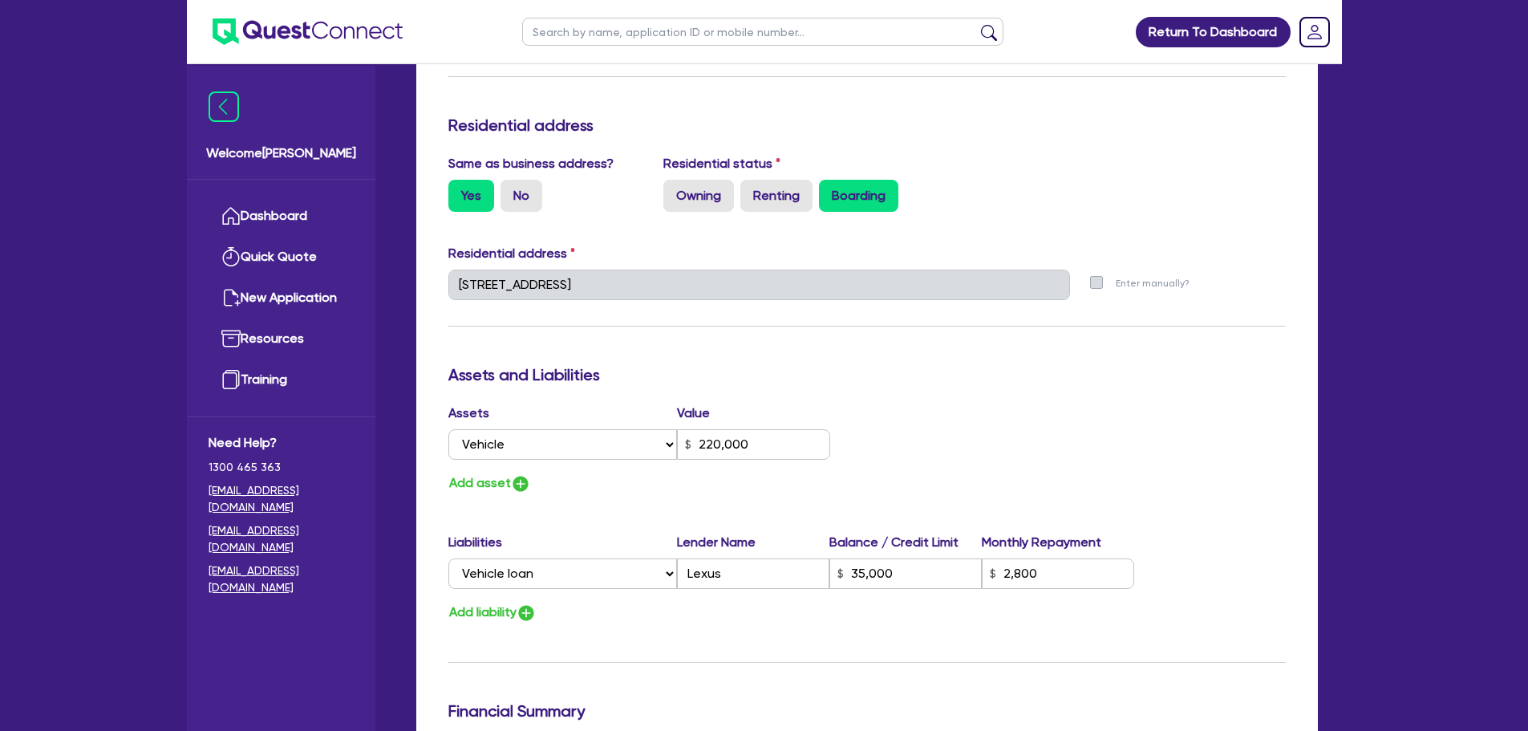
scroll to position [1141, 0]
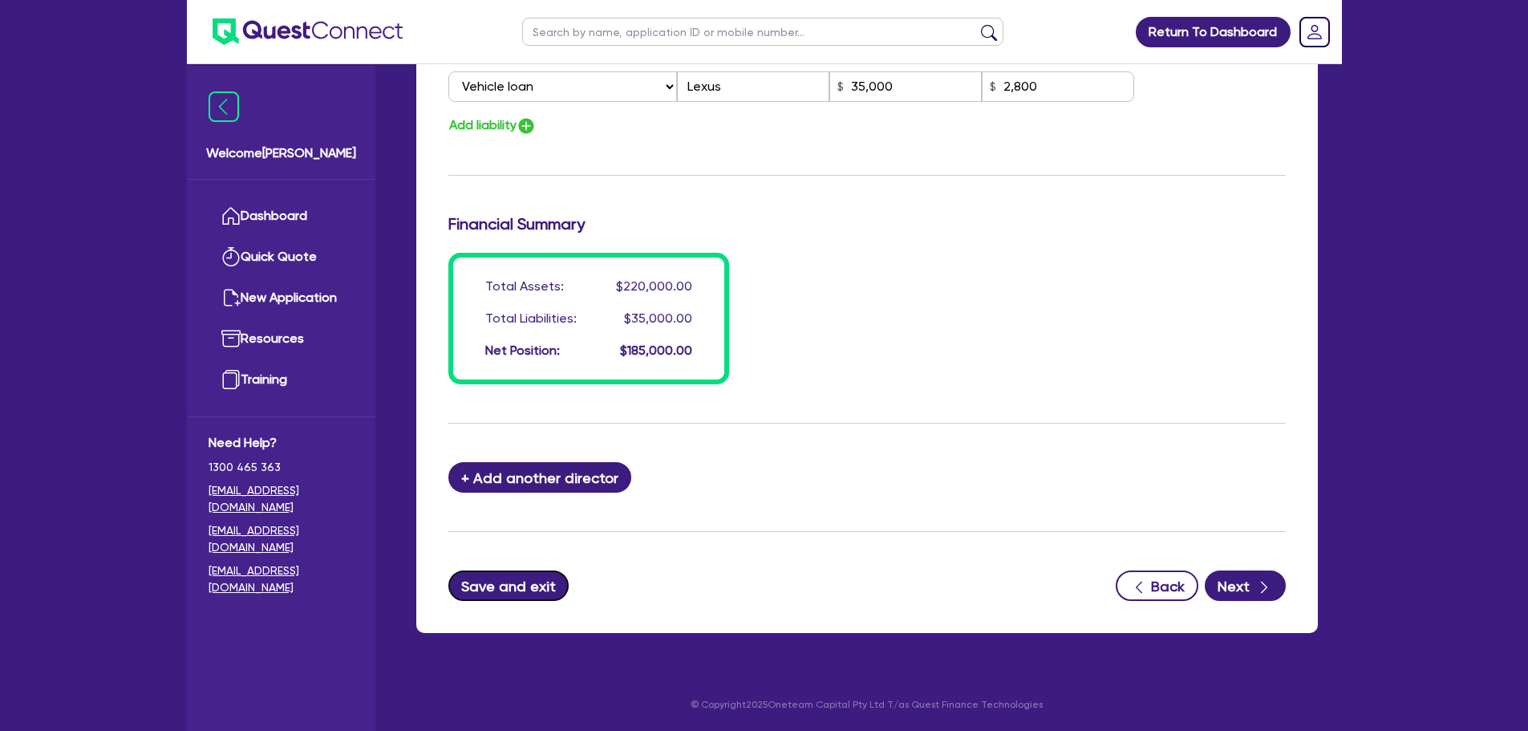
click at [512, 589] on button "Save and exit" at bounding box center [508, 585] width 121 height 30
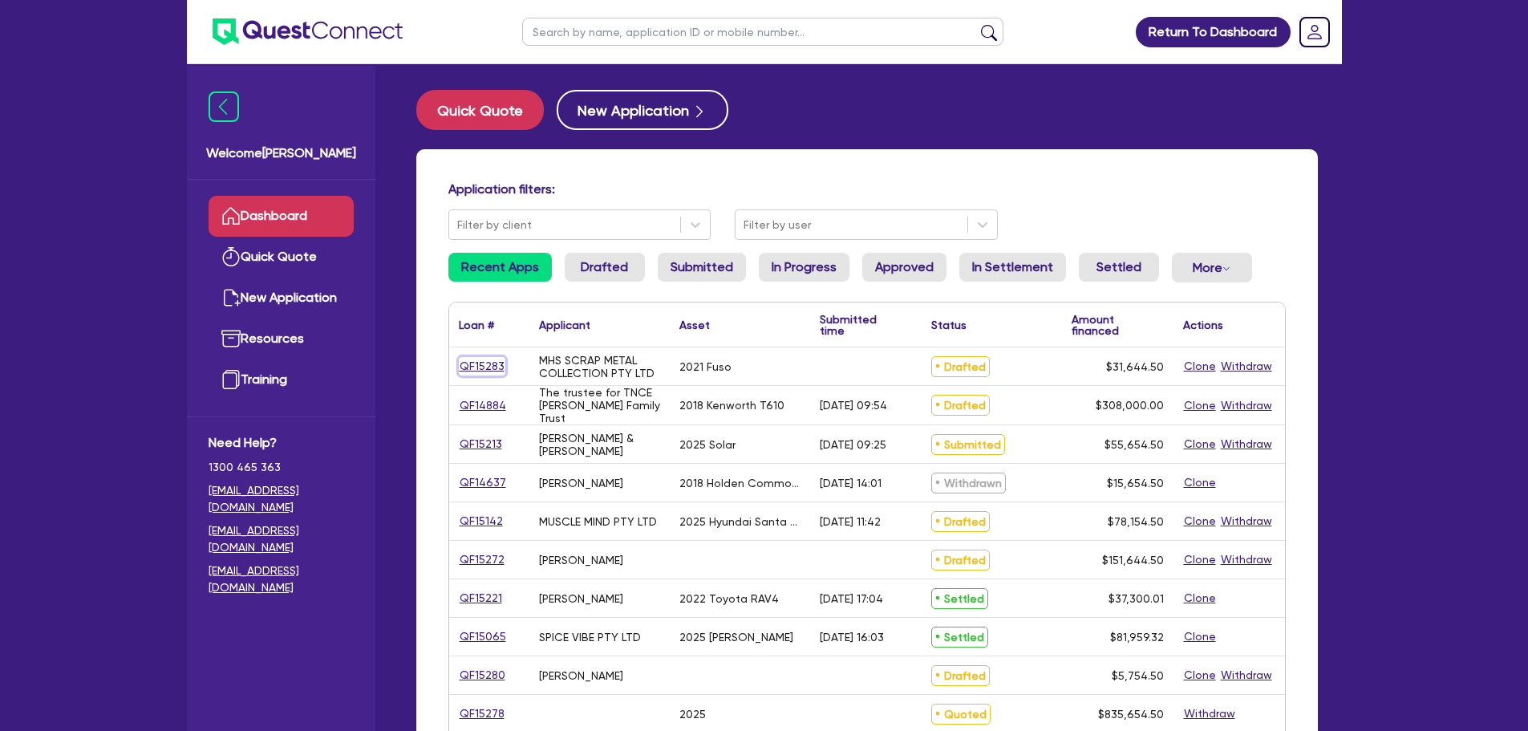
click at [485, 367] on link "QF15283" at bounding box center [482, 366] width 47 height 18
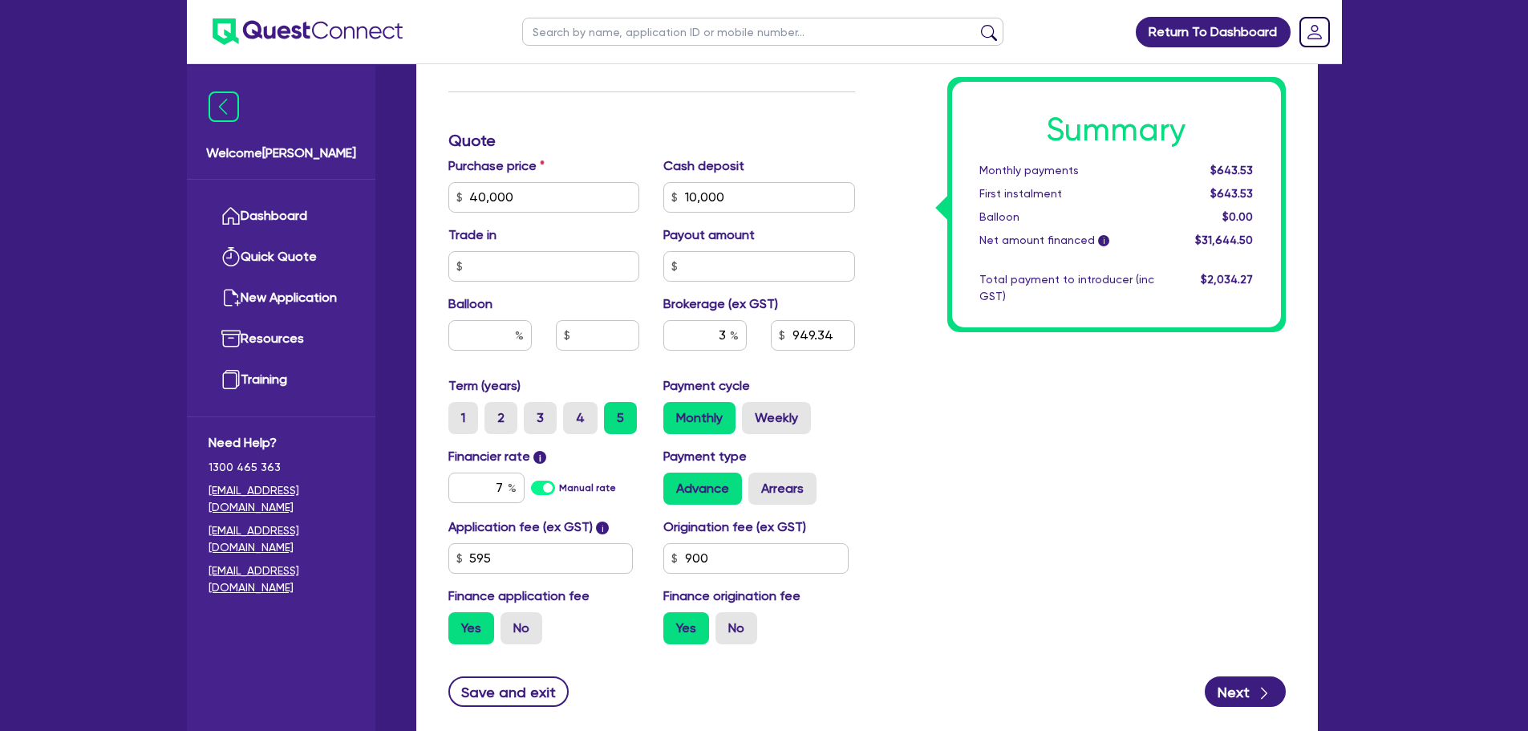
scroll to position [623, 0]
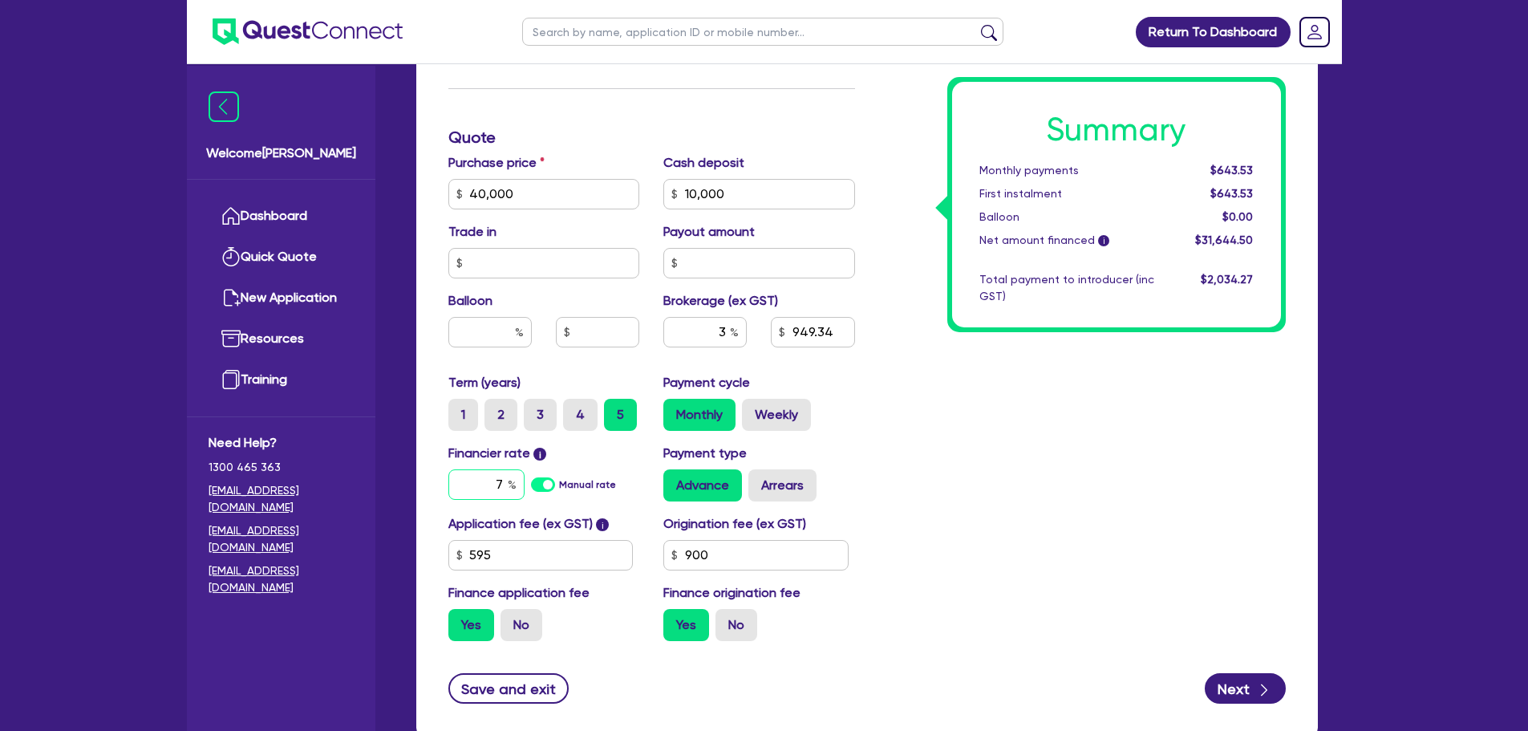
click at [510, 485] on div "7" at bounding box center [486, 484] width 76 height 30
click at [932, 469] on div "Summary Monthly payments $643.53 First instalment $643.53 Balloon $0.00 Net amo…" at bounding box center [1082, 184] width 431 height 937
click at [531, 553] on input "595" at bounding box center [540, 555] width 185 height 30
click at [969, 530] on div "Summary Monthly payments $658.84 First instalment $658.84 Balloon $0.00 Net amo…" at bounding box center [1082, 184] width 431 height 937
click at [730, 548] on input "900" at bounding box center [755, 555] width 185 height 30
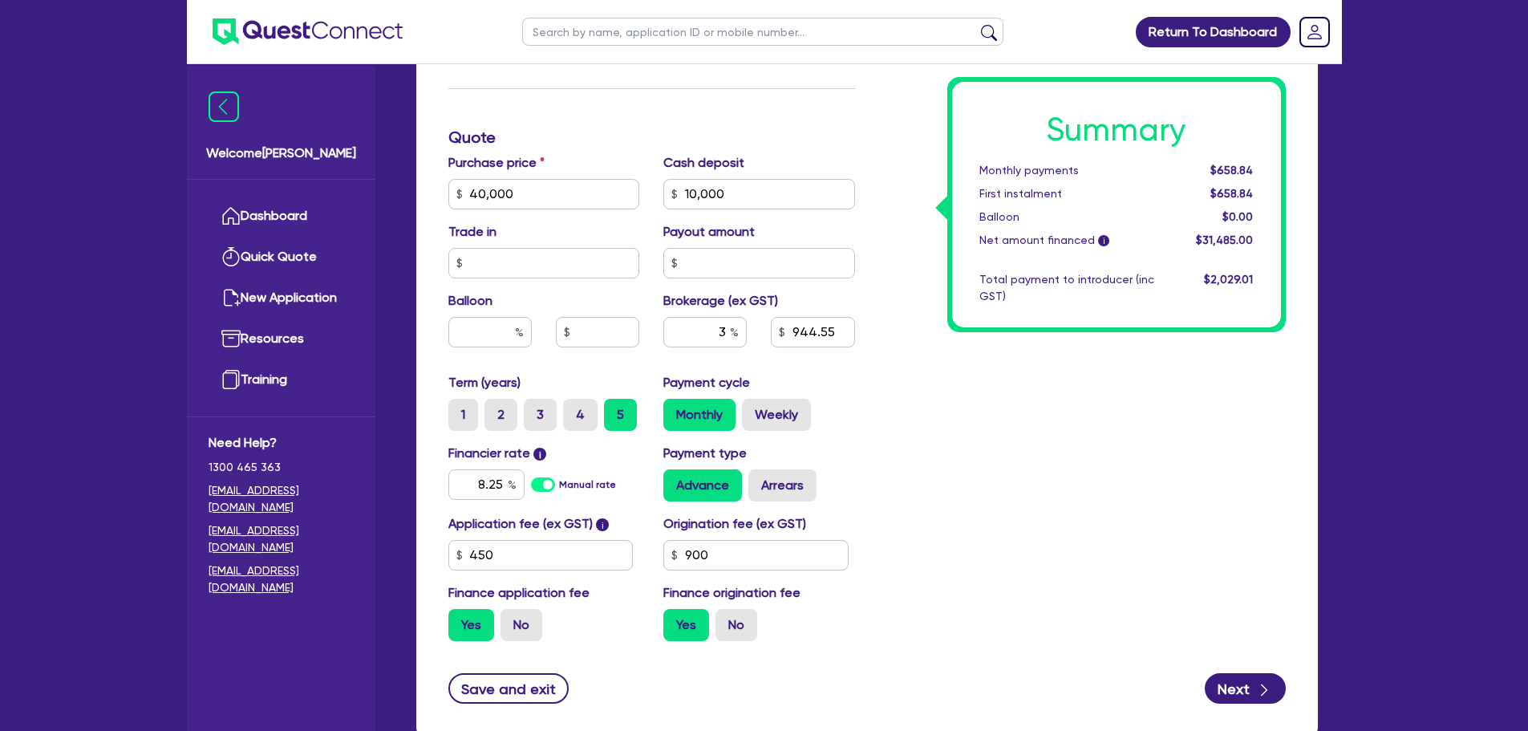
click at [869, 542] on div "Summary Monthly payments $658.84 First instalment $658.84 Balloon $0.00 Net amo…" at bounding box center [1082, 184] width 431 height 937
click at [734, 550] on input "900" at bounding box center [755, 555] width 185 height 30
click at [729, 331] on input "text" at bounding box center [704, 332] width 83 height 30
click at [1029, 467] on div "Summary Monthly payments $651.83 First instalment $651.83 Balloon $0.00 Net amo…" at bounding box center [1082, 184] width 431 height 937
click at [731, 332] on div "2" at bounding box center [704, 332] width 83 height 30
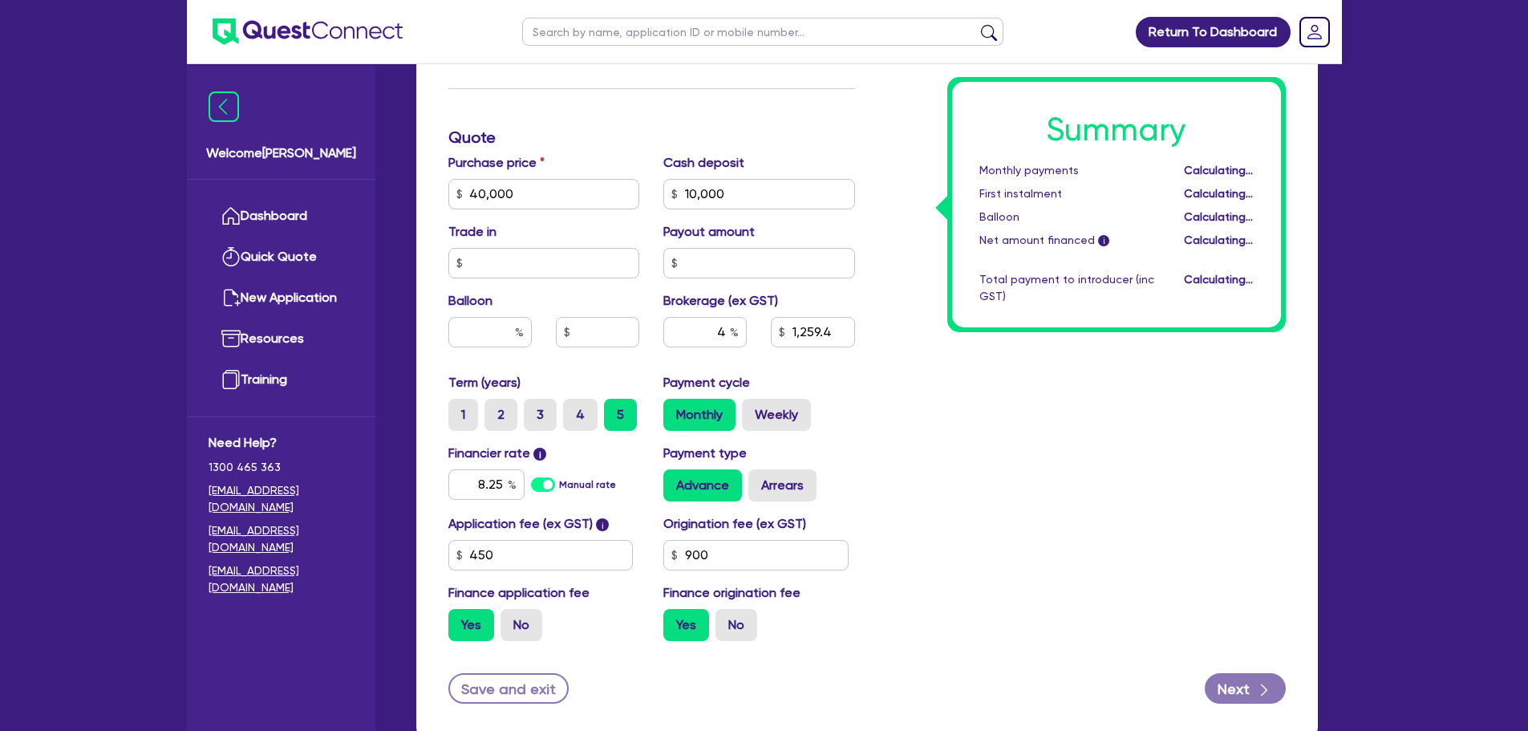
click at [815, 358] on div "4 1,259.4" at bounding box center [759, 338] width 216 height 43
click at [724, 330] on input "4" at bounding box center [704, 332] width 83 height 30
click at [1097, 476] on div "Summary Monthly payments $665.86 First instalment $665.86 Balloon $0.00 Net amo…" at bounding box center [1082, 184] width 431 height 937
click at [697, 327] on input "text" at bounding box center [704, 332] width 83 height 30
click at [941, 430] on div "Summary Monthly payments $665.86 First instalment $665.86 Balloon $0.00 Net amo…" at bounding box center [1082, 184] width 431 height 937
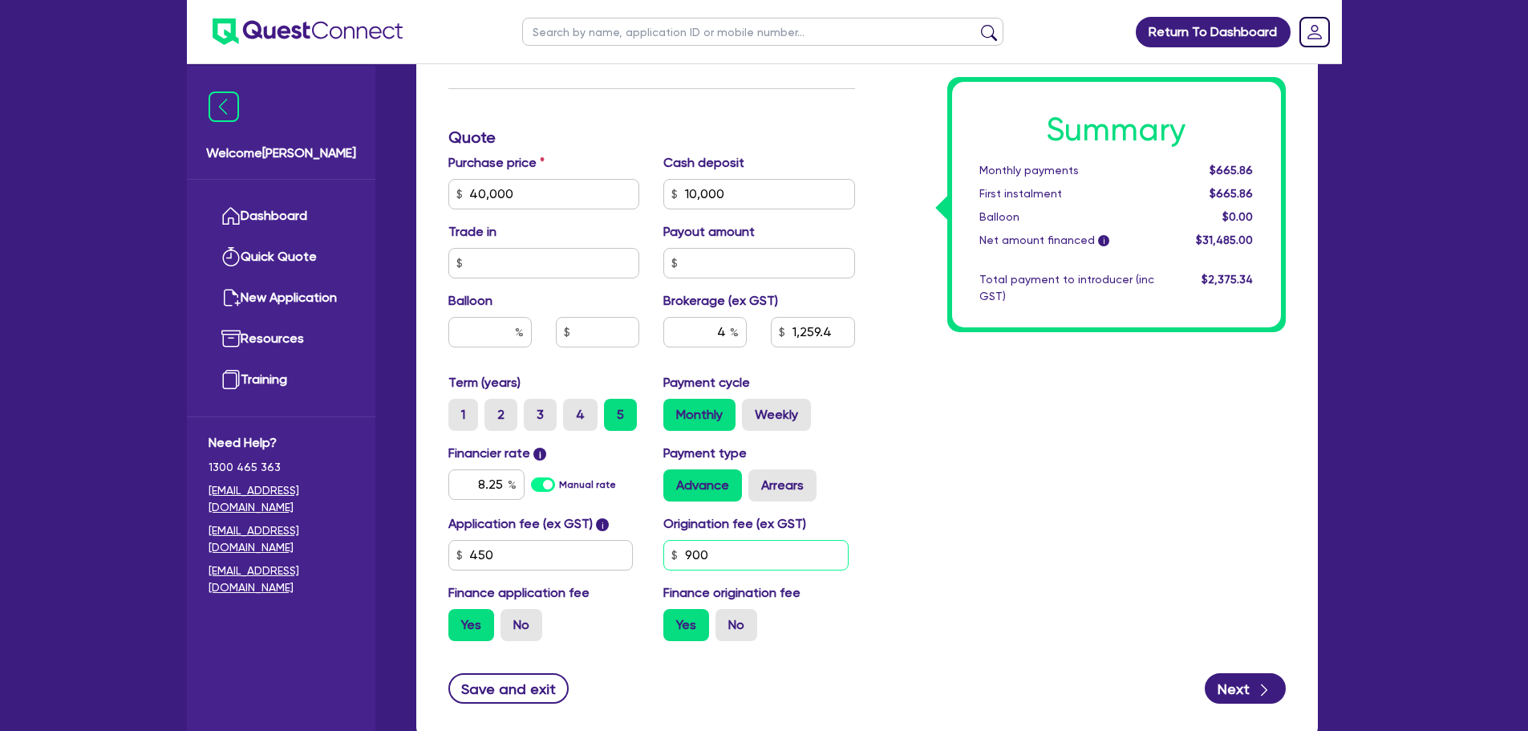
click at [727, 560] on input "900" at bounding box center [755, 555] width 185 height 30
click at [1061, 530] on div "Summary Monthly payments $665.86 First instalment $665.86 Balloon $0.00 Net amo…" at bounding box center [1082, 184] width 431 height 937
click at [727, 330] on input "4" at bounding box center [704, 332] width 83 height 30
click at [928, 423] on div "Summary Monthly payments Calculating... First instalment Calculating... Balloon…" at bounding box center [1082, 184] width 431 height 937
click at [724, 338] on input "3" at bounding box center [704, 332] width 83 height 30
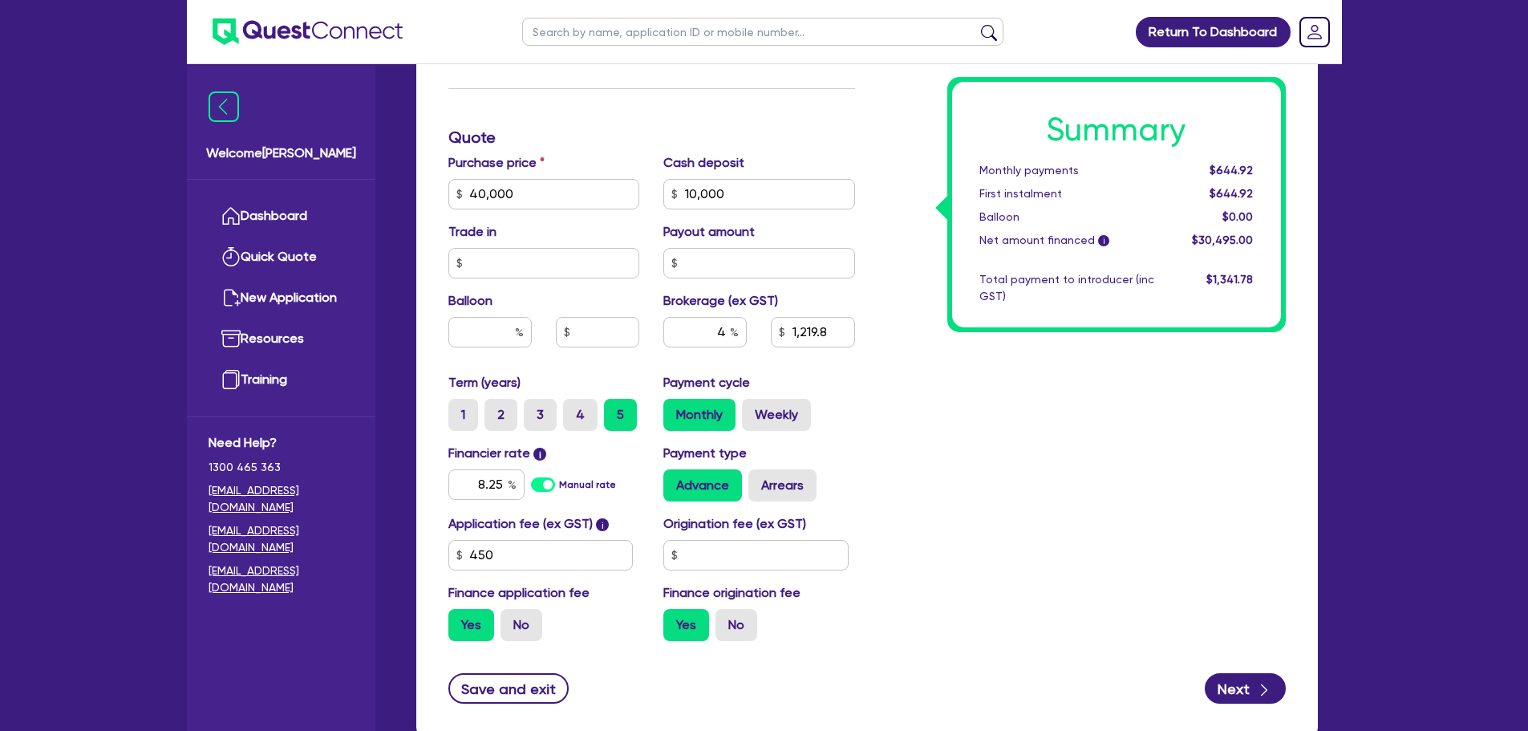
click at [924, 429] on div "Summary Monthly payments $644.92 First instalment $644.92 Balloon $0.00 Net amo…" at bounding box center [1082, 184] width 431 height 937
click at [747, 563] on input "text" at bounding box center [755, 555] width 185 height 30
click at [968, 554] on div "Summary Monthly payments $667.95 First instalment $667.95 Balloon $0.00 Net amo…" at bounding box center [1082, 184] width 431 height 937
click at [740, 561] on input "990" at bounding box center [755, 555] width 185 height 30
click at [949, 516] on div "Summary Monthly payments Calculating... First instalment Calculating... Balloon…" at bounding box center [1082, 184] width 431 height 937
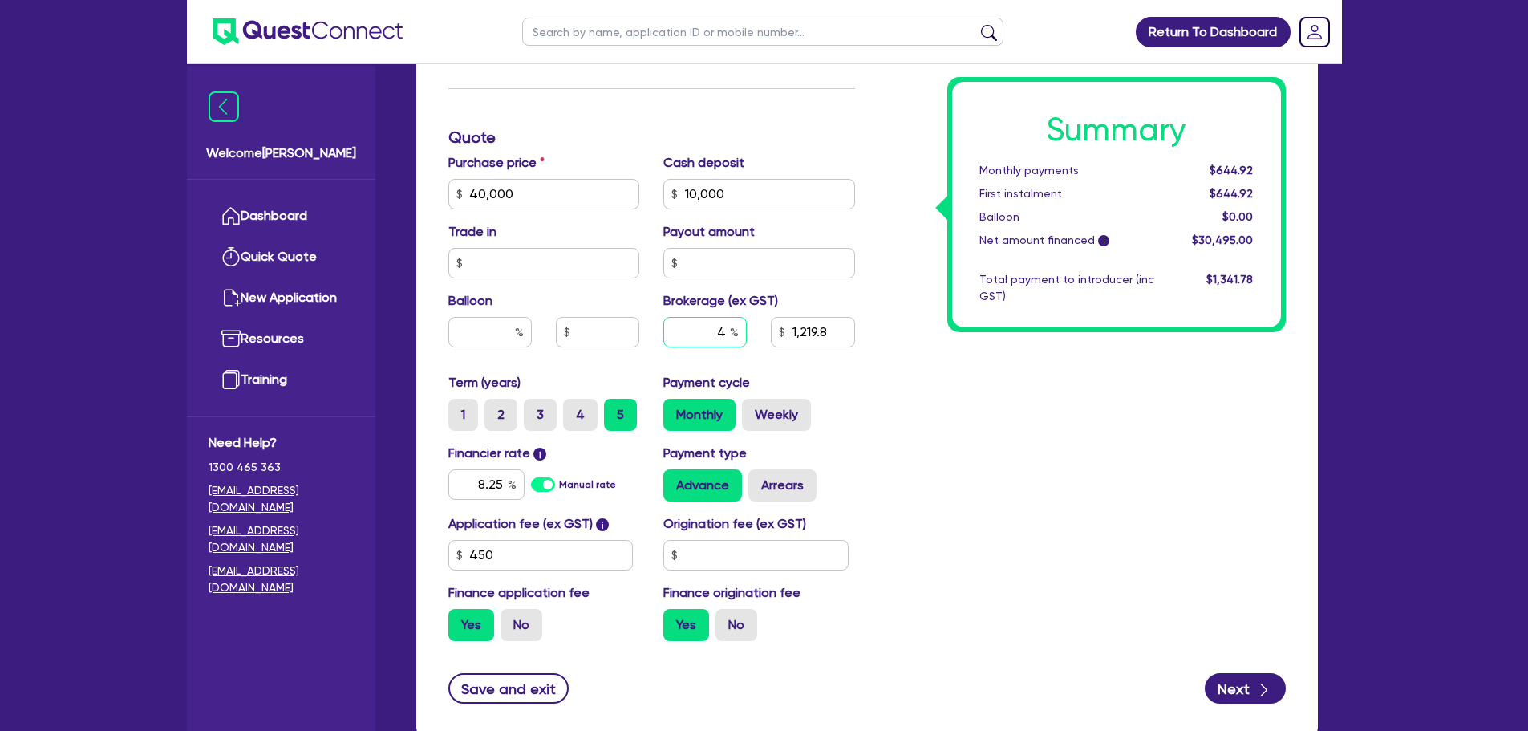
click at [722, 332] on input "4" at bounding box center [704, 332] width 83 height 30
click at [723, 334] on input "text" at bounding box center [704, 332] width 83 height 30
click at [944, 435] on div "Summary Monthly payments $638.13 First instalment $638.13 Balloon $0.00 Net amo…" at bounding box center [1082, 184] width 431 height 937
click at [729, 332] on input "3" at bounding box center [704, 332] width 83 height 30
click at [943, 438] on div "Summary Monthly payments $644.92 First instalment $644.92 Balloon $0.00 Net amo…" at bounding box center [1082, 184] width 431 height 937
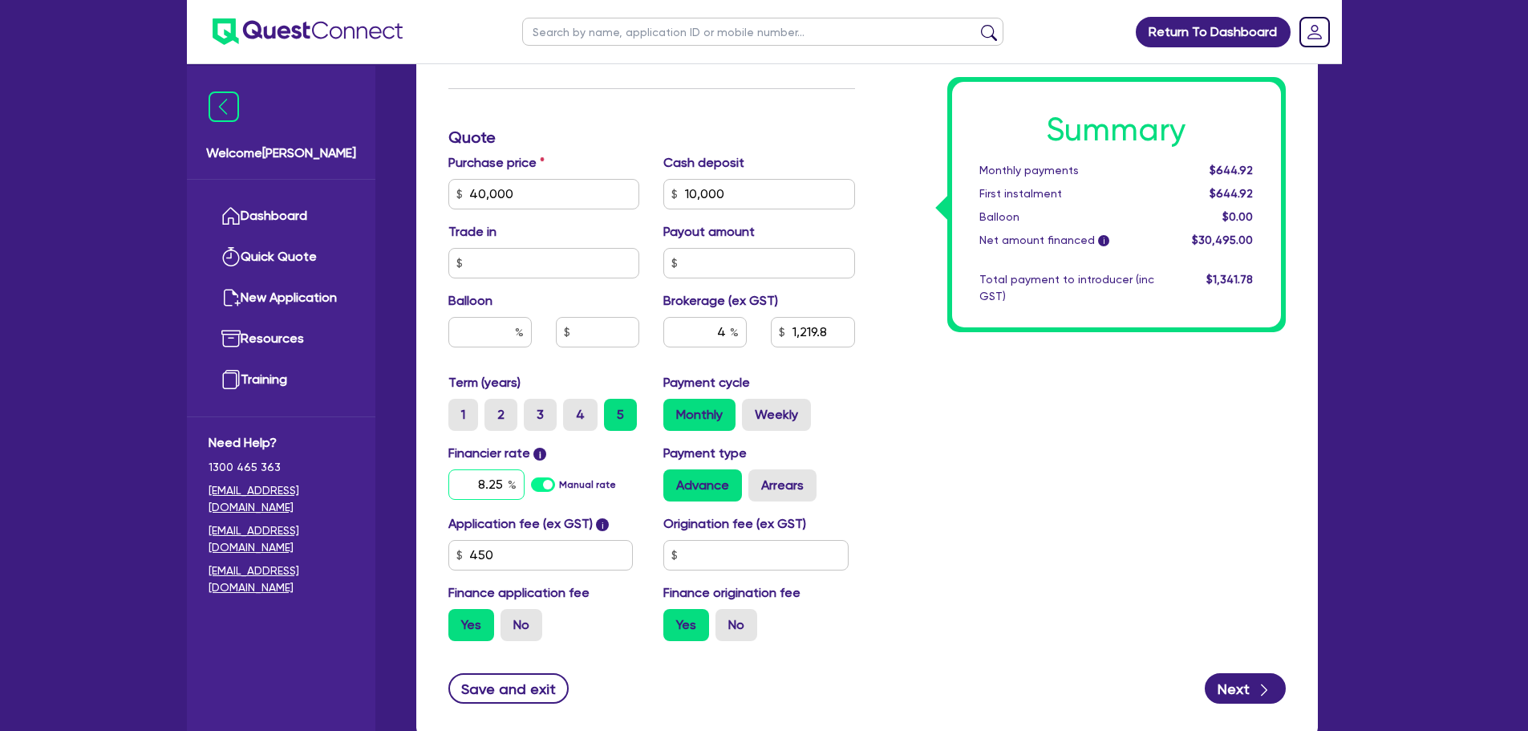
click at [508, 492] on div "8.25" at bounding box center [486, 484] width 76 height 30
click at [1011, 442] on div "Summary Monthly payments Calculating... First instalment Calculating... Balloon…" at bounding box center [1082, 184] width 431 height 937
click at [506, 493] on input "8.15" at bounding box center [486, 484] width 76 height 30
click at [1018, 499] on div "Summary Monthly payments $644.92 First instalment $644.92 Balloon $0.00 Net amo…" at bounding box center [1082, 184] width 431 height 937
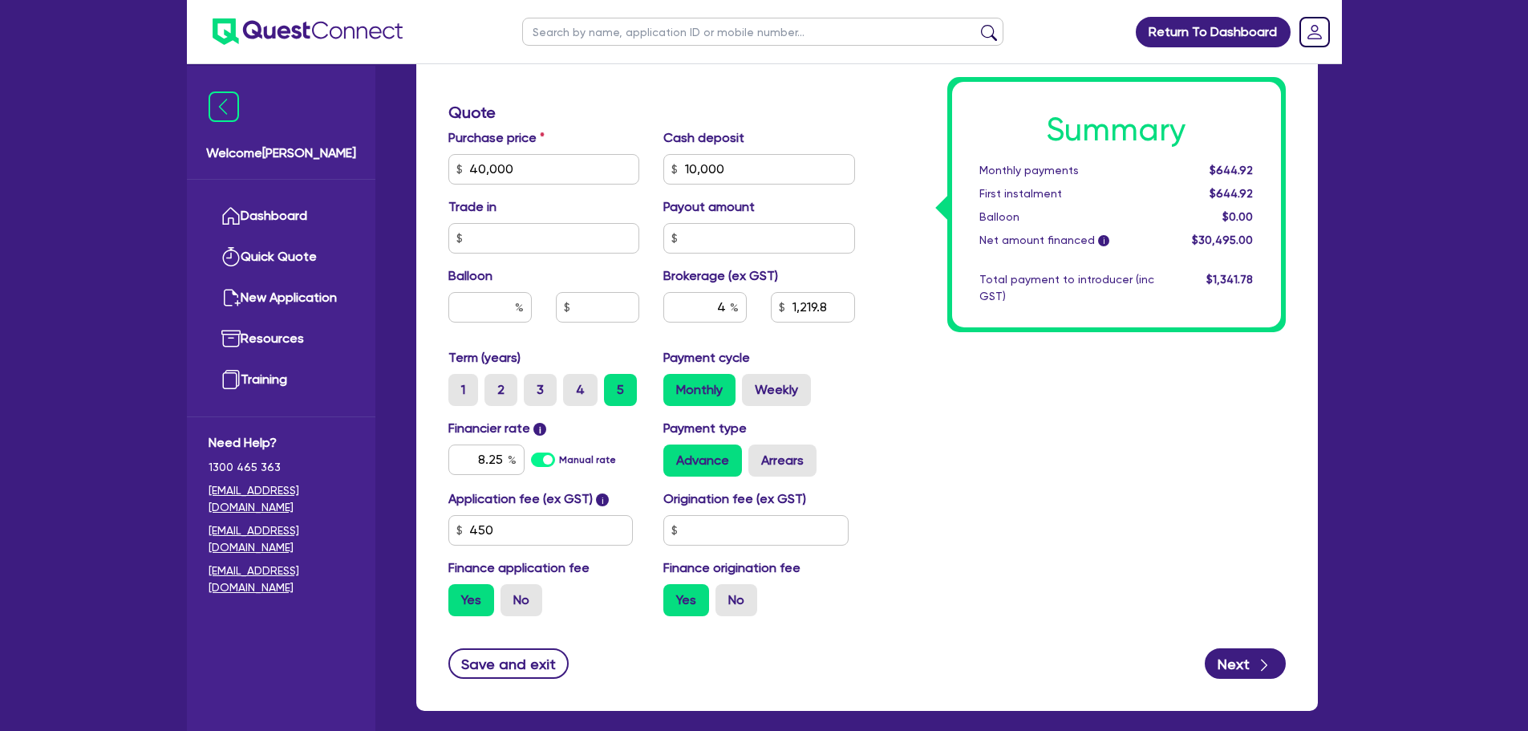
scroll to position [649, 0]
click at [727, 306] on input "4" at bounding box center [704, 306] width 83 height 30
click at [951, 495] on div "Summary Monthly payments $638.13 First instalment $638.13 Balloon $0.00 Net amo…" at bounding box center [1082, 158] width 431 height 937
click at [719, 311] on input "3" at bounding box center [704, 306] width 83 height 30
click at [728, 309] on input "3" at bounding box center [704, 306] width 83 height 30
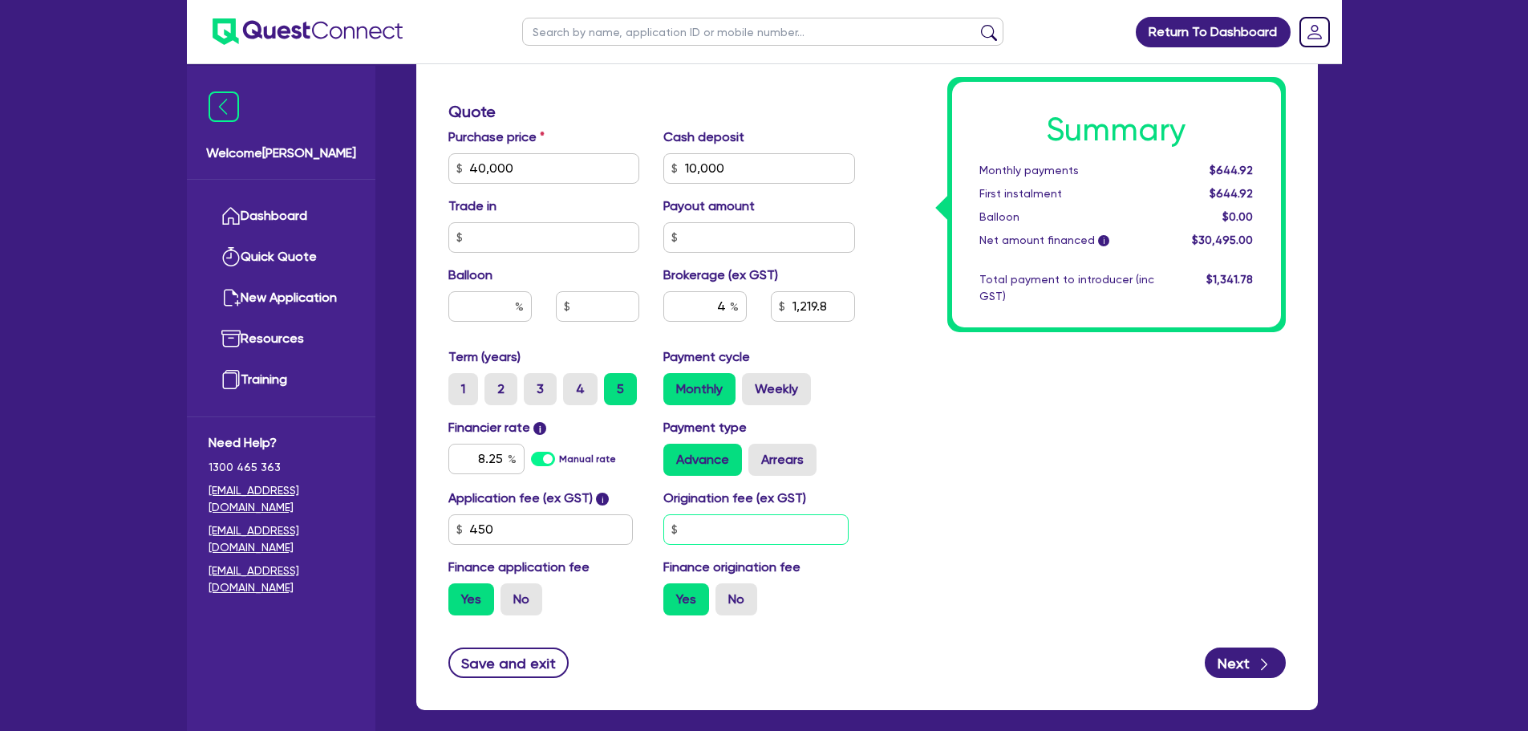
click at [697, 525] on input "text" at bounding box center [755, 529] width 185 height 30
click at [982, 513] on div "Summary Monthly payments $665.86 First instalment $665.86 Balloon $0.00 Net amo…" at bounding box center [1082, 158] width 431 height 937
click at [782, 530] on input "900" at bounding box center [755, 529] width 185 height 30
click at [1115, 569] on div "Summary Monthly payments Calculating... First instalment Calculating... Balloon…" at bounding box center [1082, 158] width 431 height 937
click at [765, 529] on input "450" at bounding box center [755, 529] width 185 height 30
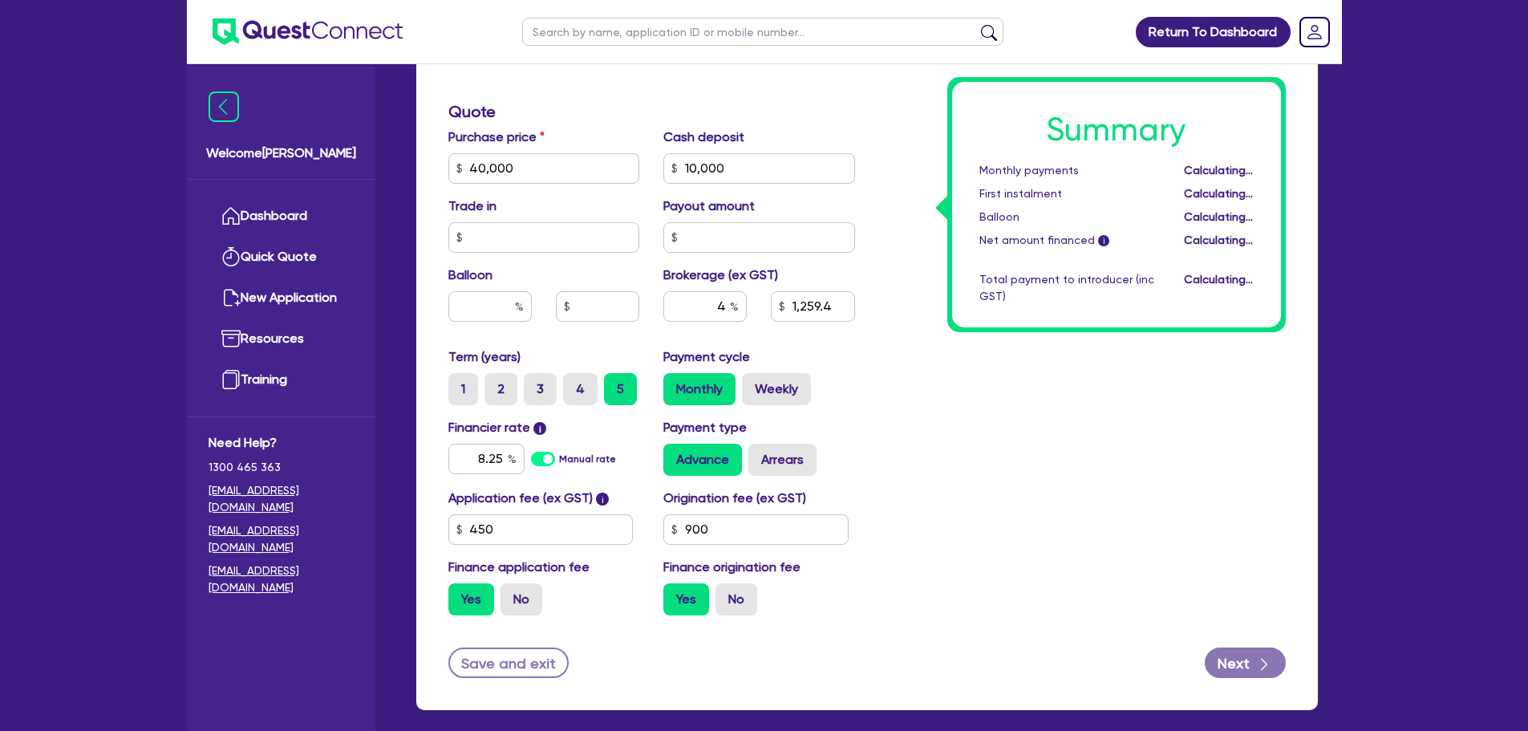
click at [881, 549] on div "Summary Monthly payments Calculating... First instalment Calculating... Balloon…" at bounding box center [1082, 158] width 431 height 937
click at [730, 530] on input "900" at bounding box center [755, 529] width 185 height 30
click at [962, 590] on div "Summary Monthly payments $644.92 First instalment $644.92 Balloon $0.00 Net amo…" at bounding box center [1082, 158] width 431 height 937
click at [727, 317] on input "4" at bounding box center [704, 306] width 83 height 30
click at [909, 387] on div "Summary Monthly payments $644.92 First instalment $644.92 Balloon $0.00 Net amo…" at bounding box center [1082, 158] width 431 height 937
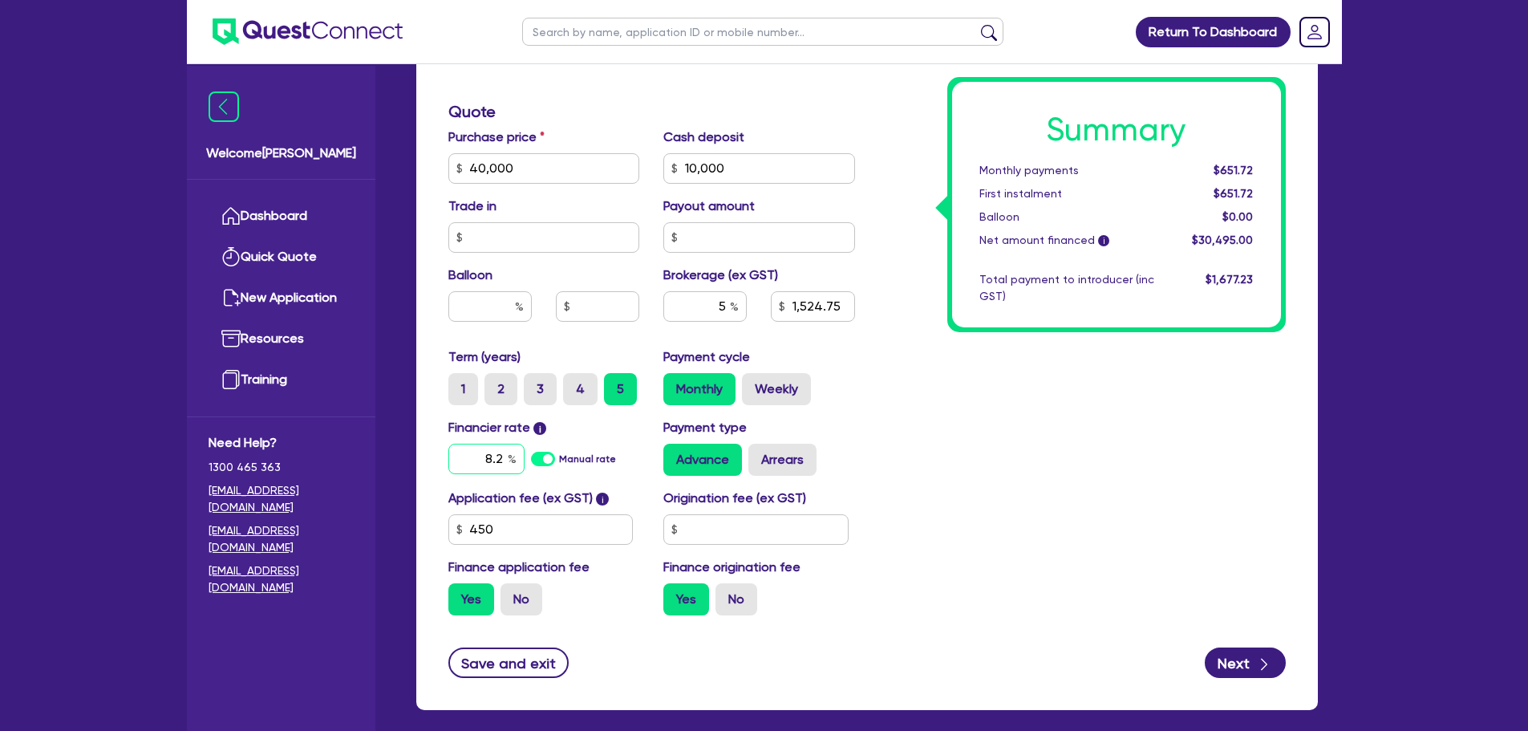
click at [505, 455] on input "8.2" at bounding box center [486, 458] width 76 height 30
click at [1090, 524] on div "Summary Monthly payments $659.14 First instalment $659.14 Balloon $0.00 Net amo…" at bounding box center [1082, 158] width 431 height 937
click at [502, 460] on input "8.75" at bounding box center [486, 458] width 76 height 30
click at [951, 499] on div "Summary Monthly payments Calculating... First instalment Calculating... Balloon…" at bounding box center [1082, 158] width 431 height 937
click at [690, 532] on input "text" at bounding box center [755, 529] width 185 height 30
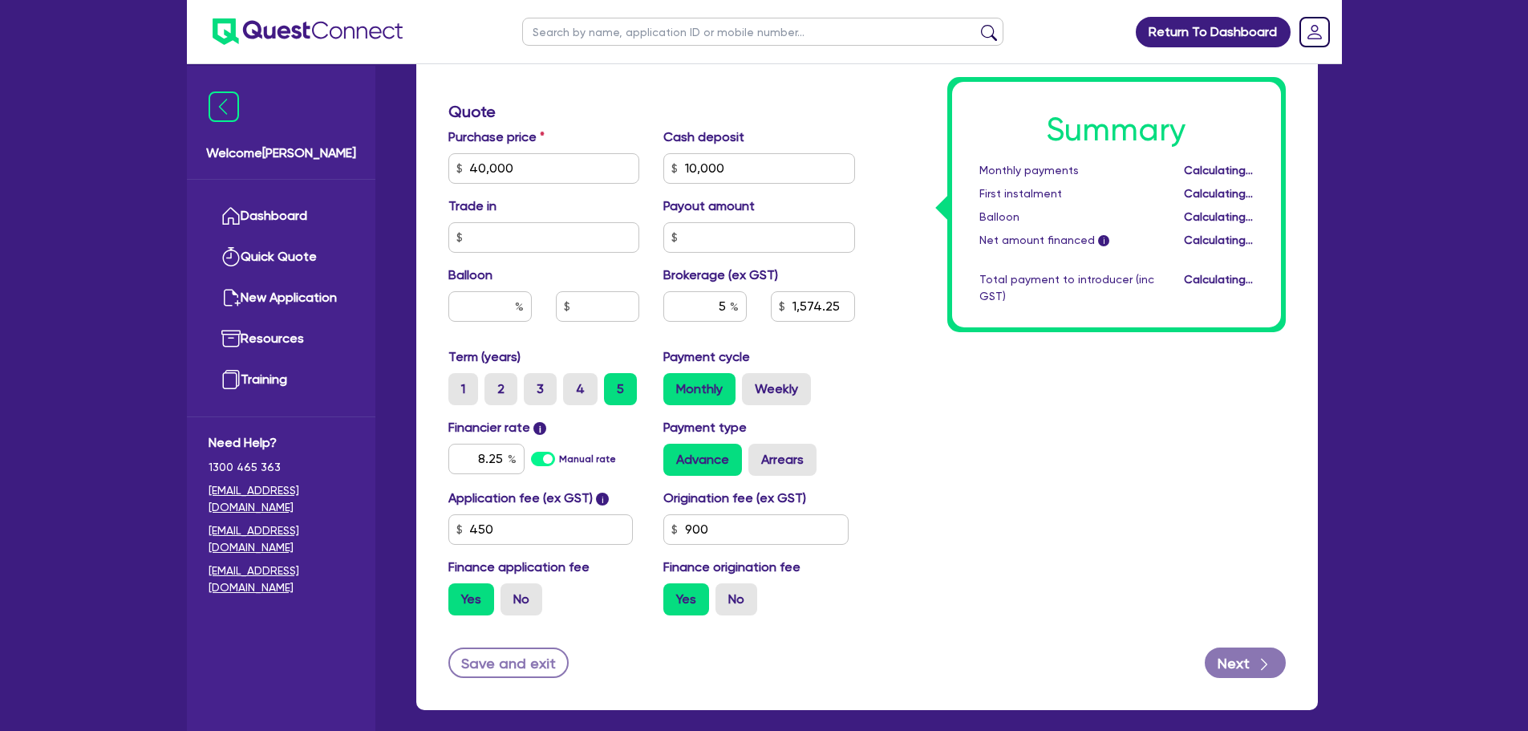
click at [988, 528] on div "Summary Monthly payments Calculating... First instalment Calculating... Balloon…" at bounding box center [1082, 158] width 431 height 937
click at [722, 520] on input "900" at bounding box center [755, 529] width 185 height 30
click at [729, 309] on input "5" at bounding box center [704, 306] width 83 height 30
click at [723, 303] on input "45" at bounding box center [704, 306] width 83 height 30
click at [1089, 544] on div "Summary Monthly payments $665.86 First instalment $665.86 Balloon $0.00 Net amo…" at bounding box center [1082, 158] width 431 height 937
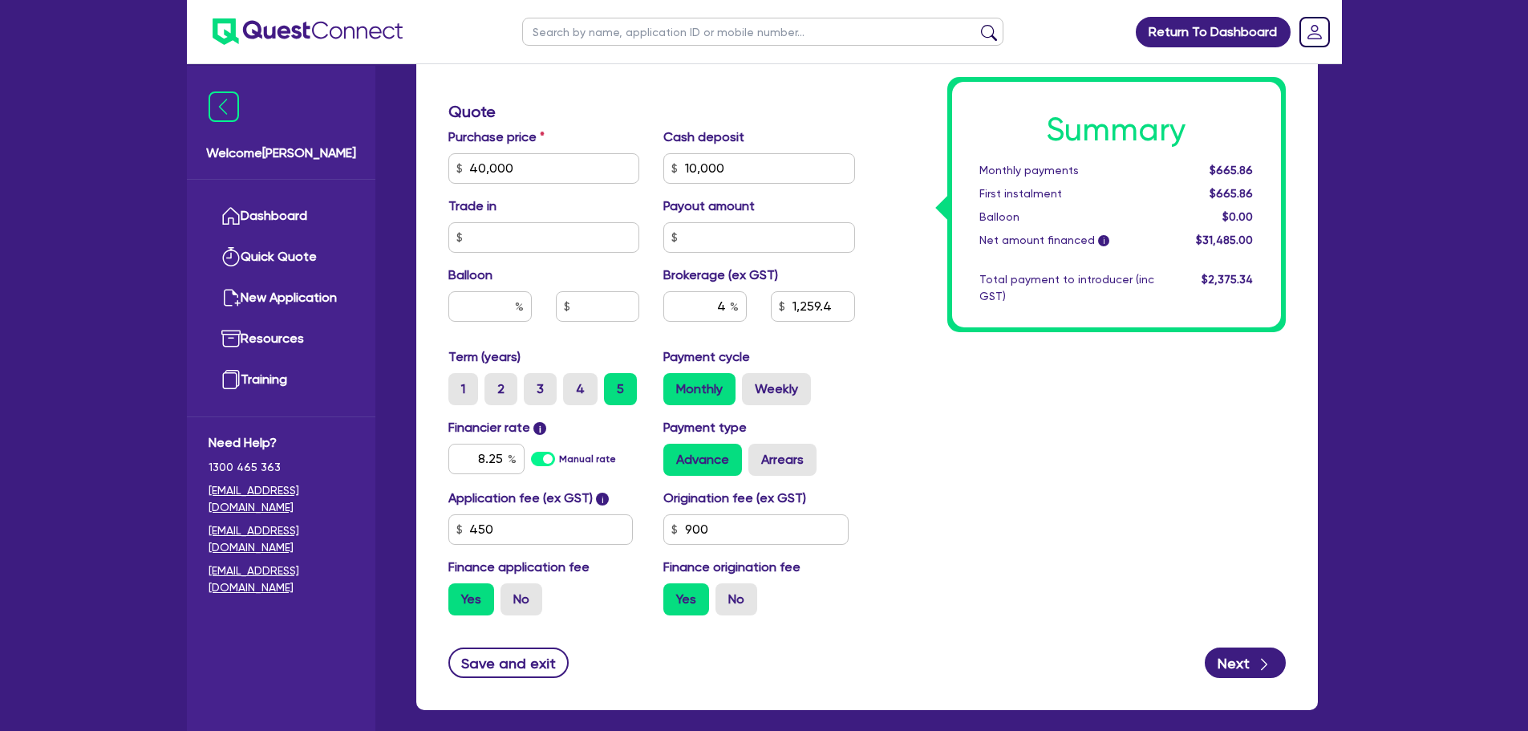
click at [966, 490] on div "Summary Monthly payments $665.86 First instalment $665.86 Balloon $0.00 Net amo…" at bounding box center [1082, 158] width 431 height 937
click at [732, 529] on input "900" at bounding box center [755, 529] width 185 height 30
click at [103, 198] on div "Return To Dashboard Edit Profile Logout Welcome Luke Dashboard Quick Quote New …" at bounding box center [764, 79] width 1528 height 1456
click at [91, 173] on div "Return To Dashboard Edit Profile Logout Welcome Luke Dashboard Quick Quote New …" at bounding box center [764, 79] width 1528 height 1456
click at [731, 309] on div "4" at bounding box center [704, 306] width 83 height 30
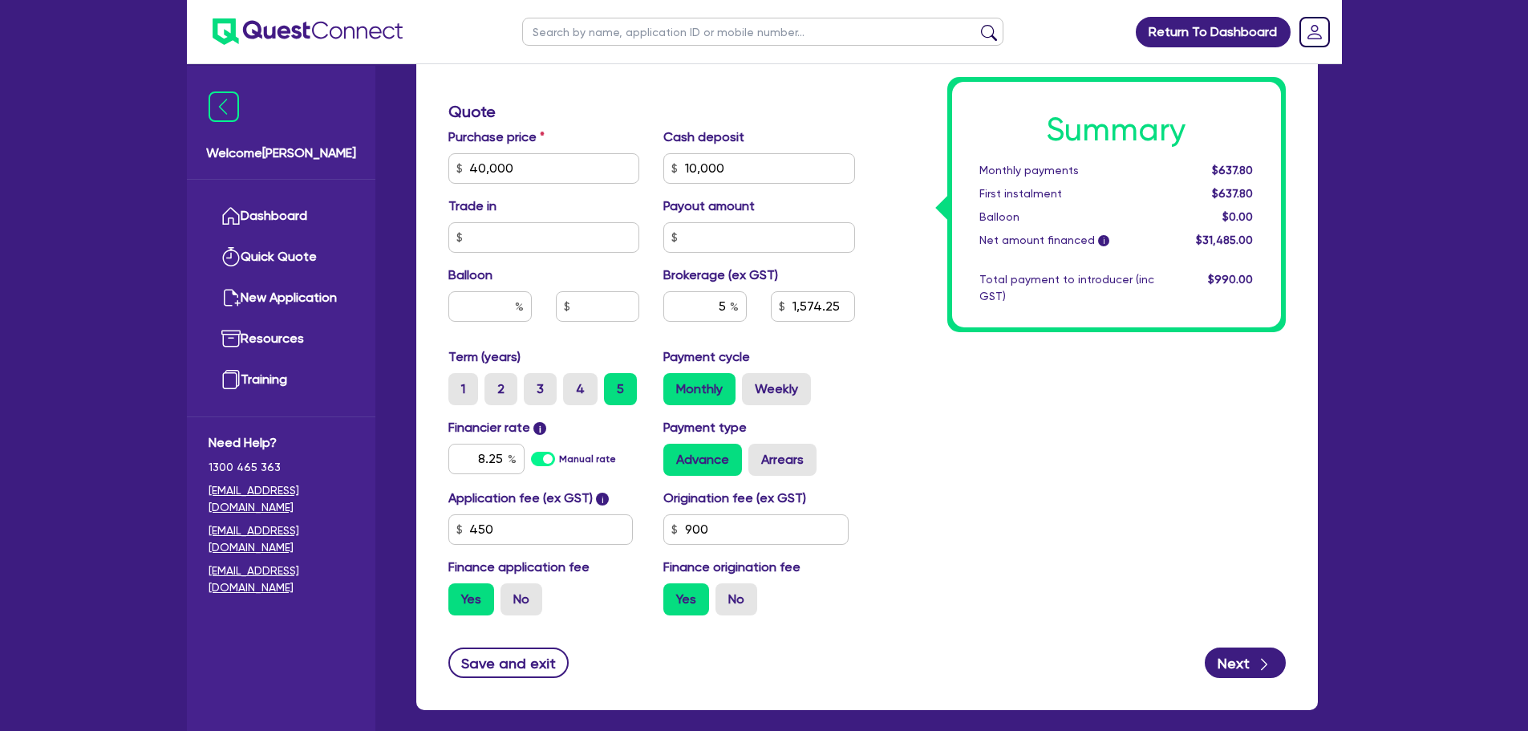
click at [934, 362] on div "Summary Monthly payments $637.80 First instalment $637.80 Balloon $0.00 Net amo…" at bounding box center [1082, 158] width 431 height 937
click at [504, 464] on input "8.25" at bounding box center [486, 458] width 76 height 30
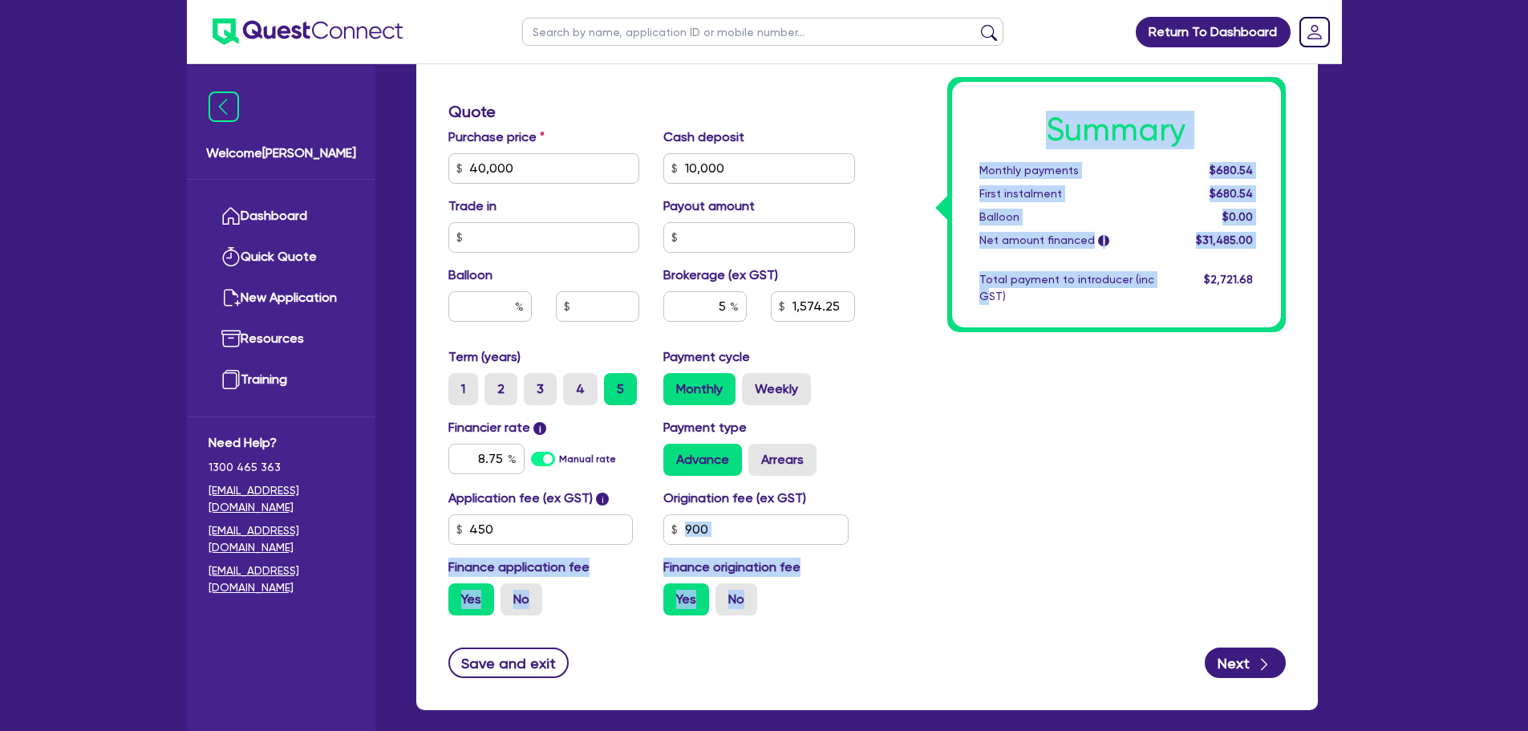
drag, startPoint x: 989, startPoint y: 565, endPoint x: 738, endPoint y: 526, distance: 253.9
click at [738, 526] on div "Finance type Chattel Mortgage Business Loan Asset type category Select Cars and…" at bounding box center [866, 158] width 861 height 937
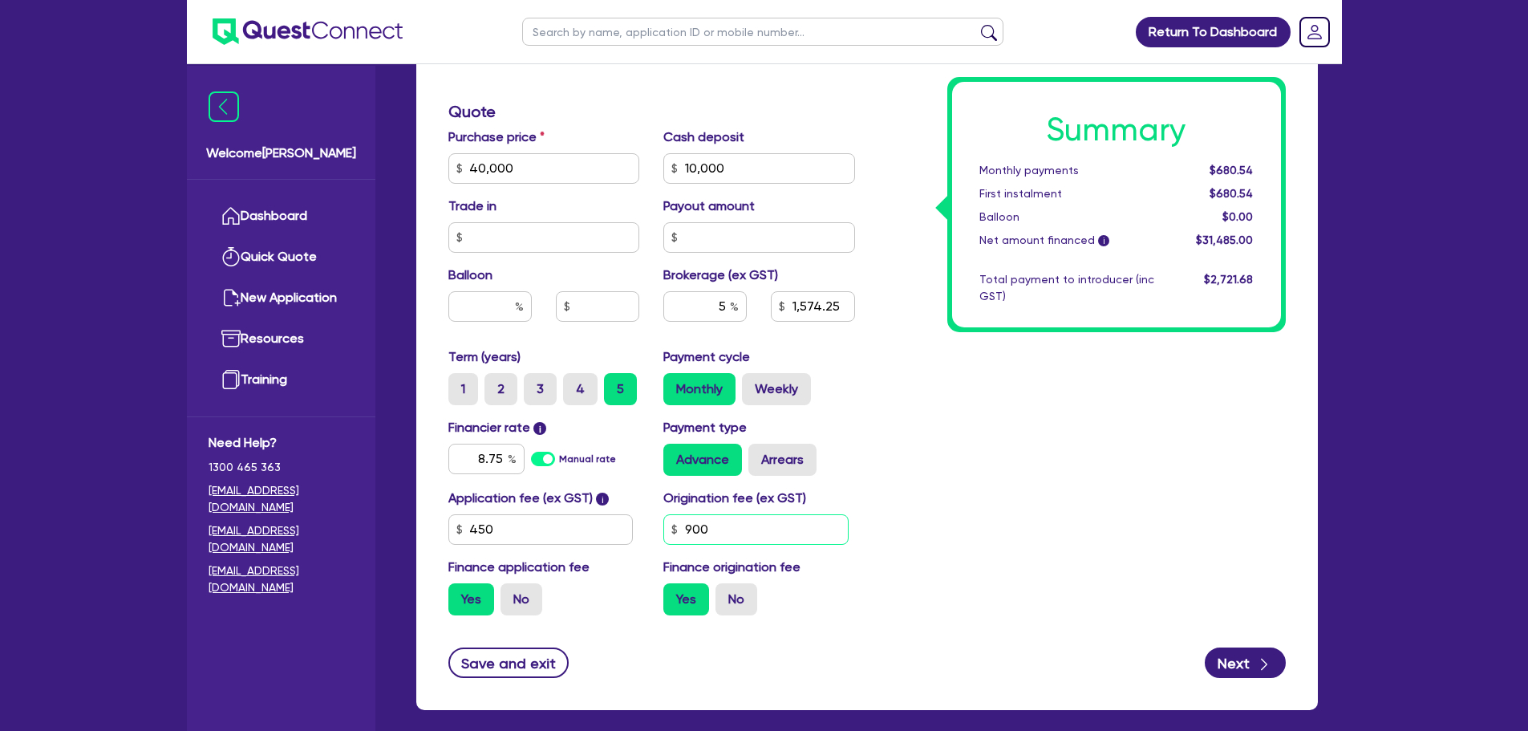
click at [738, 526] on input "900" at bounding box center [755, 529] width 185 height 30
click at [966, 556] on div "Summary Monthly payments $659.14 First instalment $659.14 Balloon $0.00 Net amo…" at bounding box center [1082, 158] width 431 height 937
click at [502, 457] on input "8.7" at bounding box center [486, 458] width 76 height 30
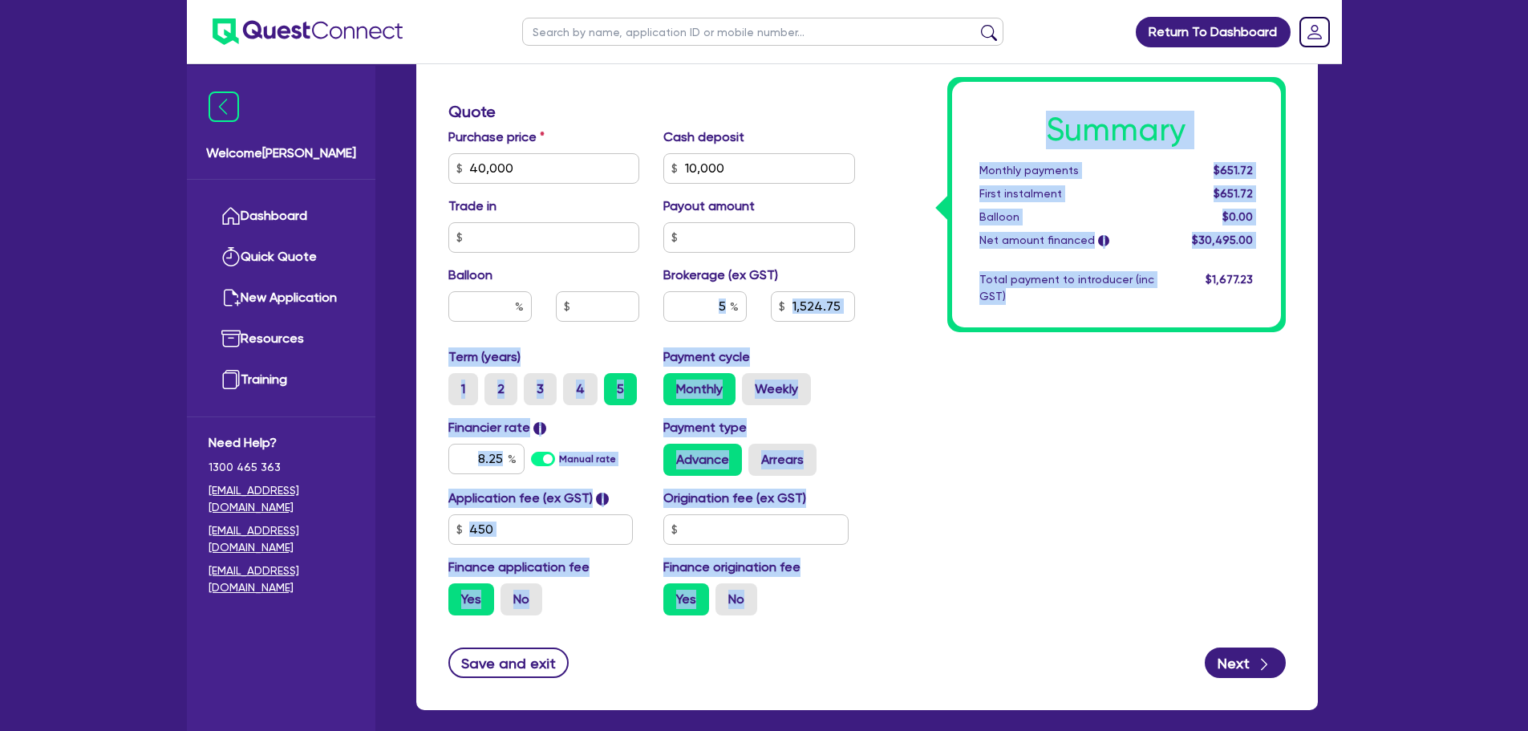
drag, startPoint x: 1050, startPoint y: 464, endPoint x: 731, endPoint y: 305, distance: 356.5
click at [731, 305] on div "Finance type Chattel Mortgage Business Loan Asset type category Select Cars and…" at bounding box center [866, 158] width 861 height 937
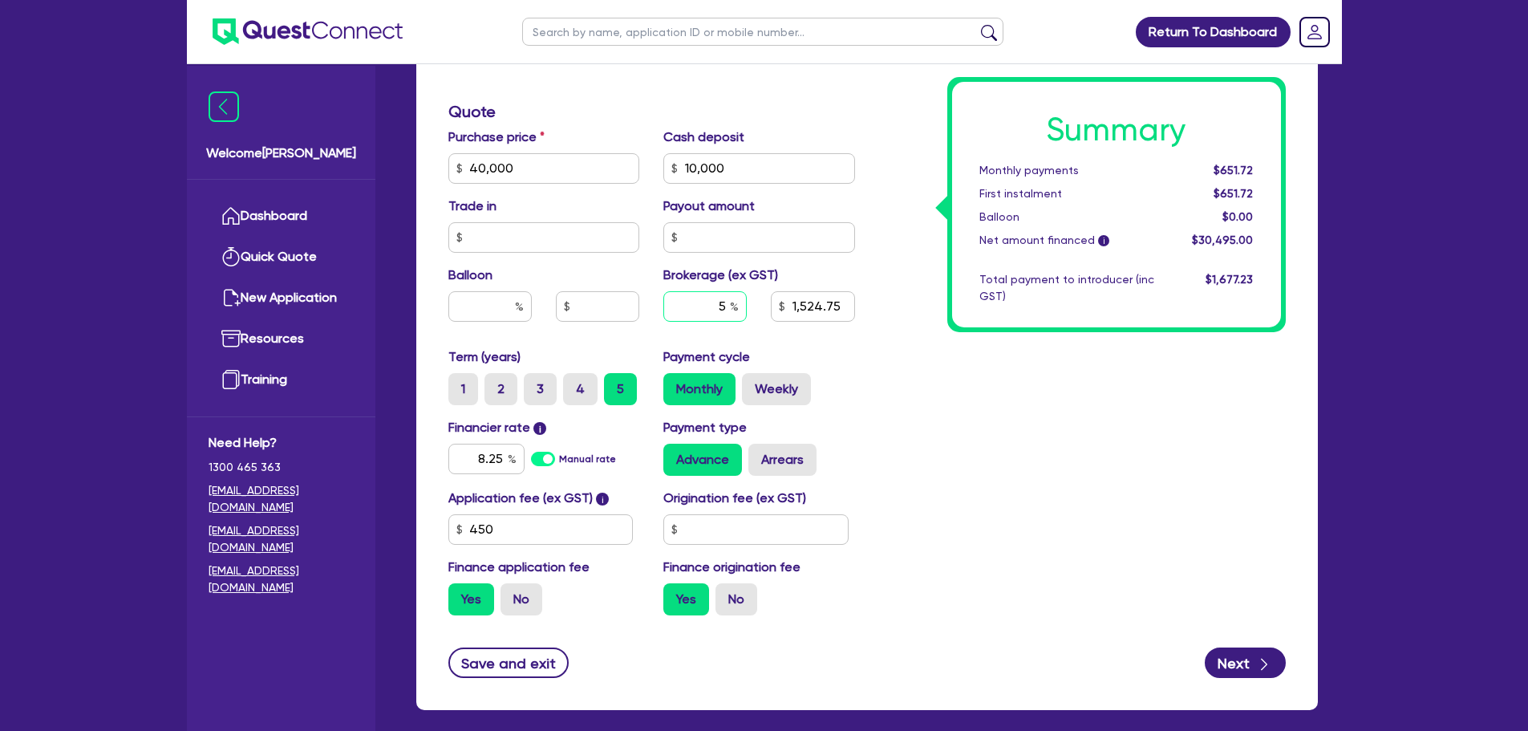
click at [731, 305] on div "5" at bounding box center [704, 306] width 83 height 30
click at [814, 349] on div "Payment cycle Monthly Weekly" at bounding box center [759, 376] width 216 height 58
click at [749, 538] on input "text" at bounding box center [755, 529] width 185 height 30
click at [965, 568] on div "Summary Monthly payments $658.84 First instalment $658.84 Balloon $0.00 Net amo…" at bounding box center [1082, 158] width 431 height 937
click at [726, 310] on input "3" at bounding box center [704, 306] width 83 height 30
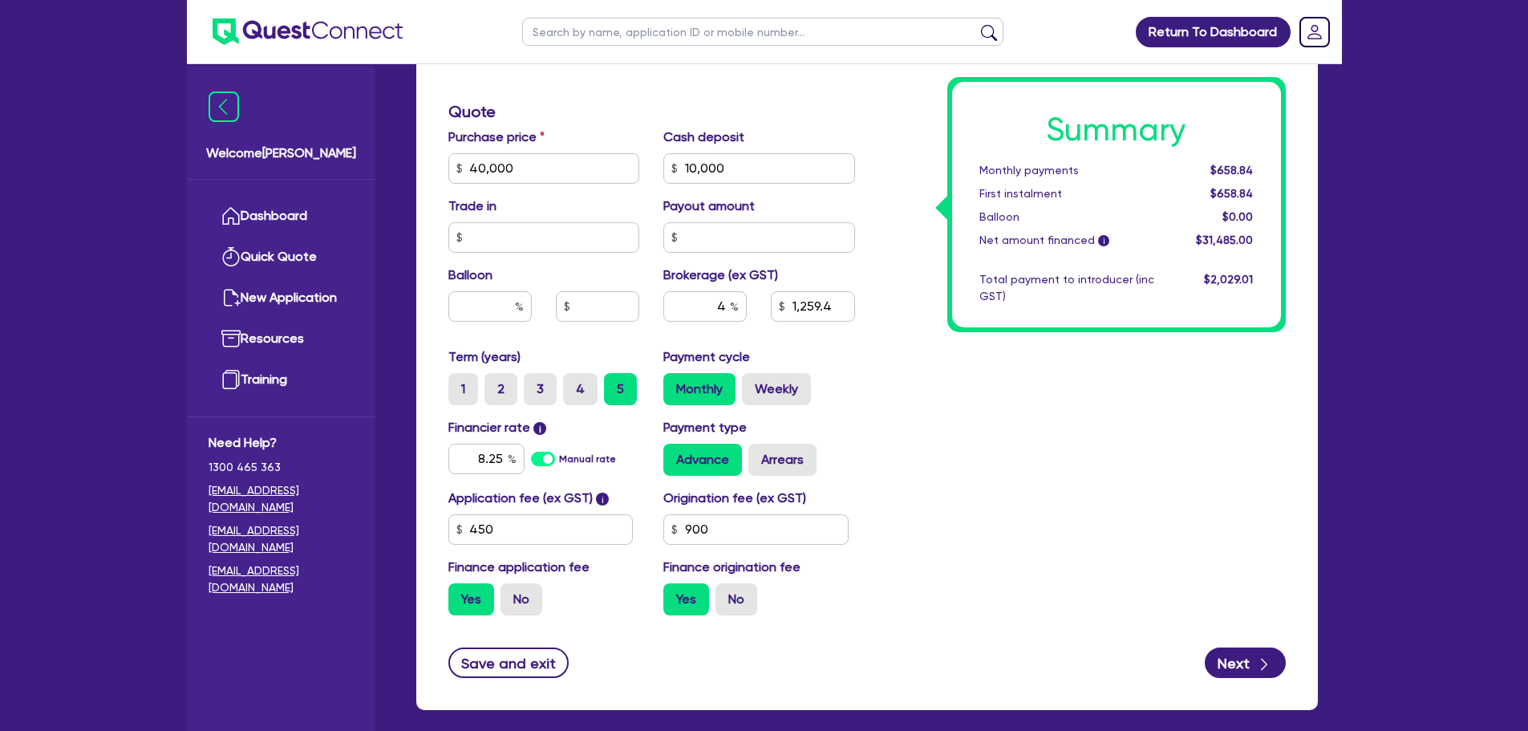
click at [933, 406] on div "Summary Monthly payments $658.84 First instalment $658.84 Balloon $0.00 Net amo…" at bounding box center [1082, 158] width 431 height 937
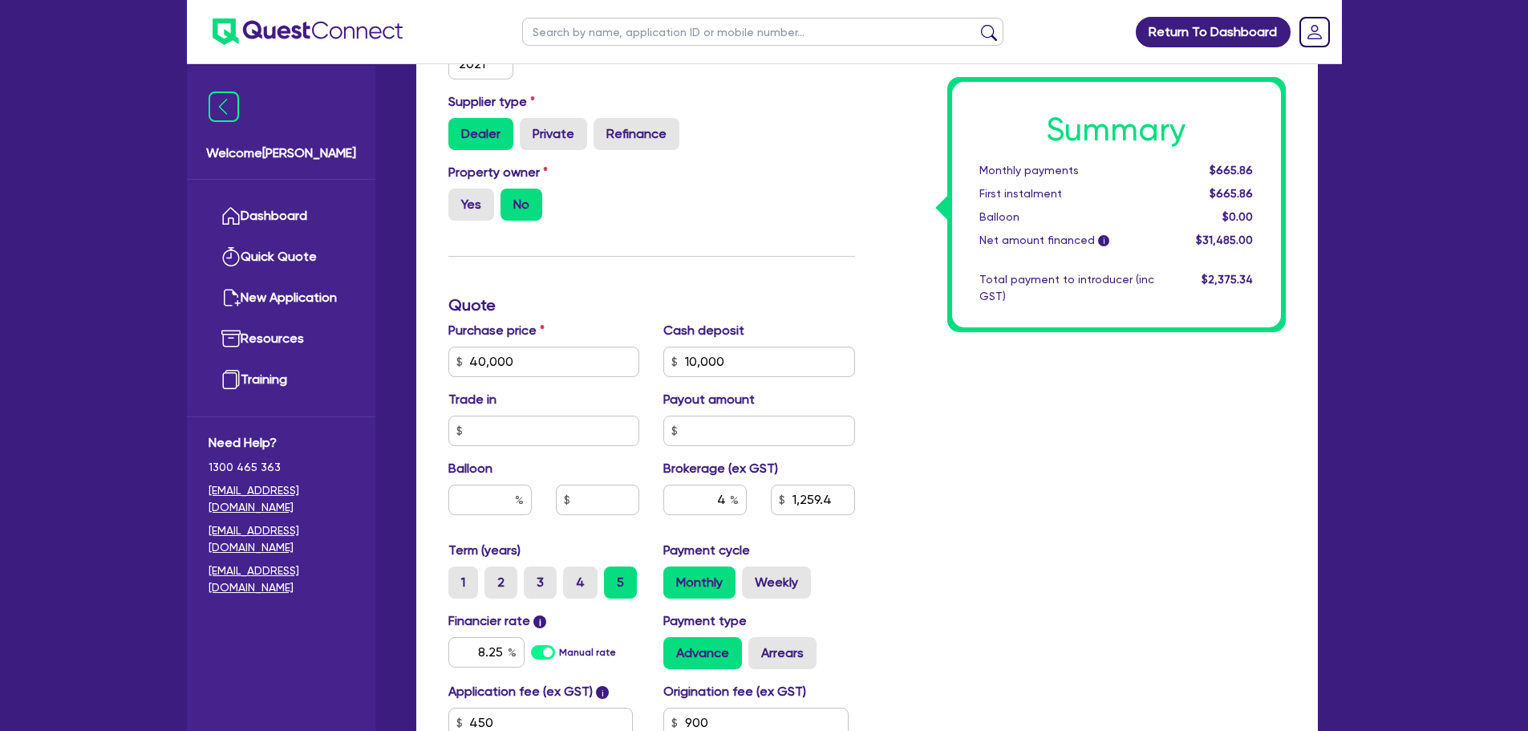
scroll to position [461, 0]
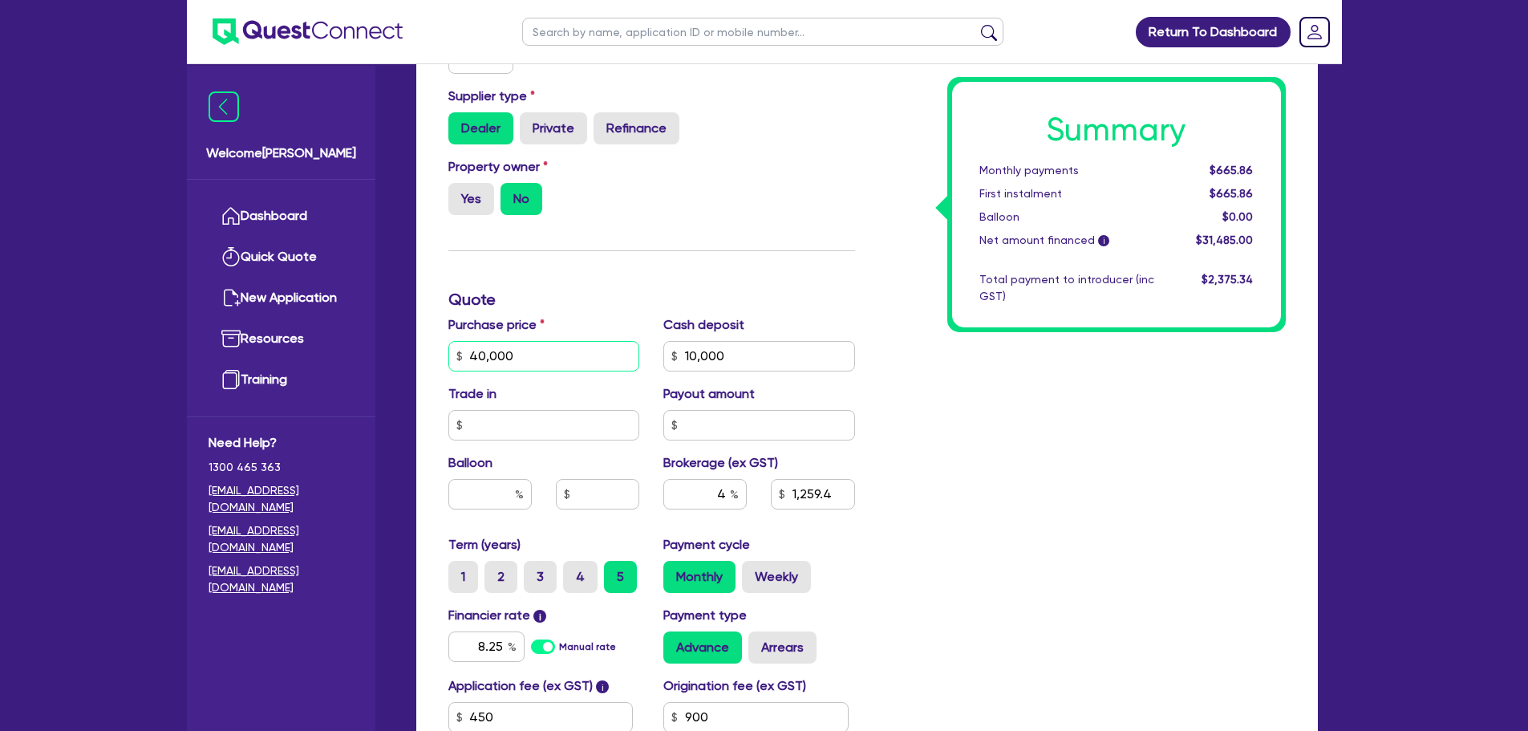
click at [536, 353] on input "40,000" at bounding box center [544, 356] width 192 height 30
click at [602, 325] on div "Purchase price 40,000" at bounding box center [544, 343] width 216 height 56
click at [556, 246] on div "Finance type Chattel Mortgage Business Loan Asset type category Select Cars and…" at bounding box center [651, 346] width 431 height 937
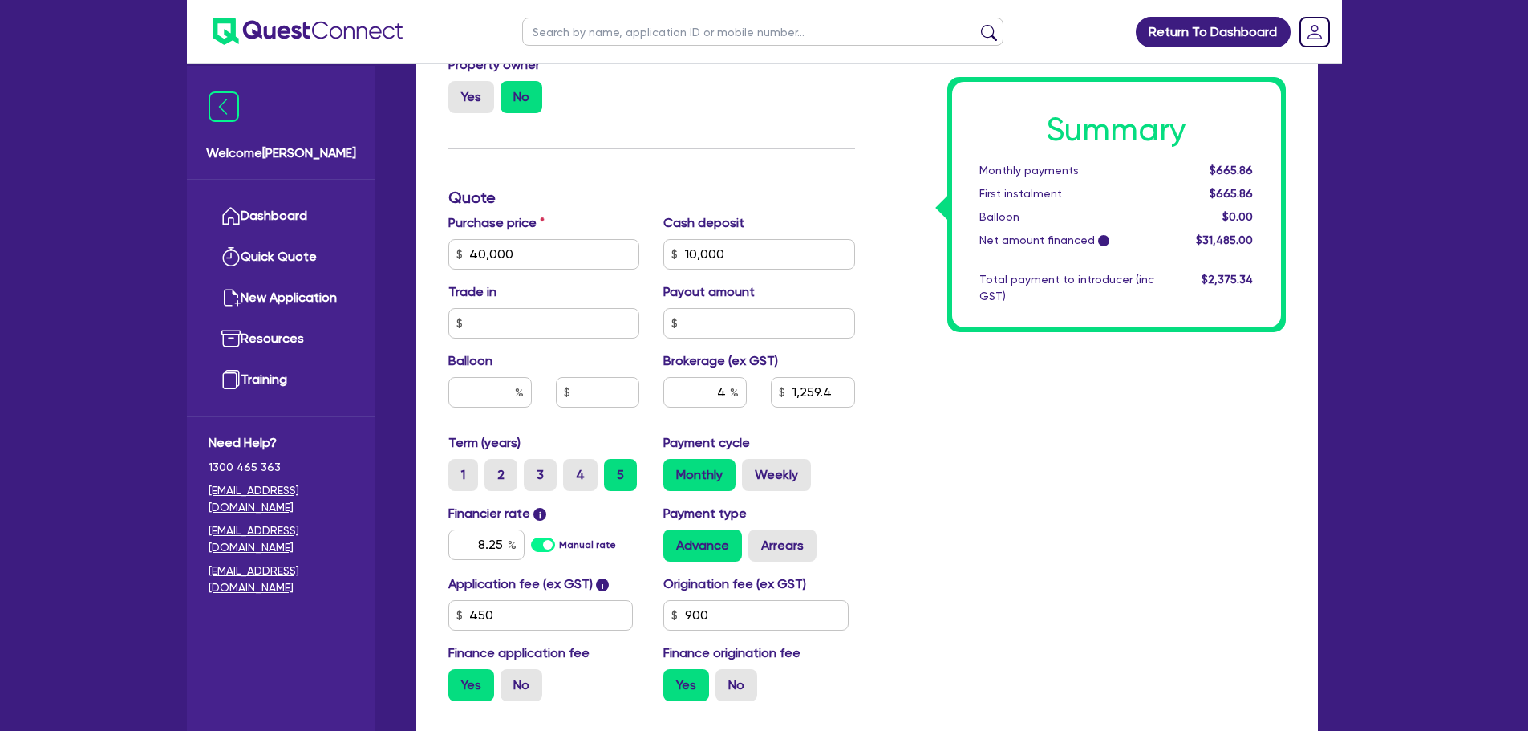
scroll to position [564, 0]
click at [783, 476] on label "Weekly" at bounding box center [776, 474] width 69 height 32
click at [752, 468] on input "Weekly" at bounding box center [747, 463] width 10 height 10
click at [690, 462] on label "Monthly" at bounding box center [699, 474] width 72 height 32
click at [674, 462] on input "Monthly" at bounding box center [668, 463] width 10 height 10
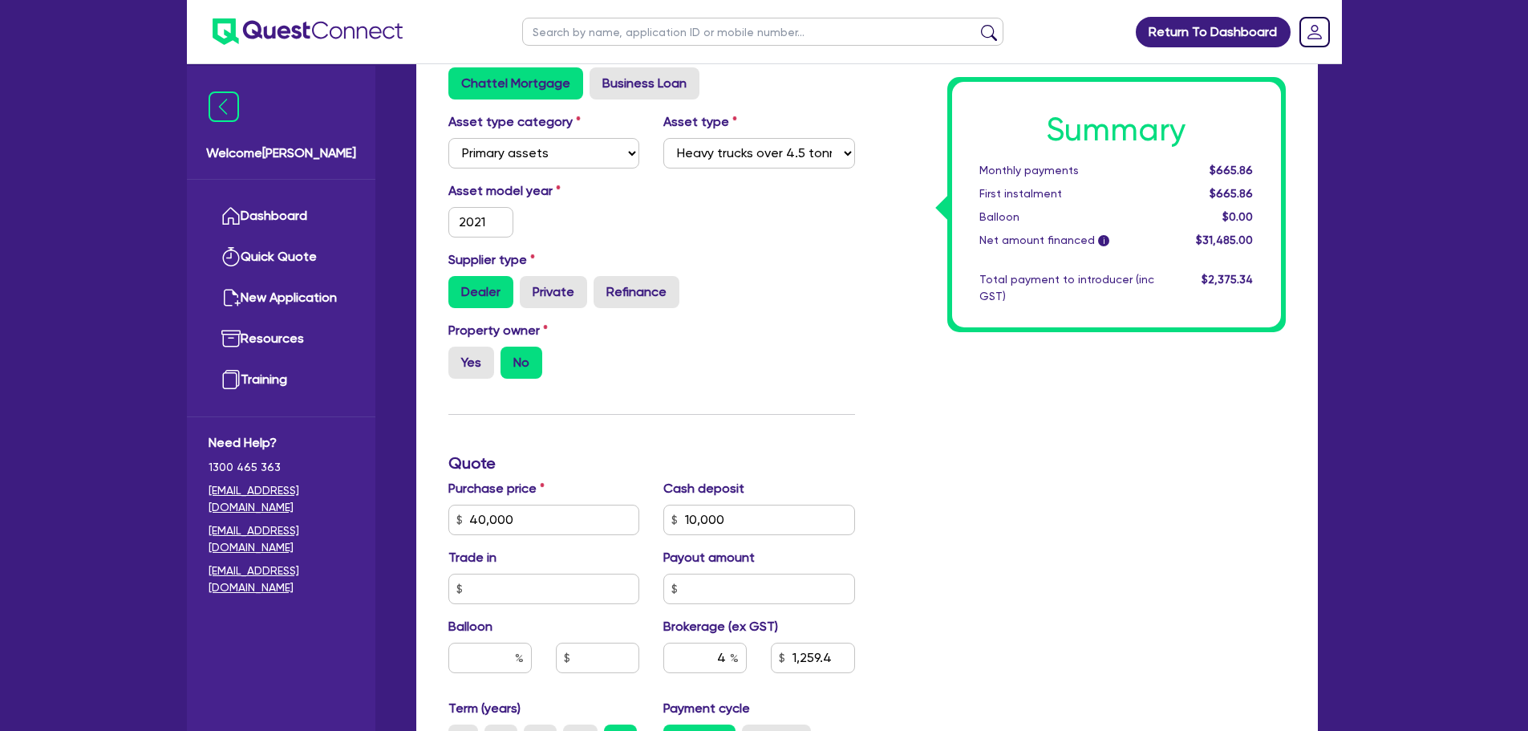
scroll to position [726, 0]
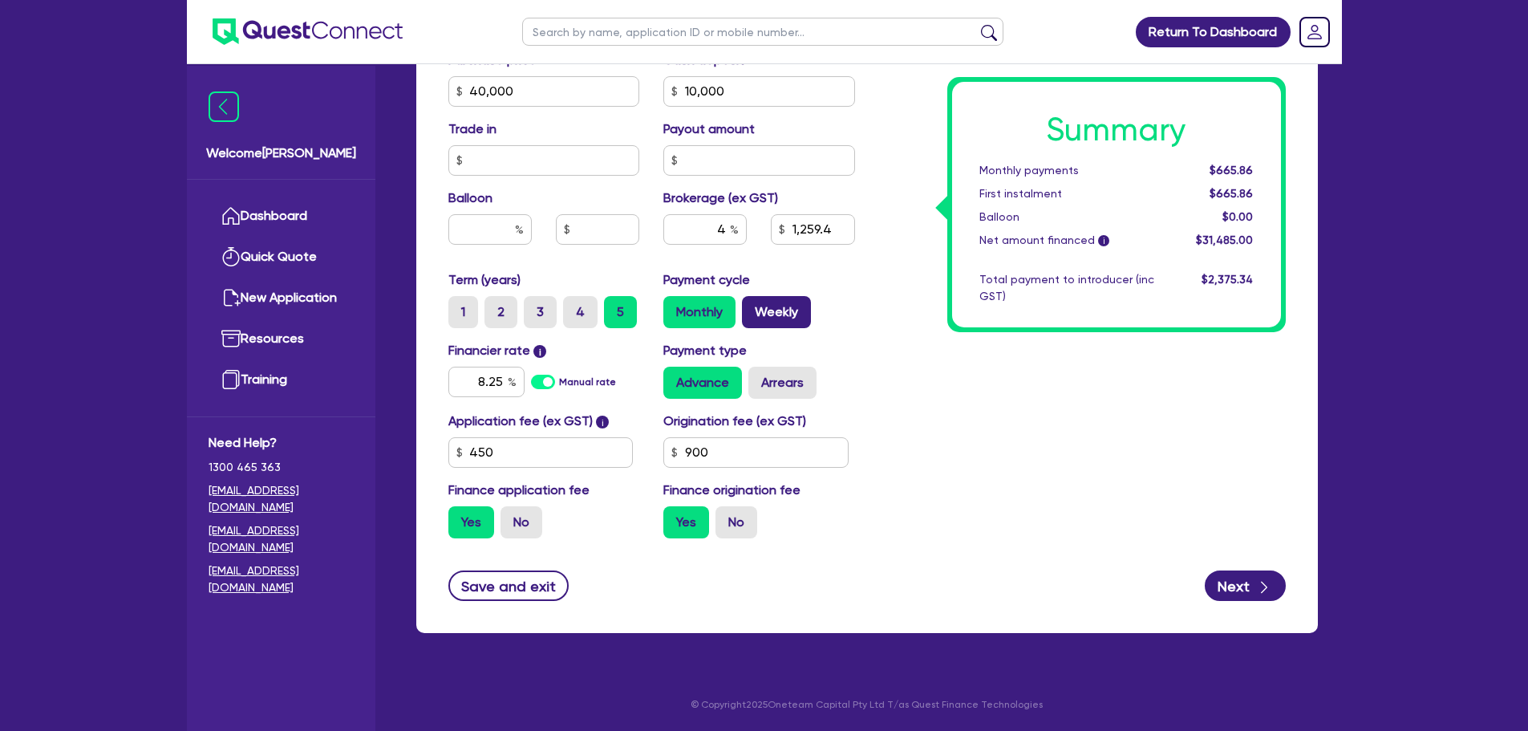
click at [772, 326] on label "Weekly" at bounding box center [776, 312] width 69 height 32
click at [752, 306] on input "Weekly" at bounding box center [747, 301] width 10 height 10
click at [704, 308] on label "Monthly" at bounding box center [699, 312] width 72 height 32
click at [674, 306] on input "Monthly" at bounding box center [668, 301] width 10 height 10
click at [762, 312] on label "Weekly" at bounding box center [776, 312] width 69 height 32
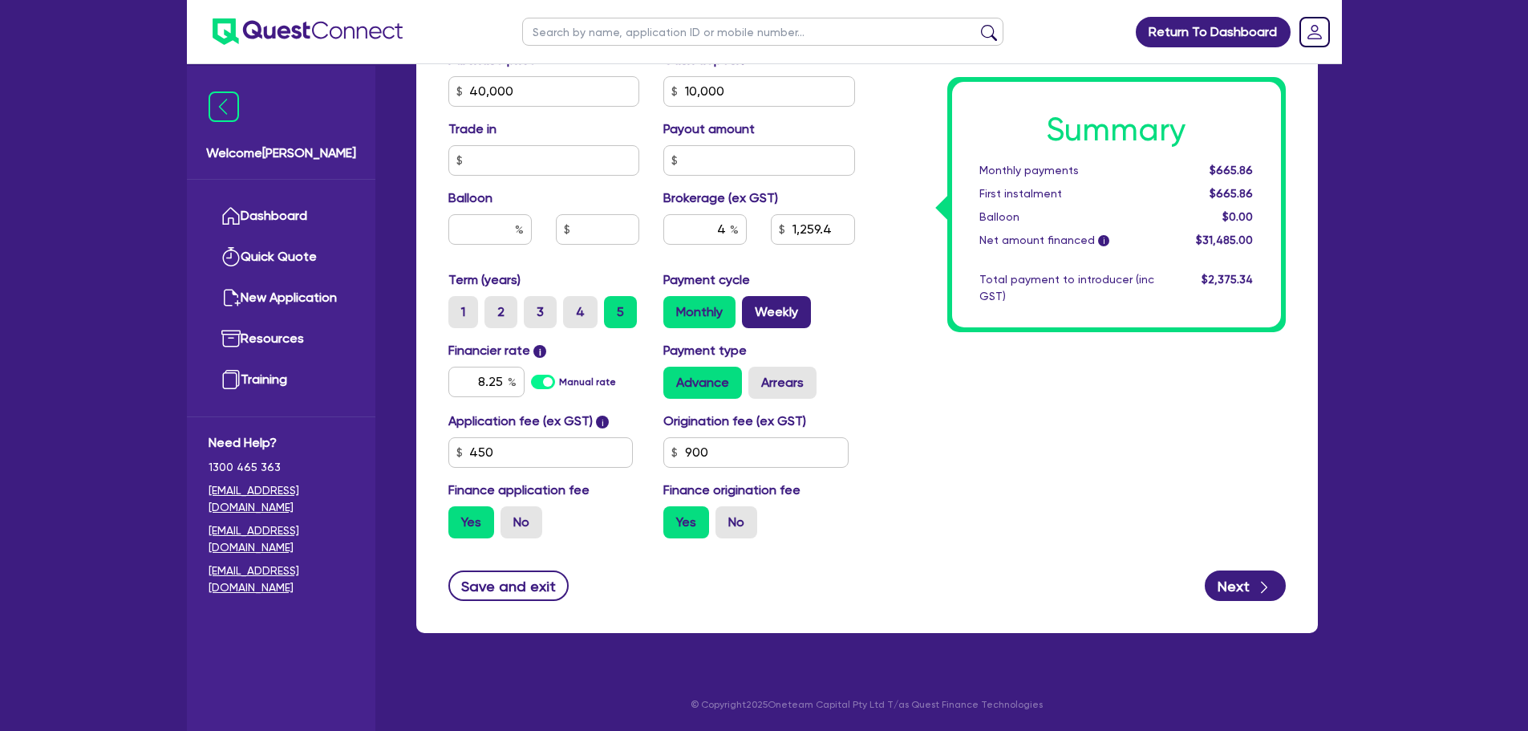
click at [752, 306] on input "Weekly" at bounding box center [747, 301] width 10 height 10
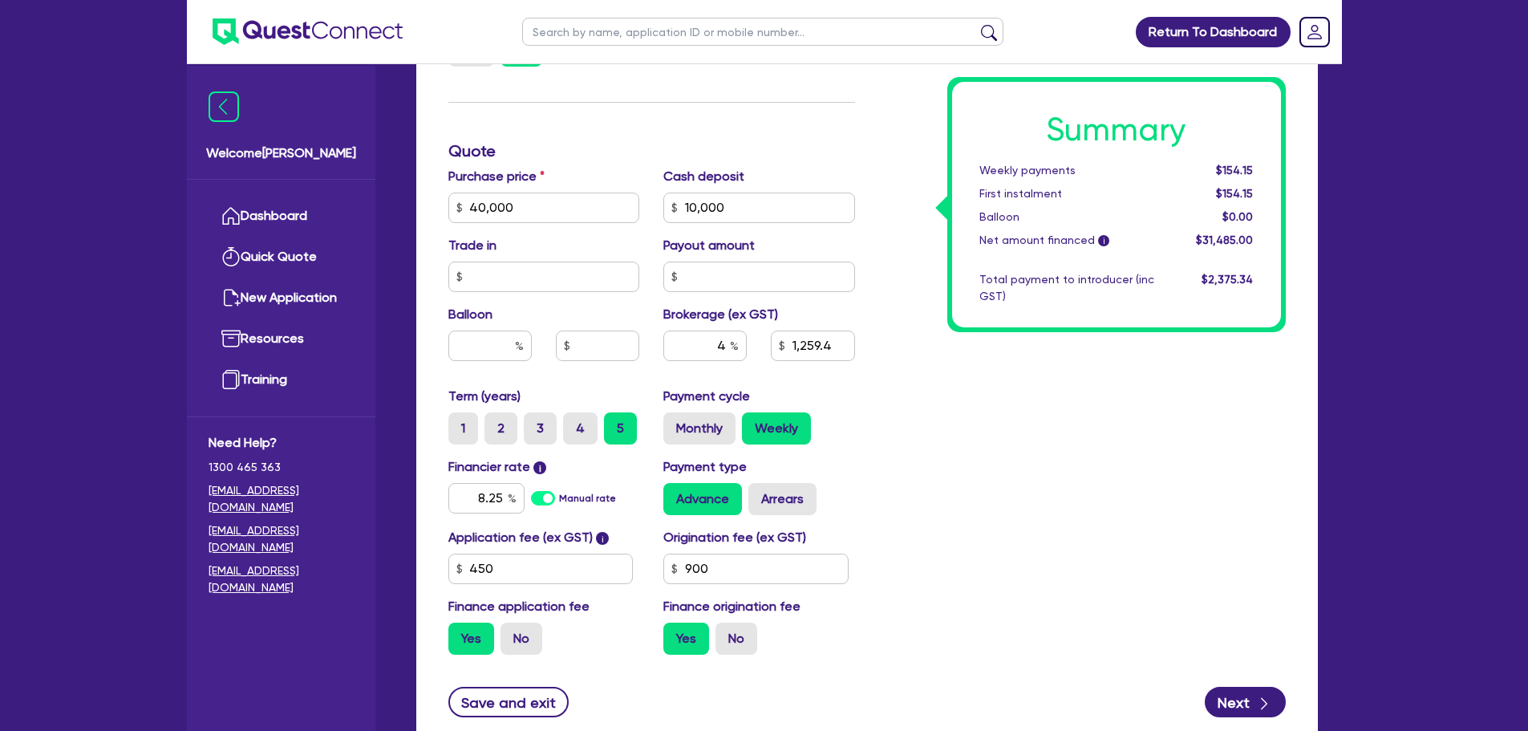
click at [575, 134] on div "Finance type Chattel Mortgage Business Loan Asset type category Select Cars and…" at bounding box center [651, 198] width 431 height 937
click at [594, 210] on input "40,000" at bounding box center [544, 207] width 192 height 30
click at [739, 204] on input "10,000" at bounding box center [759, 207] width 192 height 30
click at [696, 443] on label "Monthly" at bounding box center [699, 428] width 72 height 32
click at [674, 423] on input "Monthly" at bounding box center [668, 417] width 10 height 10
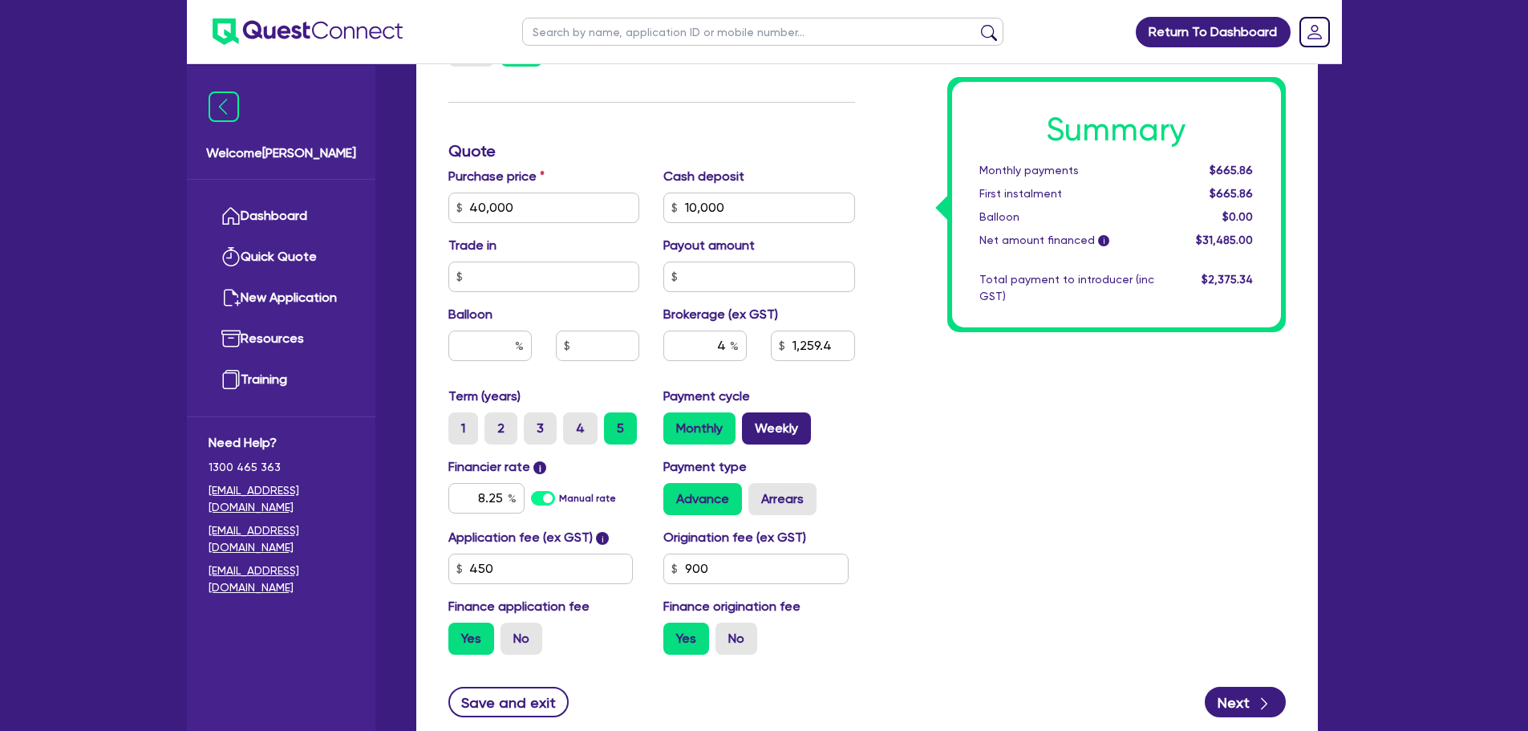
click at [766, 426] on label "Weekly" at bounding box center [776, 428] width 69 height 32
click at [752, 423] on input "Weekly" at bounding box center [747, 417] width 10 height 10
click at [1014, 483] on div "Summary Weekly payments $154.15 First instalment $154.15 Balloon $0.00 Net amou…" at bounding box center [1082, 198] width 431 height 937
click at [599, 164] on div "Finance type Chattel Mortgage Business Loan Asset type category Select Cars and…" at bounding box center [651, 198] width 431 height 937
click at [1018, 462] on div "Summary Weekly payments $154.15 First instalment $154.15 Balloon $0.00 Net amou…" at bounding box center [1082, 198] width 431 height 937
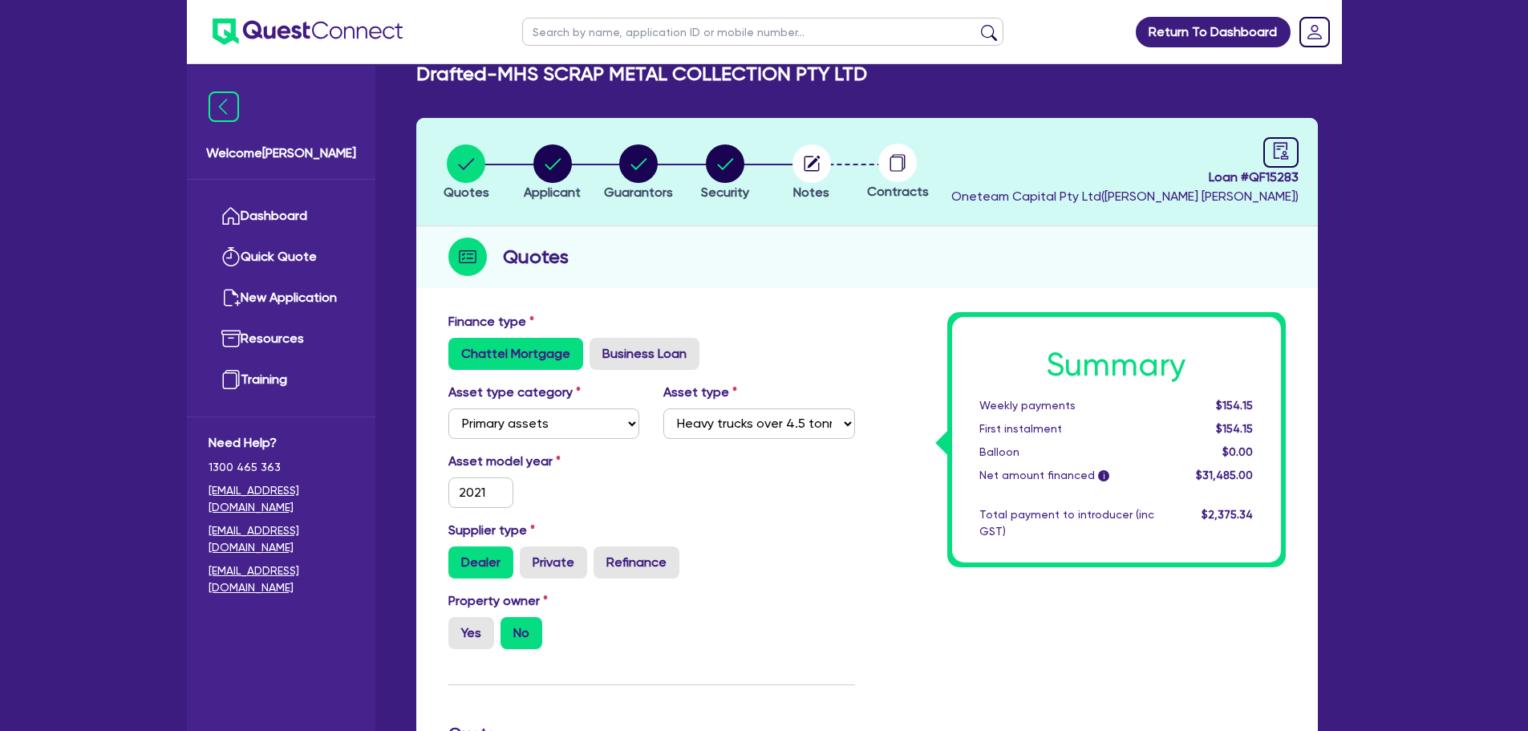
scroll to position [0, 0]
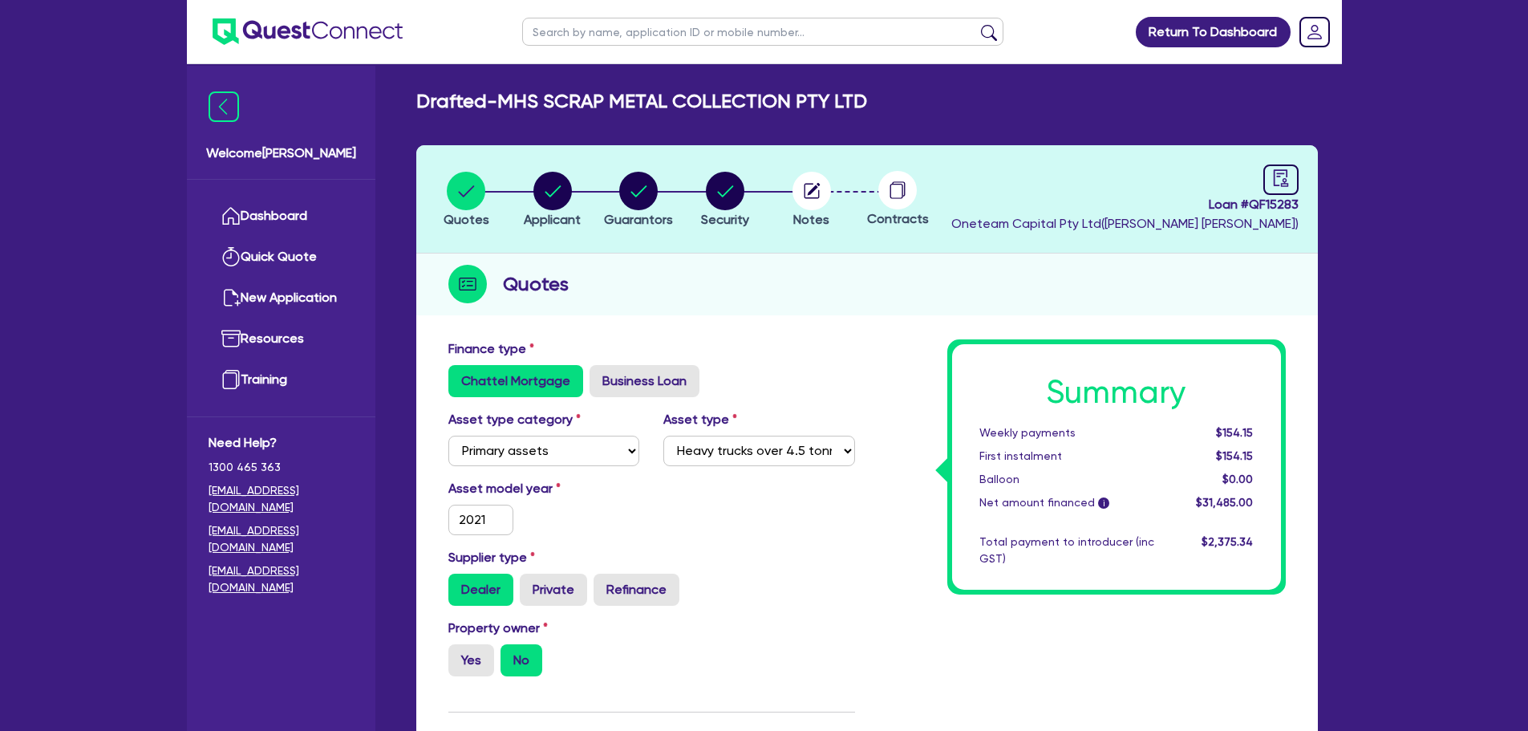
click at [1285, 163] on header "Quotes Applicant Guarantors Security Notes Contracts Loan # QF15283 Oneteam Cap…" at bounding box center [866, 199] width 901 height 108
click at [1269, 208] on span "Loan # QF15283" at bounding box center [1124, 204] width 347 height 19
click at [1273, 197] on span "Loan # QF15283" at bounding box center [1124, 204] width 347 height 19
click at [1273, 183] on icon "audit" at bounding box center [1280, 177] width 14 height 17
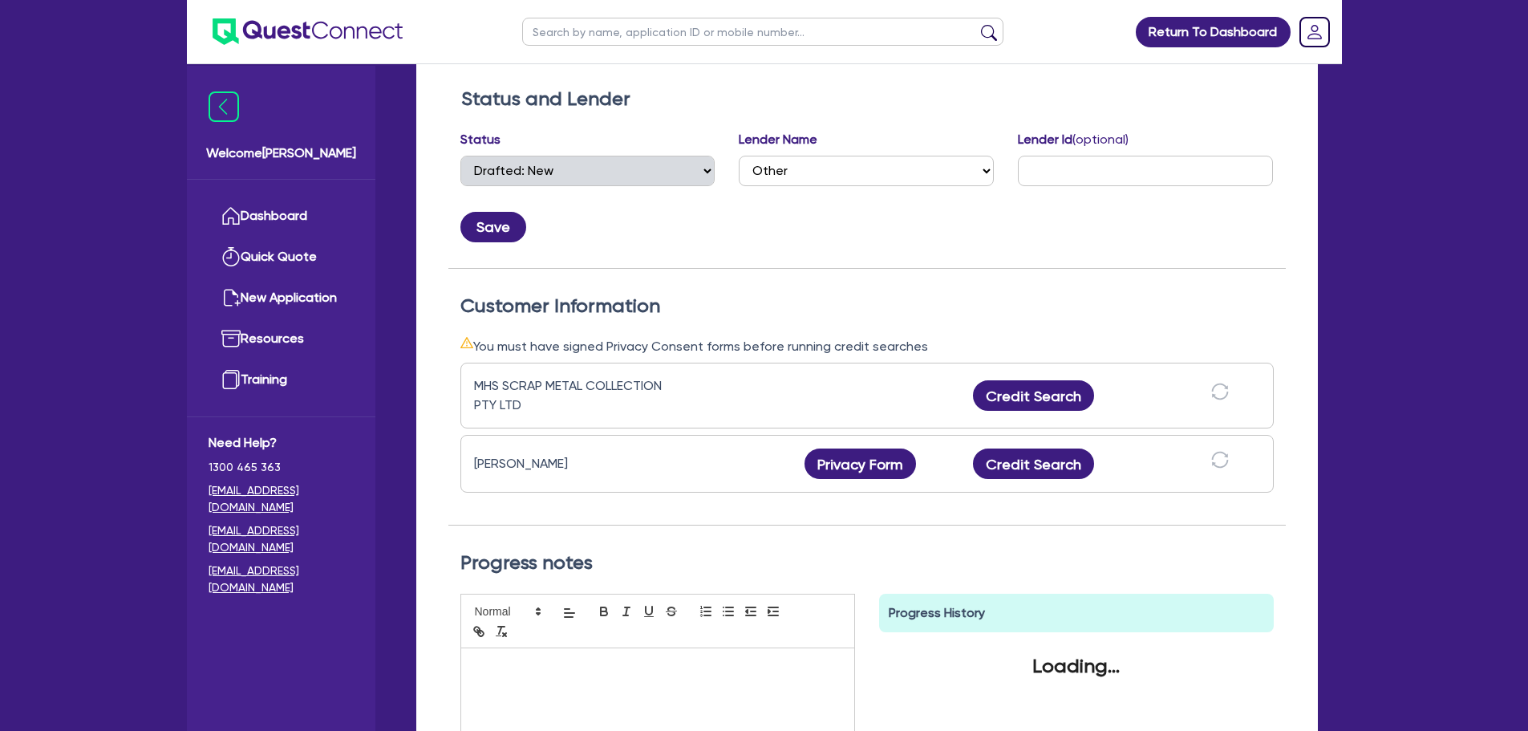
scroll to position [259, 0]
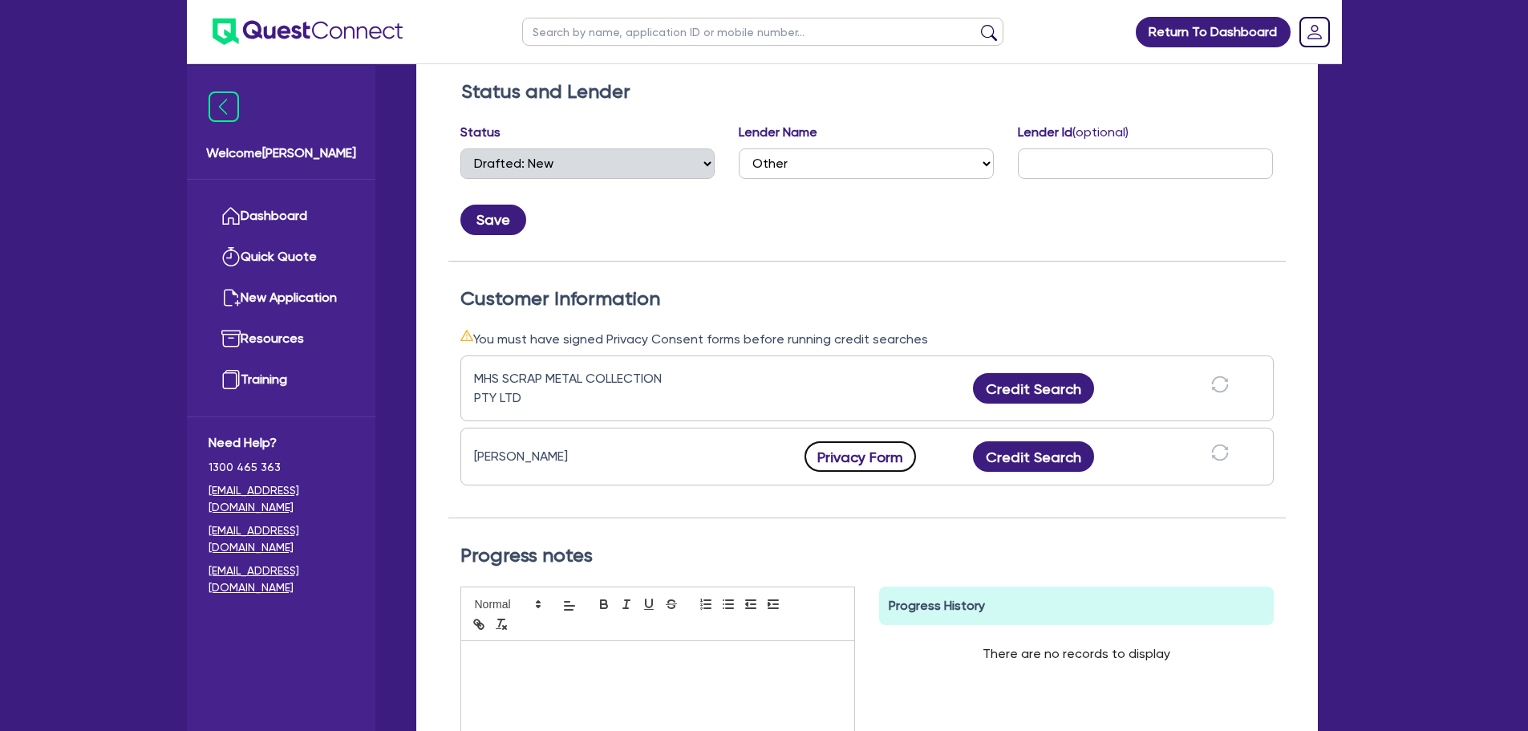
click at [856, 455] on button "Privacy Form" at bounding box center [860, 456] width 112 height 30
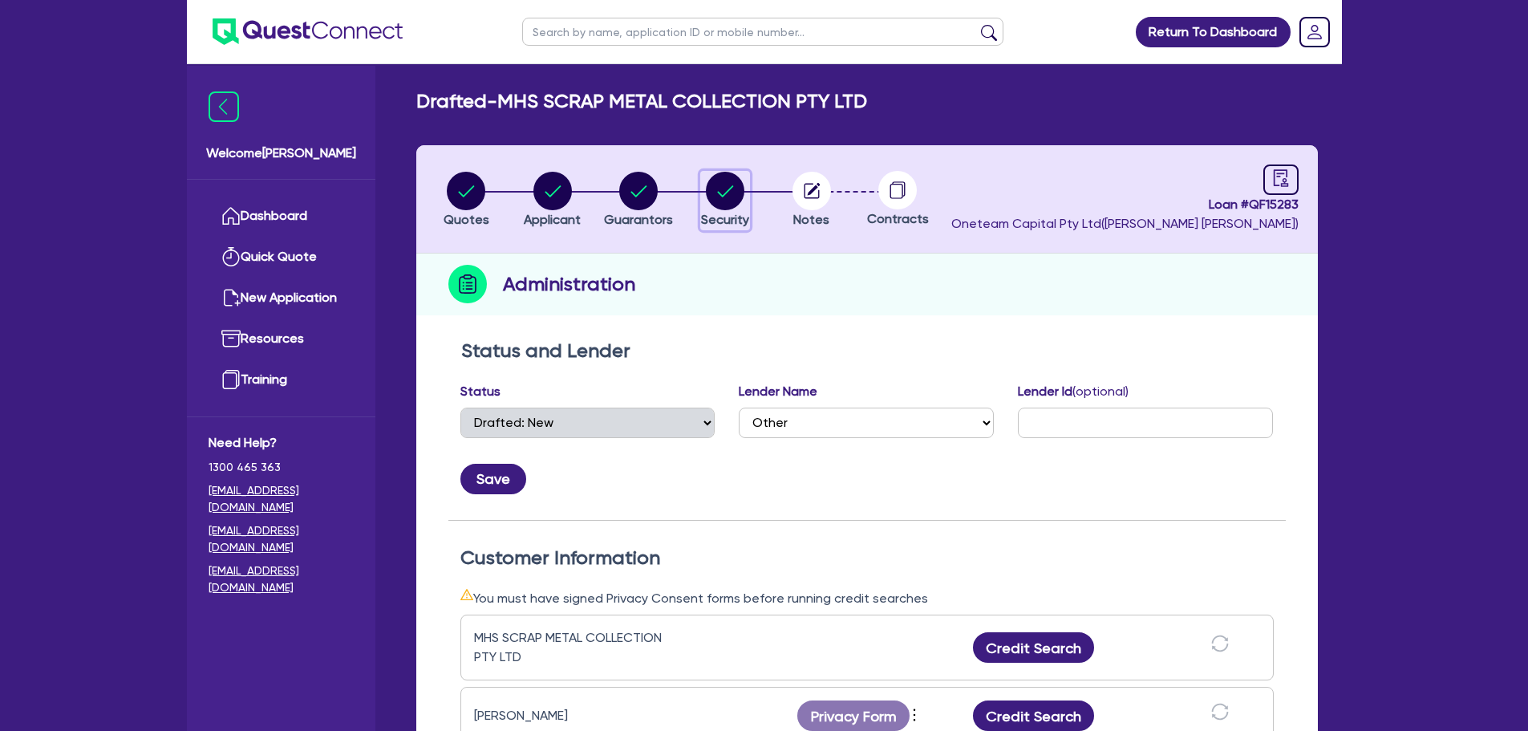
click at [713, 182] on circle "button" at bounding box center [725, 191] width 38 height 38
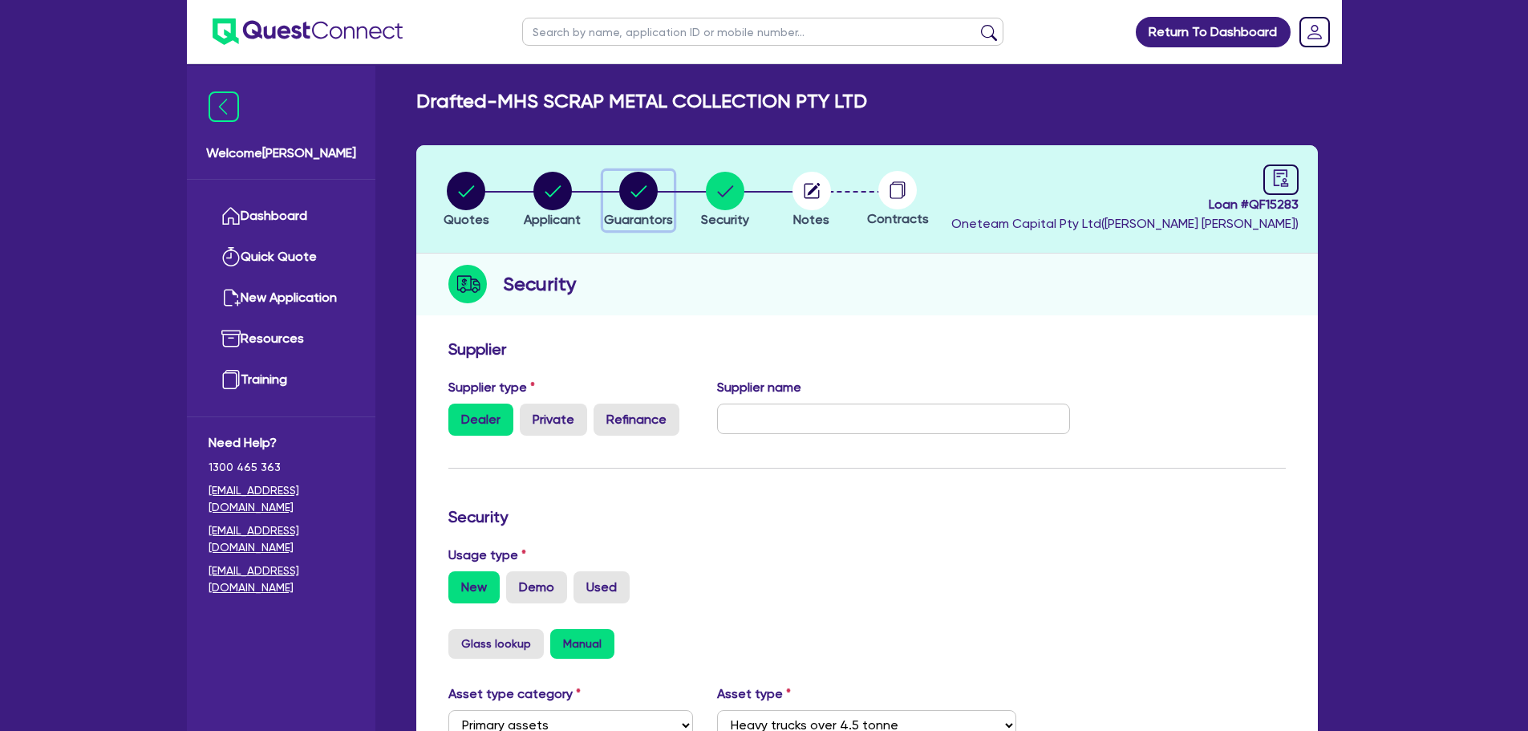
click at [650, 202] on circle "button" at bounding box center [638, 191] width 38 height 38
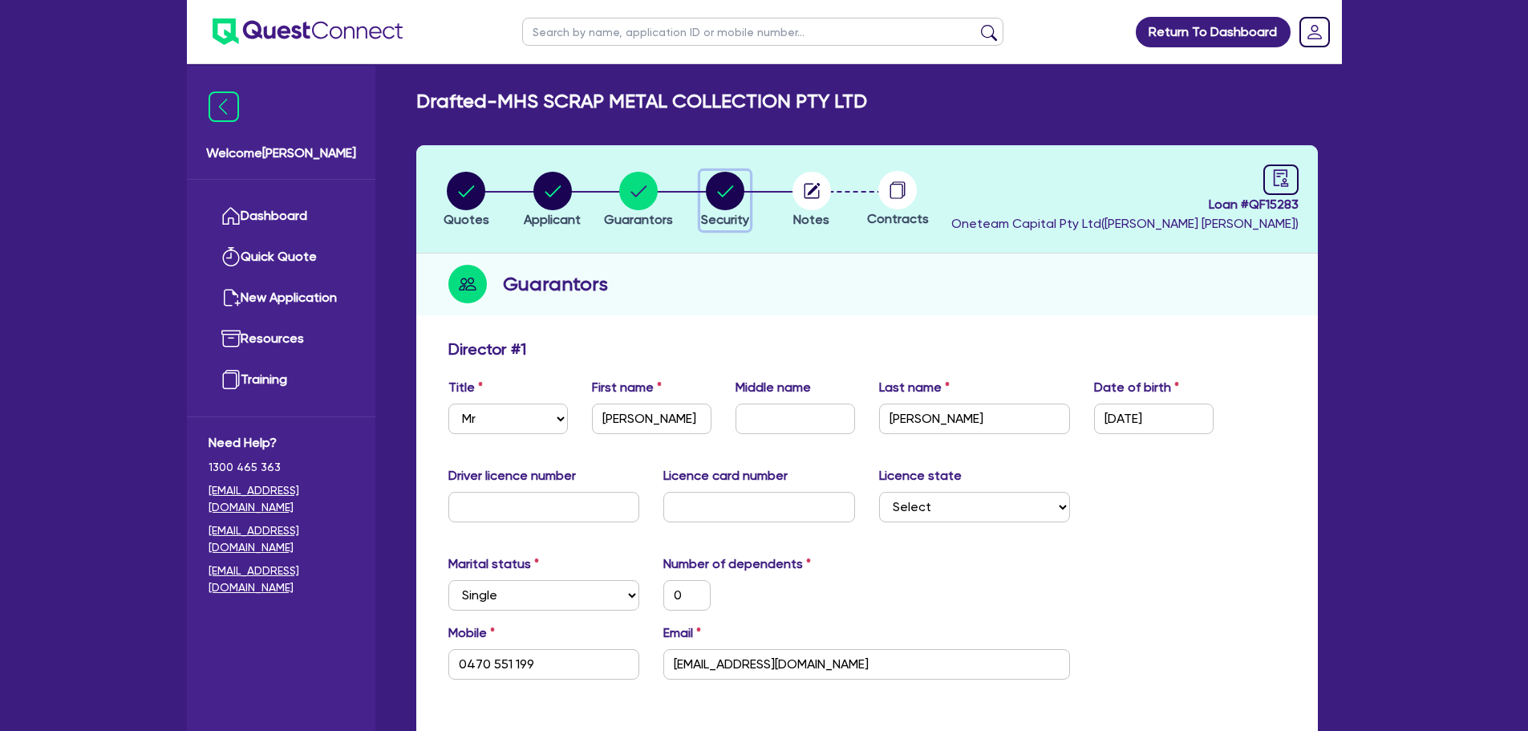
click at [713, 209] on button "Security" at bounding box center [725, 200] width 50 height 59
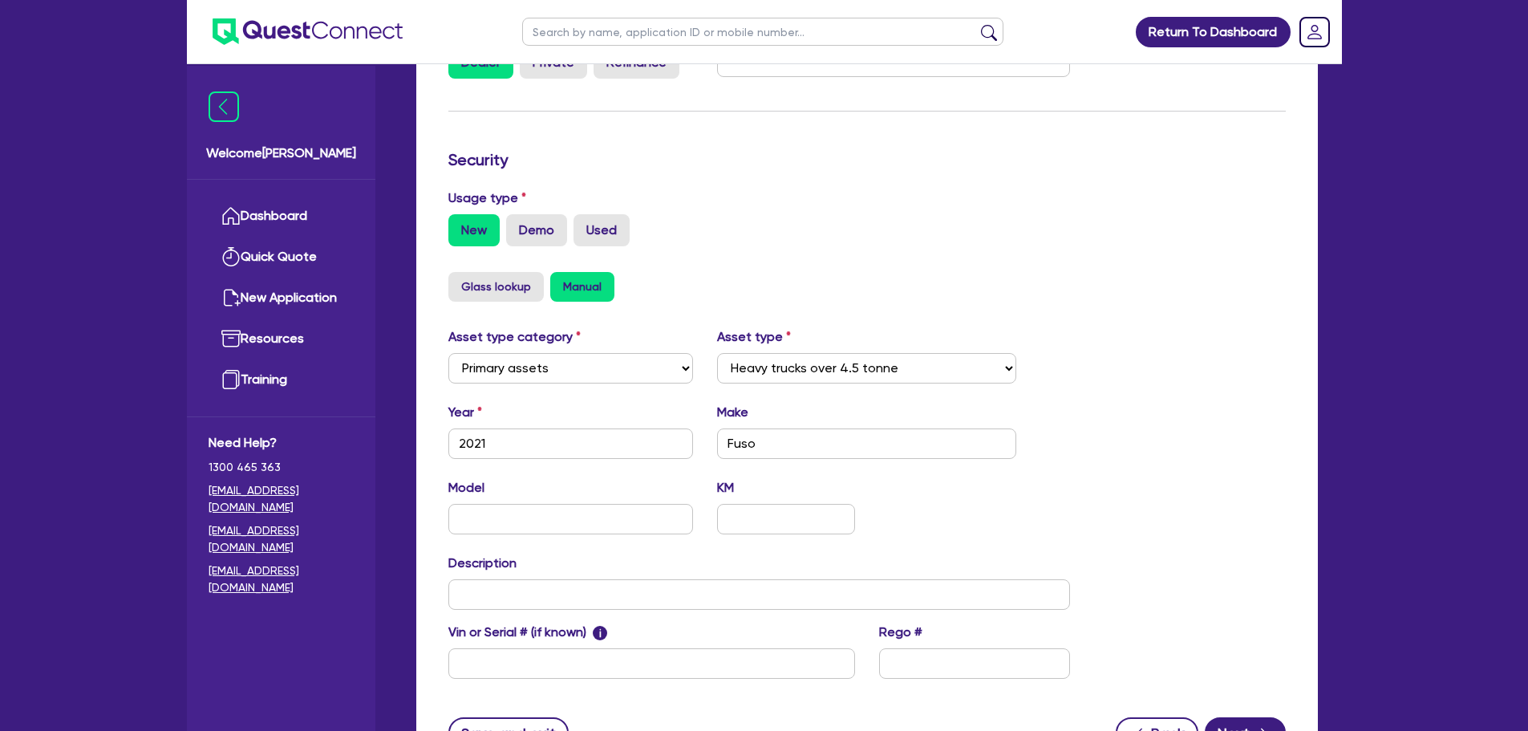
scroll to position [409, 0]
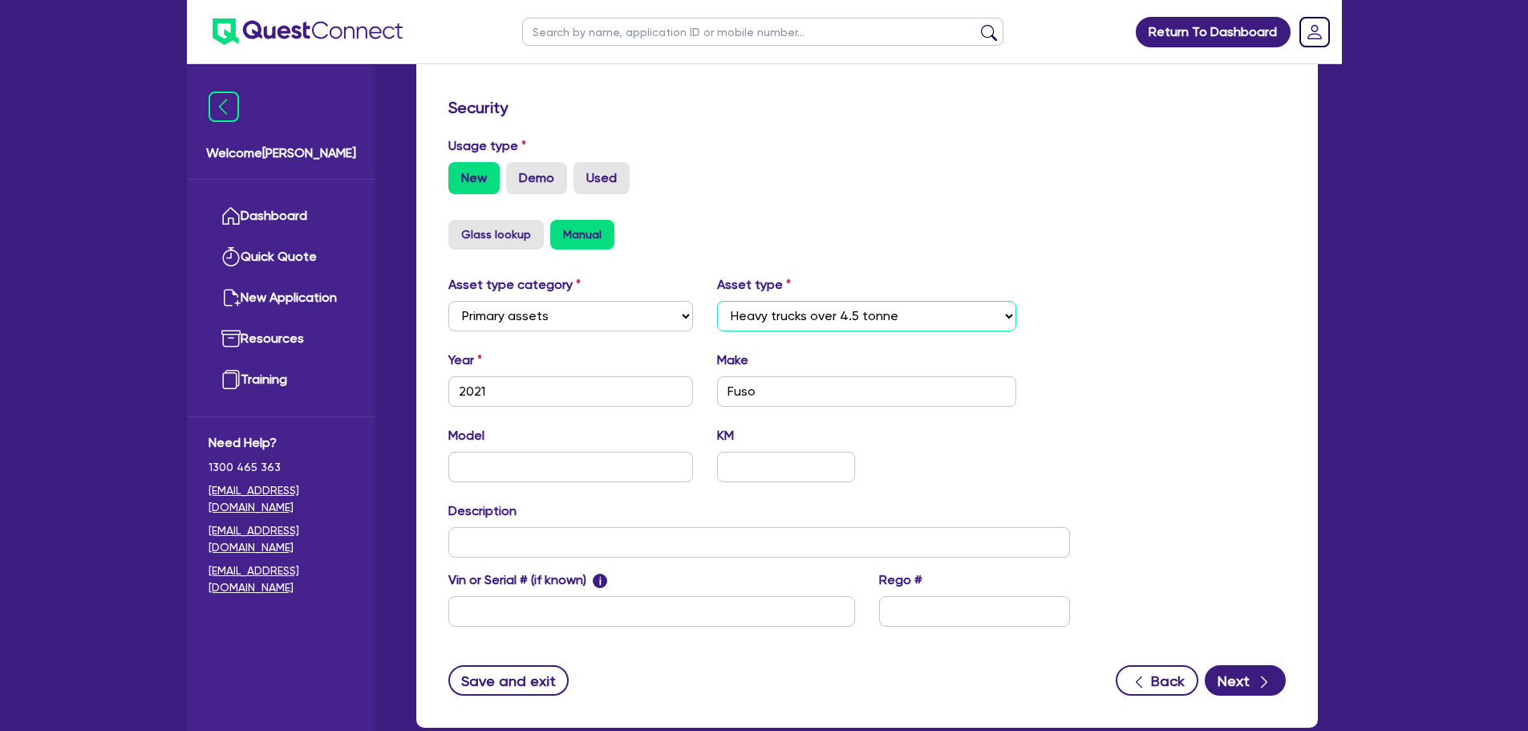
click at [835, 328] on select "Select Heavy trucks over 4.5 tonne Trailers Bus and coaches Yellow goods and ex…" at bounding box center [866, 316] width 299 height 30
click at [615, 318] on select "Select Cars and light trucks Primary assets Secondary assets Tertiary assets" at bounding box center [570, 316] width 245 height 30
click at [736, 241] on div "Glass lookup Manual" at bounding box center [866, 235] width 837 height 30
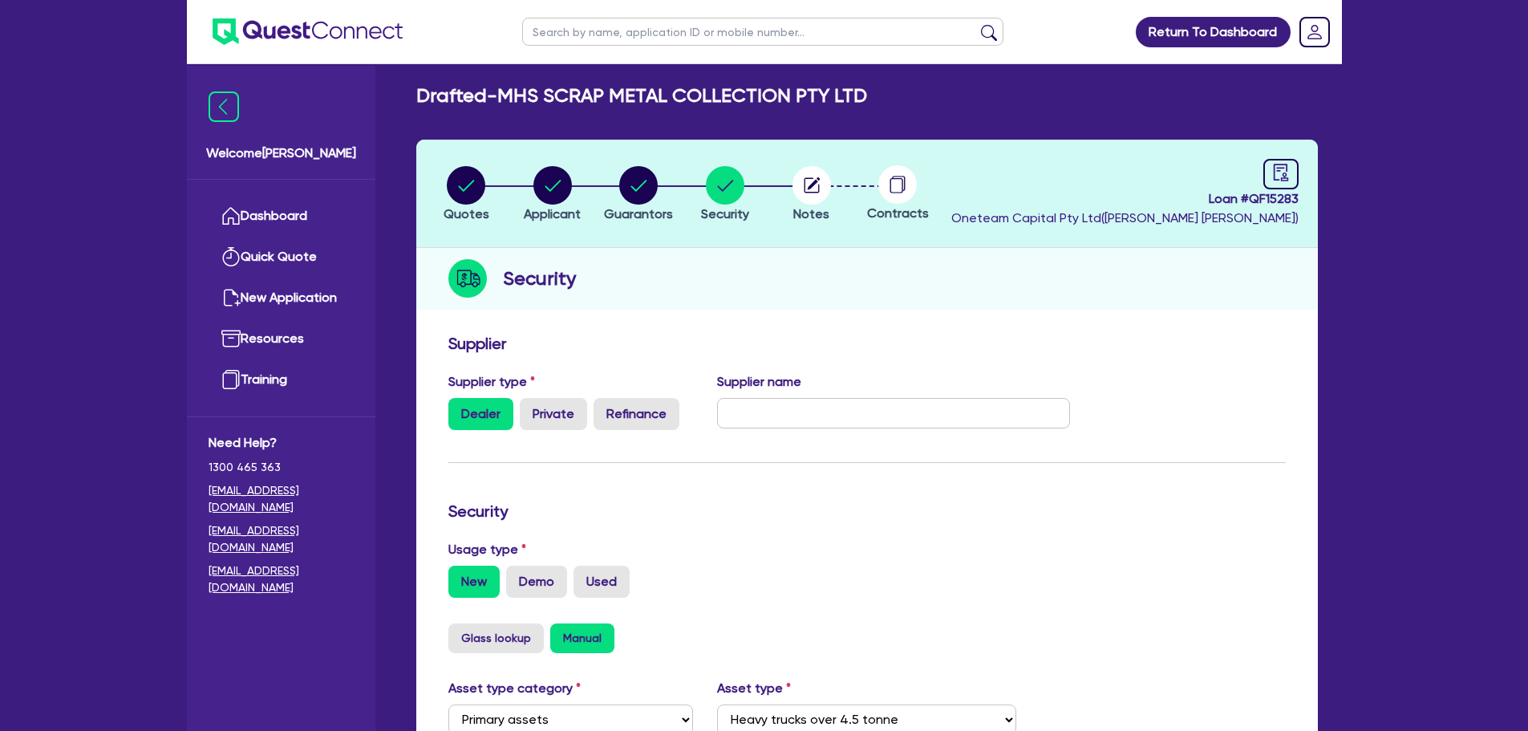
scroll to position [0, 0]
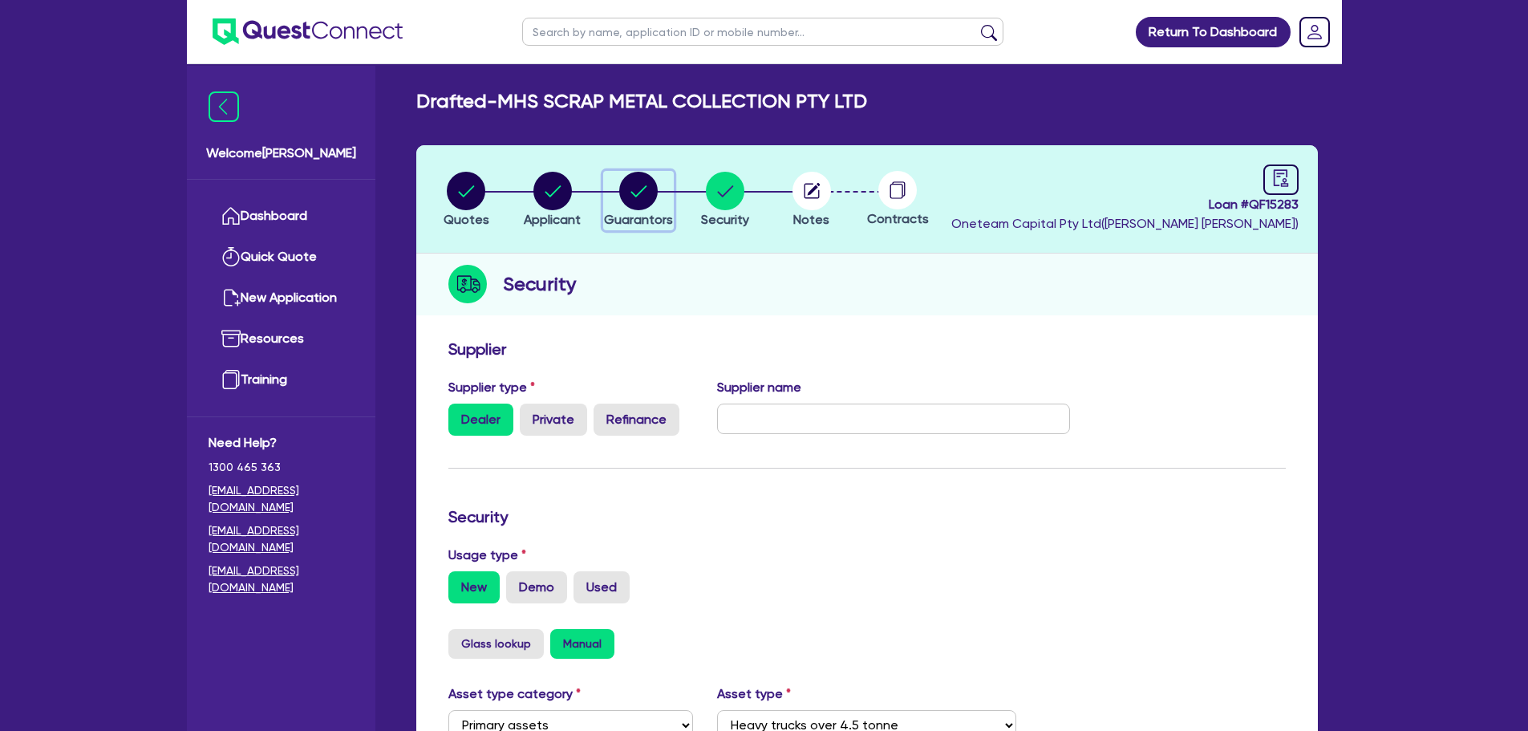
click at [643, 190] on icon "button" at bounding box center [639, 190] width 16 height 11
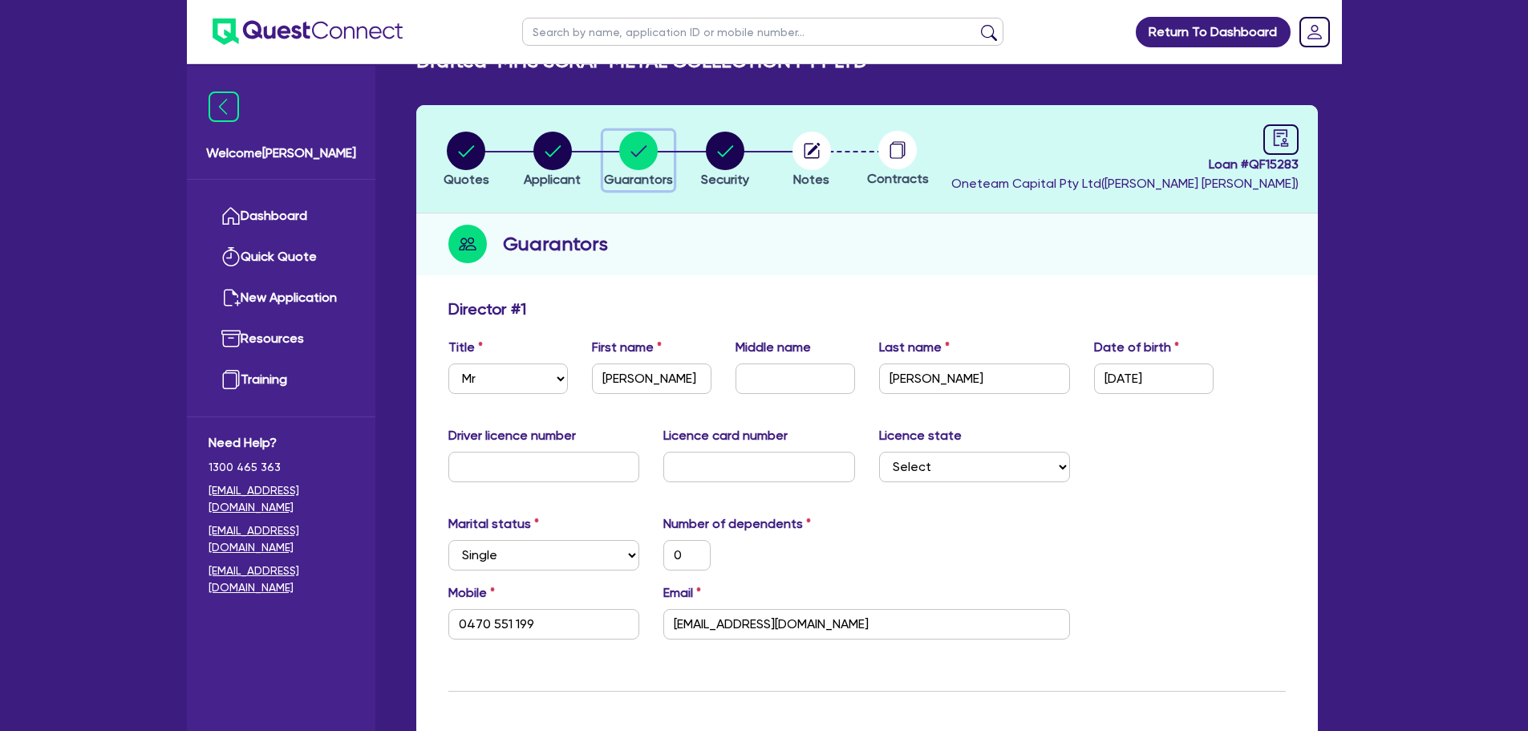
scroll to position [41, 0]
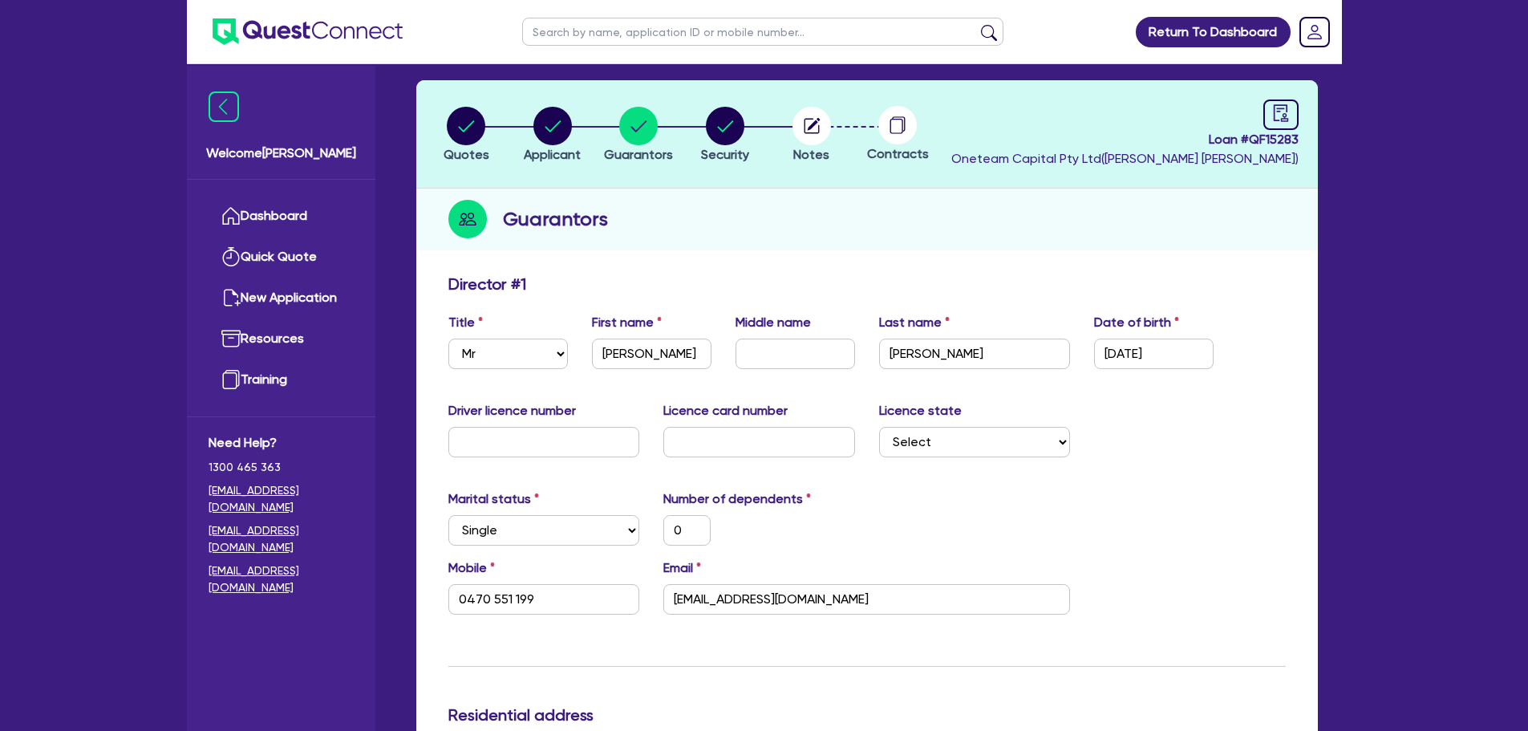
click at [858, 537] on div "0" at bounding box center [759, 530] width 216 height 30
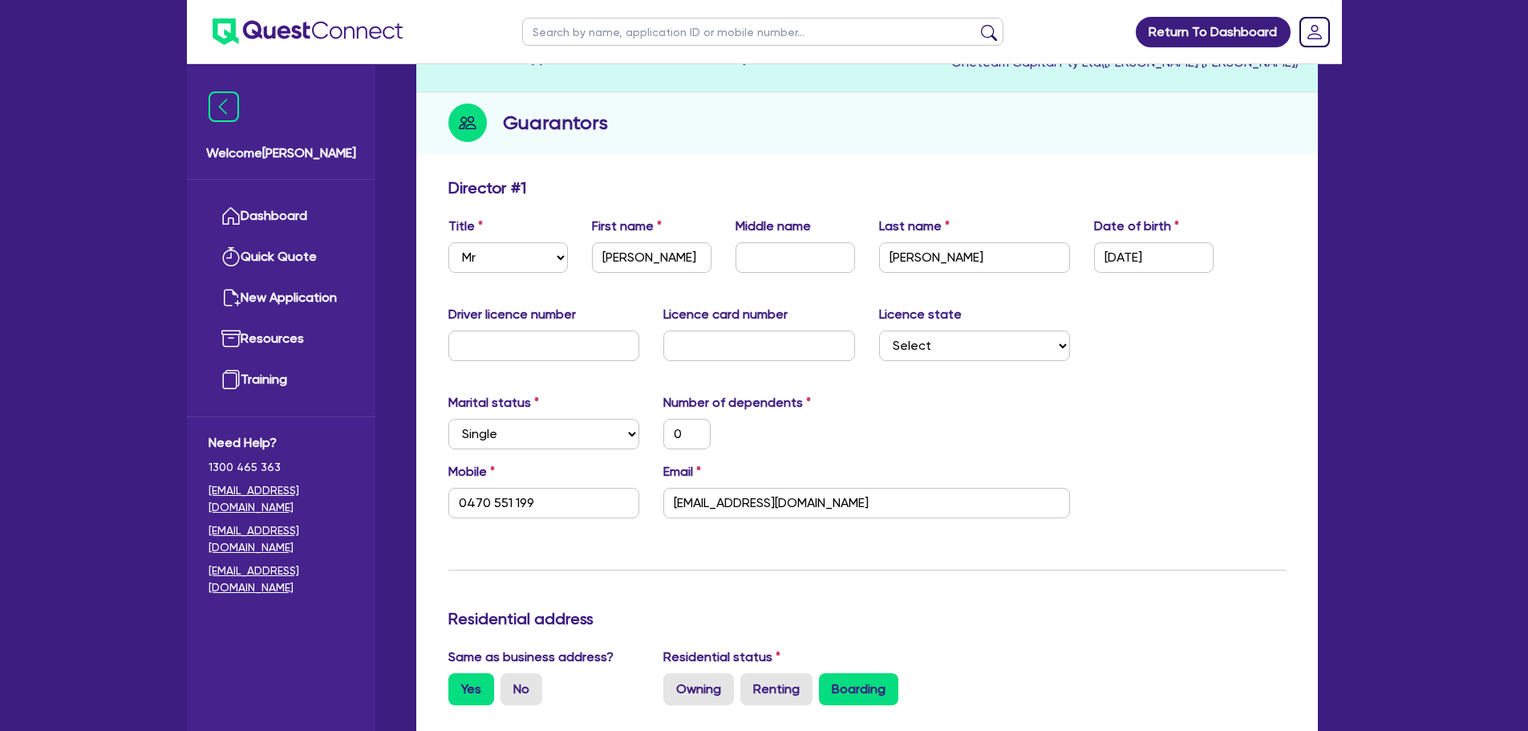
scroll to position [0, 0]
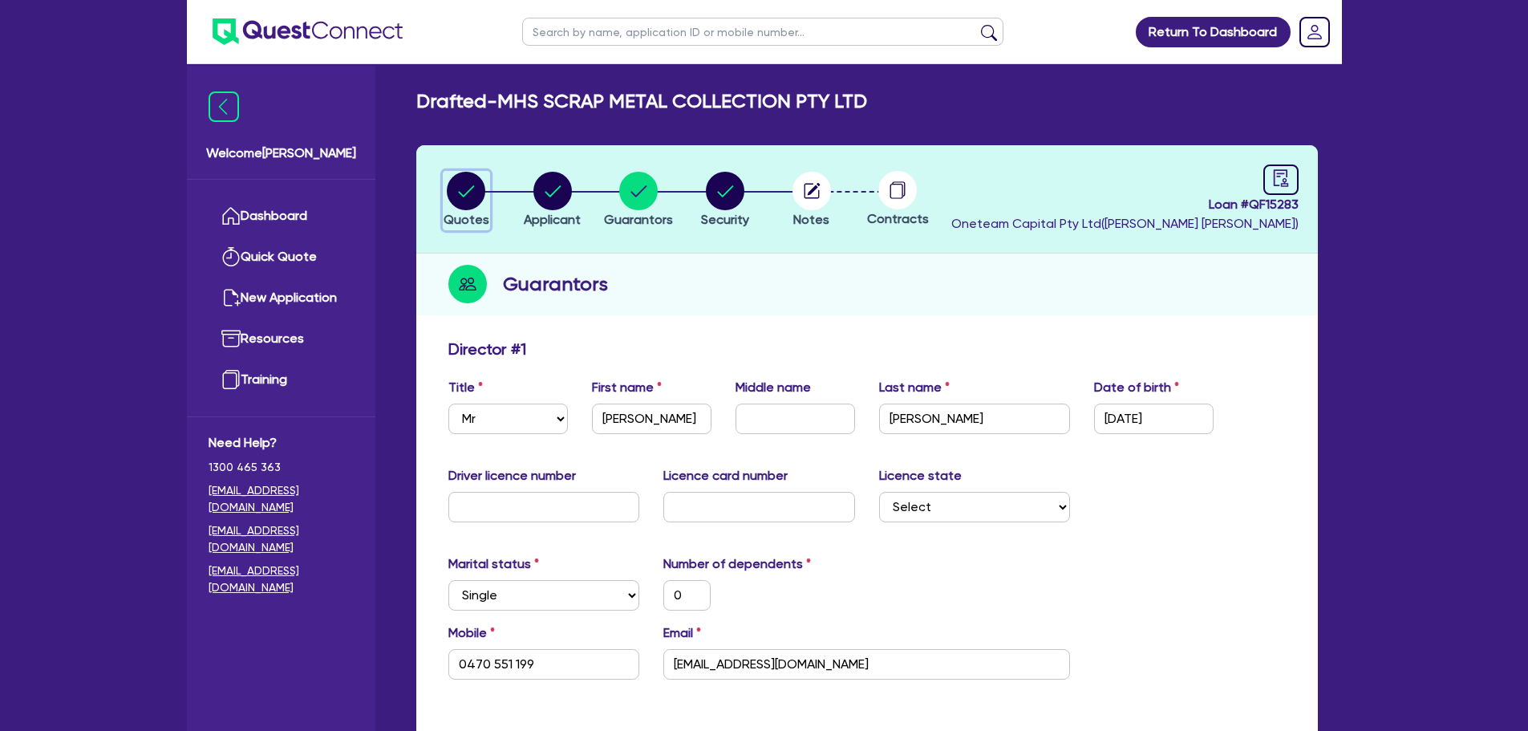
click at [472, 185] on circle "button" at bounding box center [466, 191] width 38 height 38
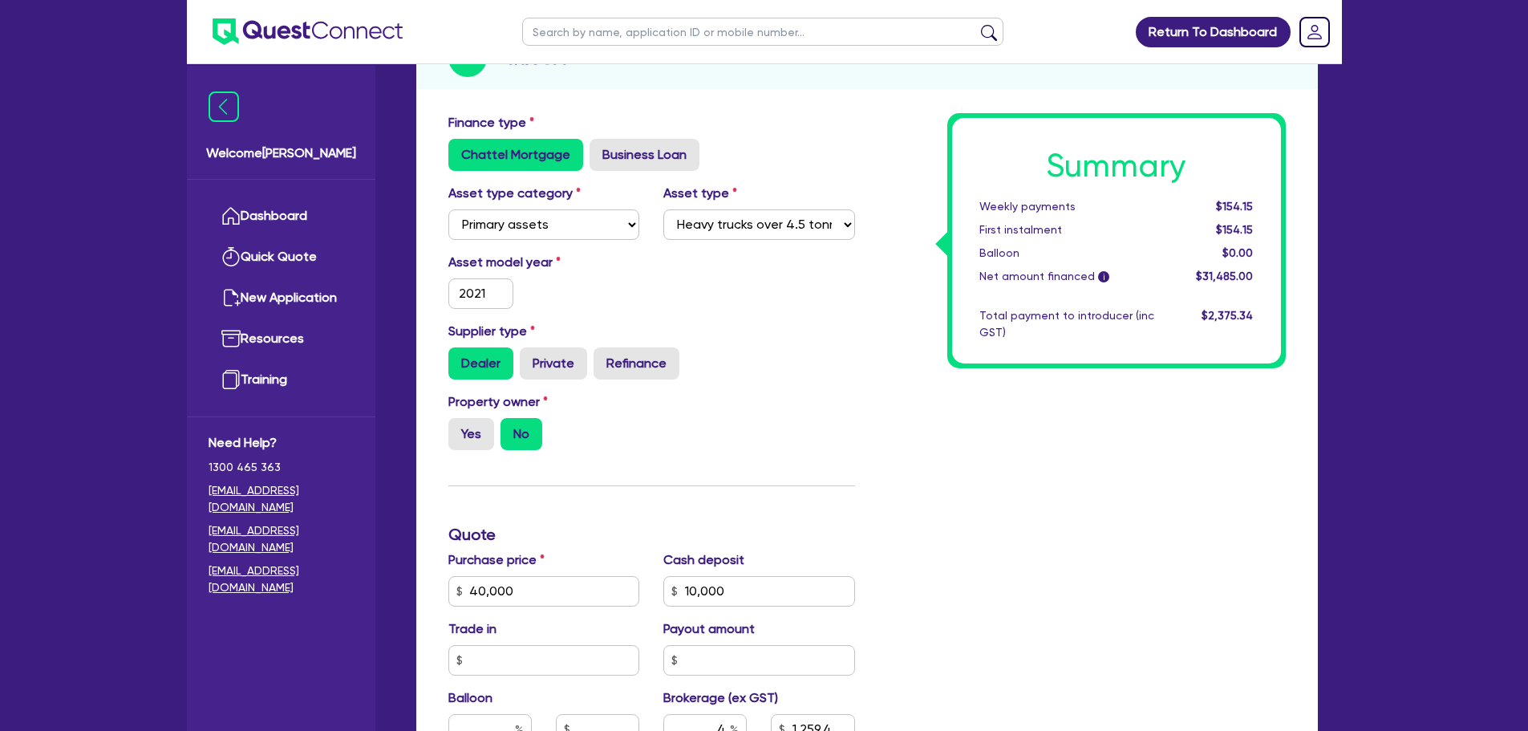
scroll to position [228, 0]
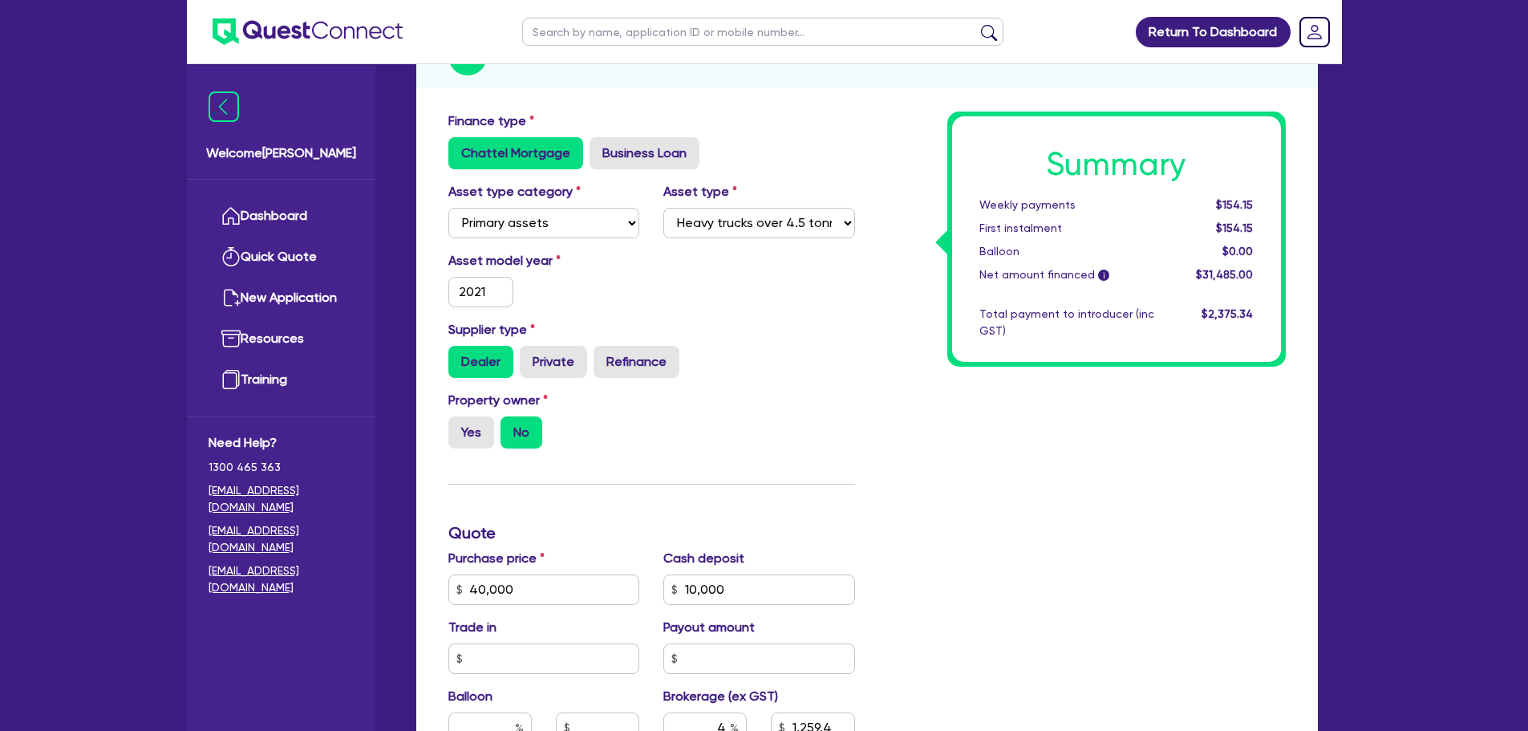
click at [711, 239] on div "Asset type category Select Cars and light trucks Primary assets Secondary asset…" at bounding box center [651, 216] width 431 height 69
click at [715, 235] on select "Select Heavy trucks over 4.5 tonne Trailers Bus and coaches Yellow goods and ex…" at bounding box center [759, 223] width 192 height 30
click at [663, 208] on select "Select Heavy trucks over 4.5 tonne Trailers Bus and coaches Yellow goods and ex…" at bounding box center [759, 223] width 192 height 30
click at [487, 298] on input "2021" at bounding box center [481, 292] width 66 height 30
click at [584, 326] on div "Supplier type Dealer Private Refinance" at bounding box center [651, 349] width 431 height 58
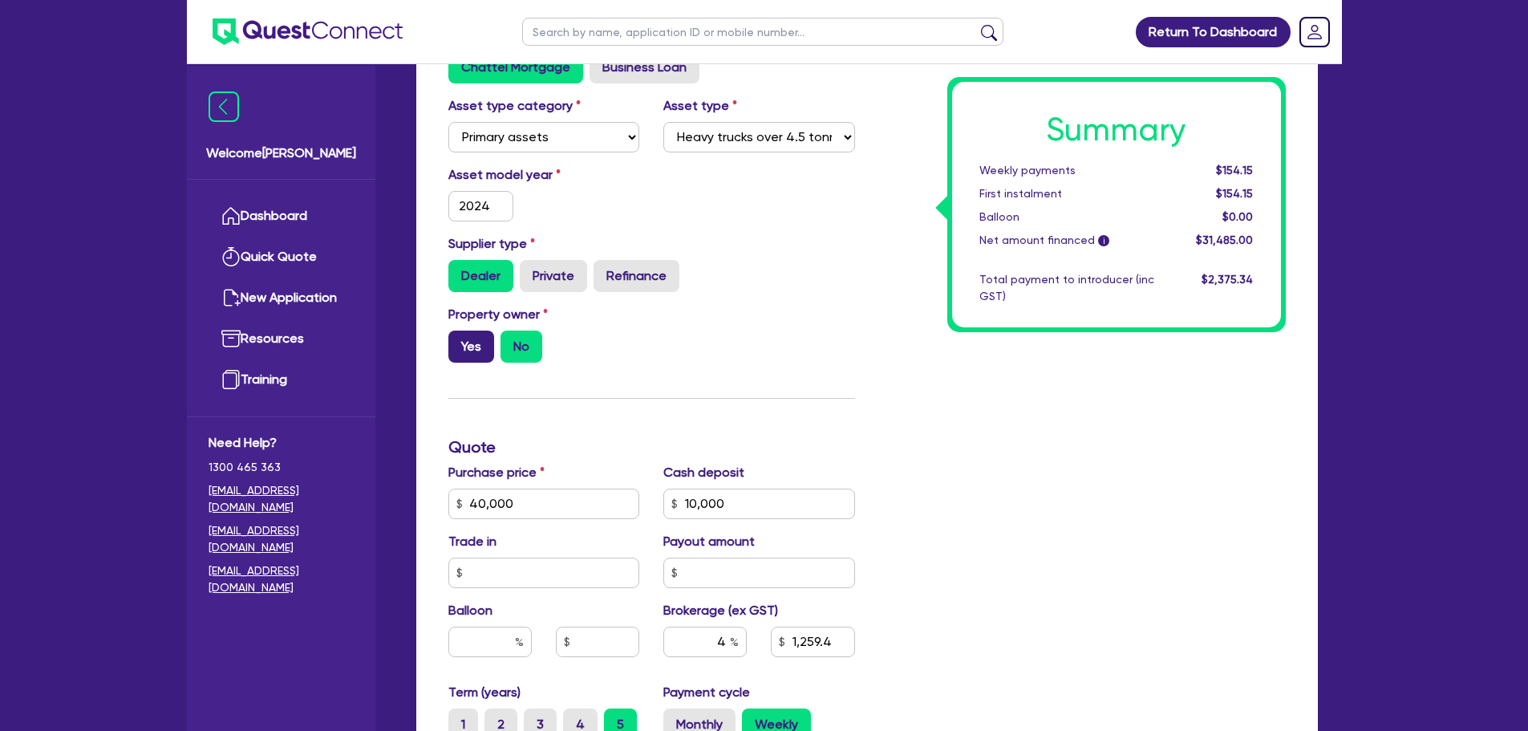
scroll to position [316, 0]
click at [452, 341] on label "Yes" at bounding box center [471, 344] width 46 height 32
click at [452, 338] on input "Yes" at bounding box center [453, 333] width 10 height 10
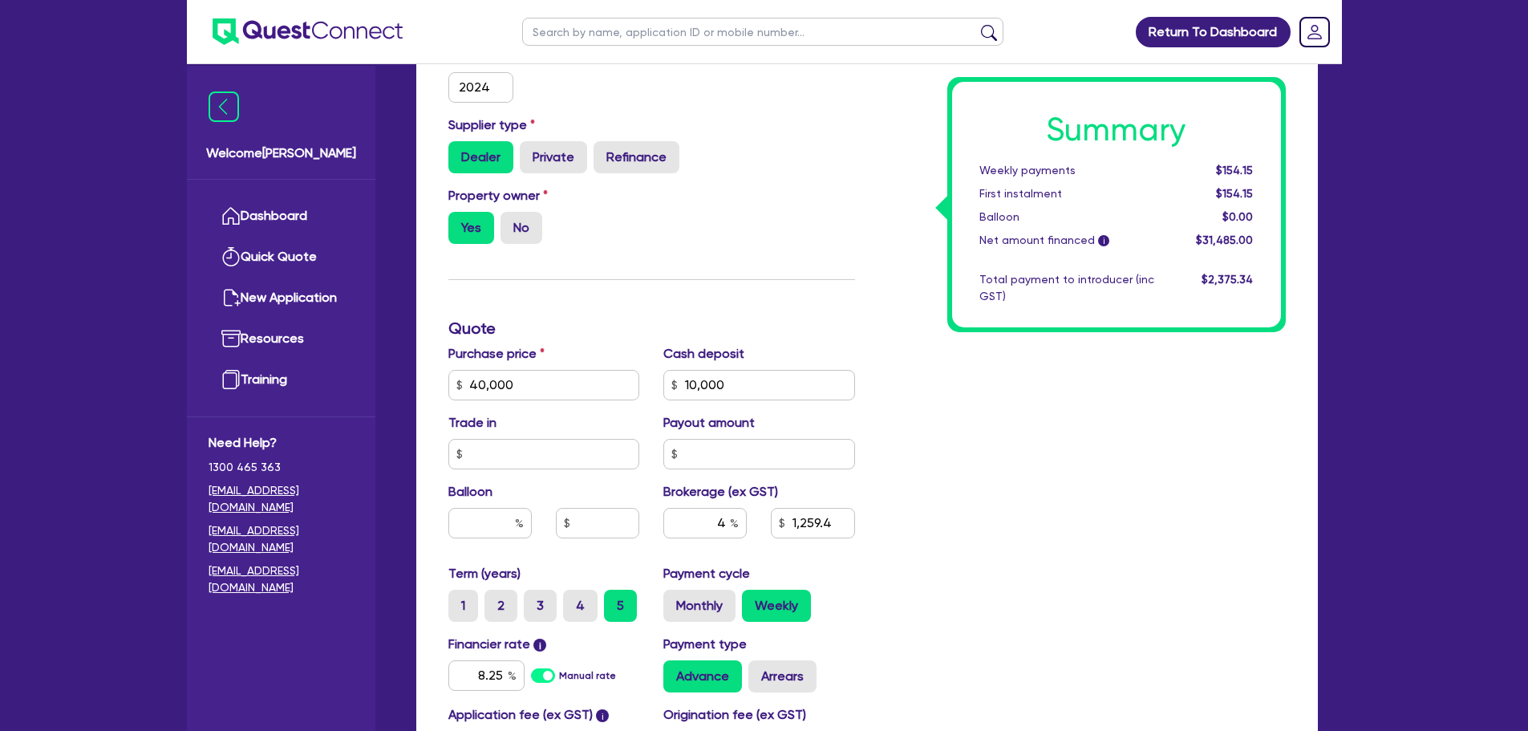
scroll to position [434, 0]
click at [534, 395] on input "40,000" at bounding box center [544, 383] width 192 height 30
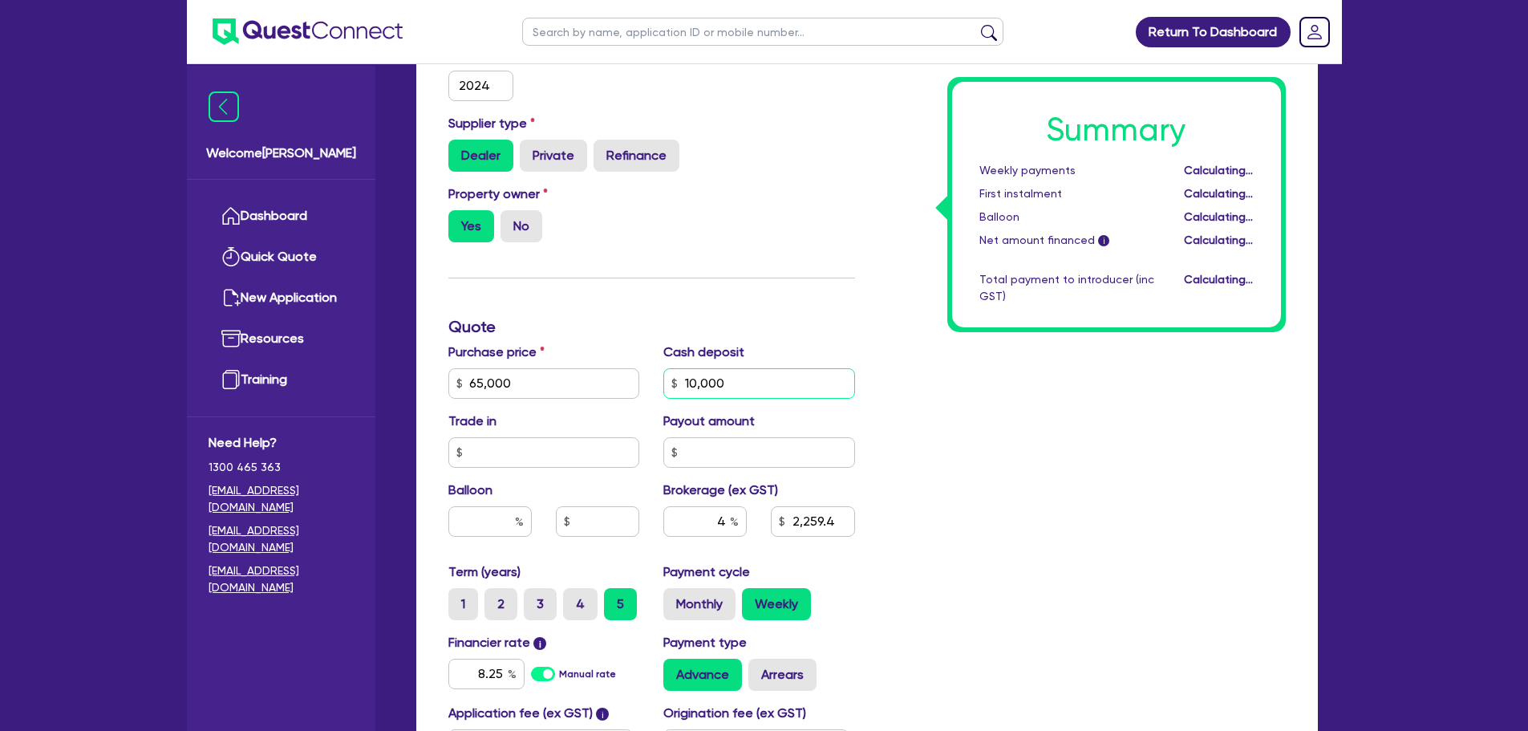
click at [780, 398] on input "10,000" at bounding box center [759, 383] width 192 height 30
drag, startPoint x: 519, startPoint y: 242, endPoint x: 601, endPoint y: 323, distance: 115.7
click at [601, 323] on div "Finance type Chattel Mortgage Business Loan Asset type category Select Cars and…" at bounding box center [651, 373] width 431 height 937
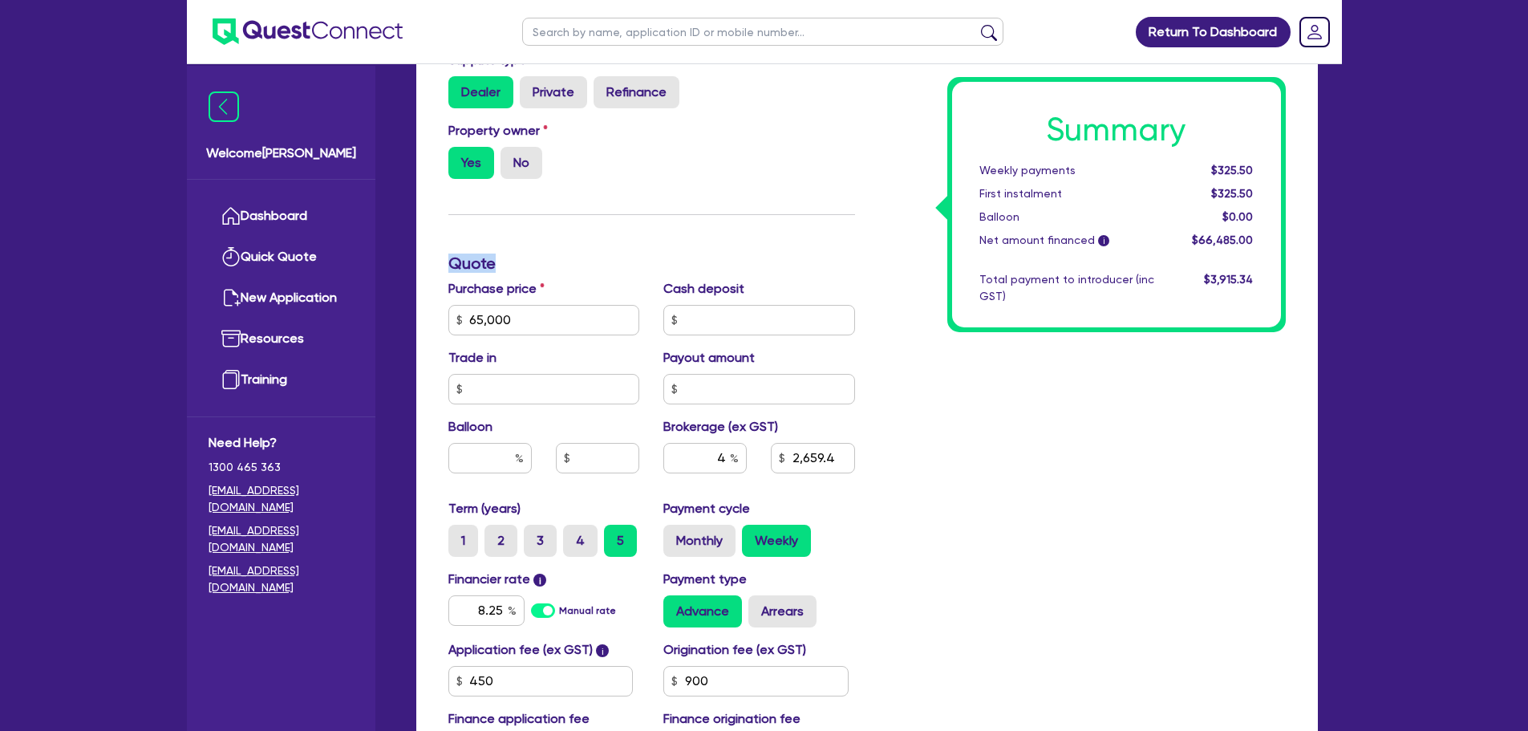
click at [586, 236] on div "Finance type Chattel Mortgage Business Loan Asset type category Select Cars and…" at bounding box center [651, 310] width 431 height 937
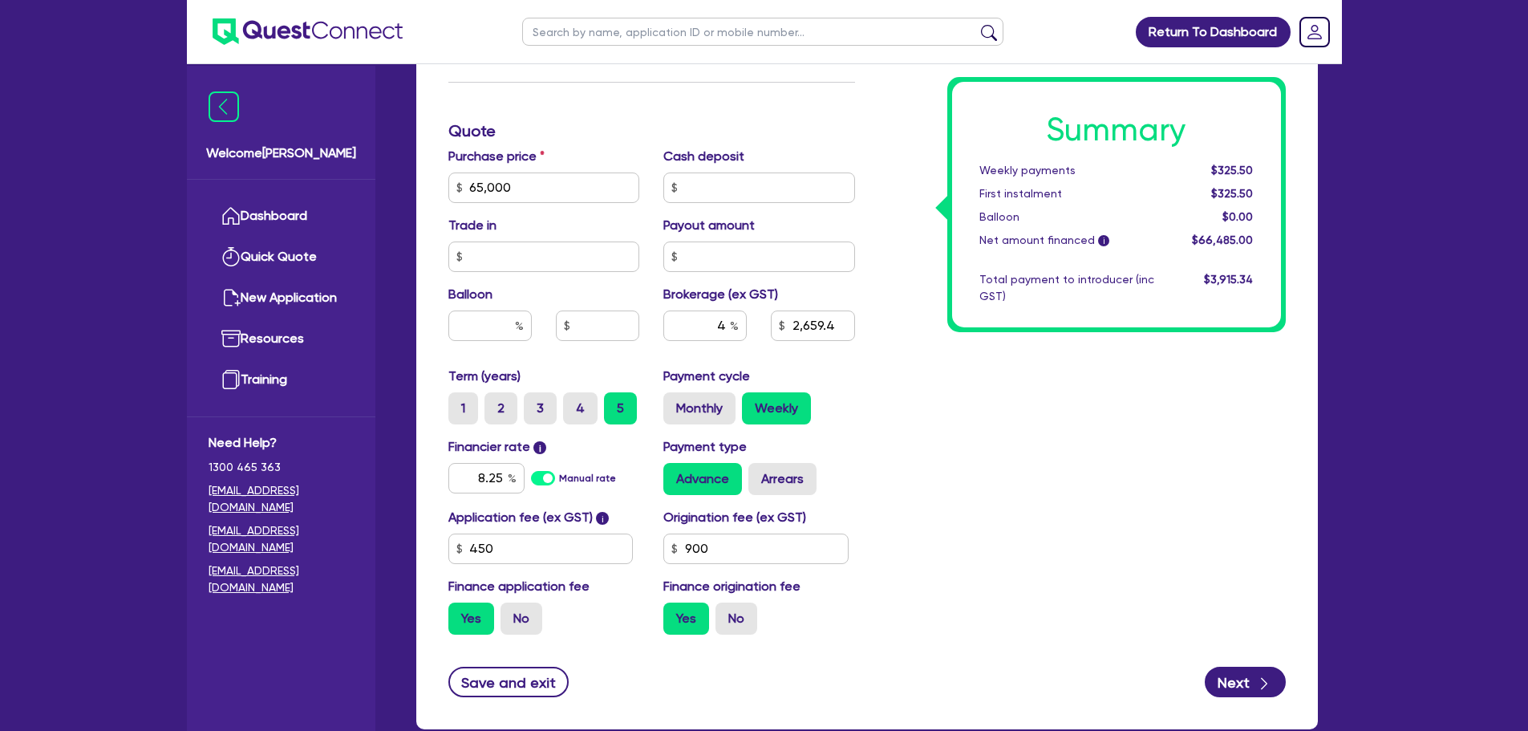
scroll to position [630, 0]
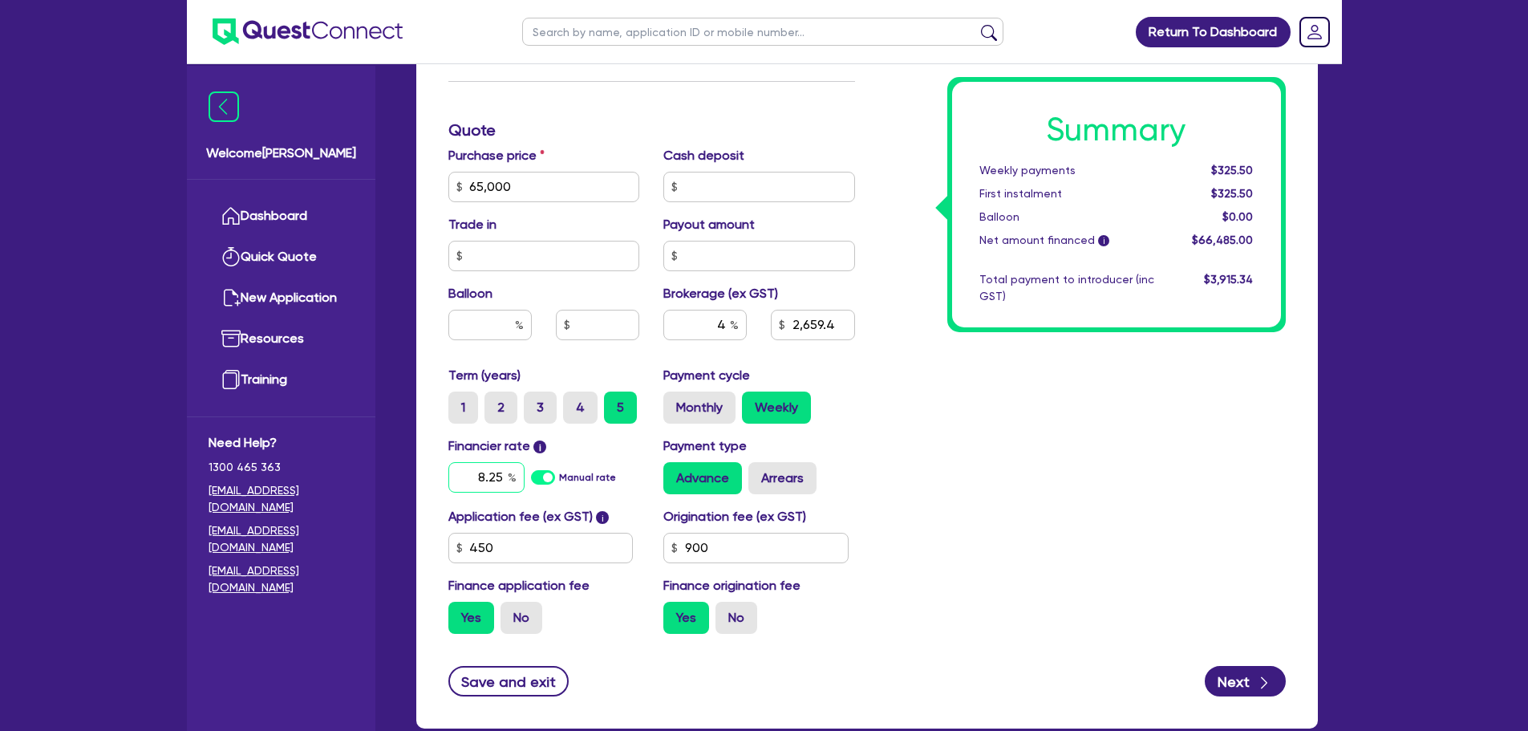
click at [503, 480] on input "8.25" at bounding box center [486, 477] width 76 height 30
click at [967, 513] on div "Summary Weekly payments Calculating... First instalment Calculating... Balloon …" at bounding box center [1082, 177] width 431 height 937
click at [695, 432] on div "Term (years) 1 2 3 4 5 Payment cycle Monthly Weekly" at bounding box center [651, 401] width 431 height 71
click at [695, 412] on label "Monthly" at bounding box center [699, 407] width 72 height 32
click at [674, 402] on input "Monthly" at bounding box center [668, 396] width 10 height 10
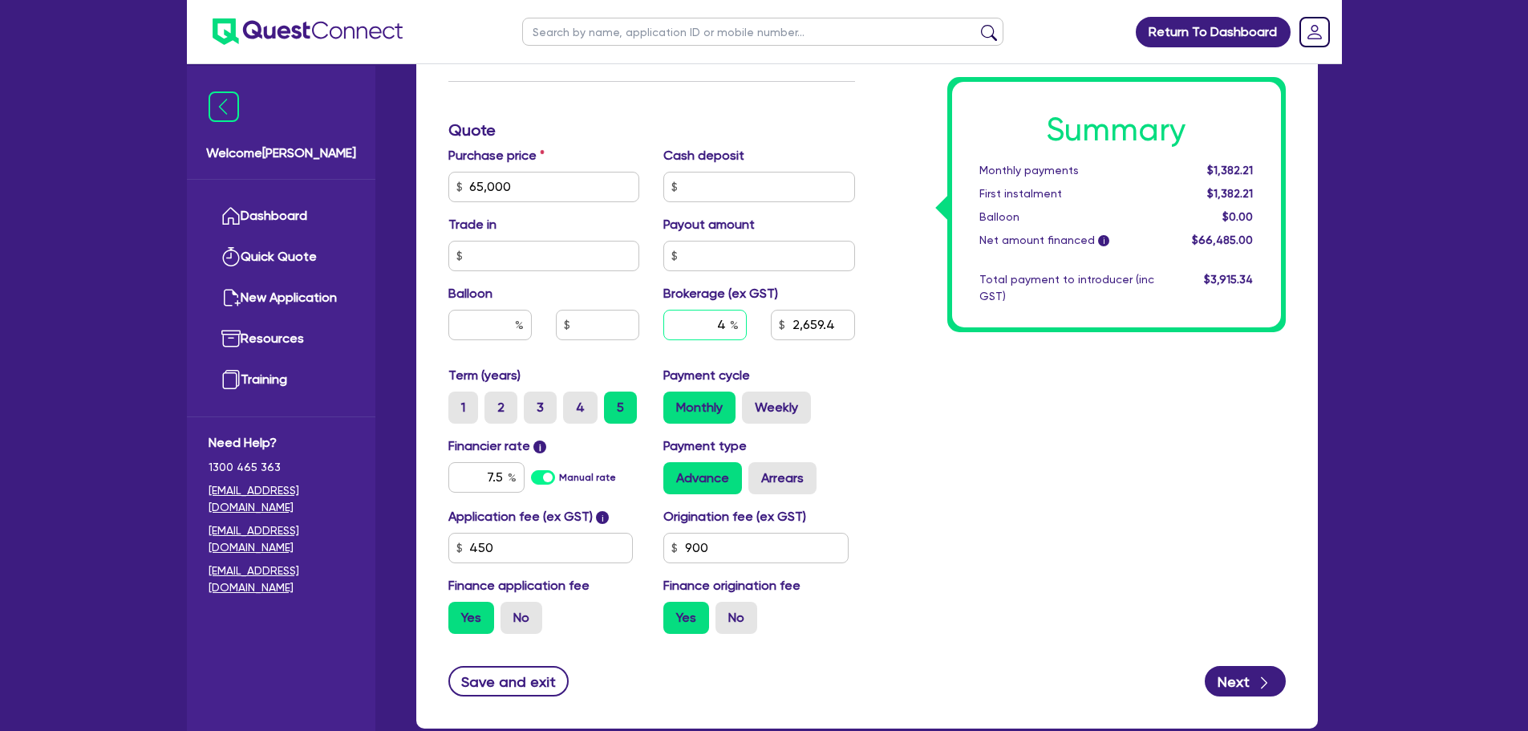
click at [721, 334] on input "4" at bounding box center [704, 325] width 83 height 30
click at [735, 561] on input "900" at bounding box center [755, 547] width 185 height 30
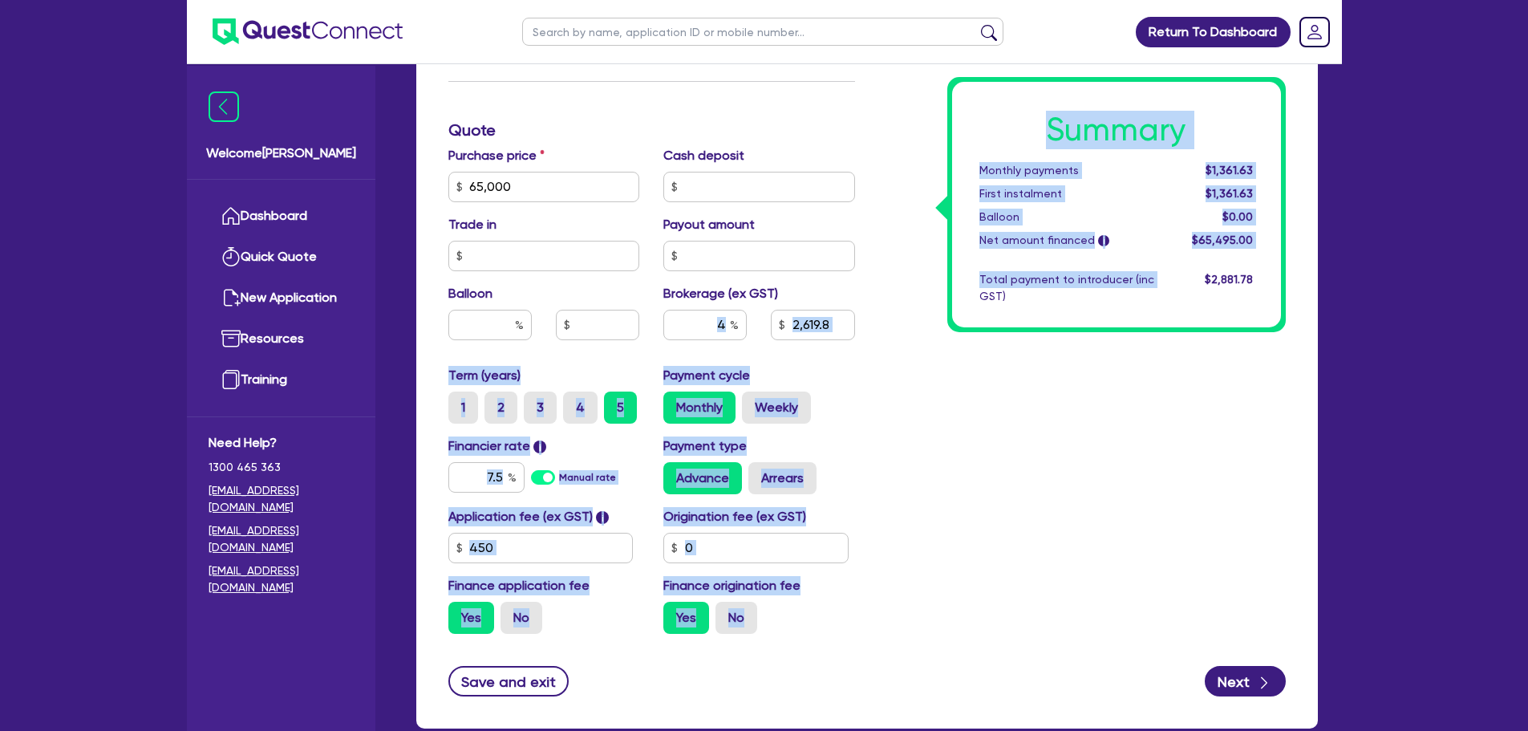
drag, startPoint x: 891, startPoint y: 519, endPoint x: 727, endPoint y: 329, distance: 251.3
click at [727, 329] on div "Finance type Chattel Mortgage Business Loan Asset type category Select Cars and…" at bounding box center [866, 177] width 861 height 937
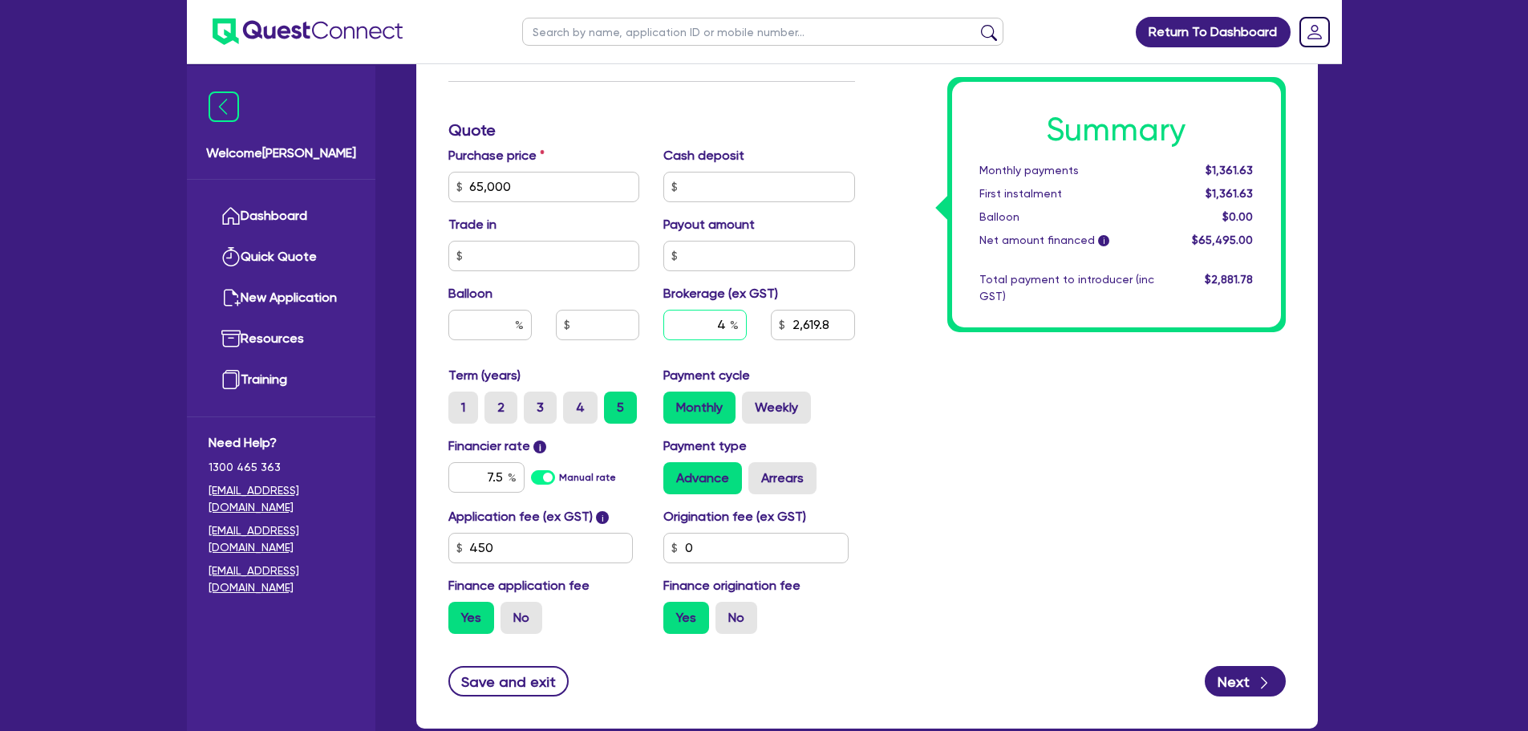
click at [727, 329] on input "4" at bounding box center [704, 325] width 83 height 30
click at [951, 455] on div "Summary Monthly payments $1,347.28 First instalment $1,347.28 Balloon $0.00 Net…" at bounding box center [1082, 177] width 431 height 937
click at [726, 327] on input "3" at bounding box center [704, 325] width 83 height 30
click at [968, 444] on div "Summary Monthly payments $1,332.93 First instalment $1,332.93 Balloon $0.00 Net…" at bounding box center [1082, 177] width 431 height 937
click at [723, 328] on input "2" at bounding box center [704, 325] width 83 height 30
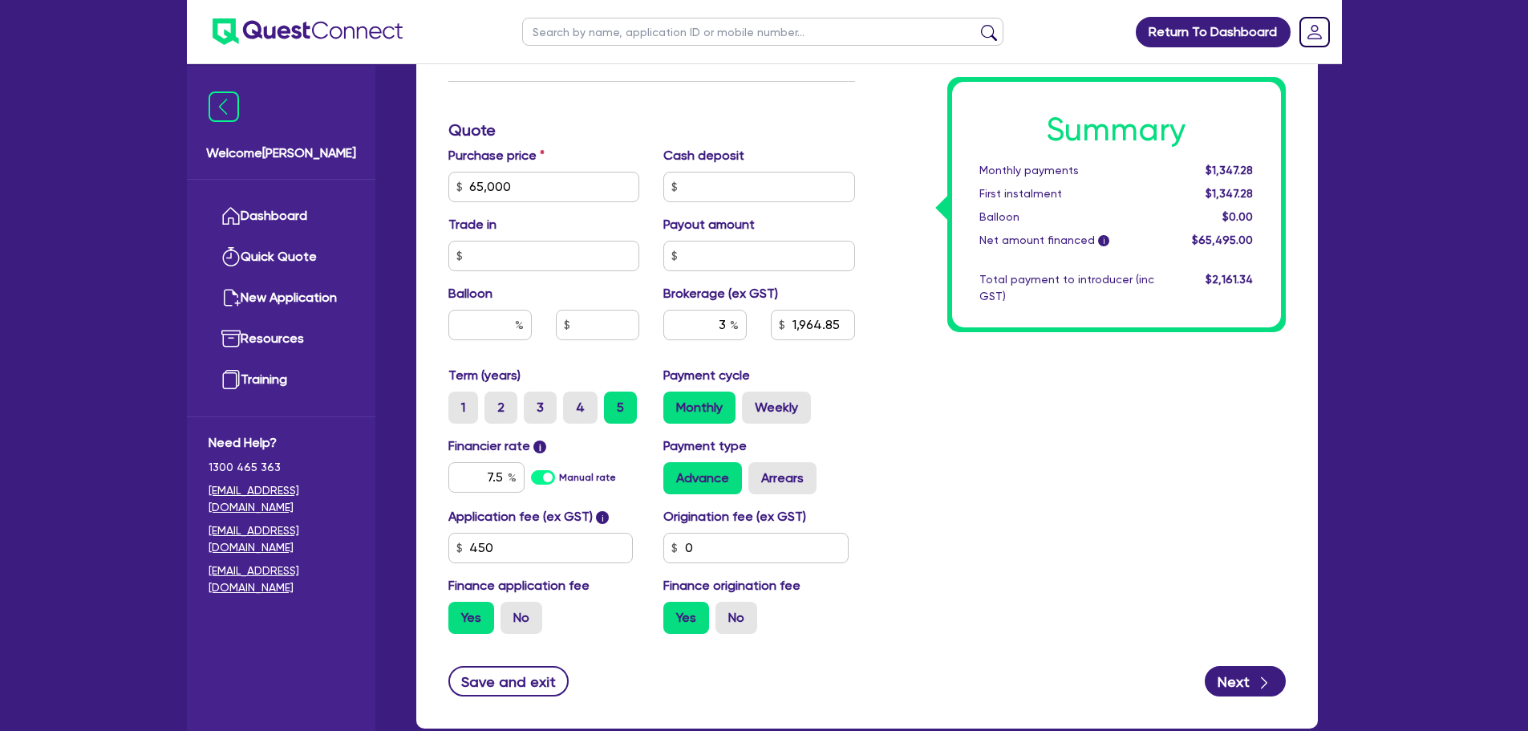
click at [1003, 454] on div "Summary Monthly payments $1,347.28 First instalment $1,347.28 Balloon $0.00 Net…" at bounding box center [1082, 177] width 431 height 937
click at [727, 326] on input "3" at bounding box center [704, 325] width 83 height 30
click at [941, 443] on div "Summary Monthly payments $1,375.97 First instalment $1,375.97 Balloon $0.00 Net…" at bounding box center [1082, 177] width 431 height 937
click at [723, 330] on input "5" at bounding box center [704, 325] width 83 height 30
click at [894, 431] on div "Summary Monthly payments $1,347.28 First instalment $1,347.28 Balloon $0.00 Net…" at bounding box center [1082, 177] width 431 height 937
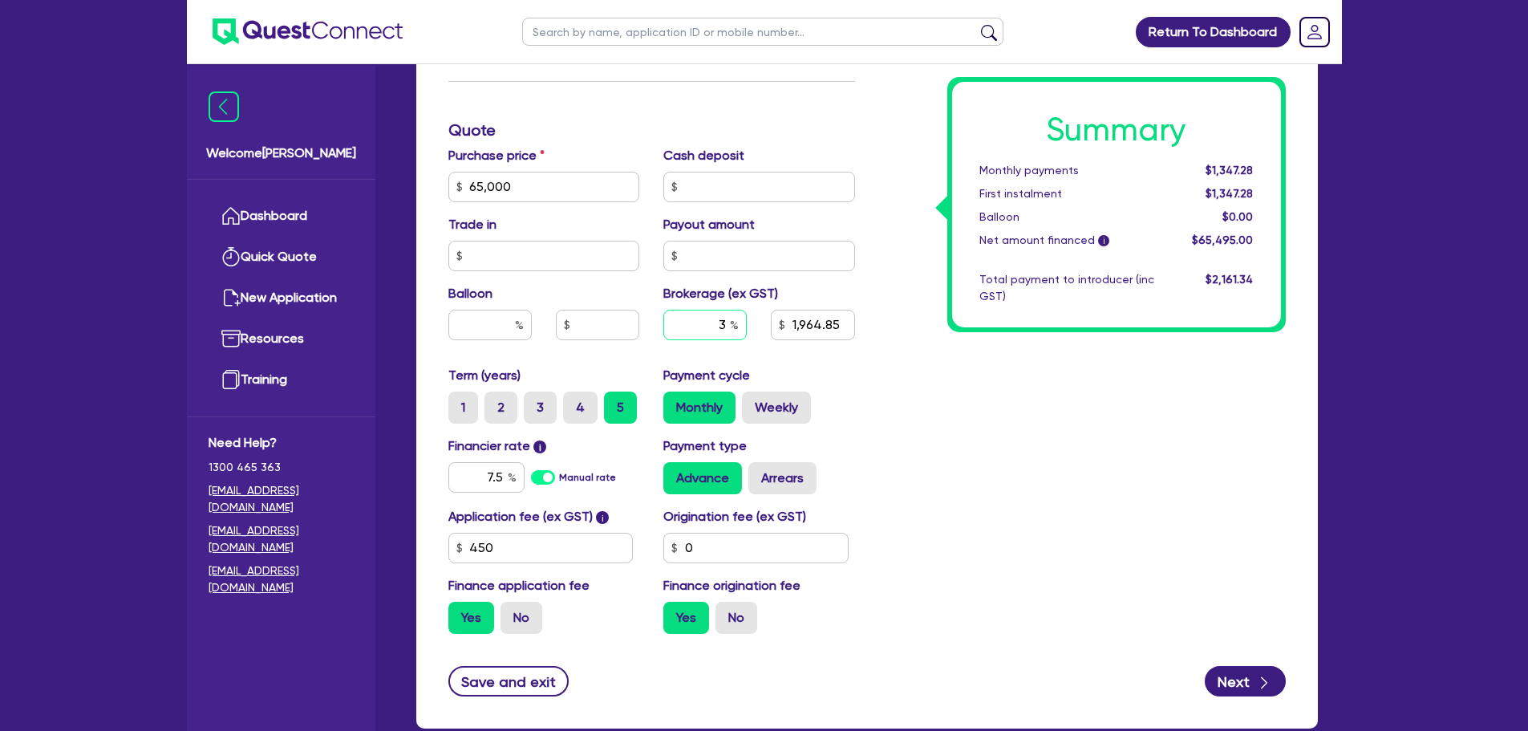
click at [725, 326] on input "3" at bounding box center [704, 325] width 83 height 30
click at [922, 447] on div "Summary Monthly payments $1,347.28 First instalment $1,347.28 Balloon $0.00 Net…" at bounding box center [1082, 177] width 431 height 937
click at [790, 556] on input "0" at bounding box center [755, 547] width 185 height 30
click at [966, 551] on div "Summary Monthly payments Calculating... First instalment Calculating... Balloon…" at bounding box center [1082, 177] width 431 height 937
click at [753, 532] on input "90" at bounding box center [755, 547] width 185 height 30
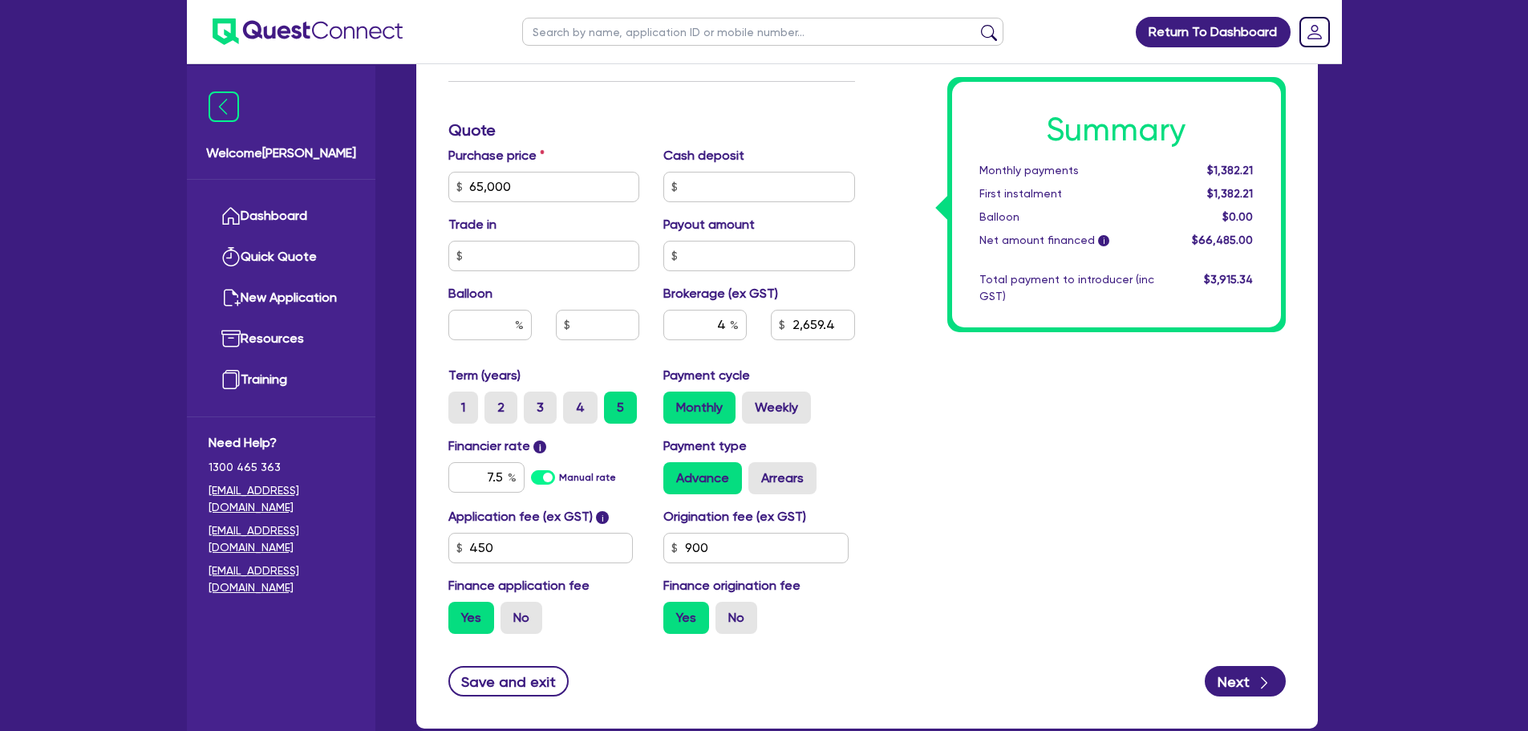
click at [878, 532] on div "Summary Monthly payments $1,382.21 First instalment $1,382.21 Balloon $0.00 Net…" at bounding box center [1082, 177] width 431 height 937
click at [727, 326] on input "text" at bounding box center [704, 325] width 83 height 30
click at [965, 427] on div "Summary Monthly payments $1,396.77 First instalment $1,396.77 Balloon $0.00 Net…" at bounding box center [1082, 177] width 431 height 937
click at [721, 326] on input "5" at bounding box center [704, 325] width 83 height 30
click at [724, 324] on input "text" at bounding box center [704, 325] width 83 height 30
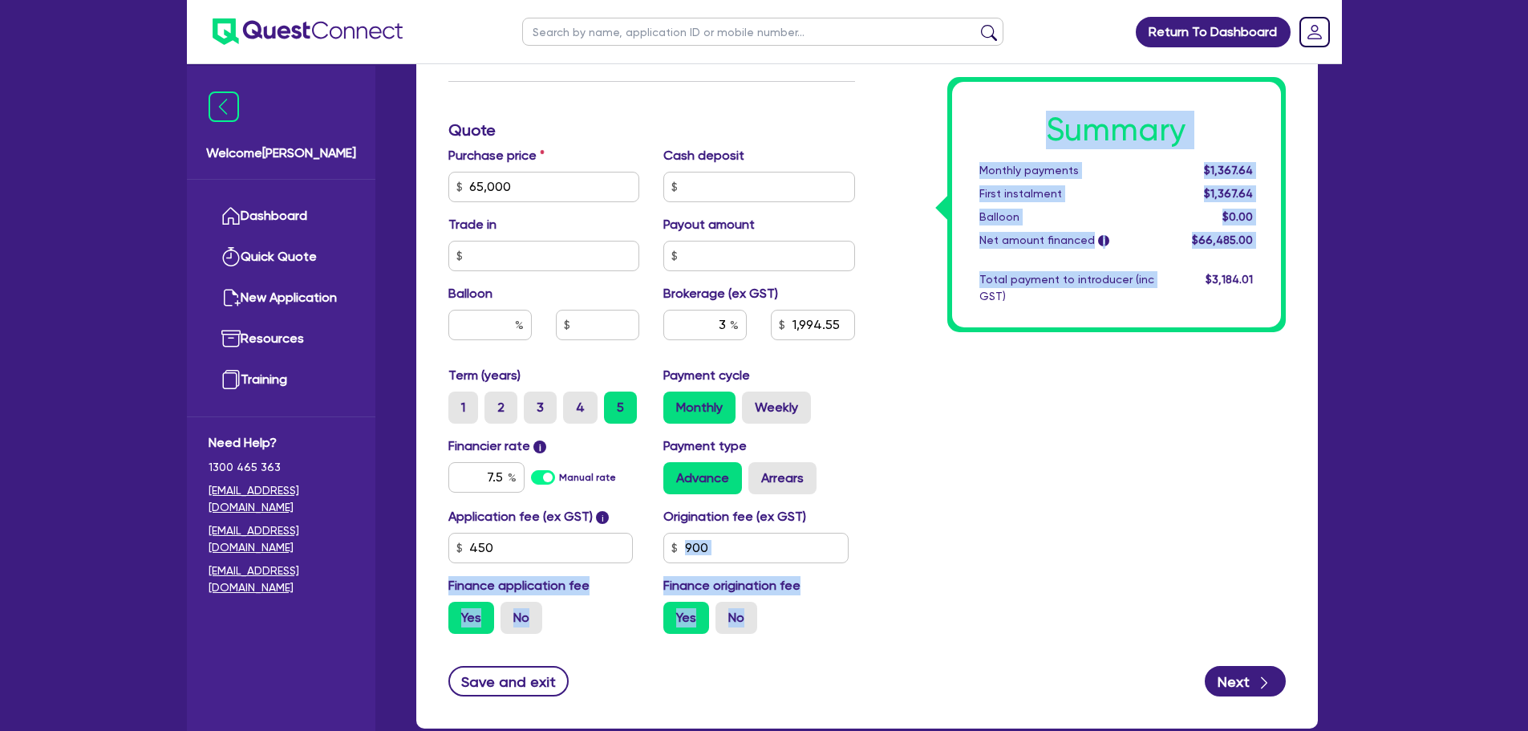
drag, startPoint x: 935, startPoint y: 455, endPoint x: 802, endPoint y: 543, distance: 159.7
click at [802, 543] on div "Finance type Chattel Mortgage Business Loan Asset type category Select Cars and…" at bounding box center [866, 177] width 861 height 937
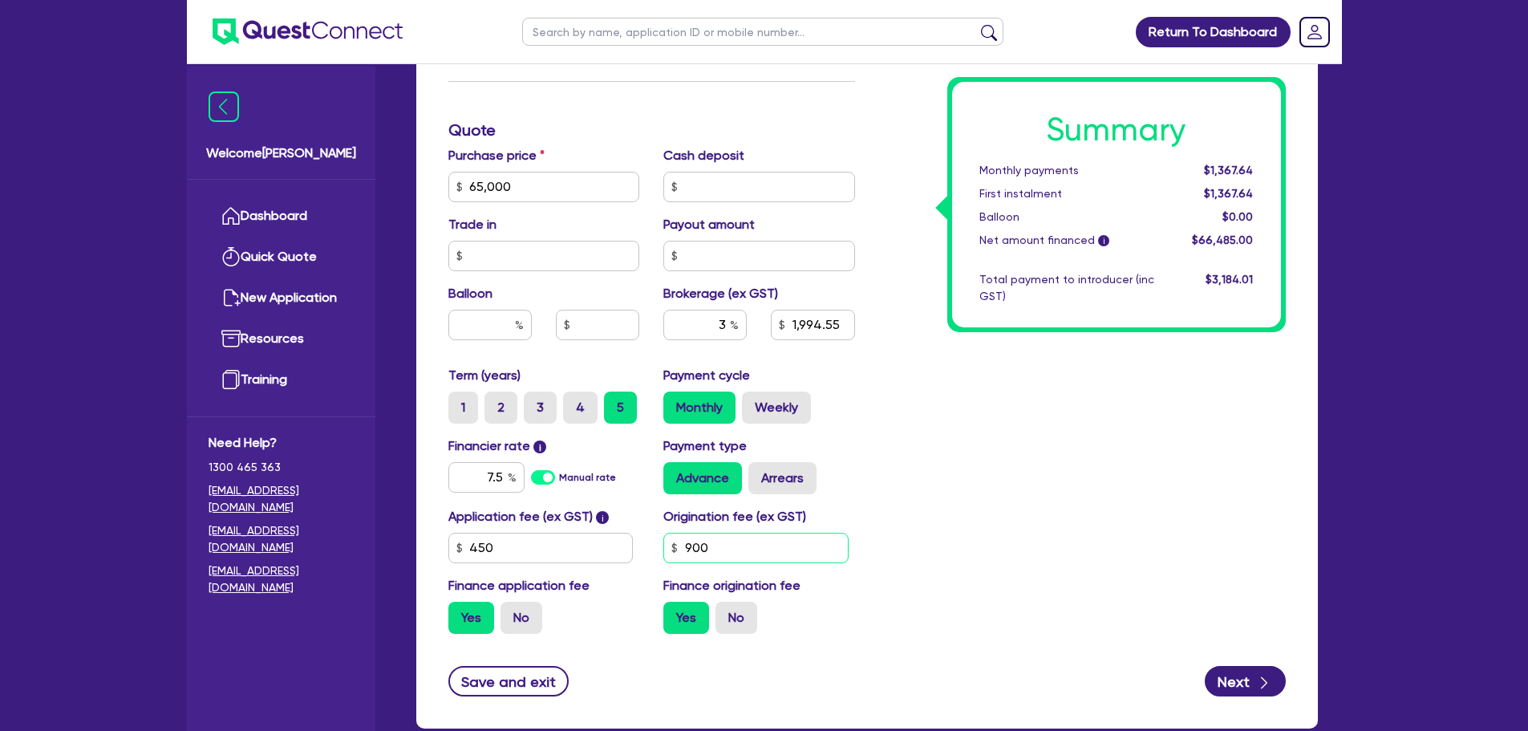
click at [802, 543] on input "900" at bounding box center [755, 547] width 185 height 30
click at [1018, 557] on div "Summary Monthly payments Calculating... First instalment Calculating... Balloon…" at bounding box center [1082, 177] width 431 height 937
click at [914, 446] on div "Summary Monthly payments $1,347.28 First instalment $1,347.28 Balloon $0.00 Net…" at bounding box center [1082, 177] width 431 height 937
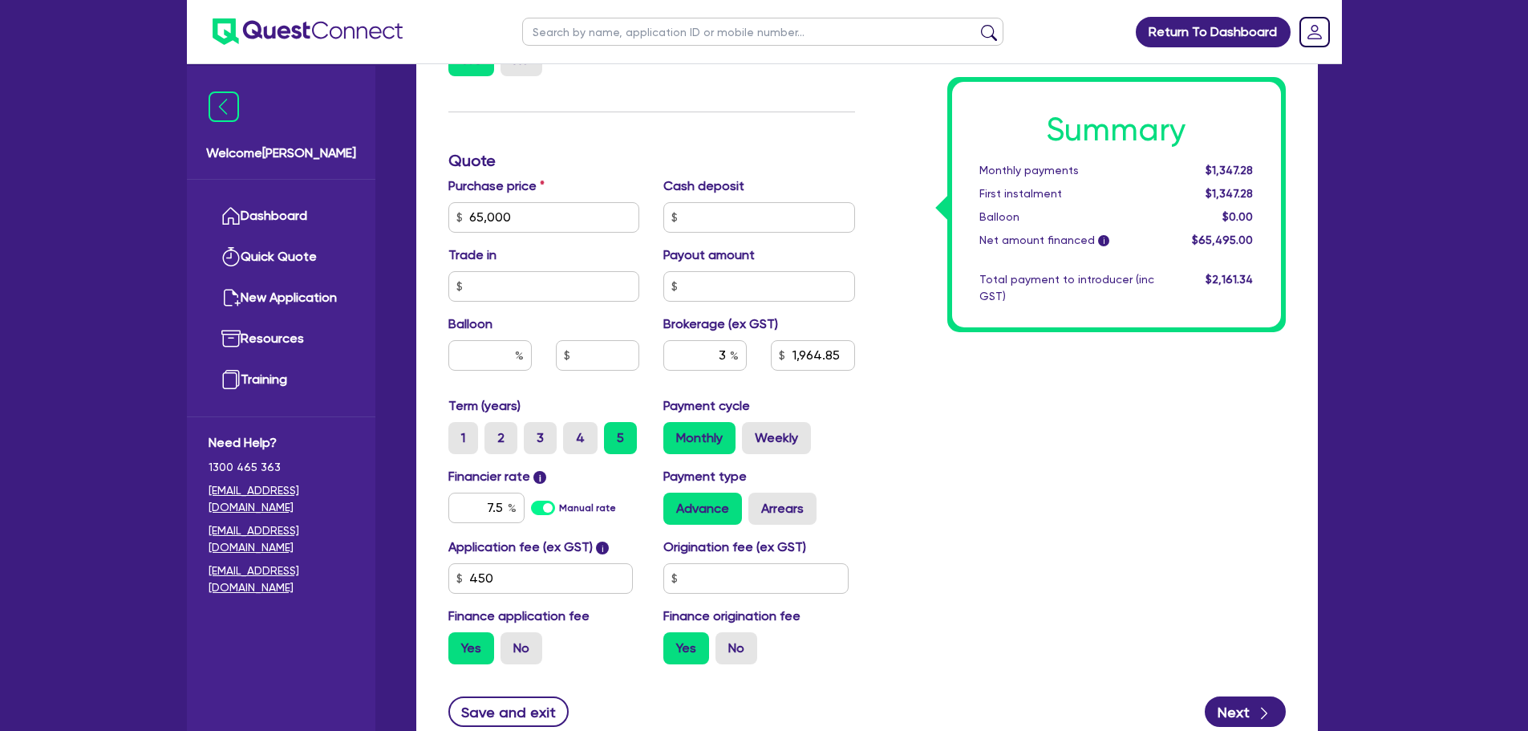
scroll to position [599, 0]
click at [718, 354] on input "3" at bounding box center [704, 356] width 83 height 30
click at [730, 357] on input "text" at bounding box center [704, 356] width 83 height 30
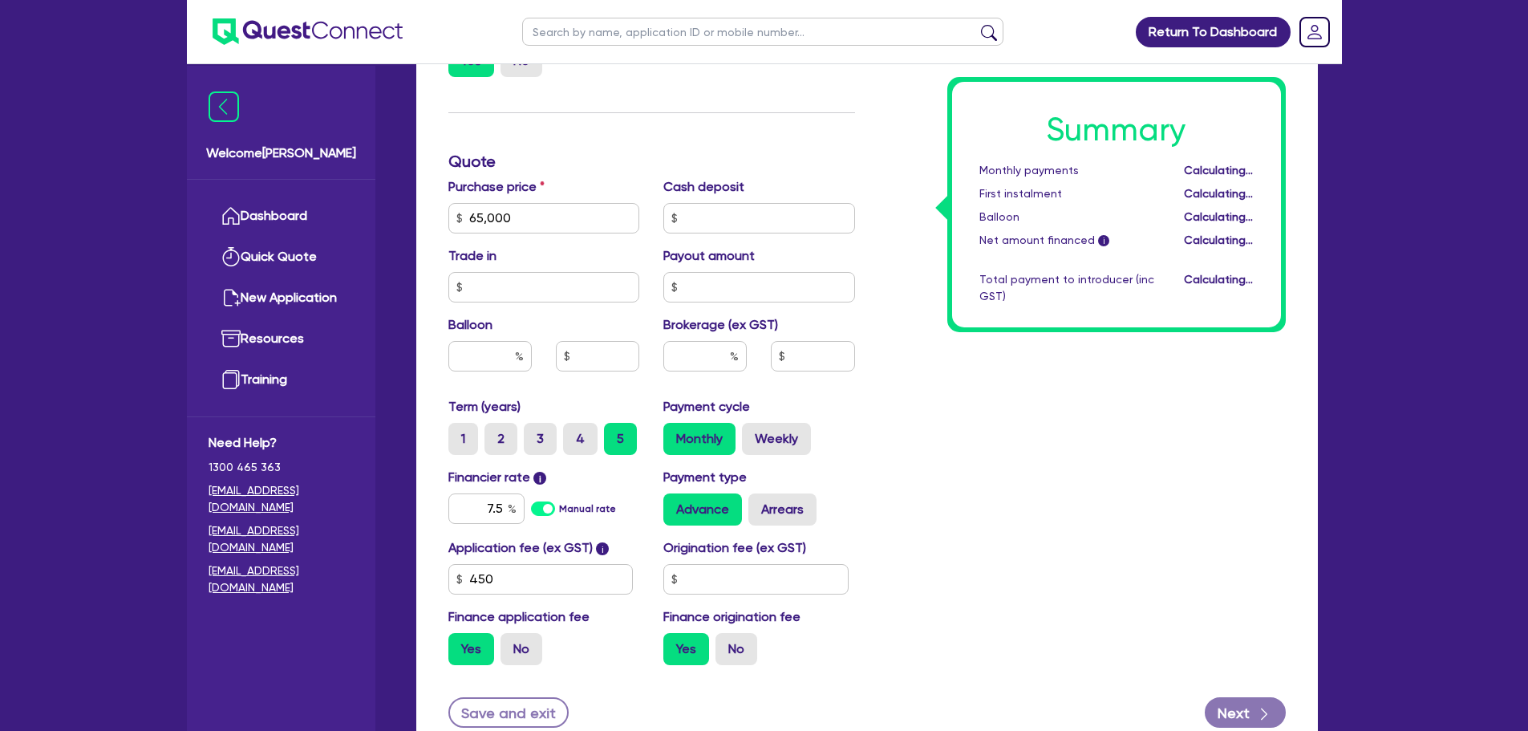
click at [1121, 488] on div "Summary Monthly payments Calculating... First instalment Calculating... Balloon…" at bounding box center [1082, 208] width 431 height 937
click at [702, 359] on input "text" at bounding box center [704, 356] width 83 height 30
click at [990, 495] on div "Summary Monthly payments $1,332.93 First instalment $1,332.93 Balloon $0.00 Net…" at bounding box center [1082, 208] width 431 height 937
click at [764, 565] on input "text" at bounding box center [755, 579] width 185 height 30
click at [919, 530] on div "Summary Monthly payments Calculating... First instalment Calculating... Balloon…" at bounding box center [1082, 208] width 431 height 937
